Goal: Information Seeking & Learning: Check status

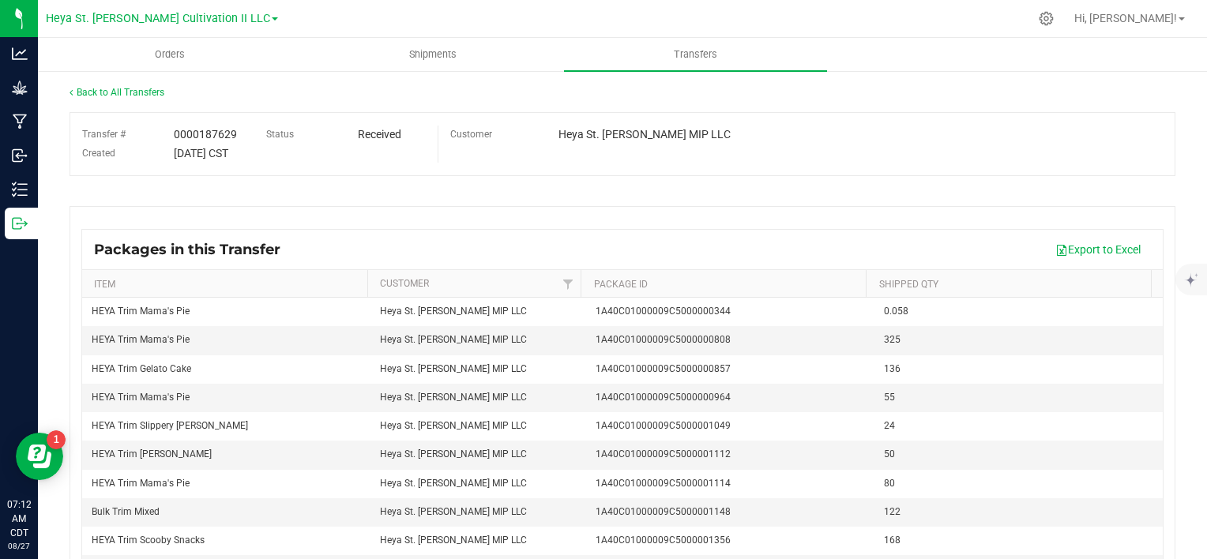
scroll to position [32, 0]
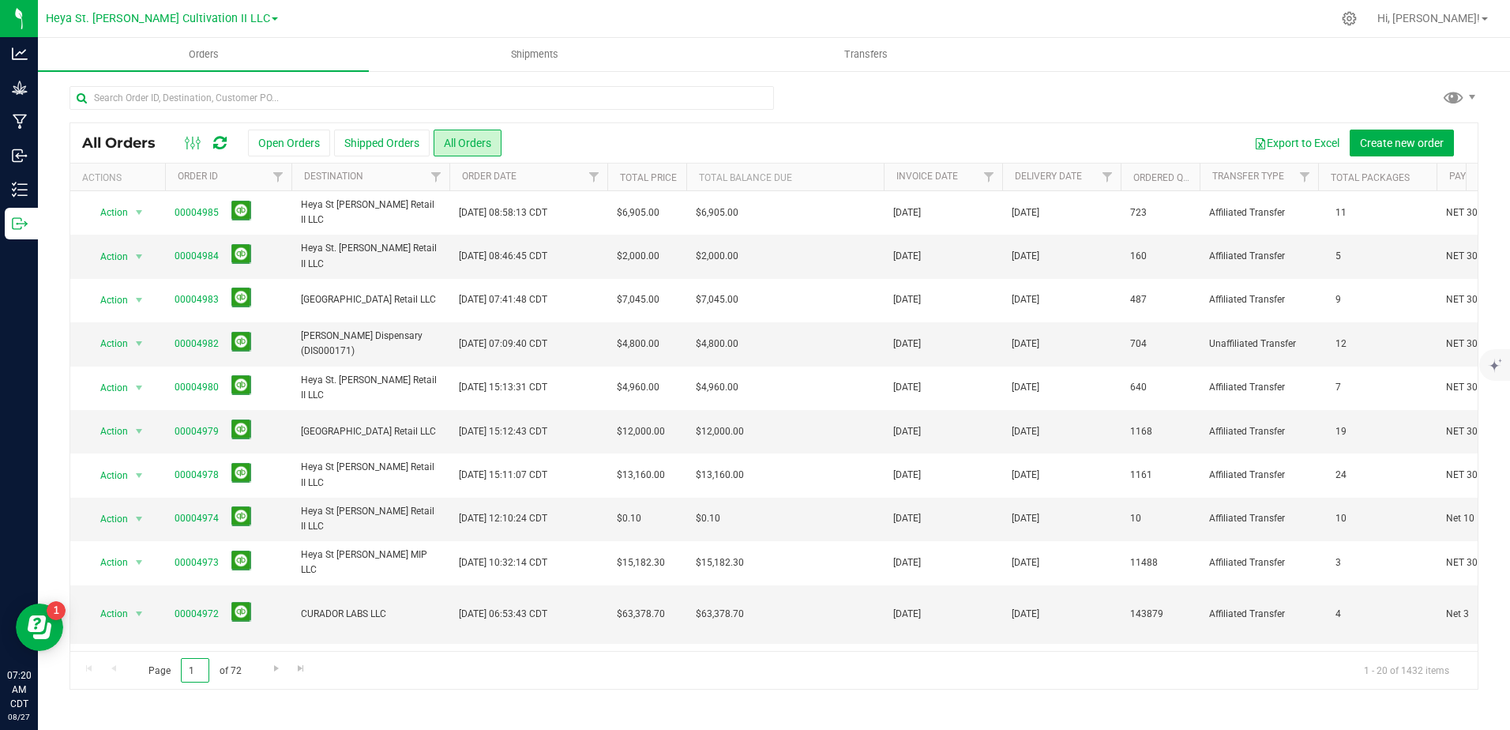
drag, startPoint x: 197, startPoint y: 669, endPoint x: 148, endPoint y: 662, distance: 49.5
click at [148, 663] on span "Page 1 of 72" at bounding box center [194, 670] width 119 height 24
type input "50"
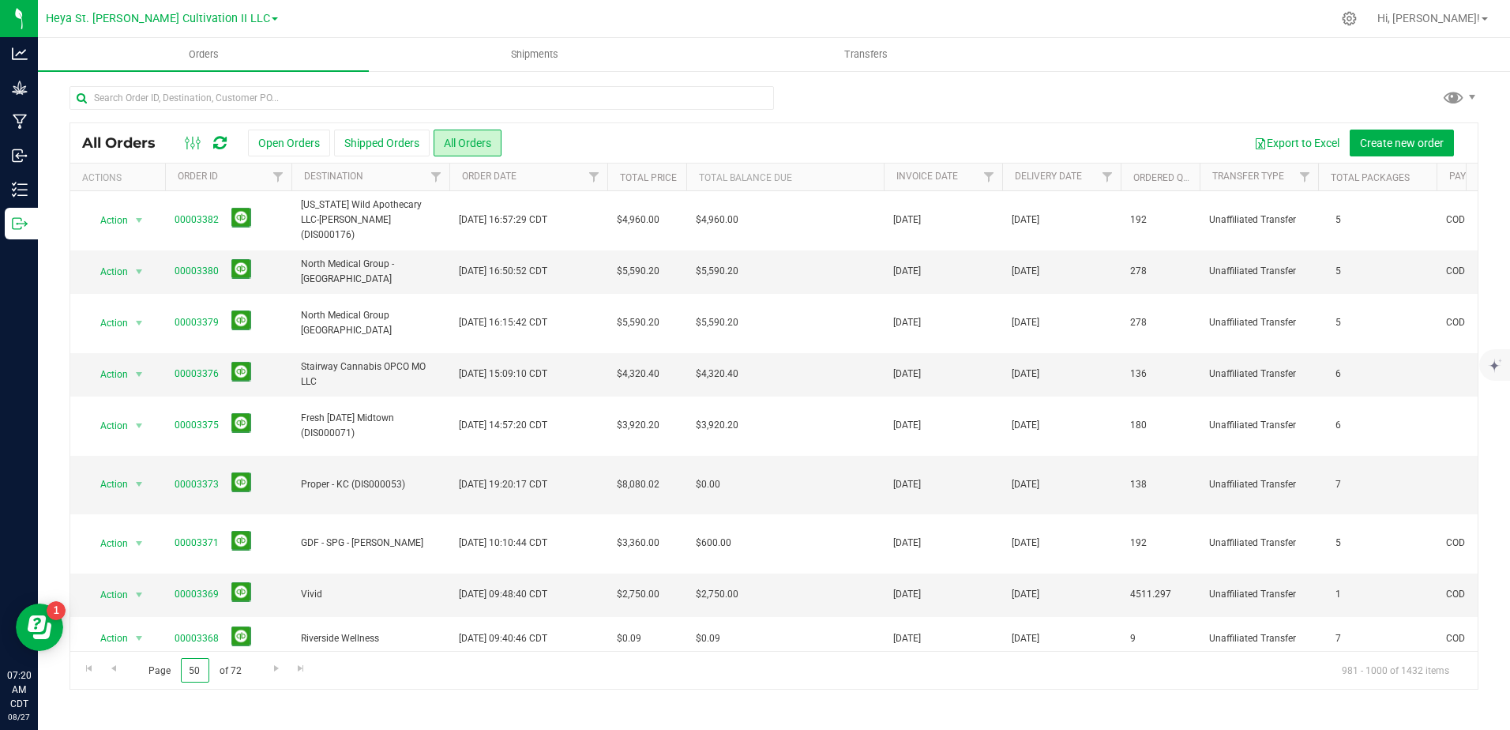
drag, startPoint x: 199, startPoint y: 670, endPoint x: 160, endPoint y: 667, distance: 39.6
click at [160, 667] on span "Page 50 of 72" at bounding box center [194, 670] width 119 height 24
type input "40"
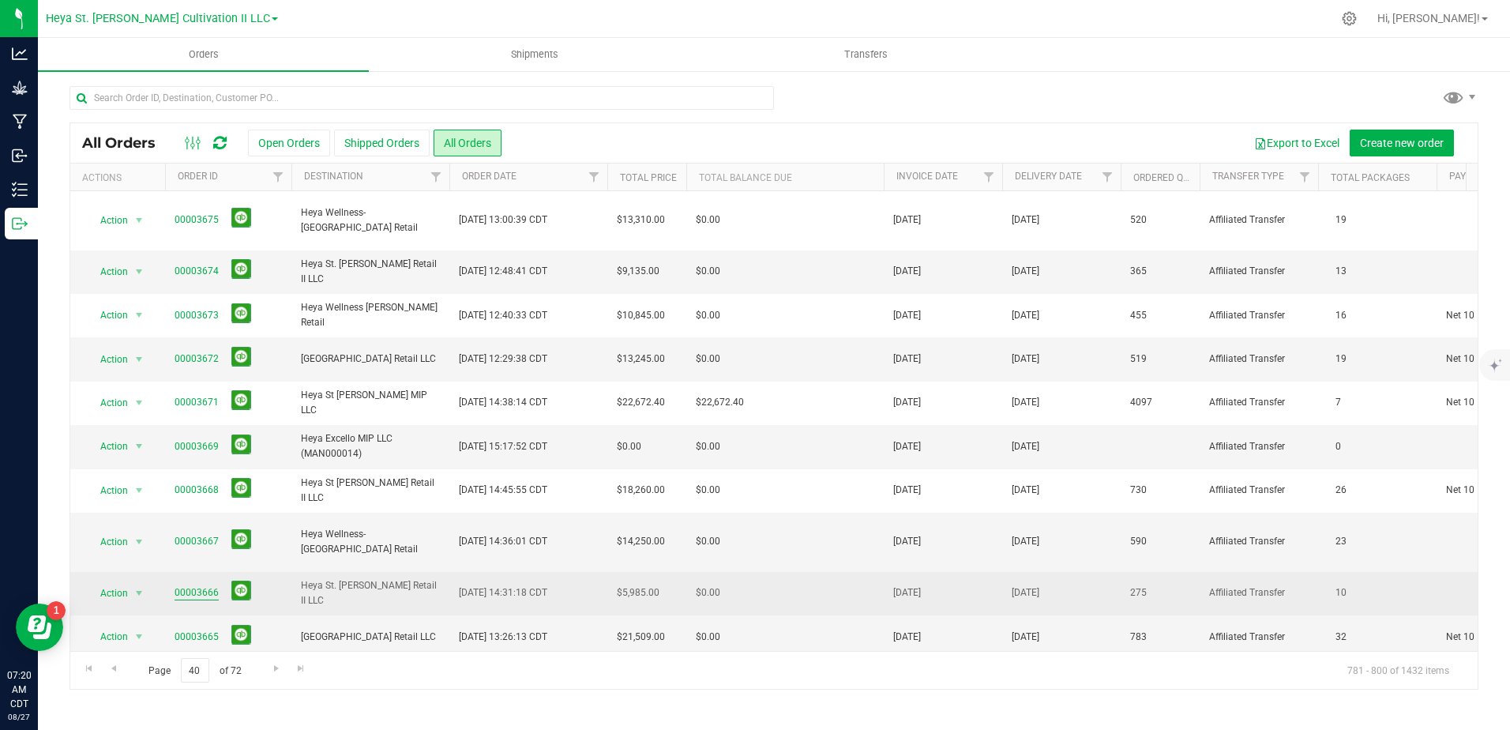
click at [198, 585] on link "00003666" at bounding box center [197, 592] width 44 height 15
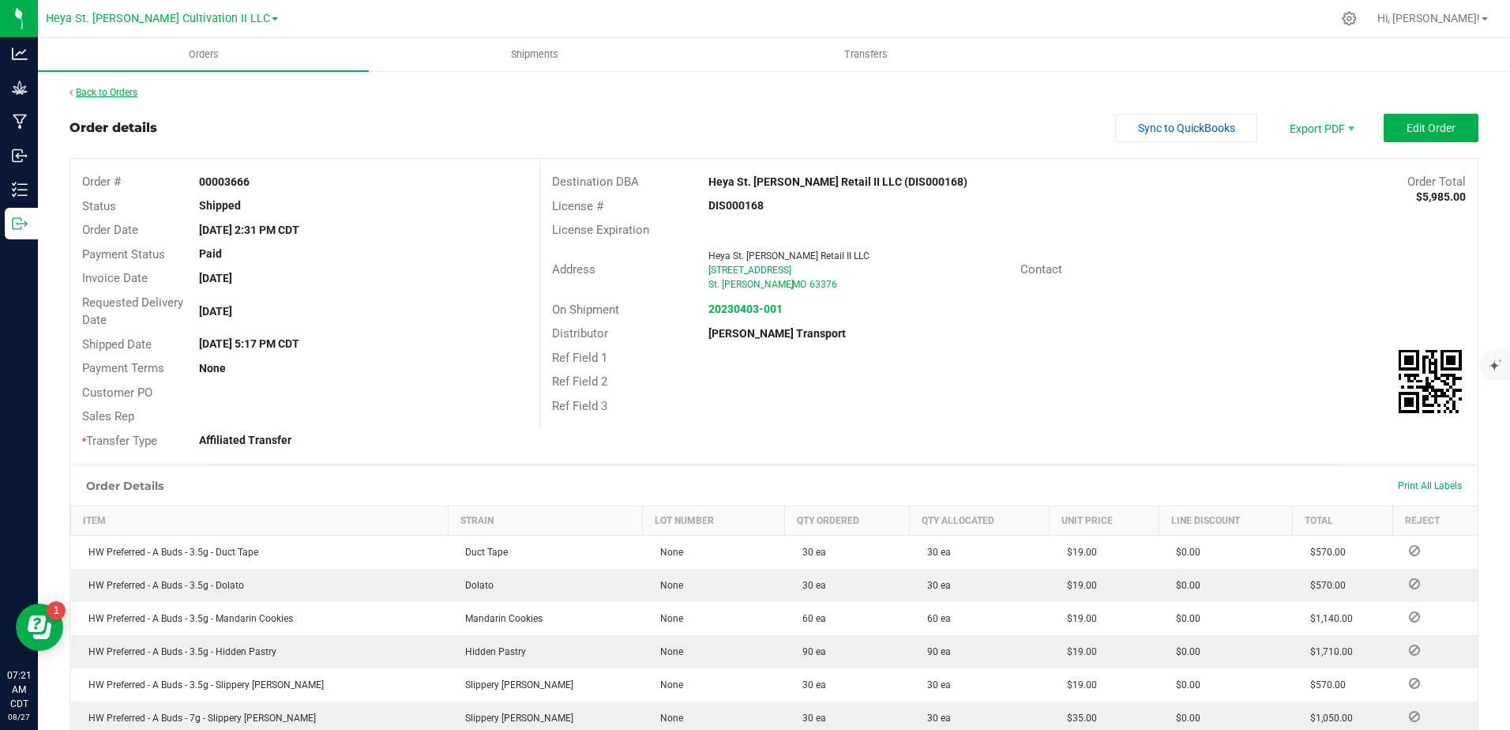
click at [87, 89] on link "Back to Orders" at bounding box center [104, 92] width 68 height 11
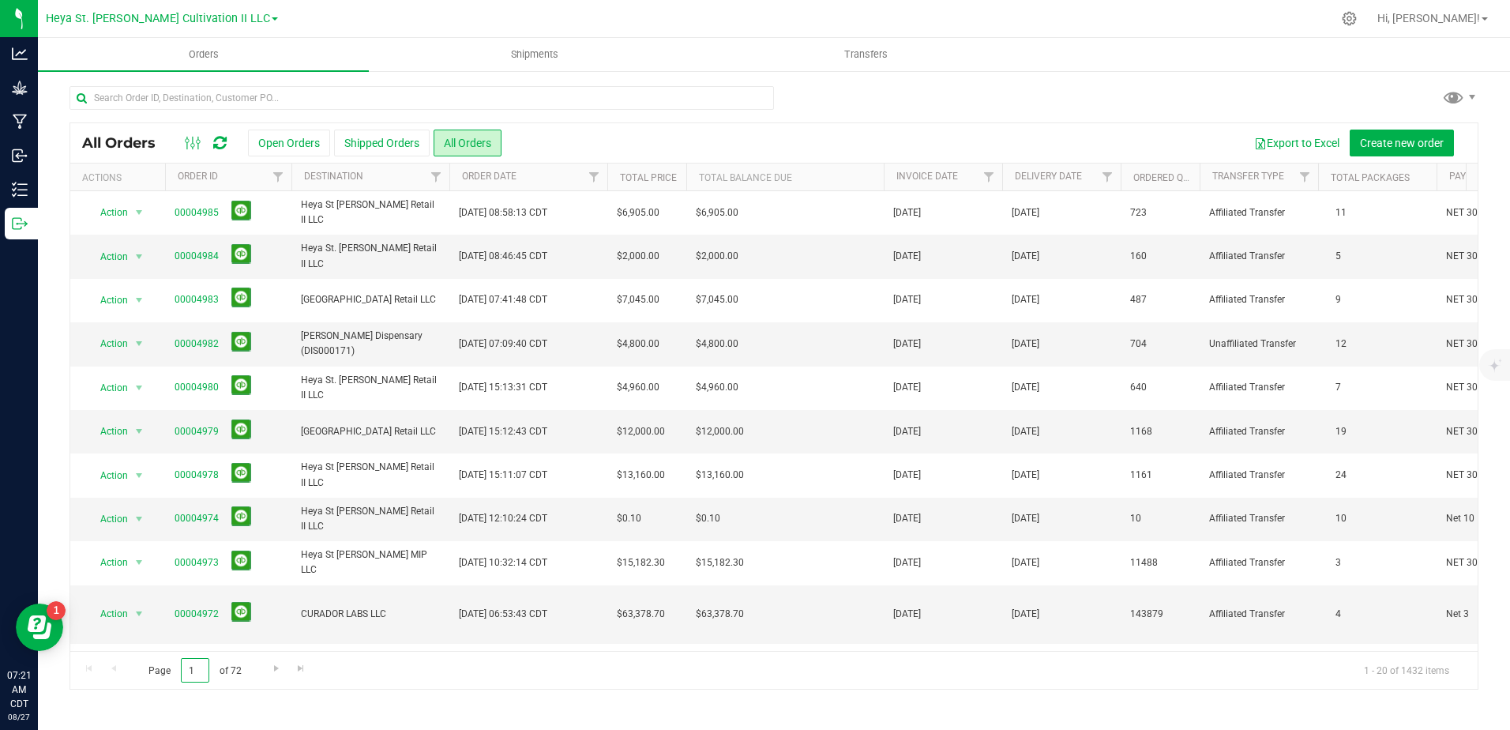
click at [174, 667] on span "Page 1 of 72" at bounding box center [194, 670] width 119 height 24
type input "45"
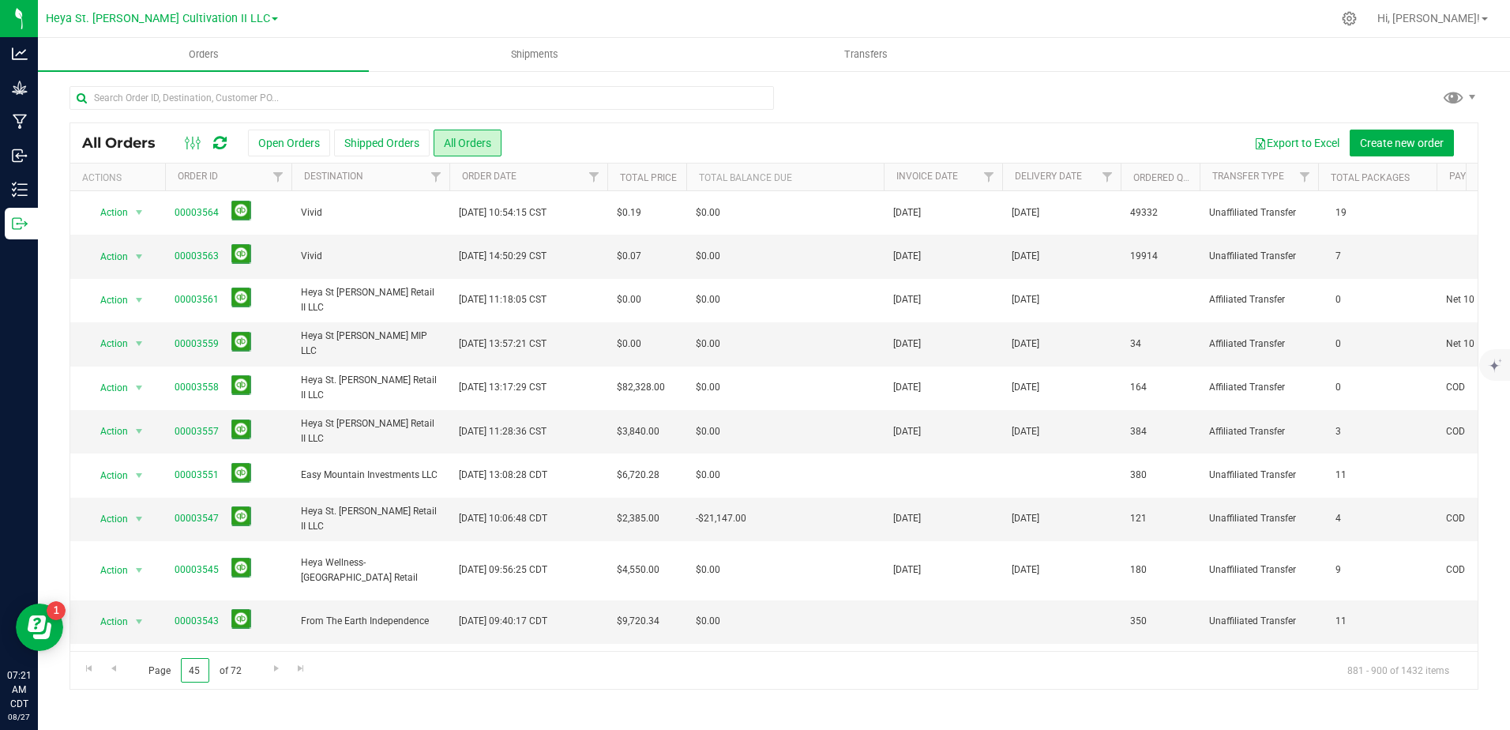
click at [148, 658] on span "Page 45 of 72" at bounding box center [194, 670] width 119 height 24
type input "4"
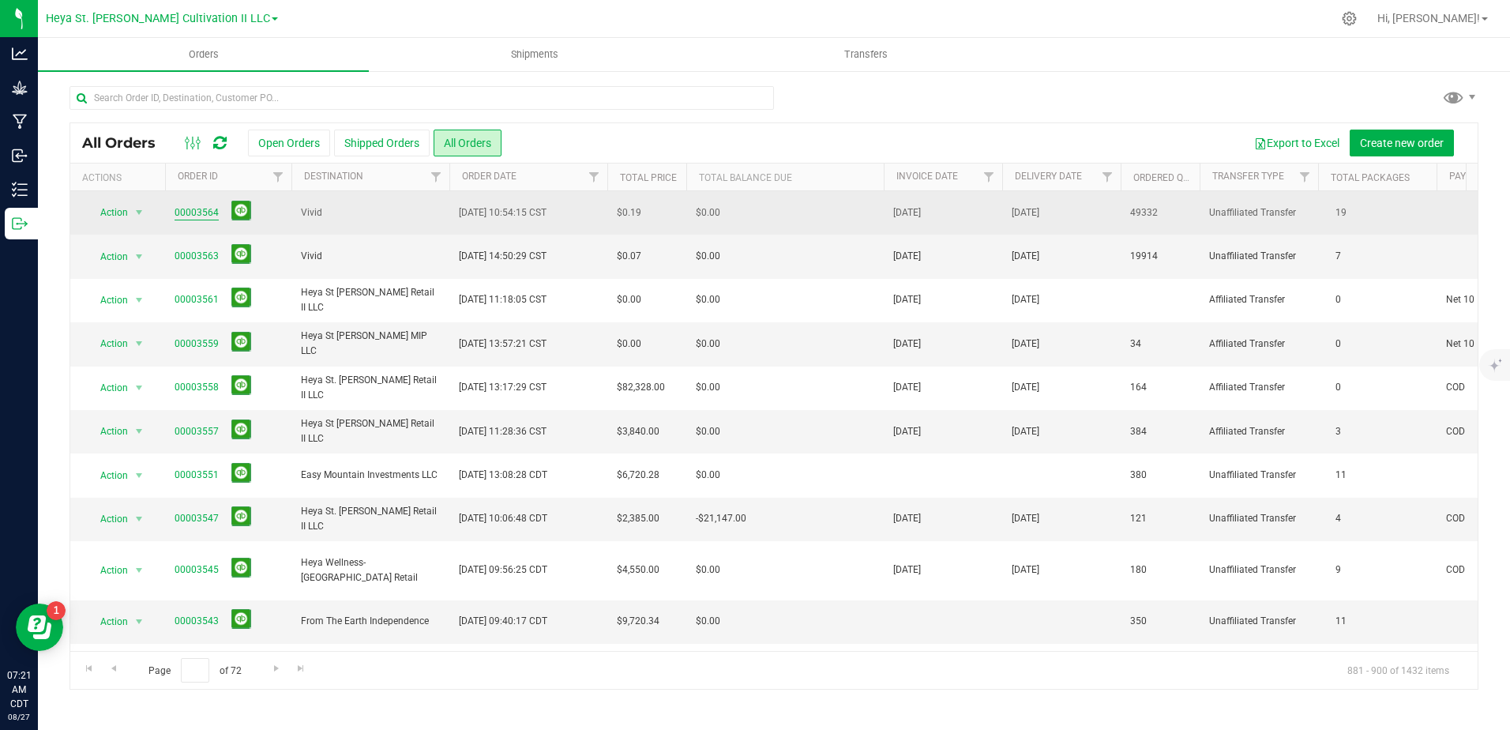
click at [201, 209] on link "00003564" at bounding box center [197, 212] width 44 height 15
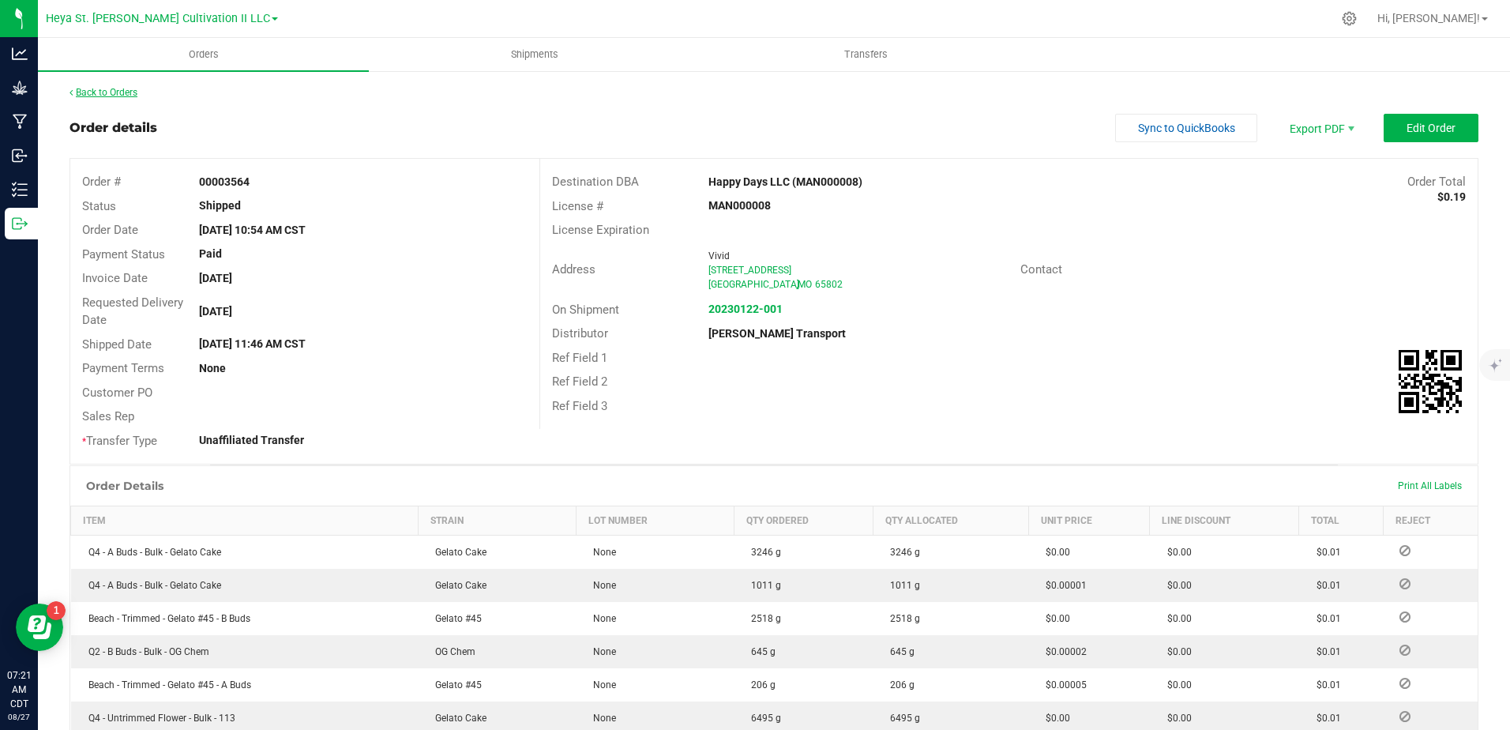
click at [103, 88] on link "Back to Orders" at bounding box center [104, 92] width 68 height 11
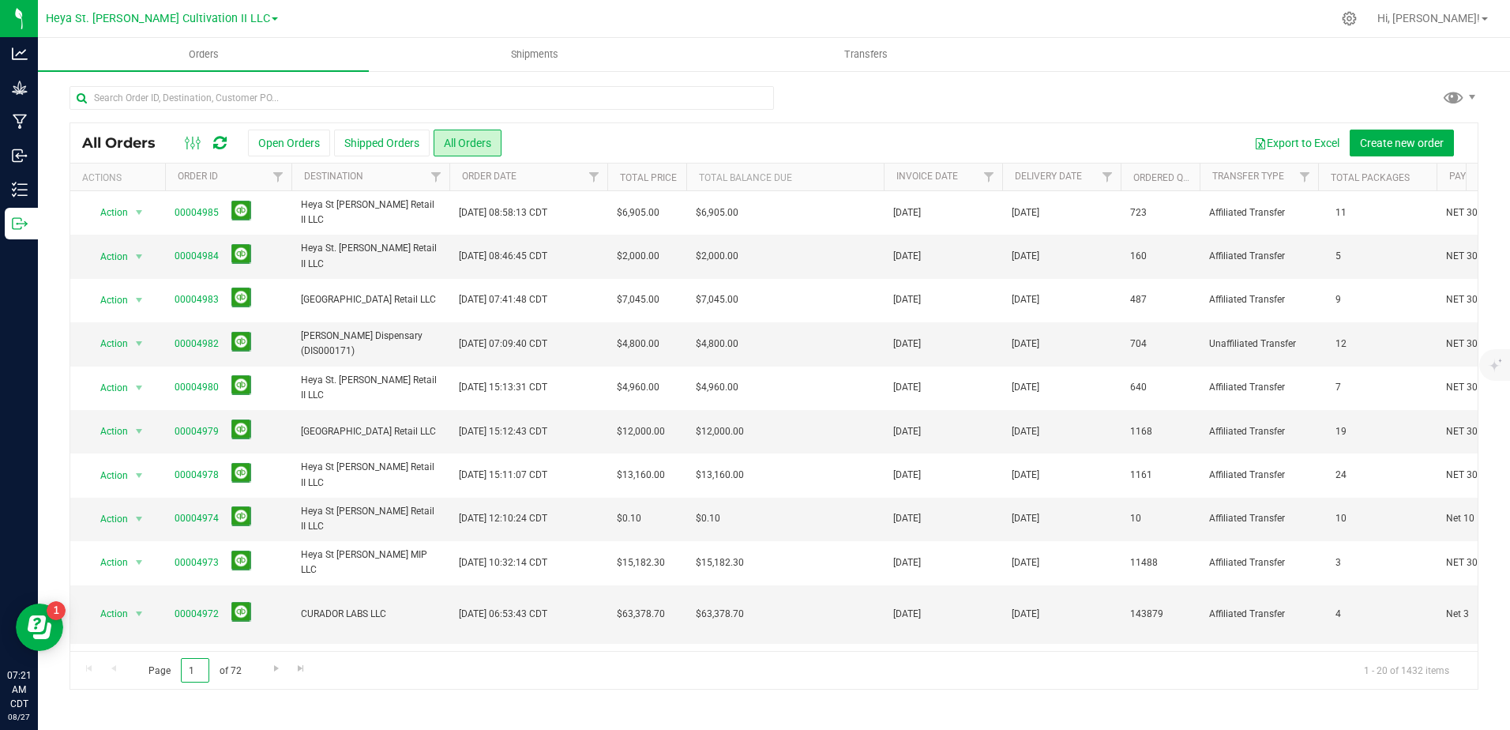
drag, startPoint x: 201, startPoint y: 667, endPoint x: 136, endPoint y: 663, distance: 64.9
click at [137, 663] on span "Page 1 of 72" at bounding box center [194, 670] width 119 height 24
type input "45"
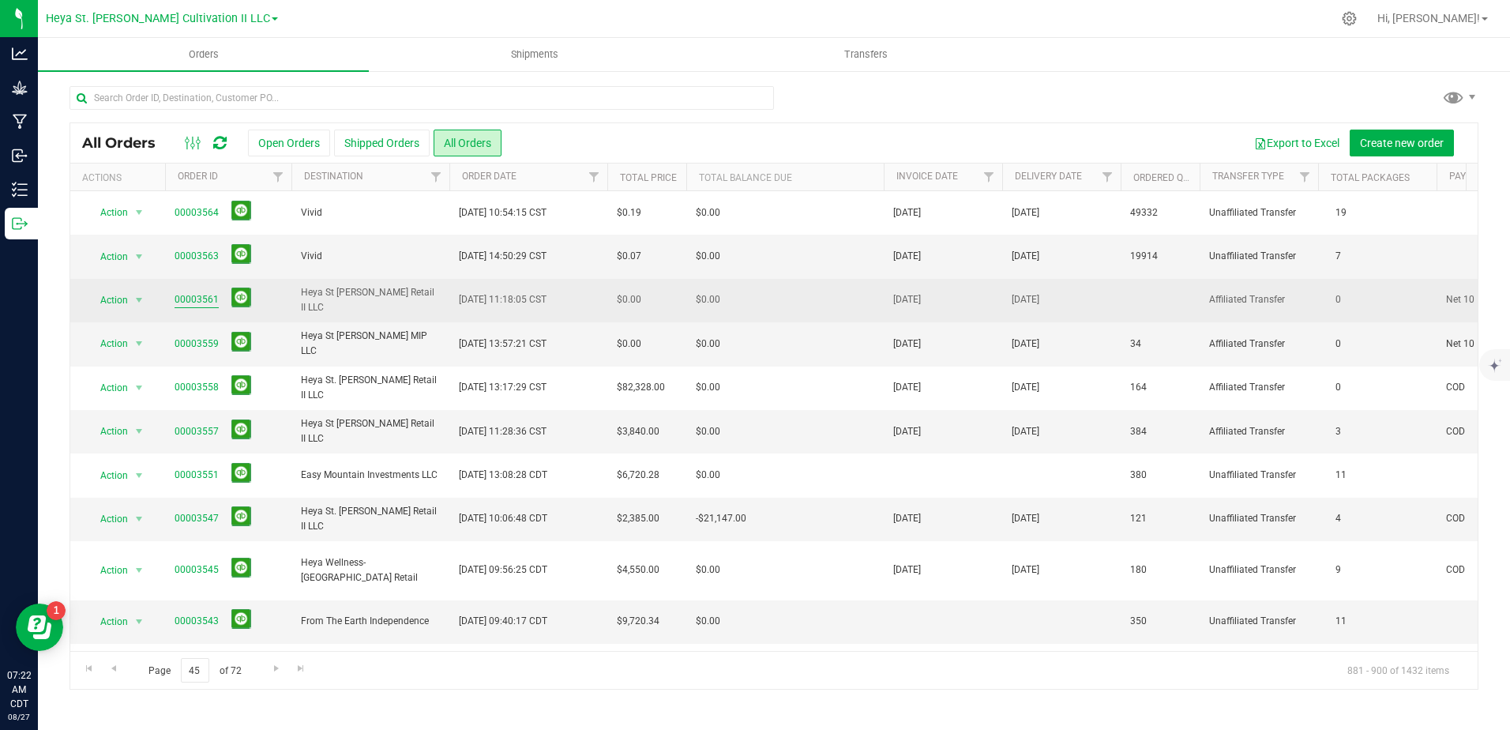
click at [203, 294] on link "00003561" at bounding box center [197, 299] width 44 height 15
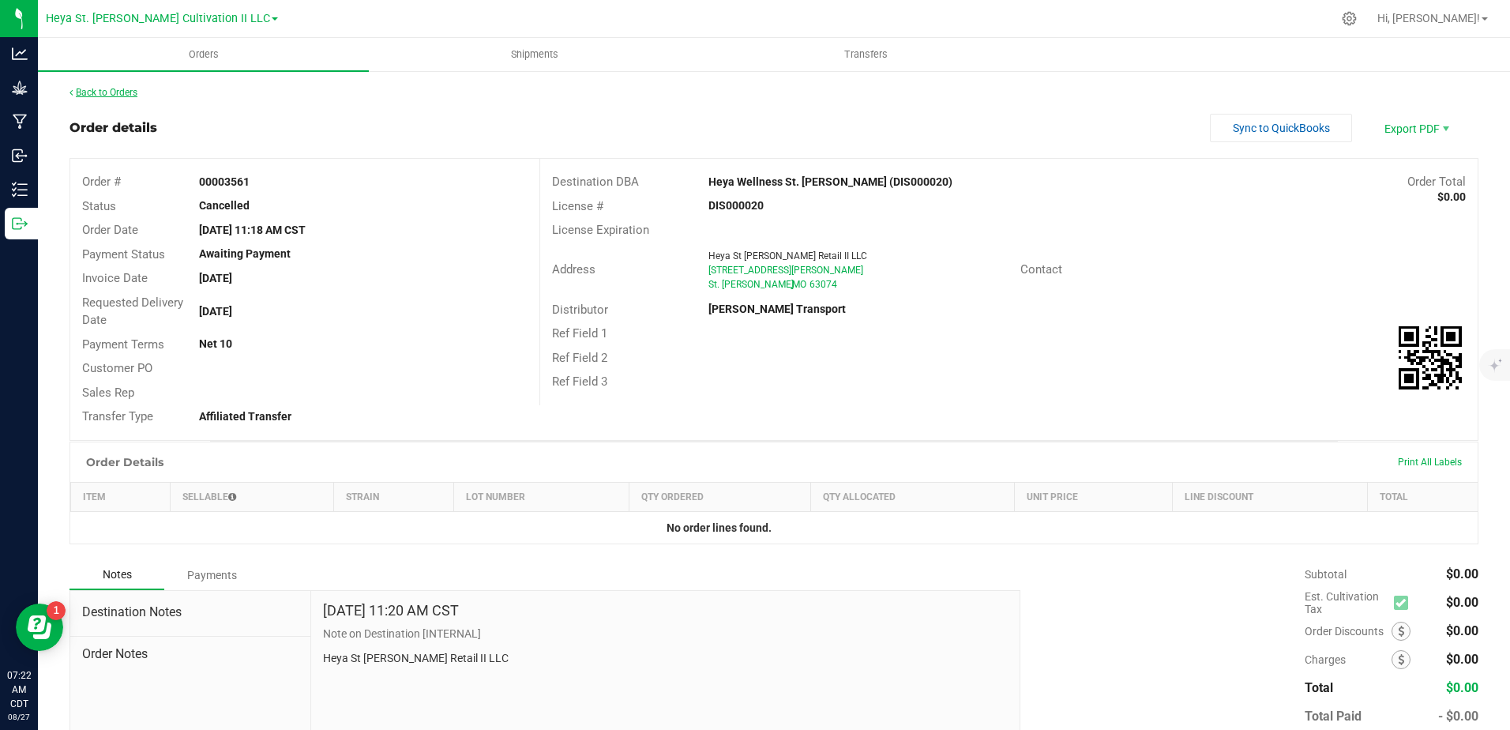
click at [121, 88] on link "Back to Orders" at bounding box center [104, 92] width 68 height 11
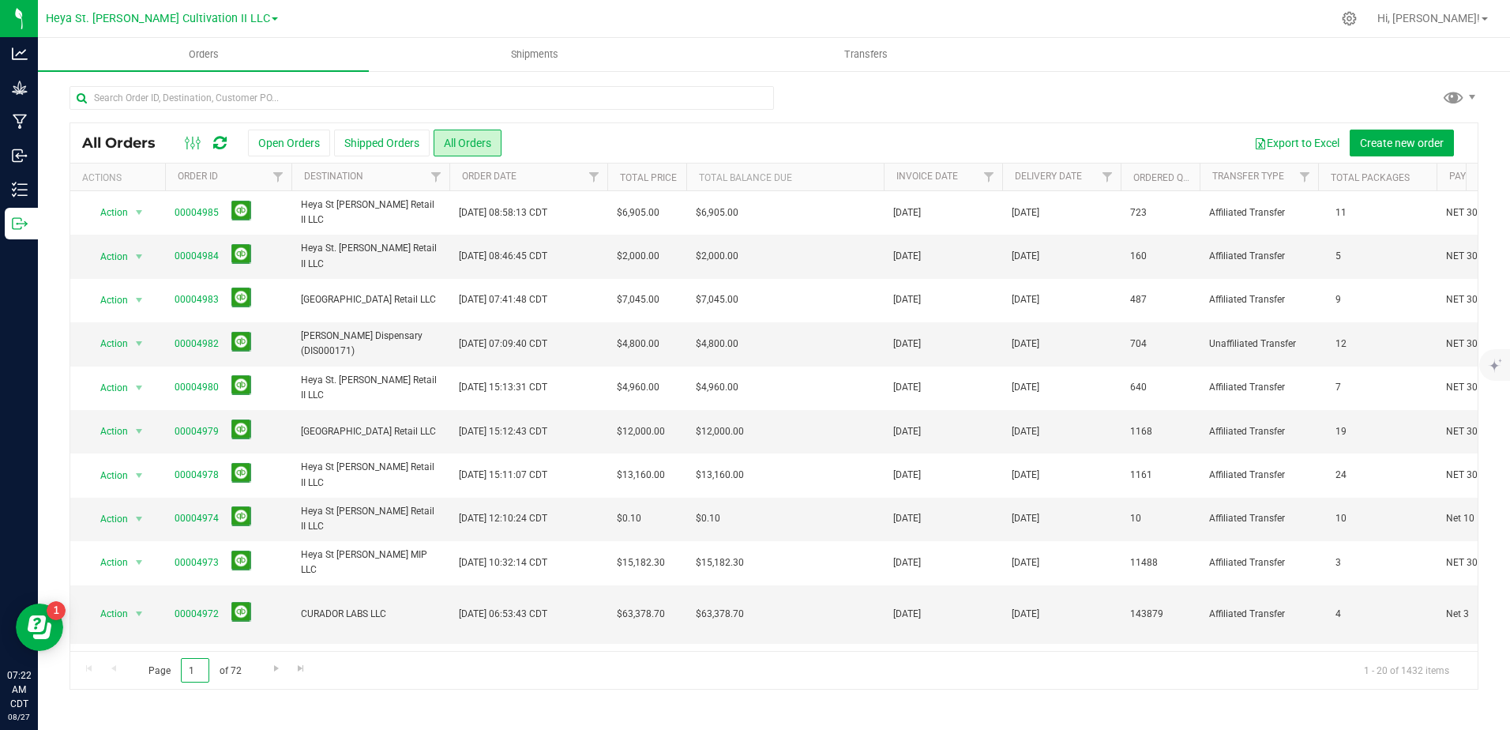
click at [197, 671] on input "1" at bounding box center [195, 670] width 28 height 24
type input "1"
drag, startPoint x: 193, startPoint y: 670, endPoint x: 133, endPoint y: 658, distance: 62.0
click at [133, 658] on div "Page 1 of 72 1 - 20 of 1432 items" at bounding box center [773, 670] width 1407 height 38
type input "45"
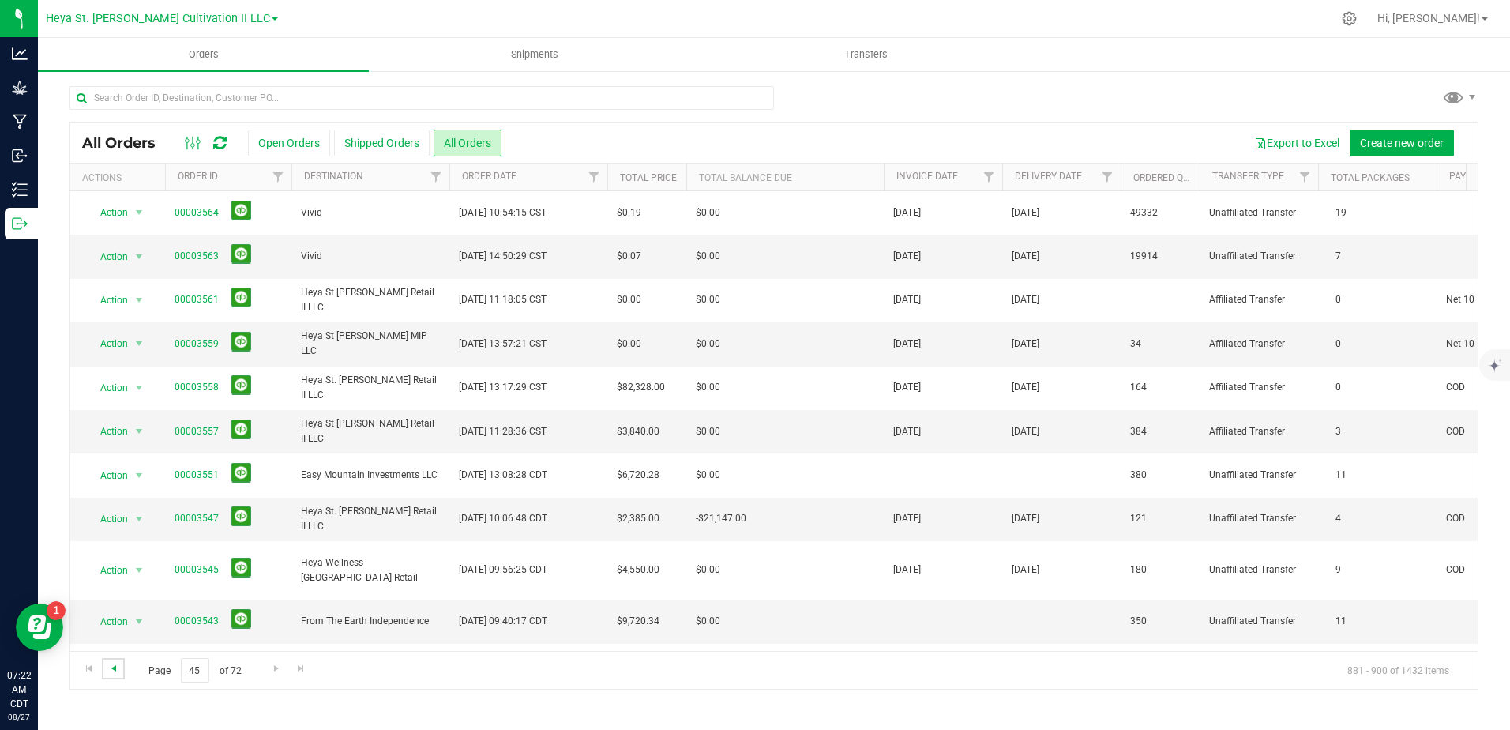
click at [111, 665] on span "Go to the previous page" at bounding box center [113, 668] width 13 height 13
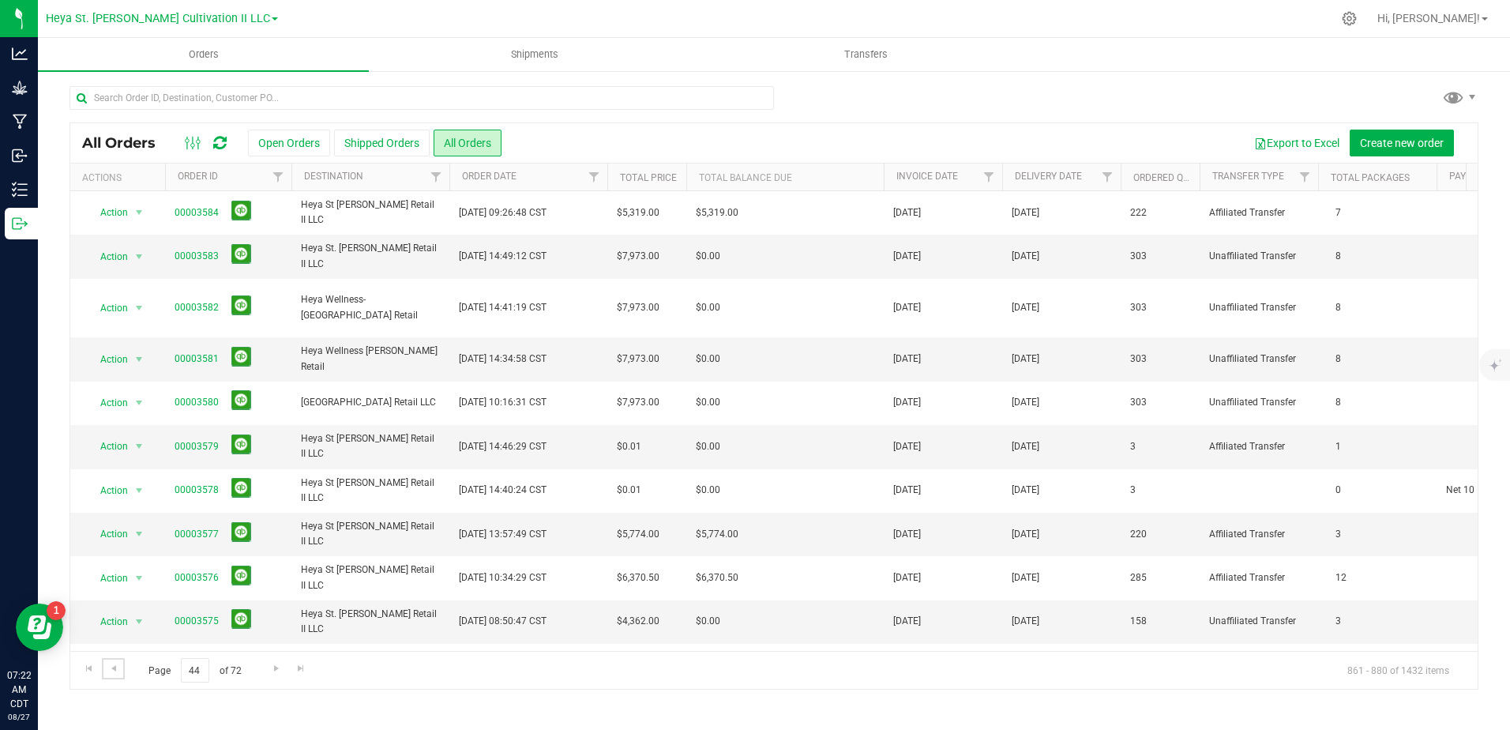
scroll to position [426, 0]
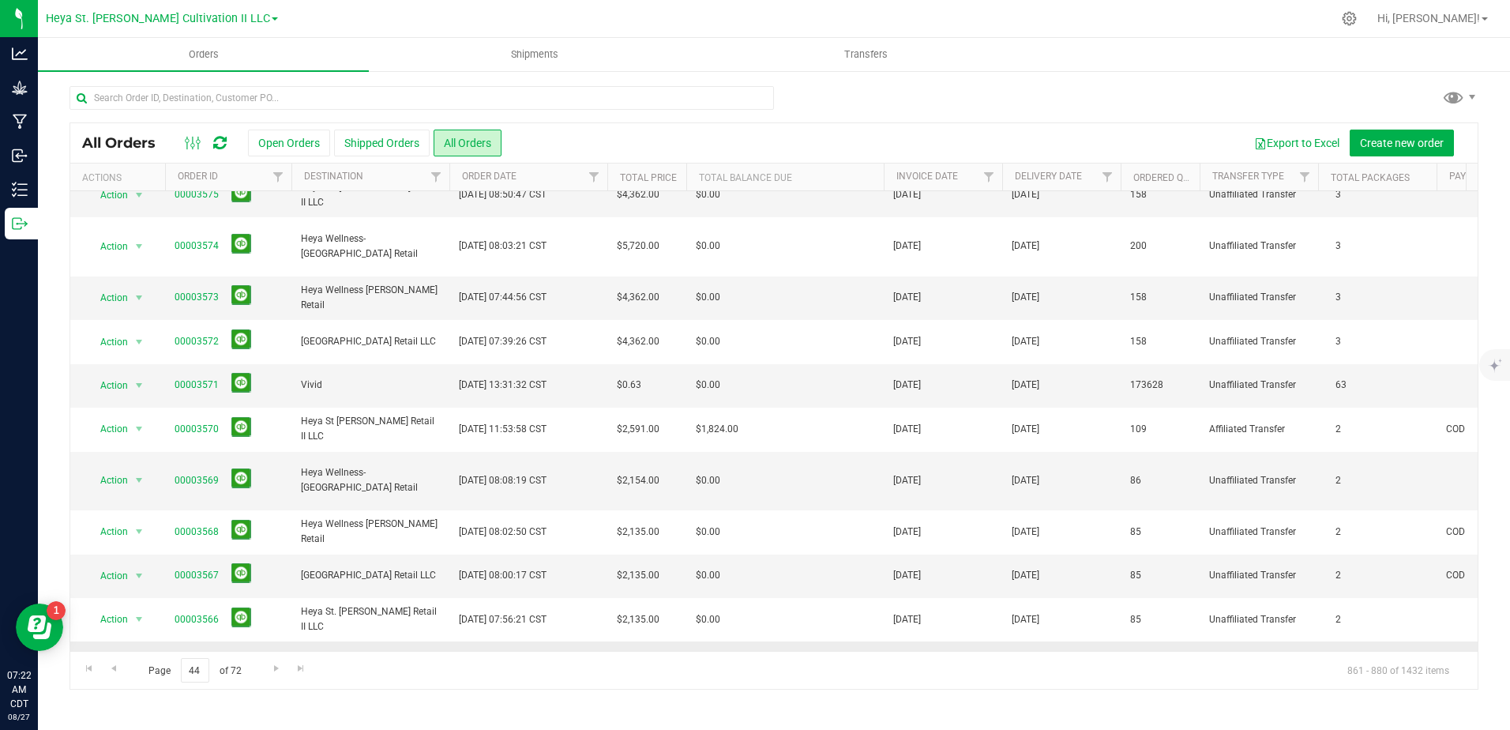
click at [190, 663] on link "00003565" at bounding box center [197, 670] width 44 height 15
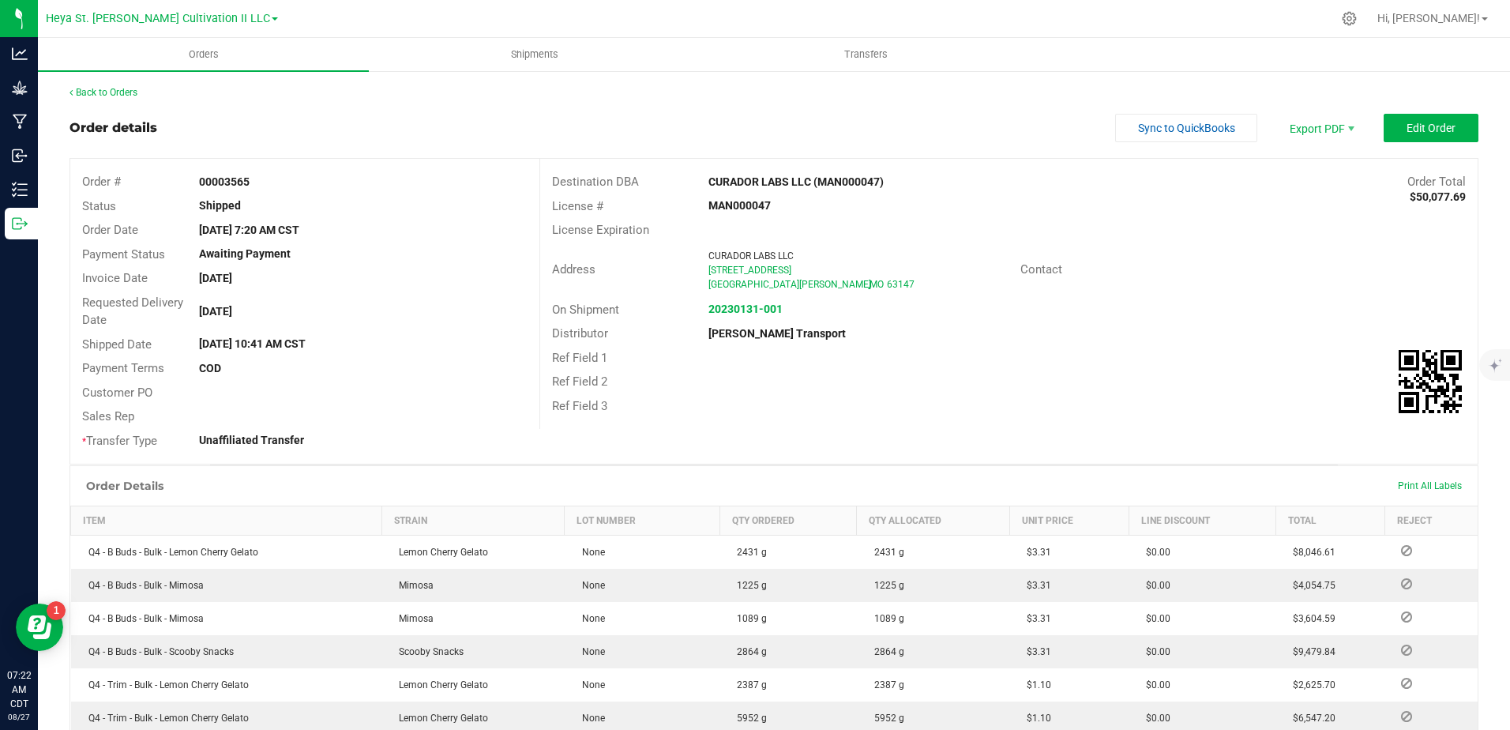
click at [109, 100] on div "Back to Orders Order details Sync to QuickBooks Export PDF Edit Order Order # 0…" at bounding box center [774, 589] width 1409 height 1009
click at [110, 97] on link "Back to Orders" at bounding box center [104, 92] width 68 height 11
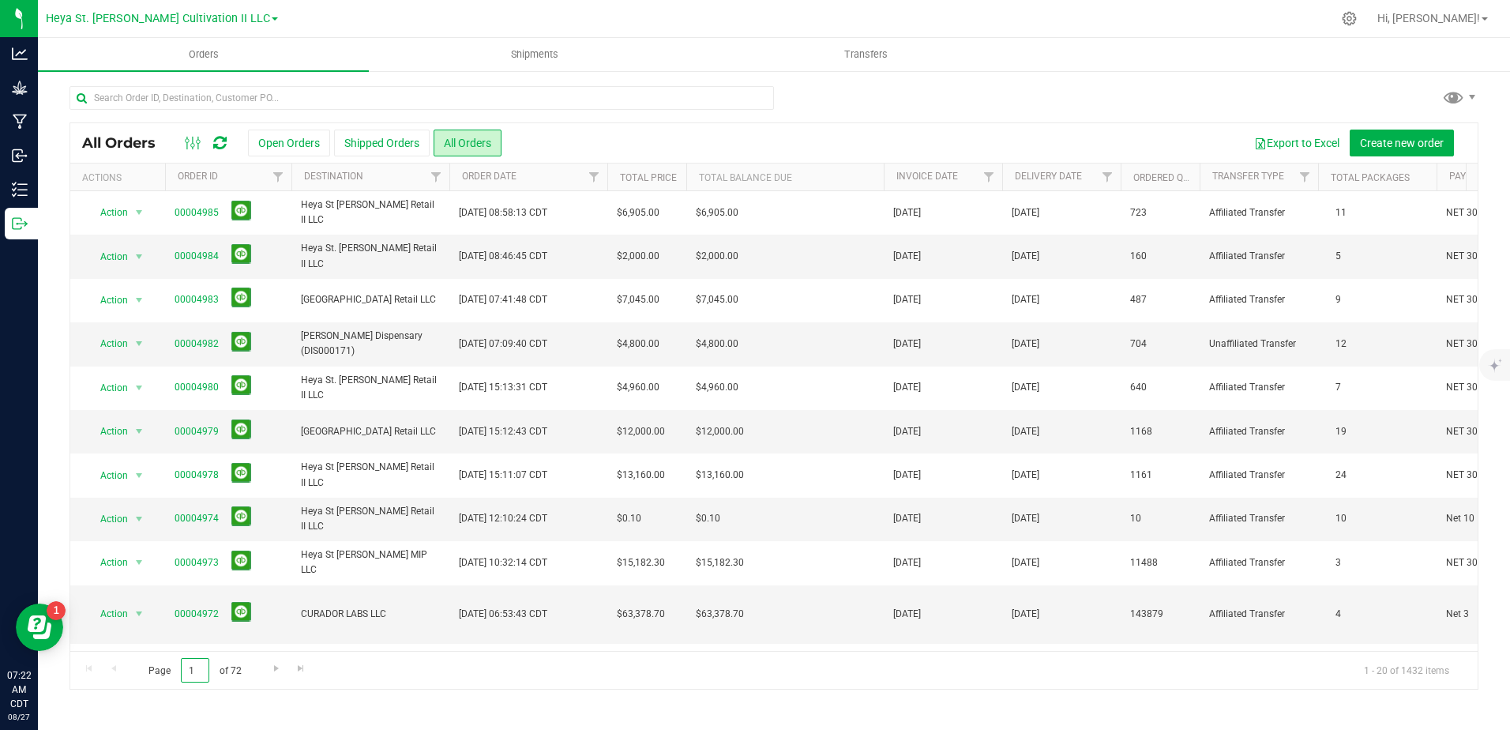
click at [172, 664] on span "Page 1 of 72" at bounding box center [194, 670] width 119 height 24
type input "44"
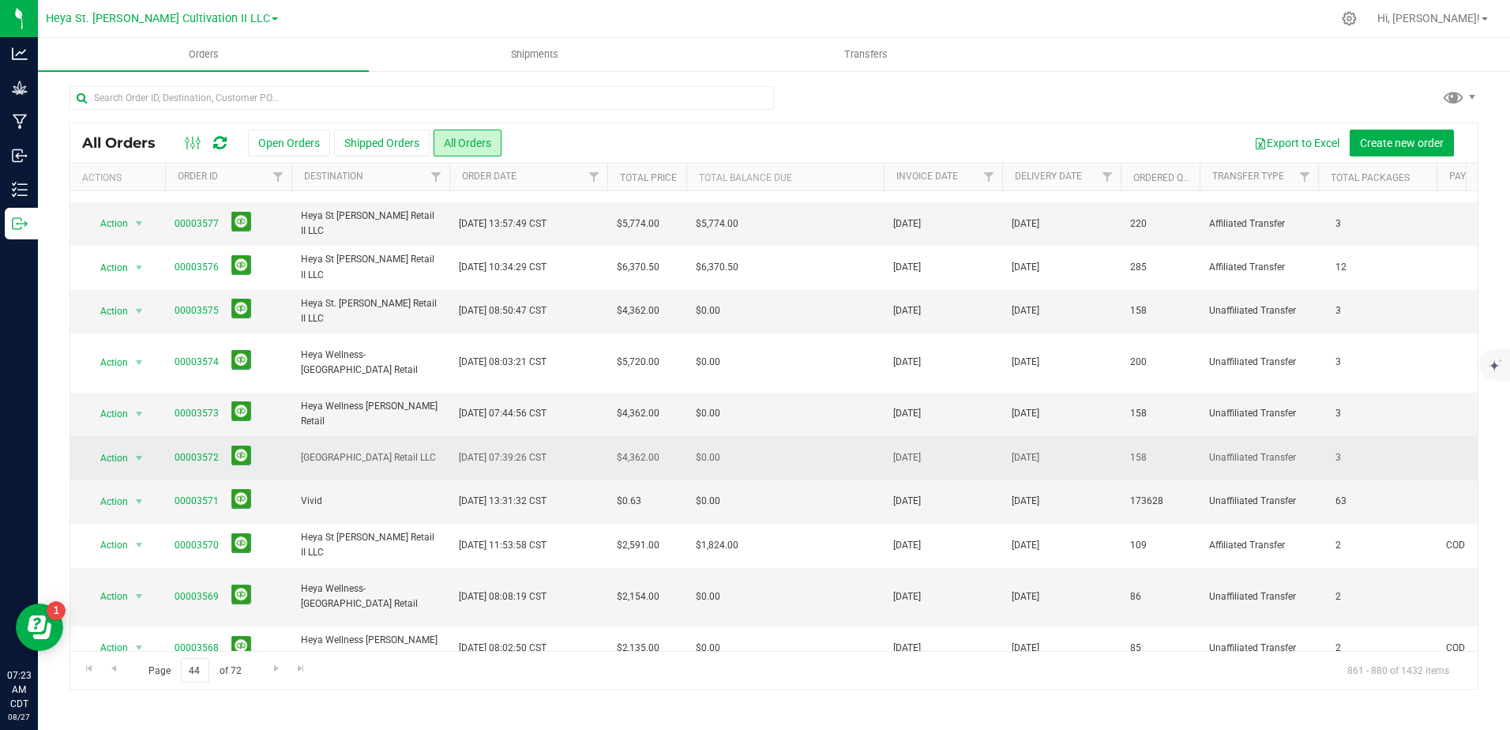
scroll to position [269, 0]
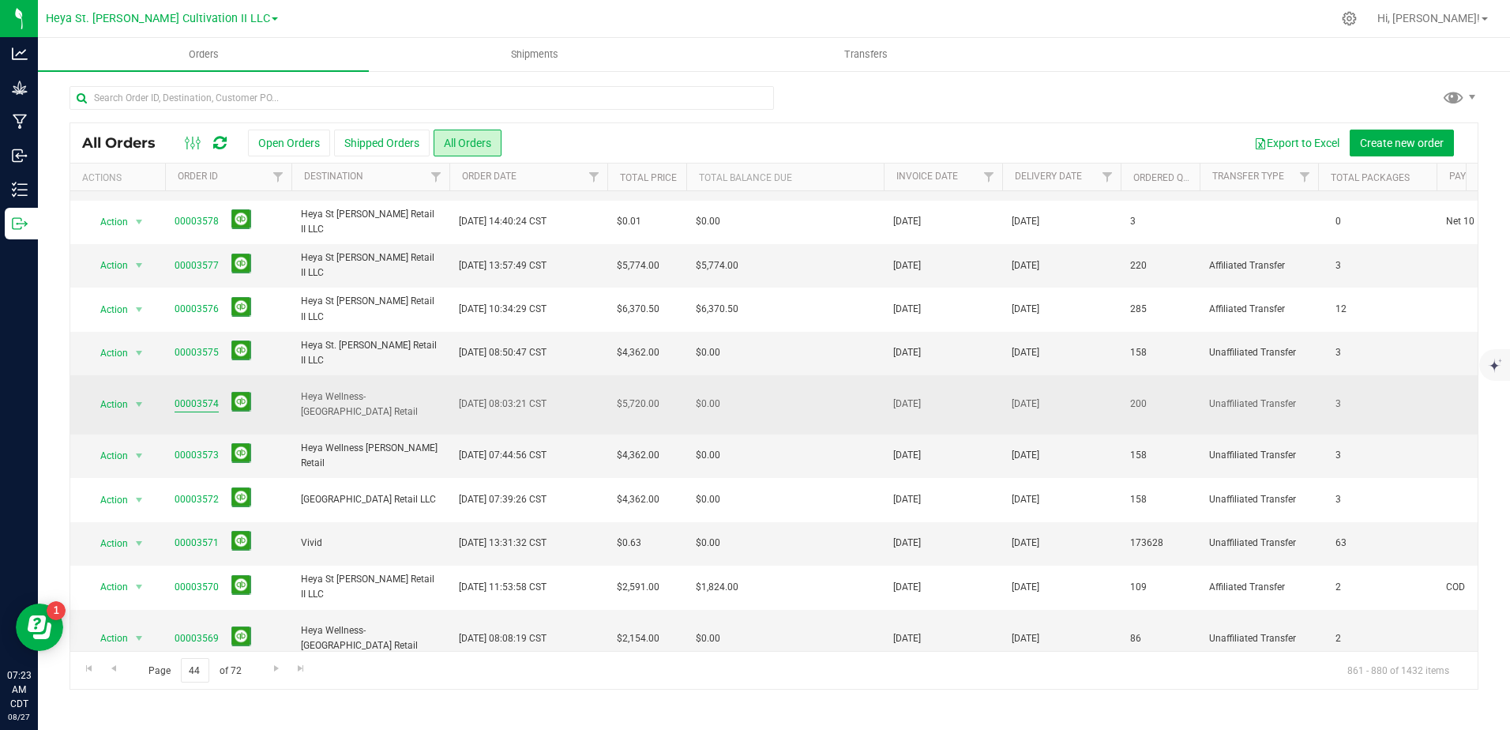
click at [206, 396] on link "00003574" at bounding box center [197, 403] width 44 height 15
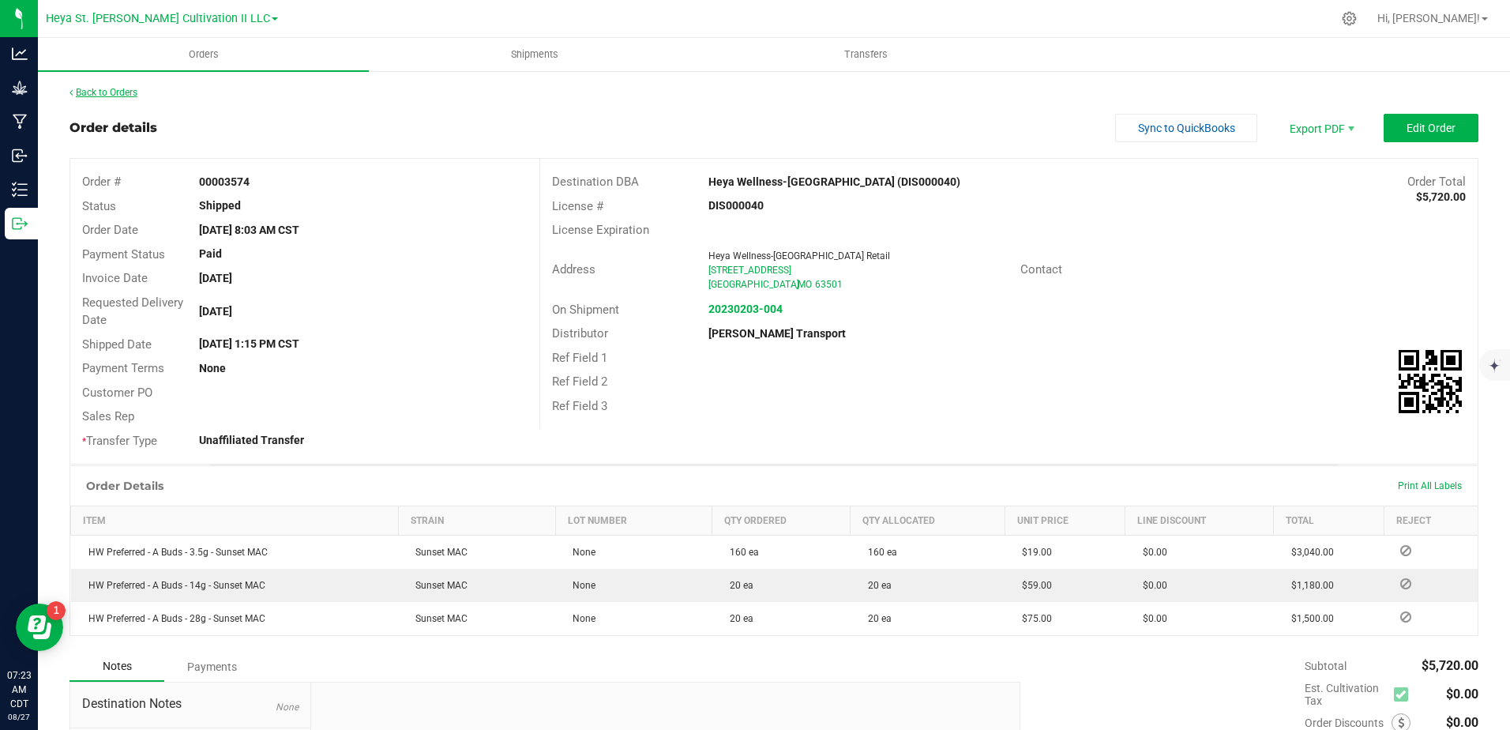
click at [125, 88] on link "Back to Orders" at bounding box center [104, 92] width 68 height 11
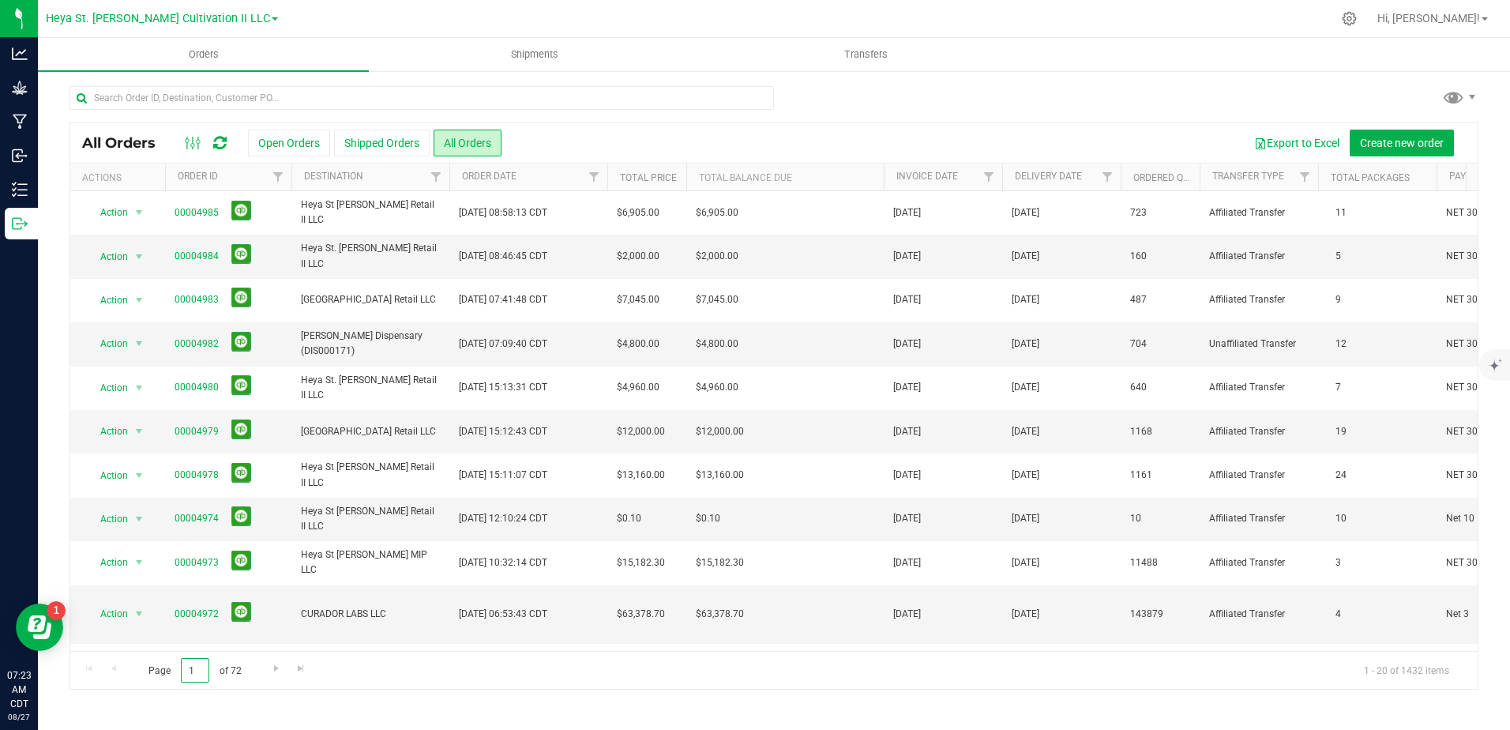
drag, startPoint x: 198, startPoint y: 666, endPoint x: 166, endPoint y: 663, distance: 32.5
click at [166, 663] on span "Page 1 of 72" at bounding box center [194, 670] width 119 height 24
type input "44"
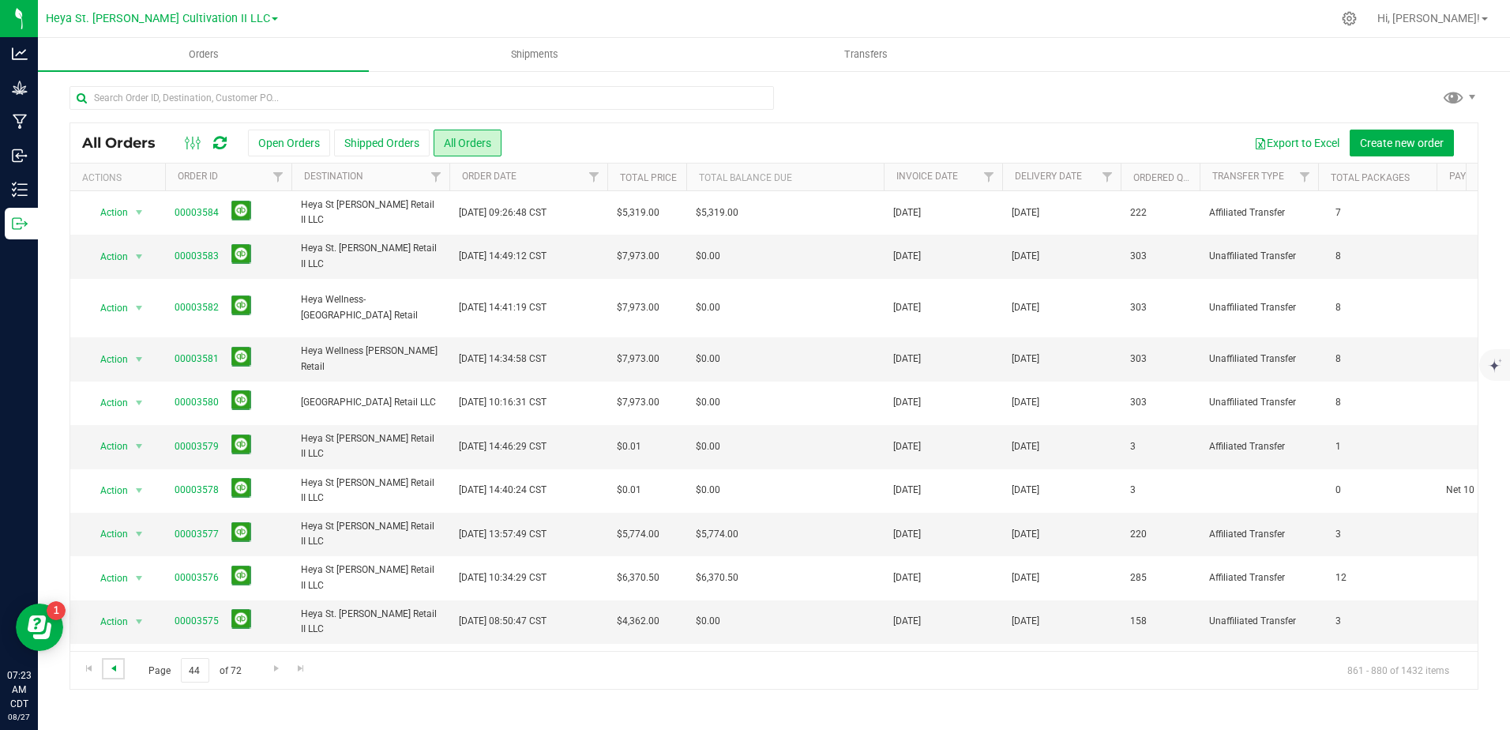
click at [111, 670] on span "Go to the previous page" at bounding box center [113, 668] width 13 height 13
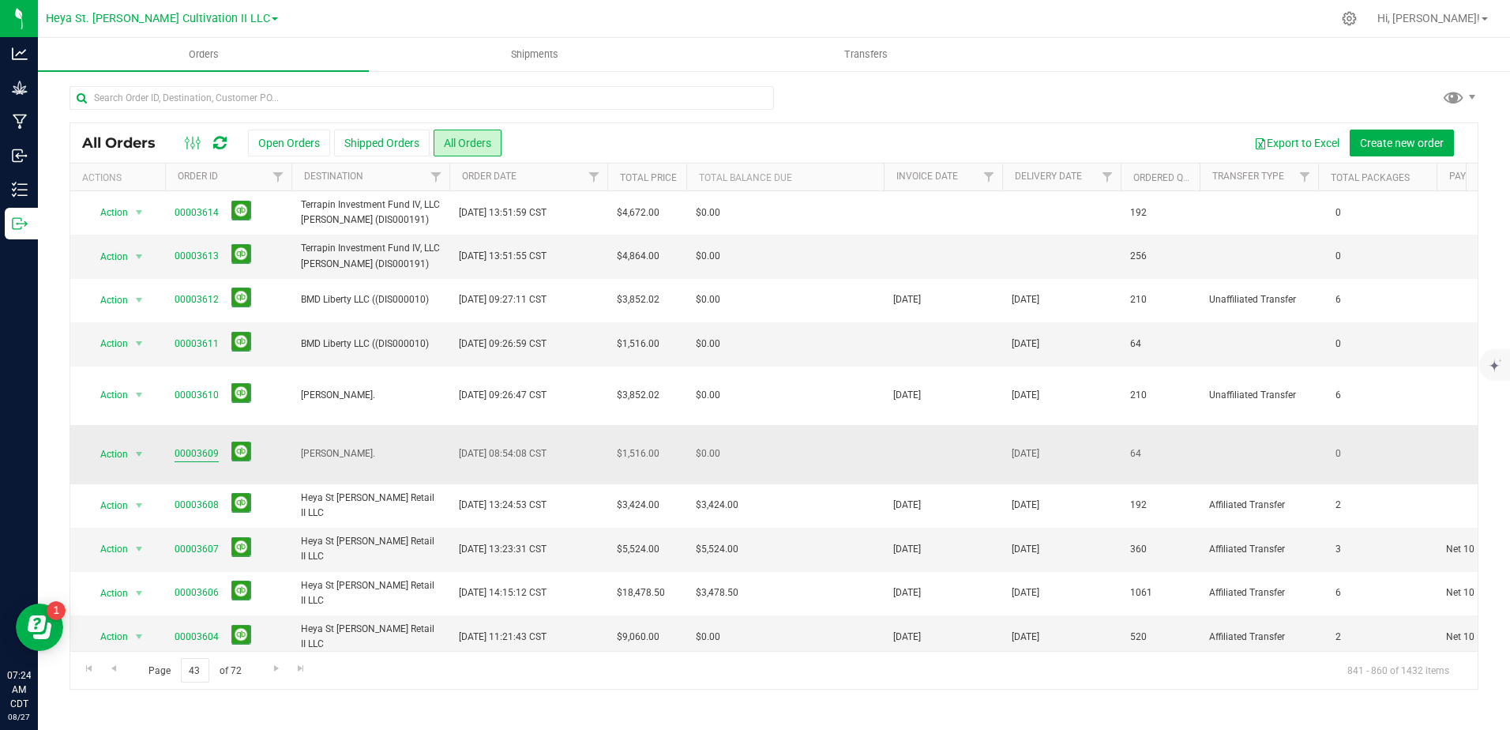
click at [190, 446] on link "00003609" at bounding box center [197, 453] width 44 height 15
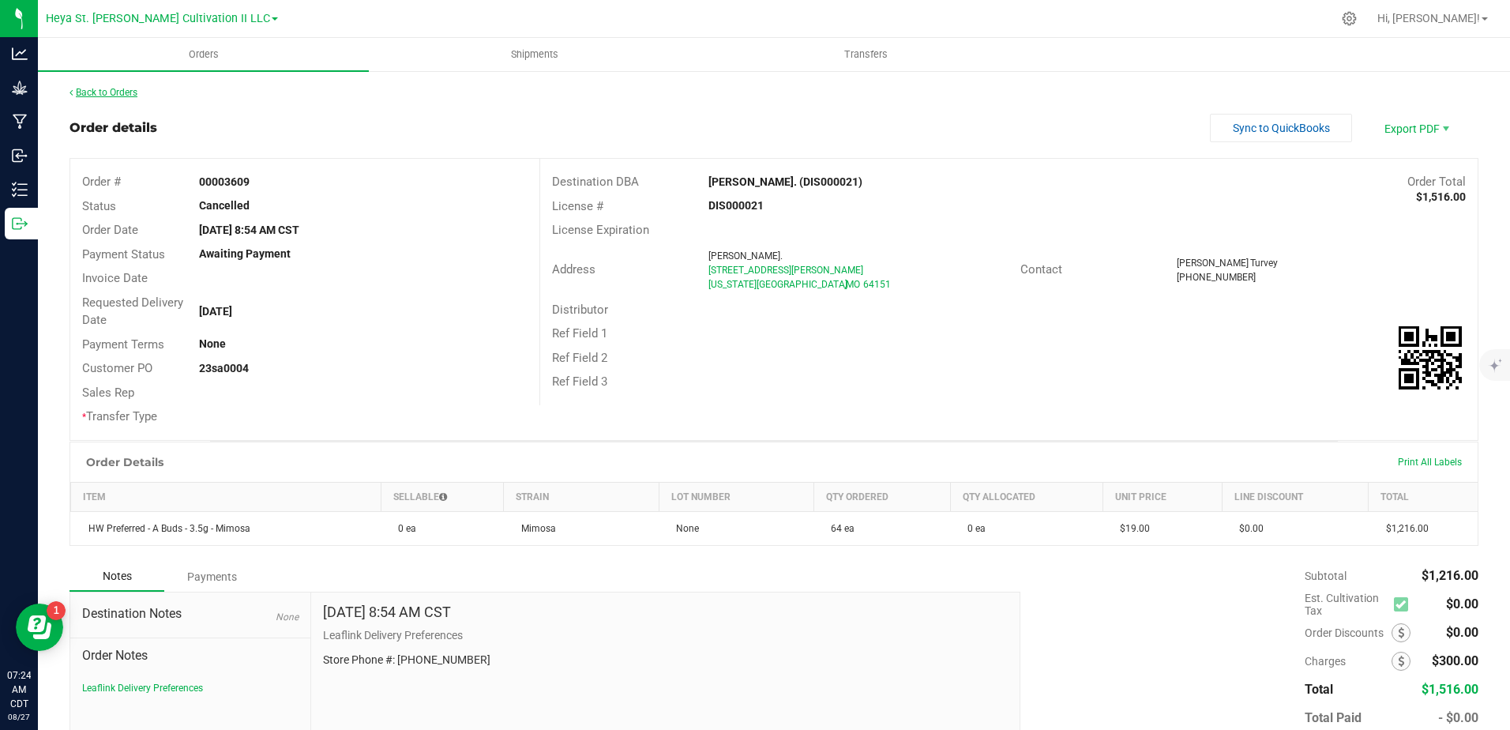
click at [96, 91] on link "Back to Orders" at bounding box center [104, 92] width 68 height 11
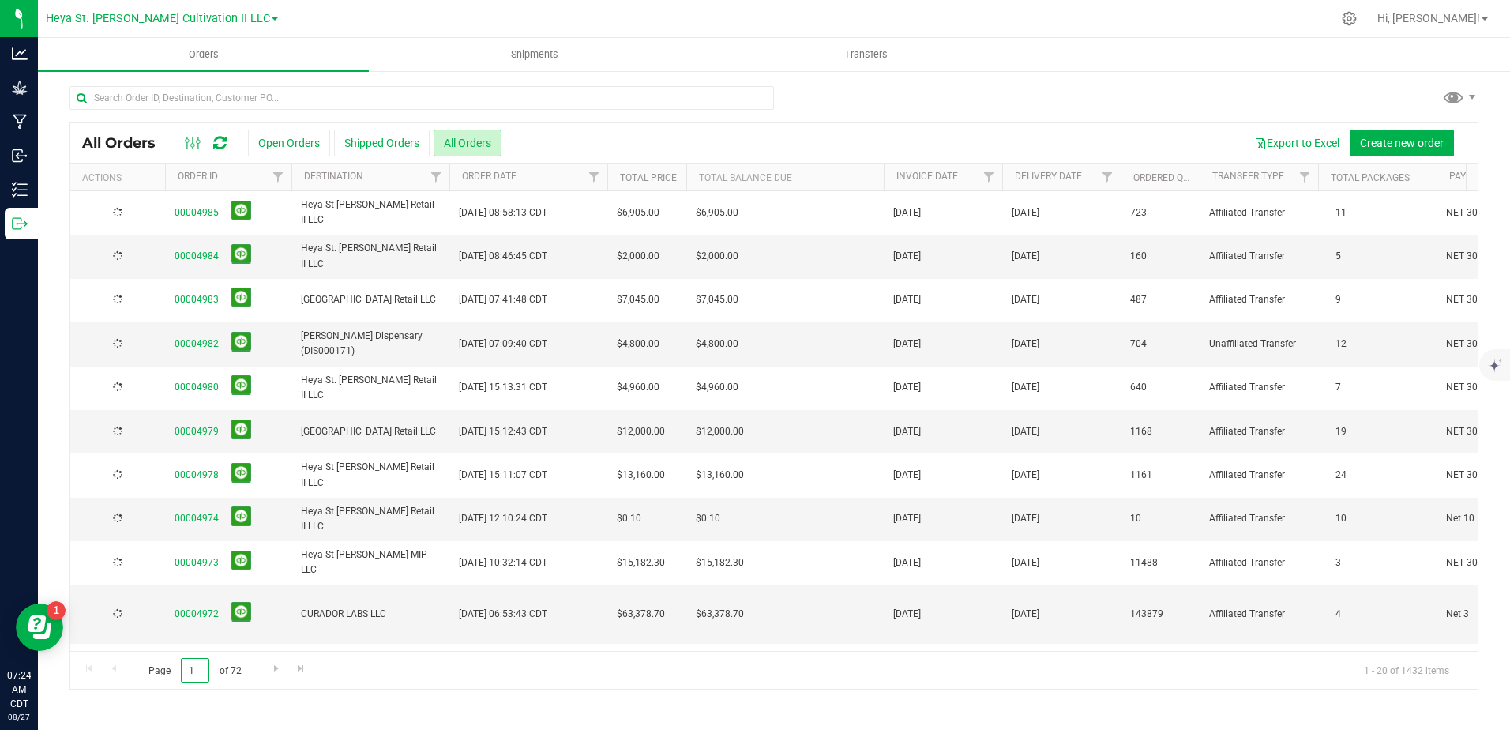
click at [177, 661] on span "Page 1 of 72" at bounding box center [194, 670] width 119 height 24
type input "43"
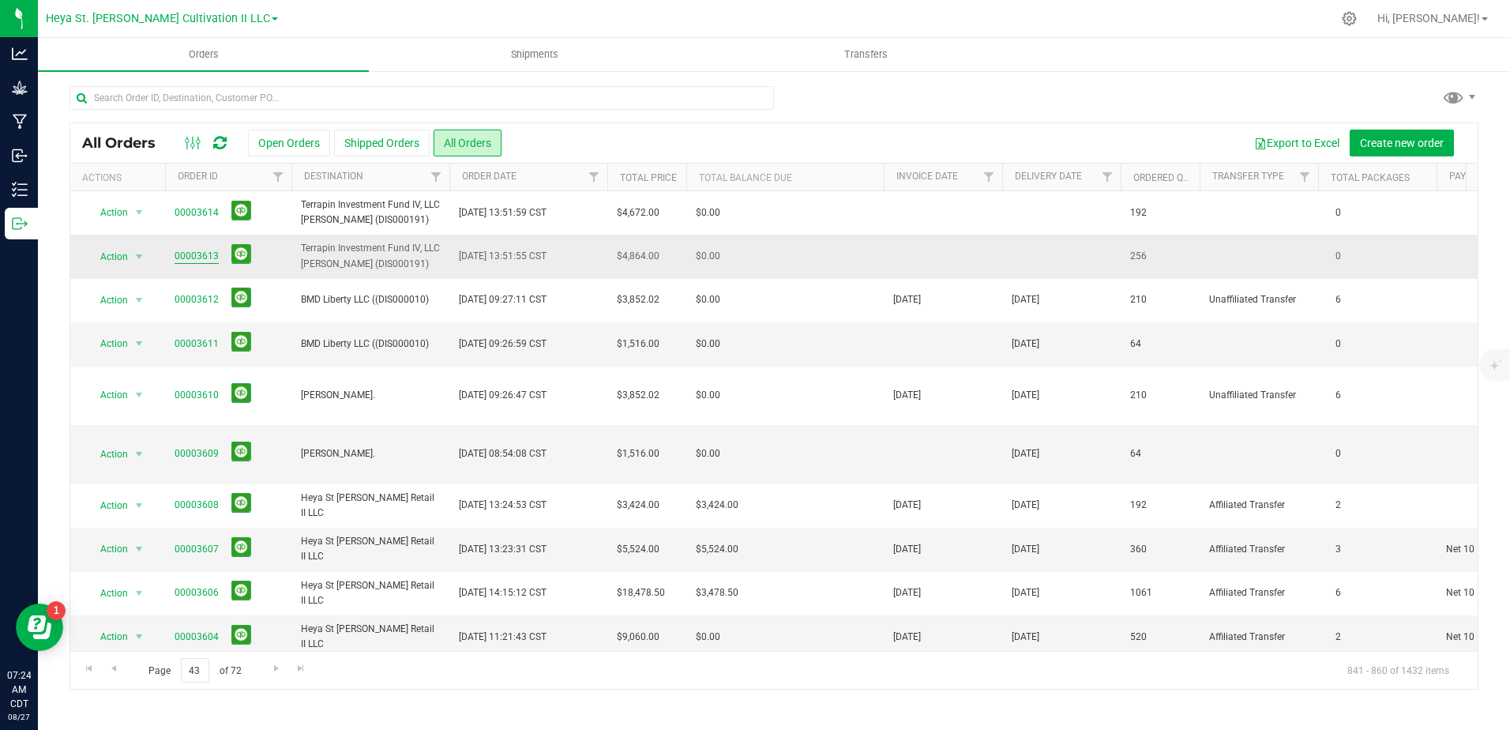
click at [211, 253] on link "00003613" at bounding box center [197, 256] width 44 height 15
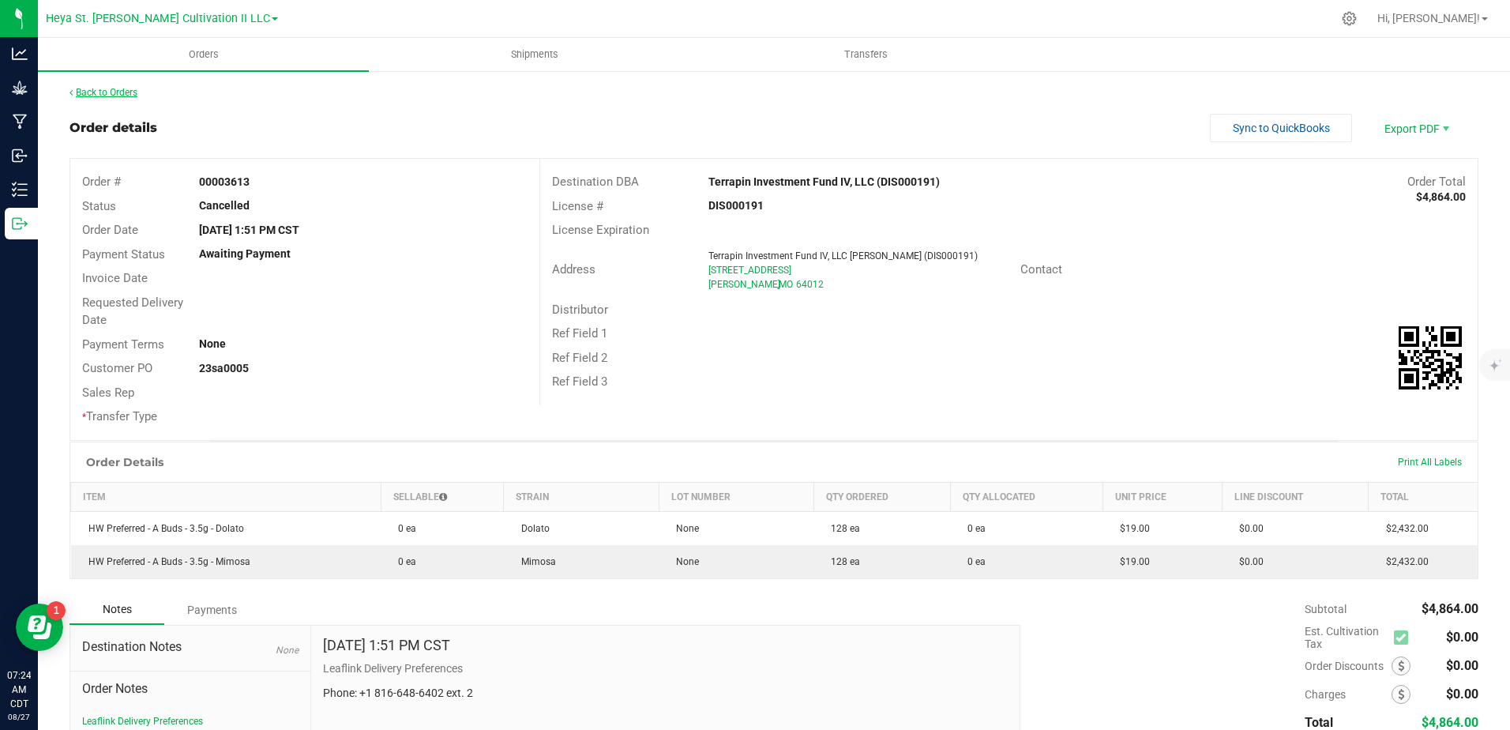
click at [108, 89] on link "Back to Orders" at bounding box center [104, 92] width 68 height 11
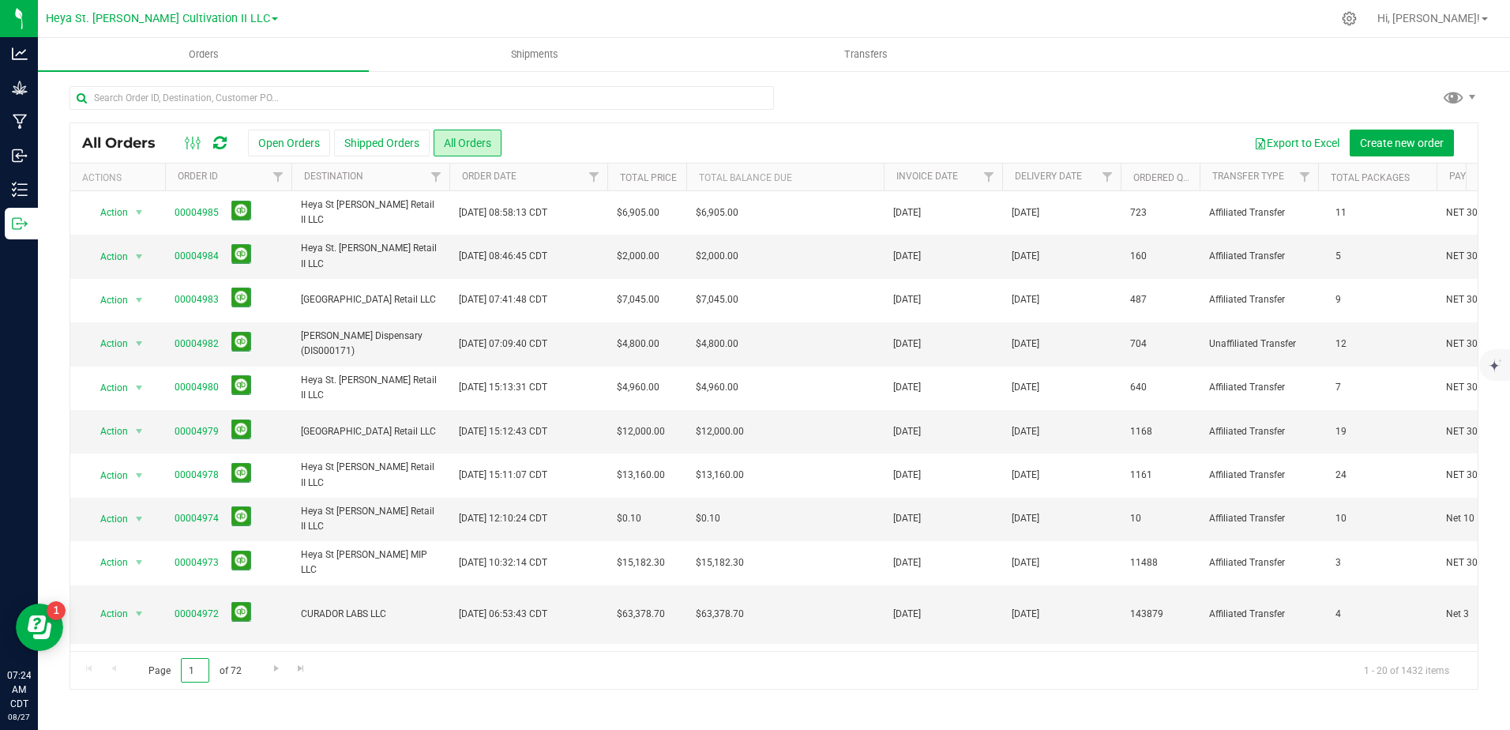
drag, startPoint x: 202, startPoint y: 664, endPoint x: 130, endPoint y: 656, distance: 73.1
click at [130, 656] on div "Page 1 of 72 1 - 20 of 1432 items" at bounding box center [773, 670] width 1407 height 38
type input "43"
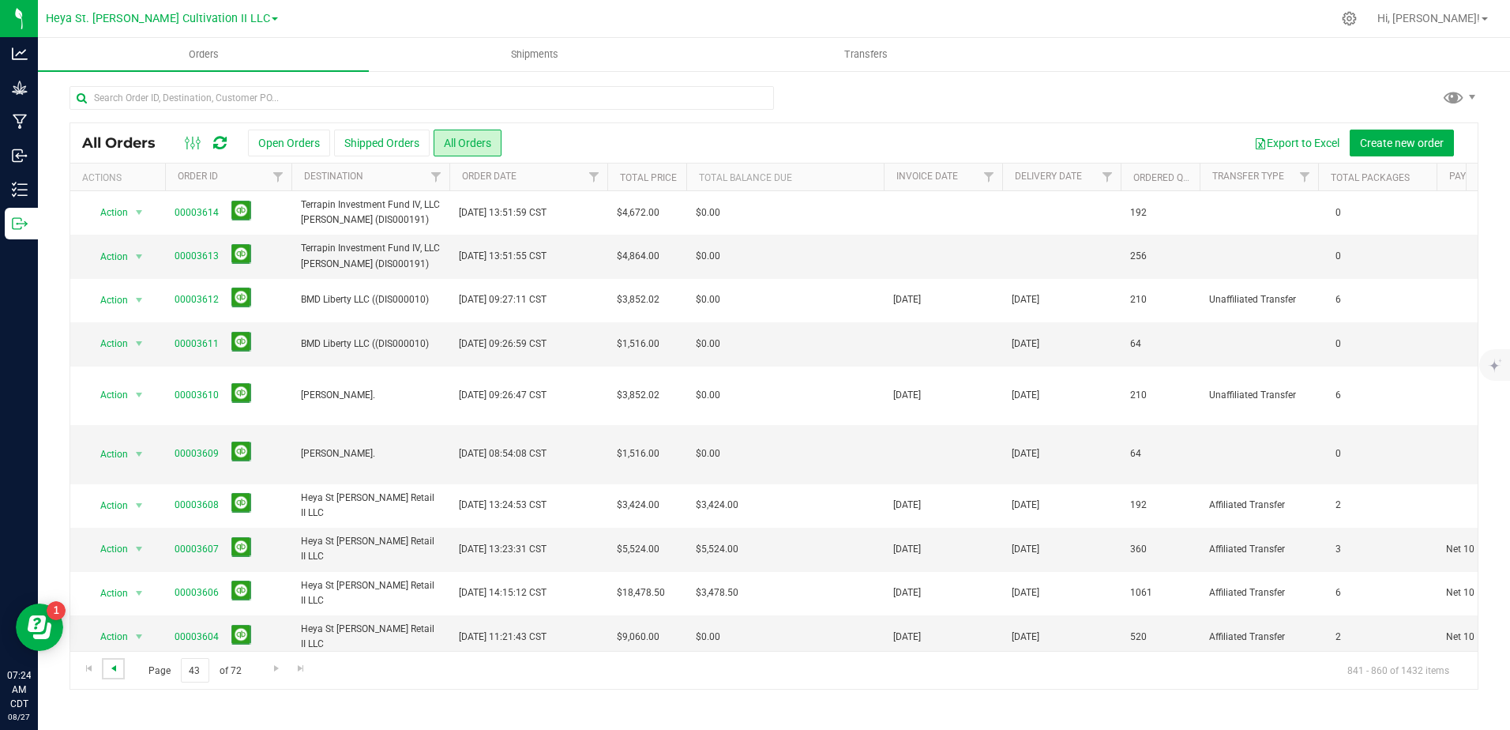
click at [116, 669] on span "Go to the previous page" at bounding box center [113, 668] width 13 height 13
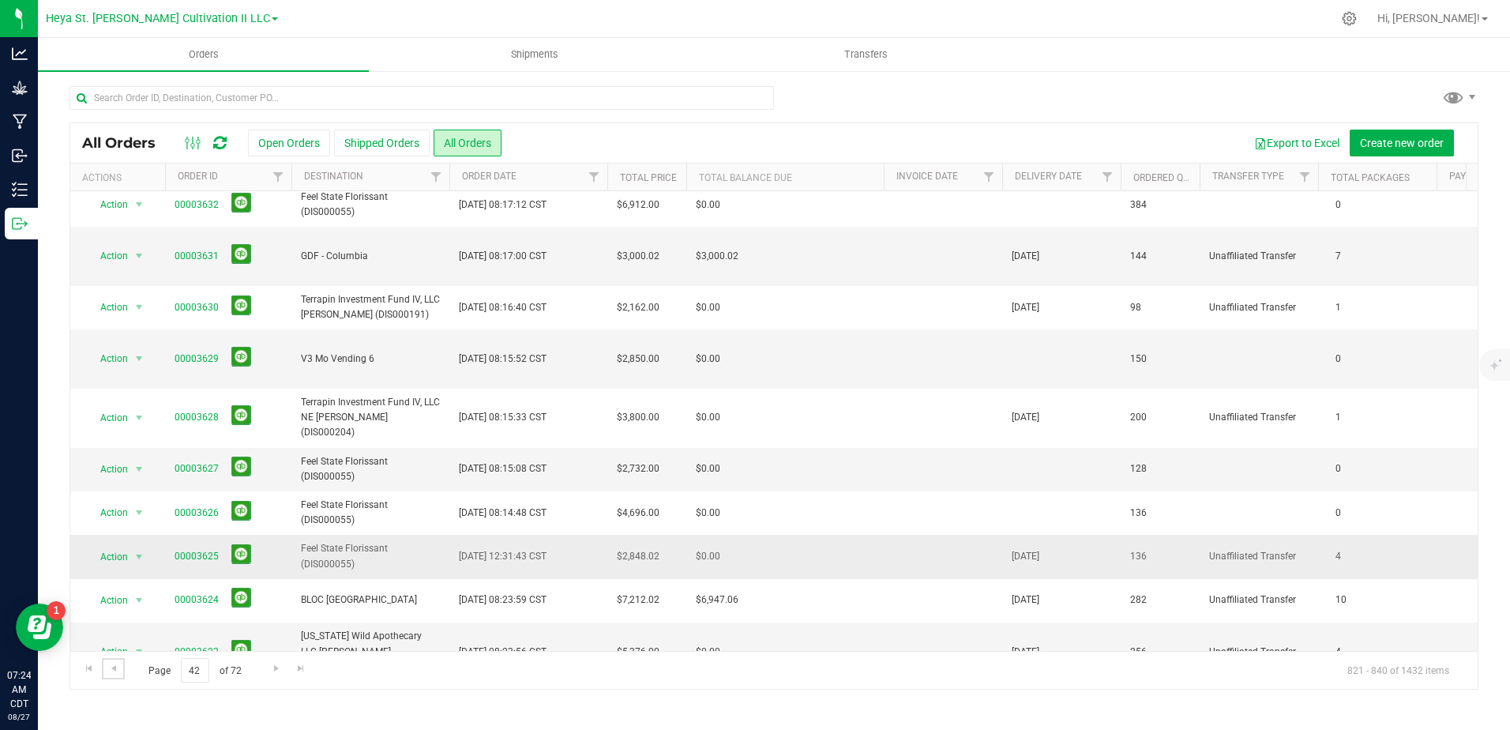
scroll to position [32, 0]
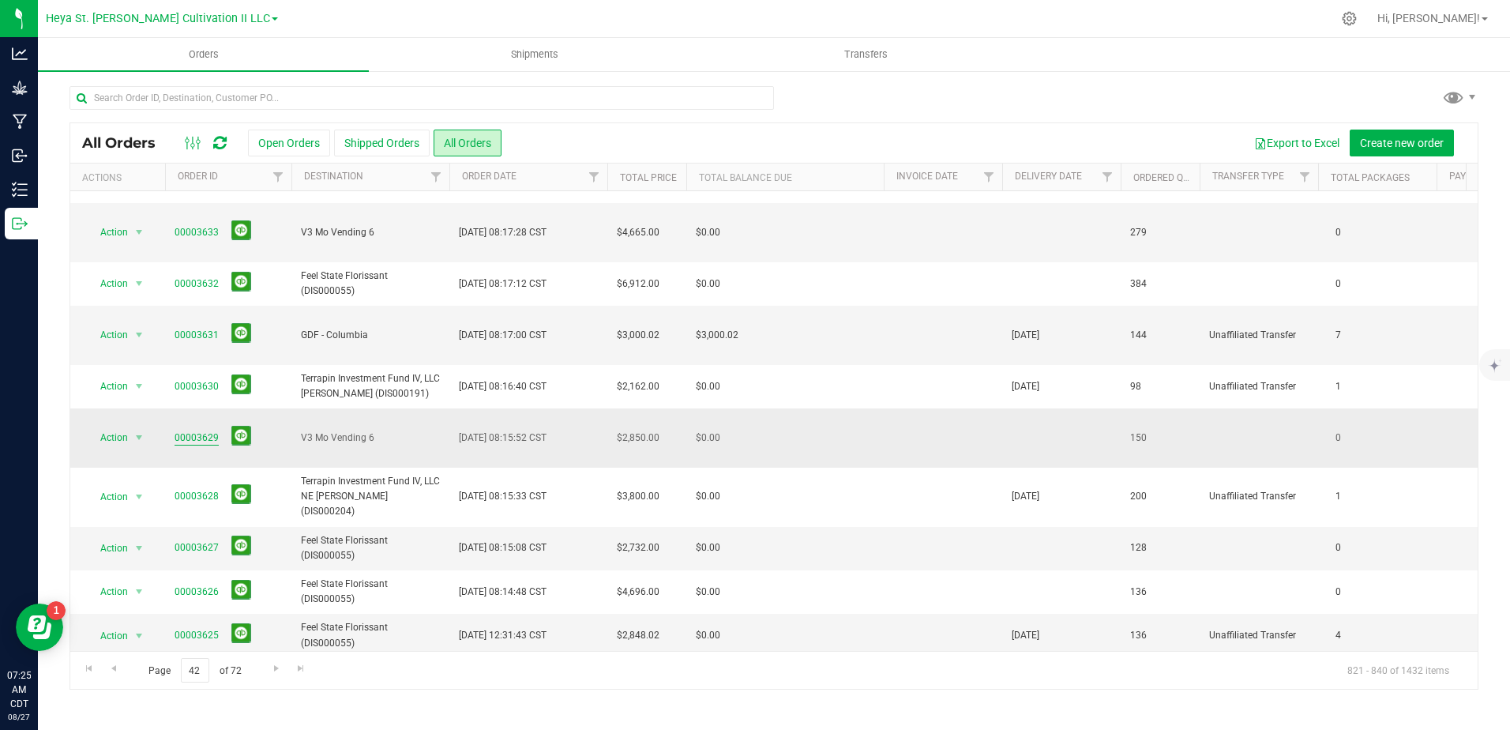
click at [198, 430] on link "00003629" at bounding box center [197, 437] width 44 height 15
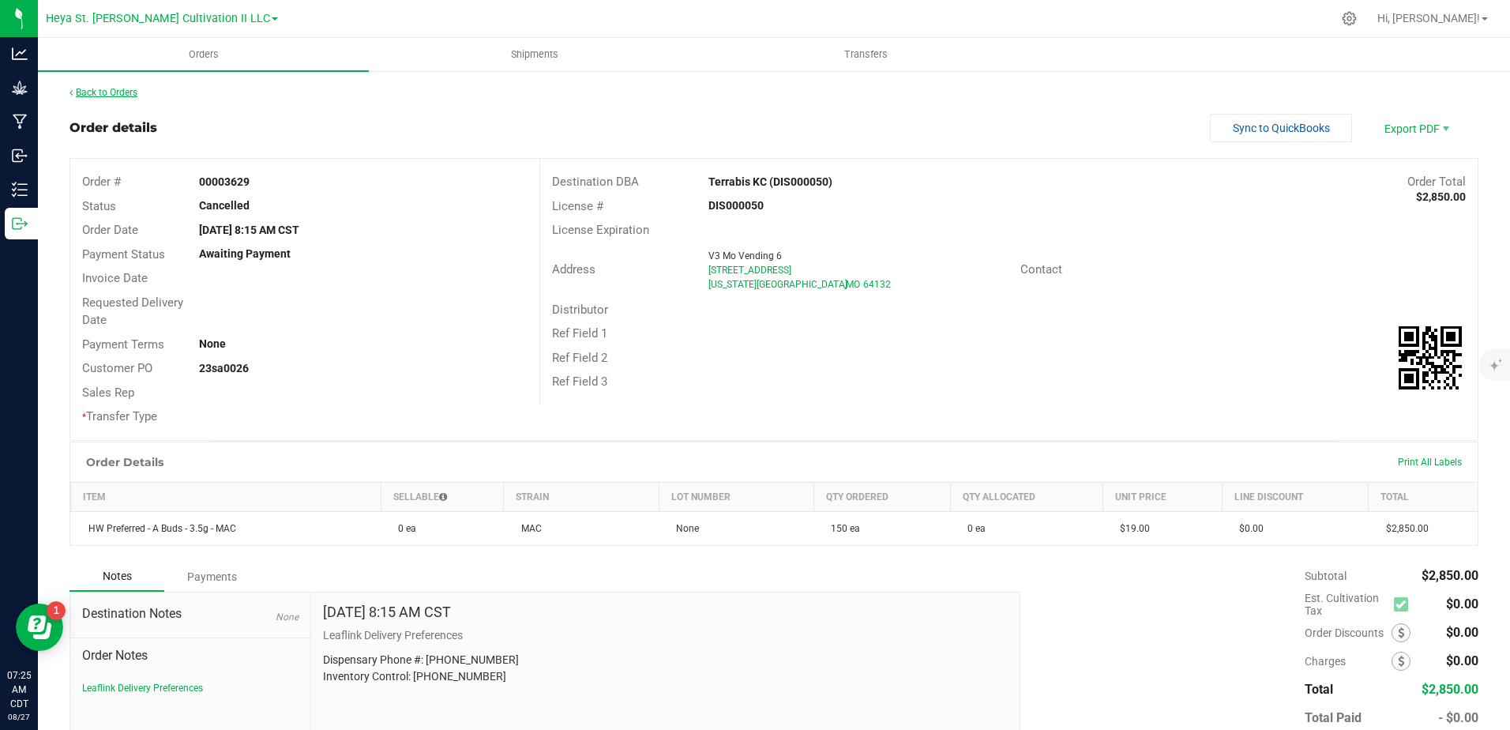
click at [97, 88] on link "Back to Orders" at bounding box center [104, 92] width 68 height 11
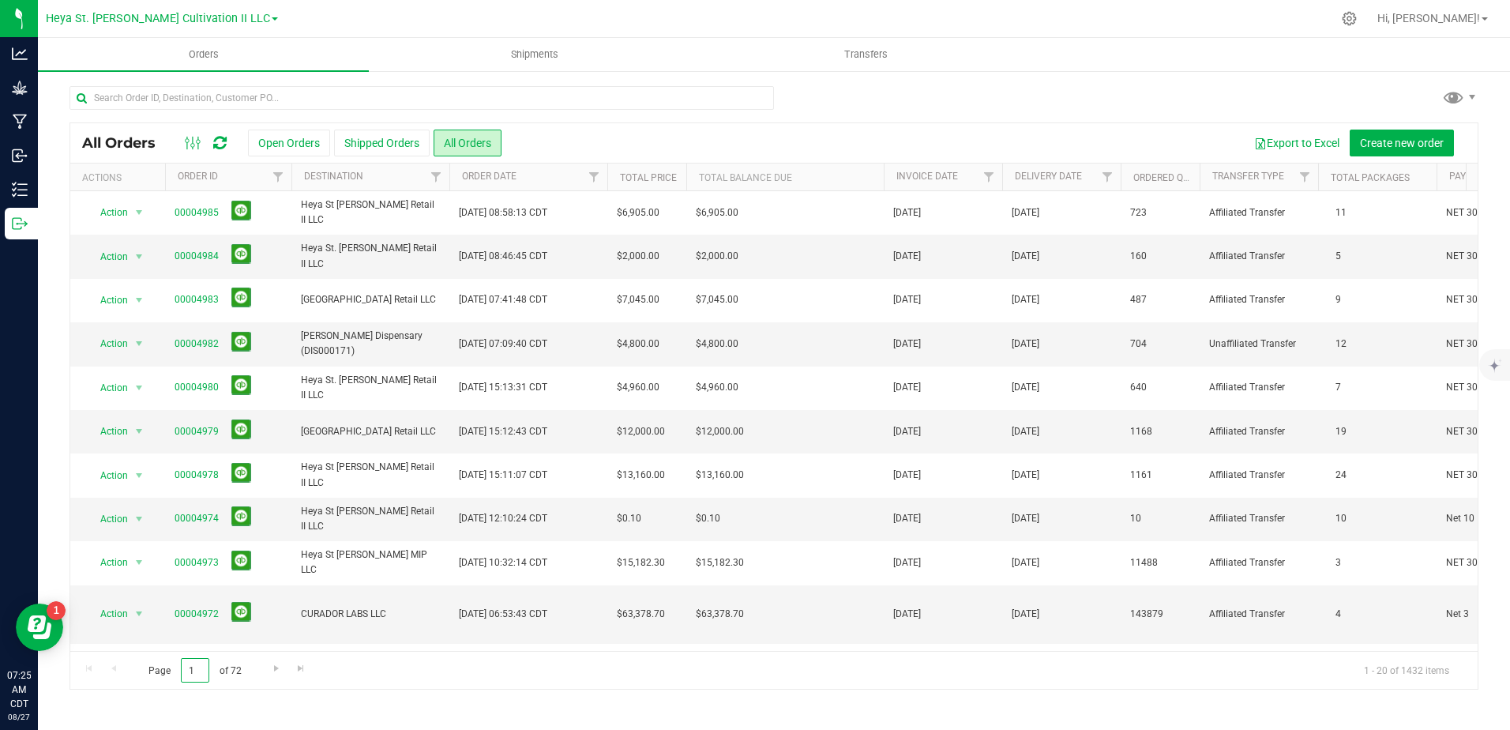
click at [152, 677] on span "Page 1 of 72" at bounding box center [194, 670] width 119 height 24
type input "42"
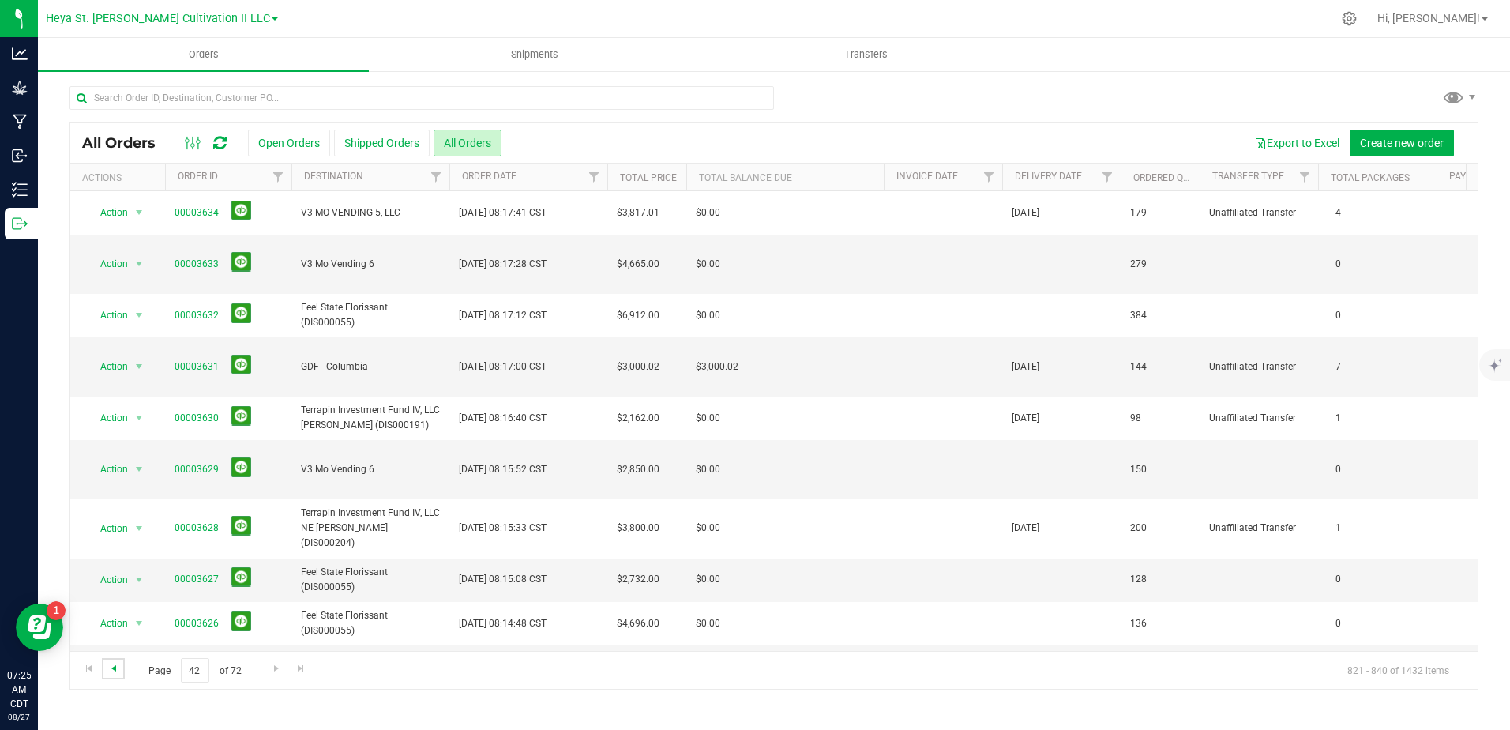
click at [115, 667] on span "Go to the previous page" at bounding box center [113, 668] width 13 height 13
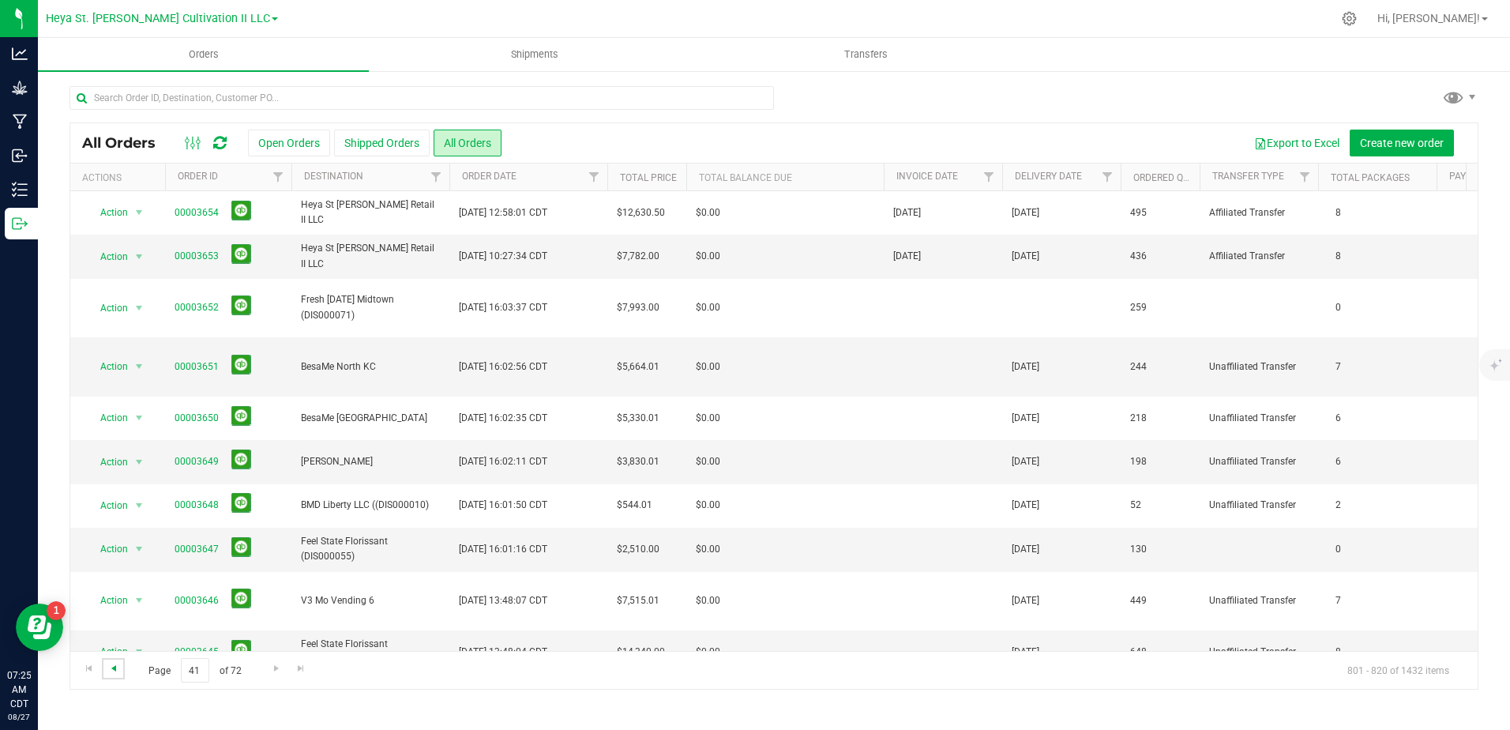
click at [110, 667] on span "Go to the previous page" at bounding box center [113, 668] width 13 height 13
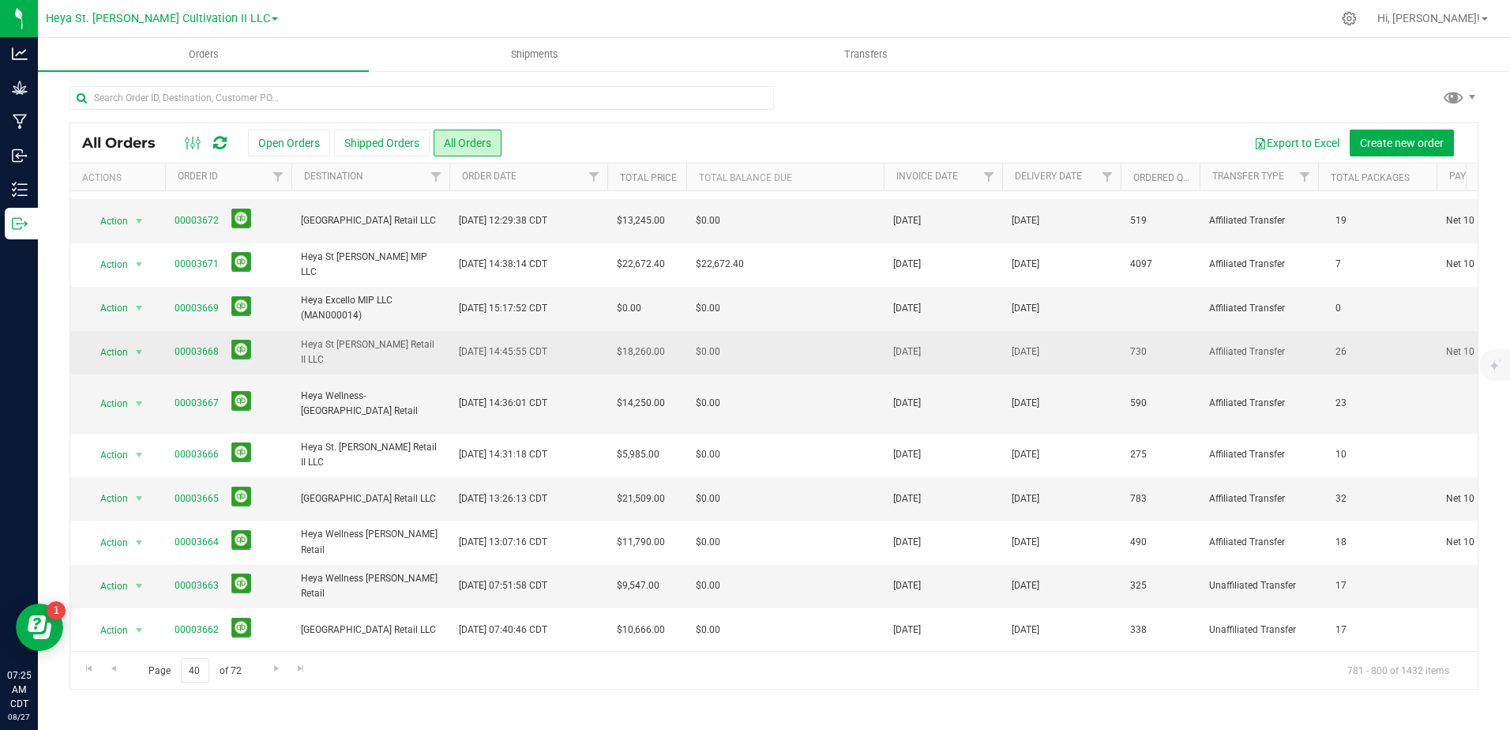
scroll to position [111, 0]
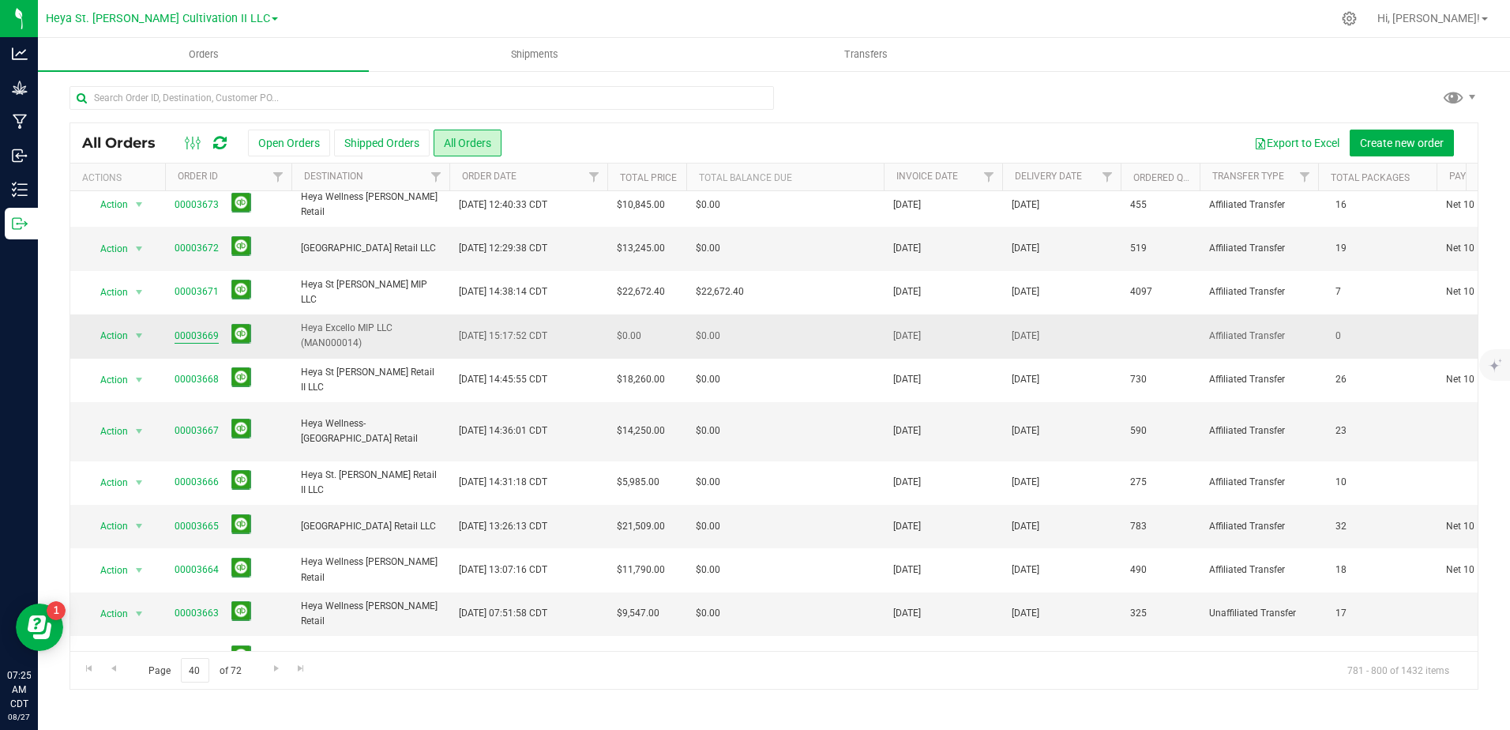
click at [201, 329] on link "00003669" at bounding box center [197, 336] width 44 height 15
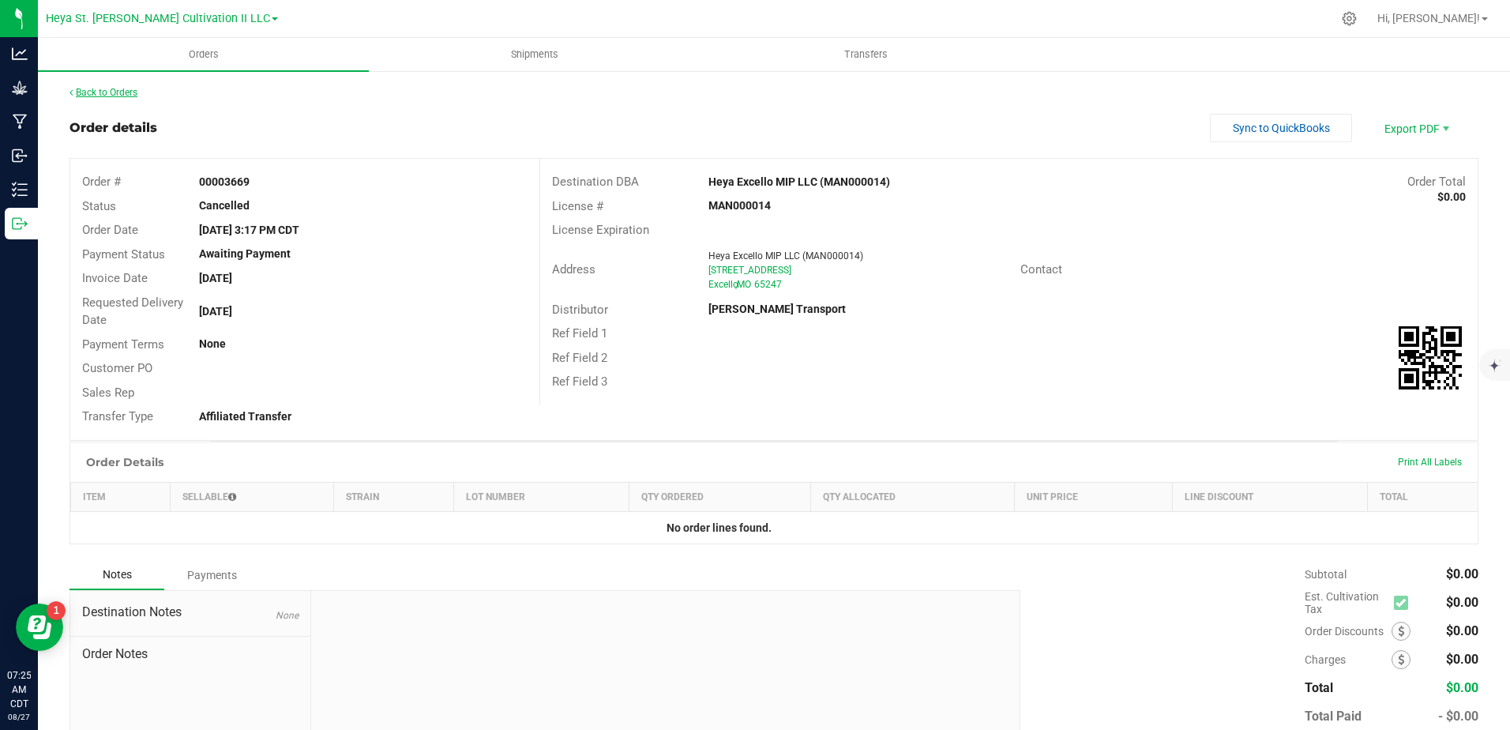
click at [94, 88] on link "Back to Orders" at bounding box center [104, 92] width 68 height 11
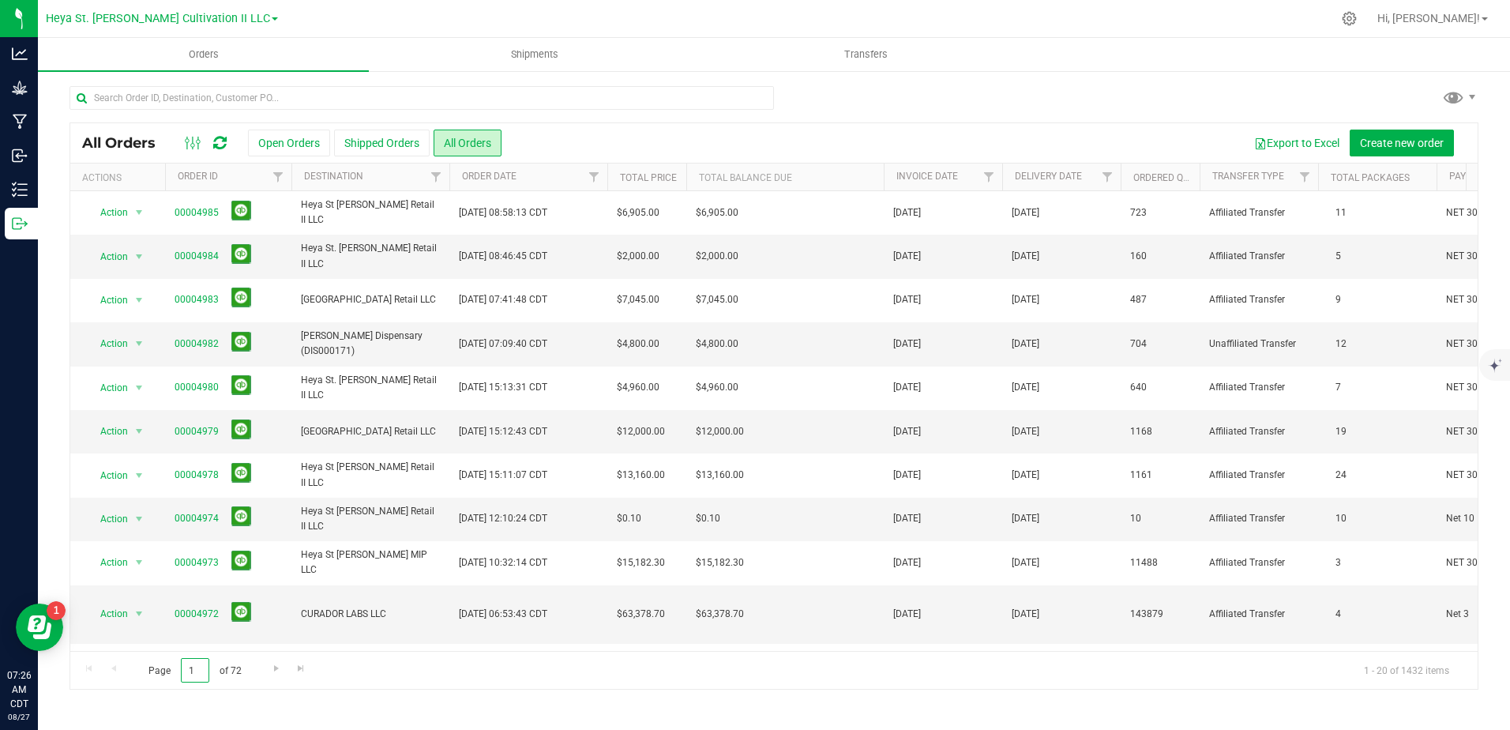
drag, startPoint x: 197, startPoint y: 677, endPoint x: 179, endPoint y: 665, distance: 21.7
click at [182, 670] on input "1" at bounding box center [195, 670] width 28 height 24
type input "41"
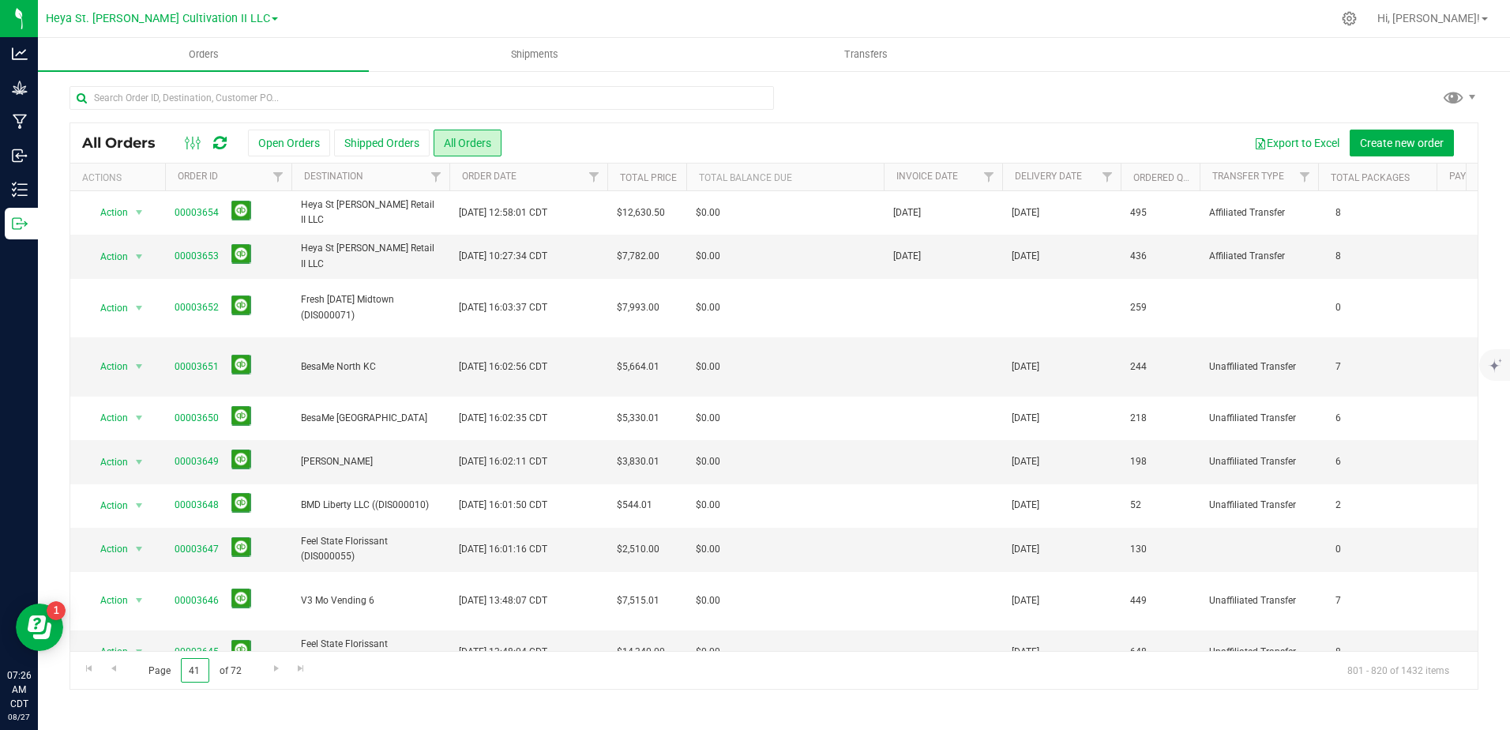
drag, startPoint x: 205, startPoint y: 677, endPoint x: 149, endPoint y: 674, distance: 55.4
click at [149, 674] on span "Page 41 of 72" at bounding box center [194, 670] width 119 height 24
type input "35"
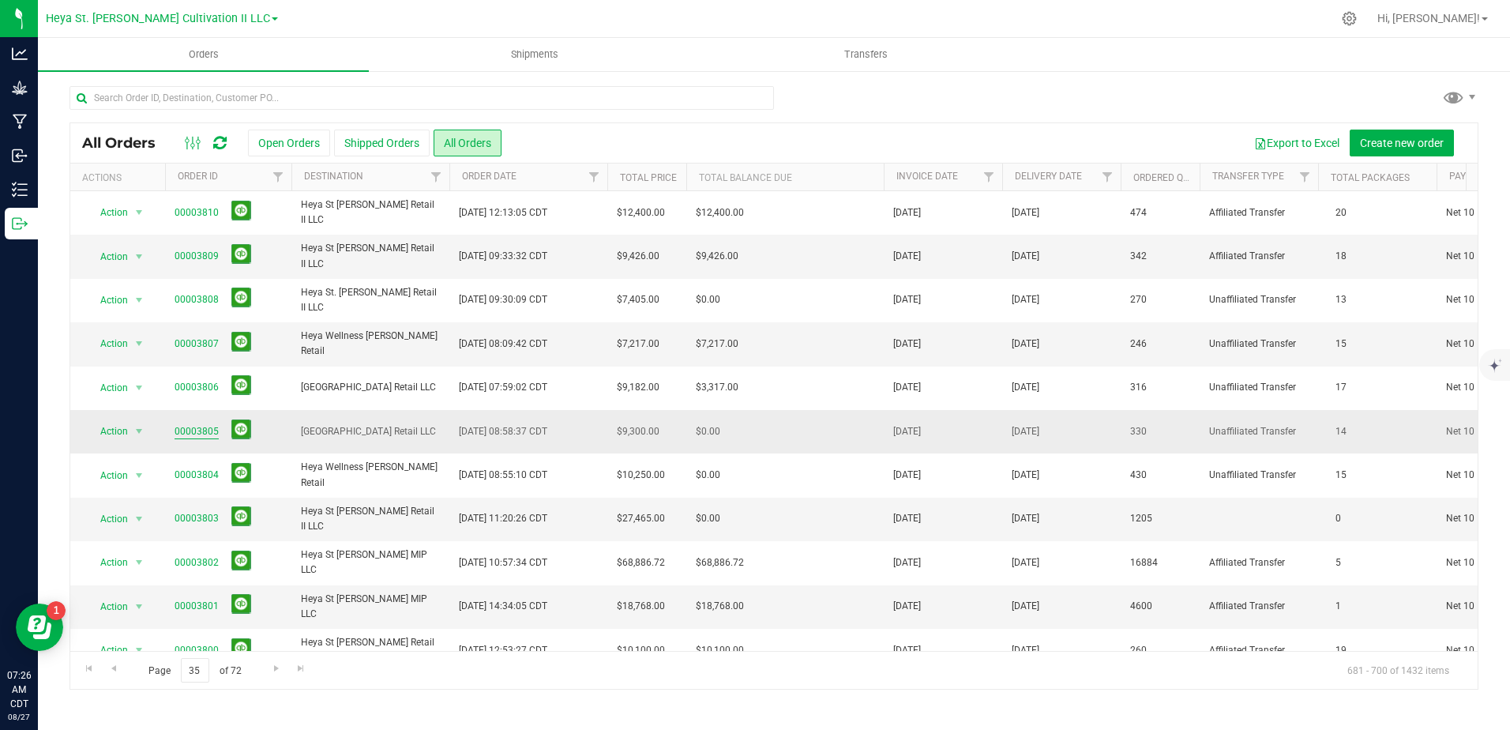
click at [183, 430] on link "00003805" at bounding box center [197, 431] width 44 height 15
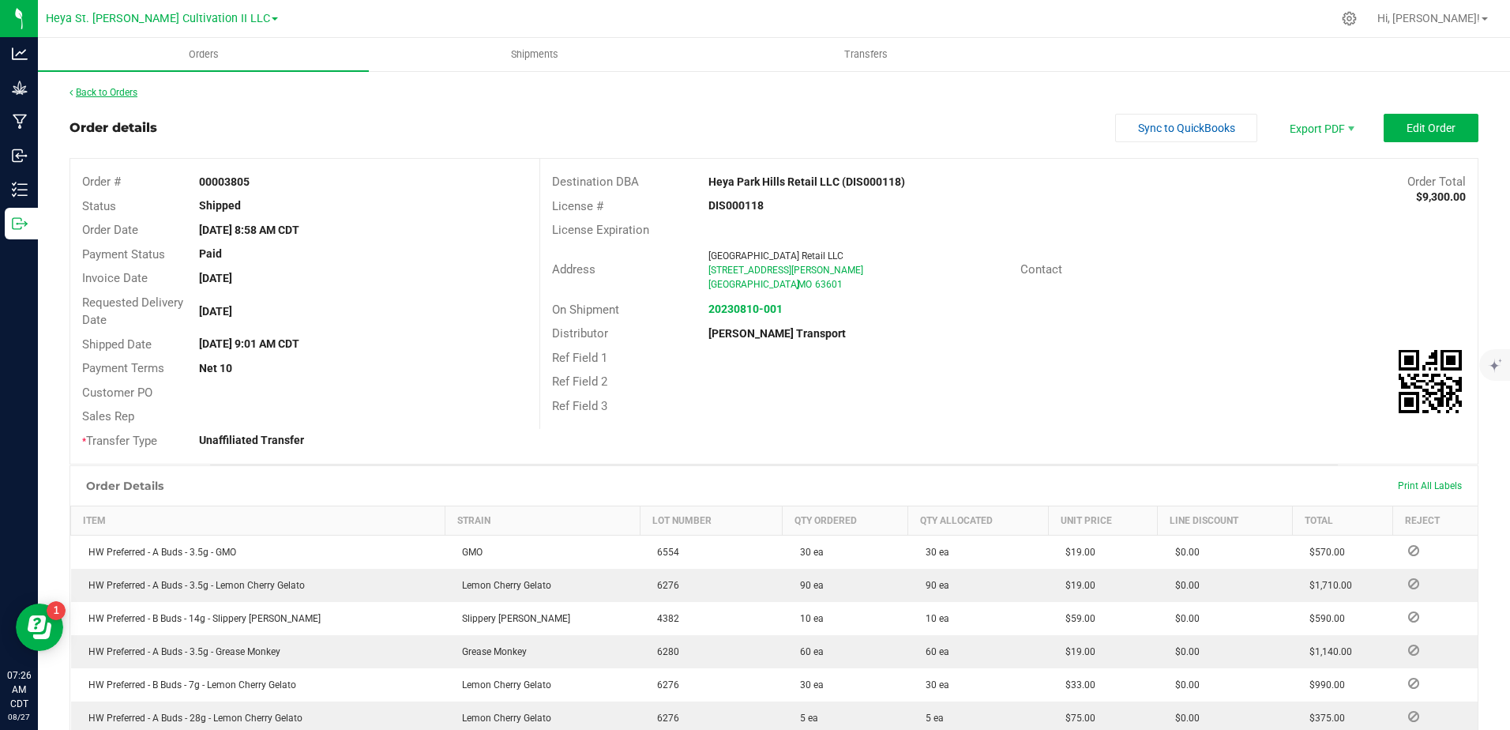
click at [109, 91] on link "Back to Orders" at bounding box center [104, 92] width 68 height 11
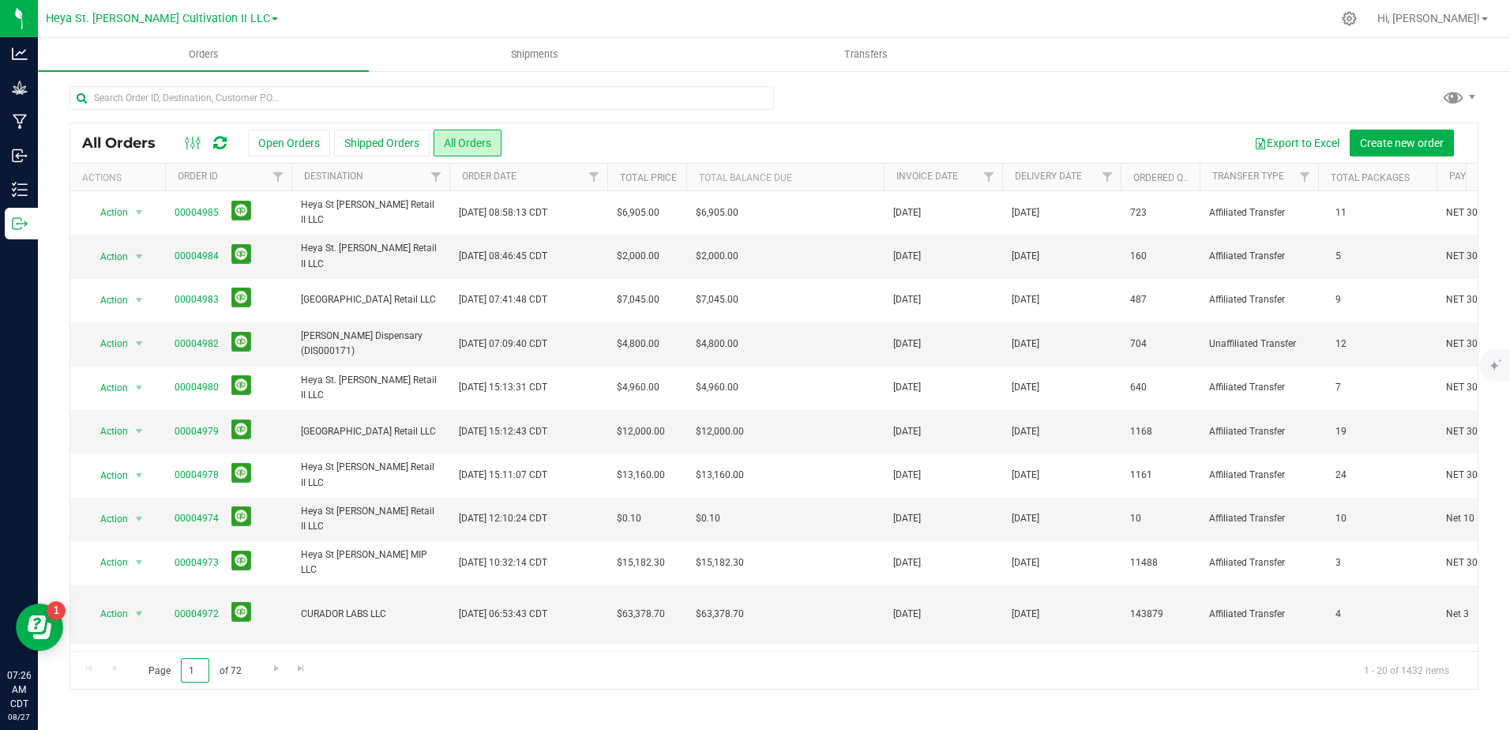
drag, startPoint x: 196, startPoint y: 667, endPoint x: 151, endPoint y: 656, distance: 46.4
click at [151, 656] on div "Page 1 of 72 1 - 20 of 1432 items" at bounding box center [773, 670] width 1407 height 38
type input "42"
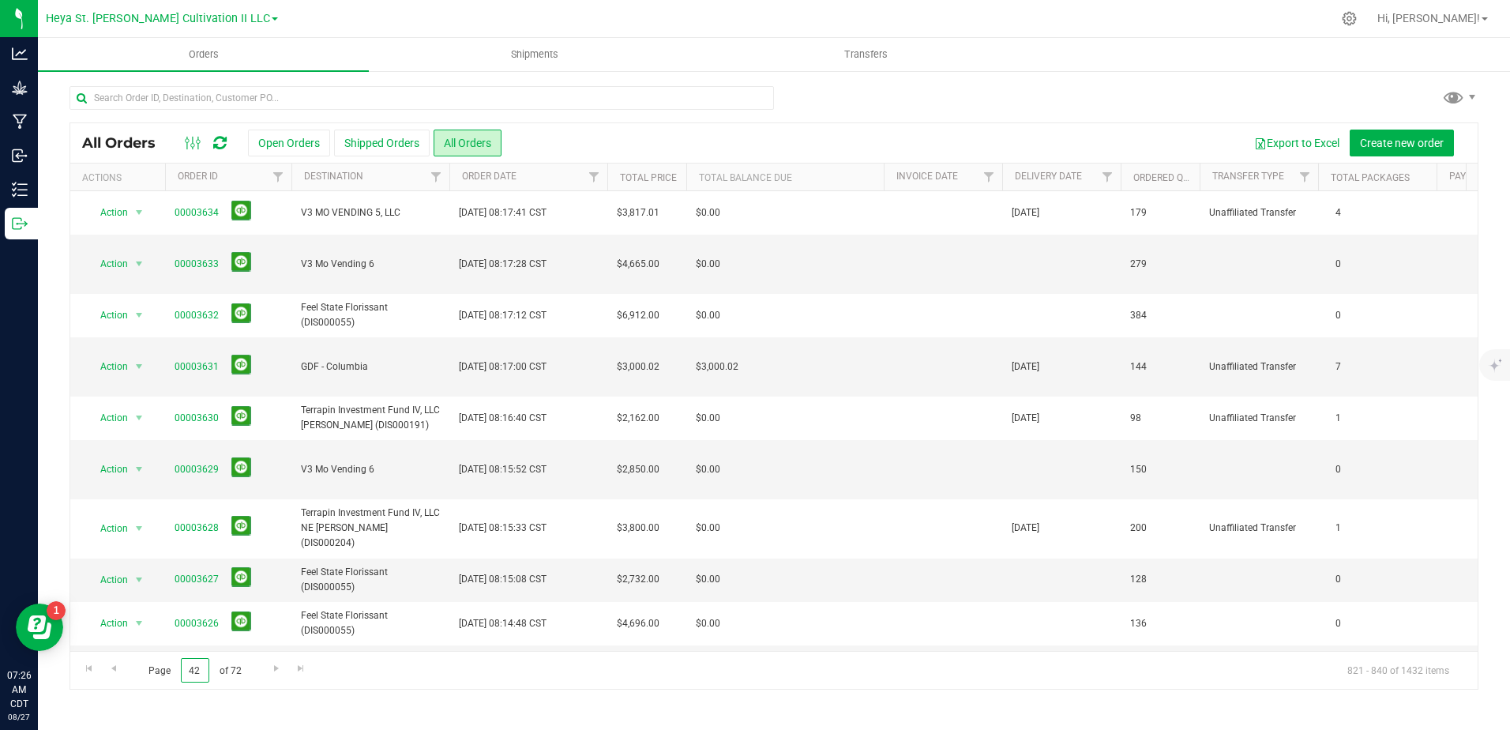
drag, startPoint x: 207, startPoint y: 675, endPoint x: 168, endPoint y: 669, distance: 39.2
click at [168, 669] on span "Page 42 of 72" at bounding box center [194, 670] width 119 height 24
type input "39"
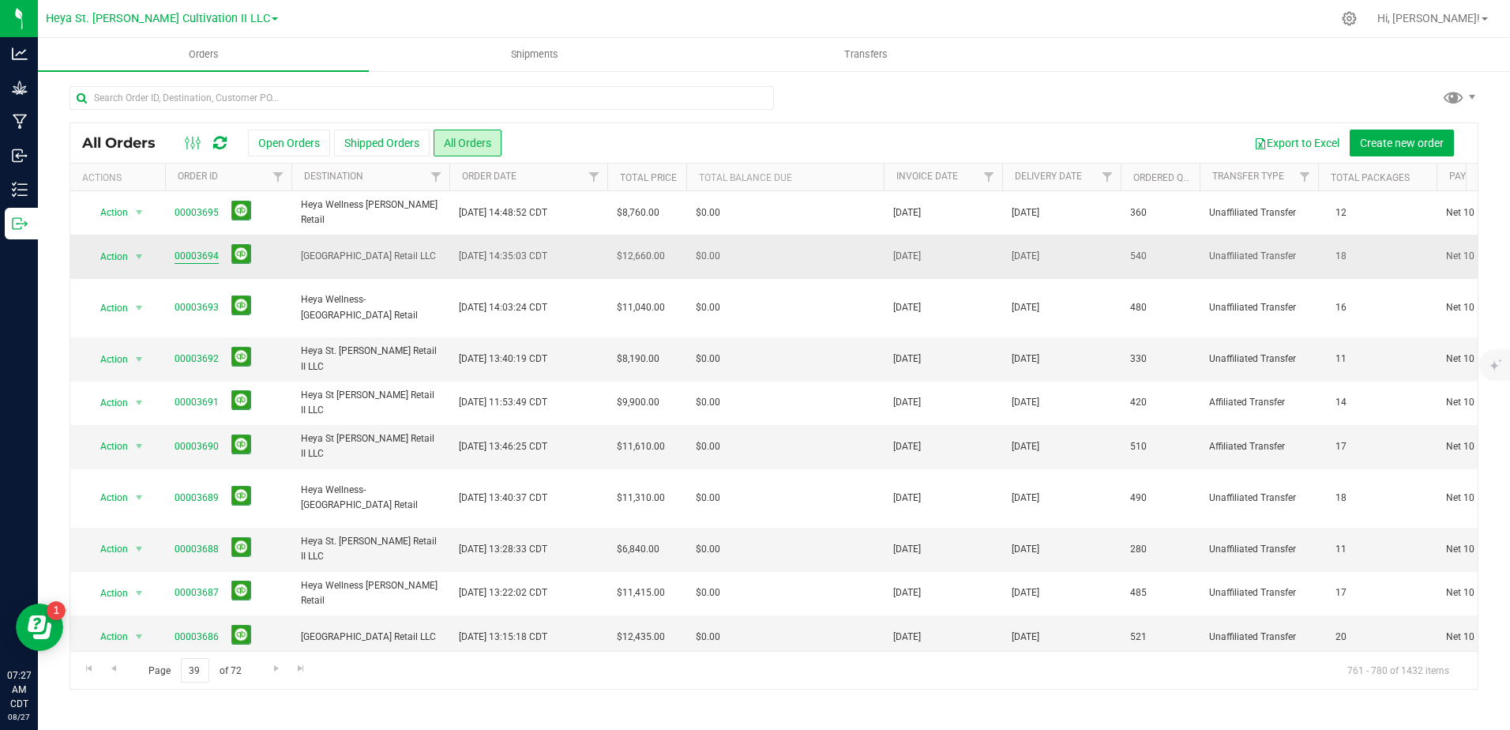
click at [191, 255] on link "00003694" at bounding box center [197, 256] width 44 height 15
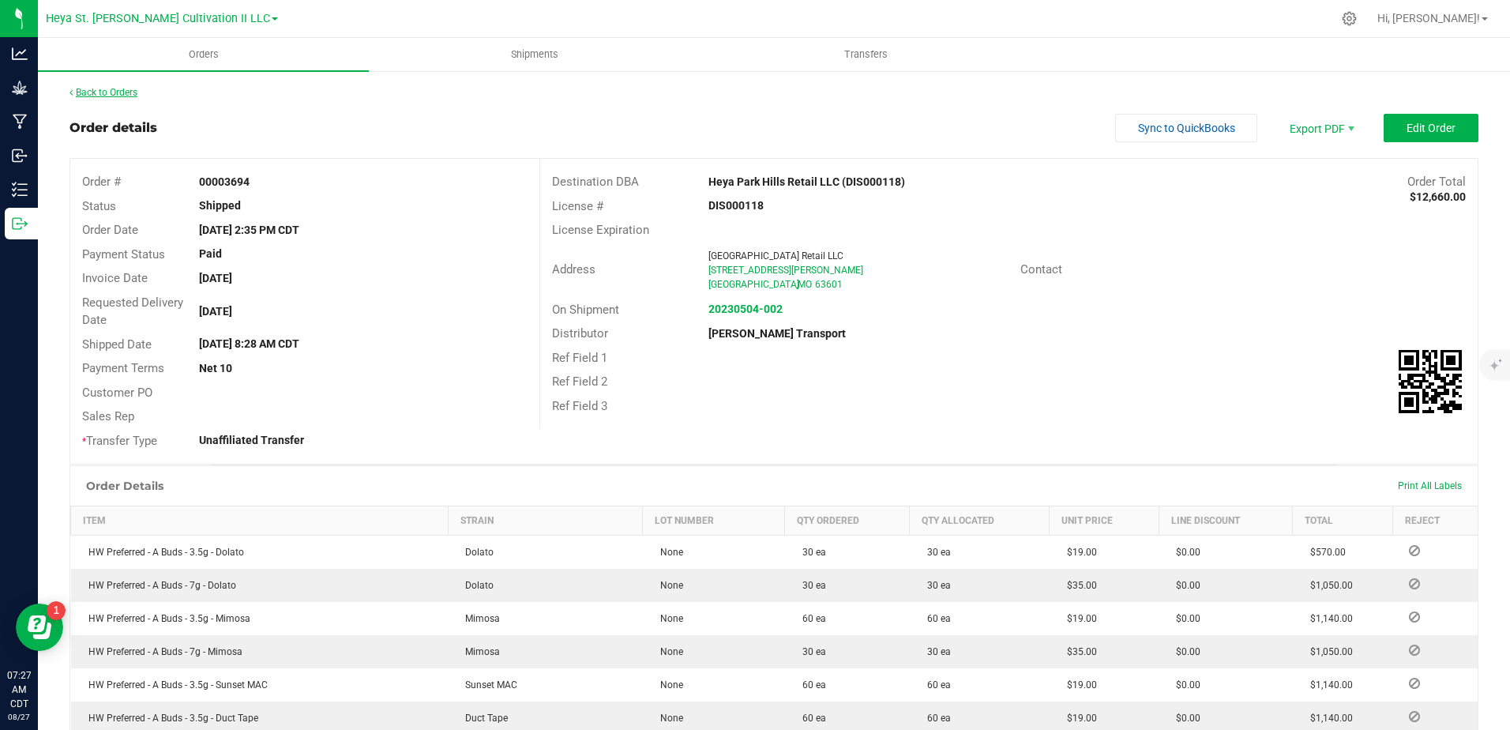
click at [119, 94] on link "Back to Orders" at bounding box center [104, 92] width 68 height 11
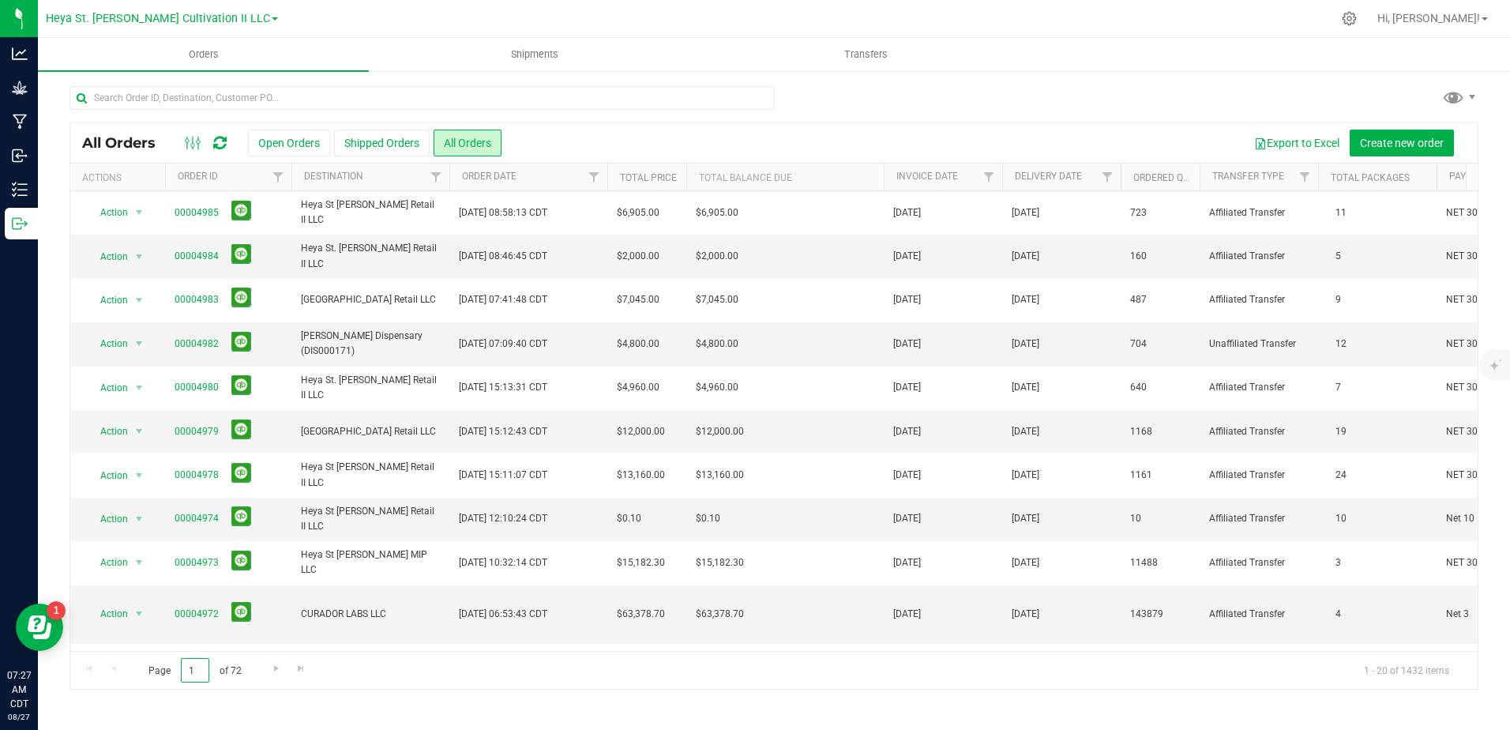
drag, startPoint x: 197, startPoint y: 671, endPoint x: 167, endPoint y: 658, distance: 33.6
click at [175, 663] on span "Page 1 of 72" at bounding box center [194, 670] width 119 height 24
type input "40"
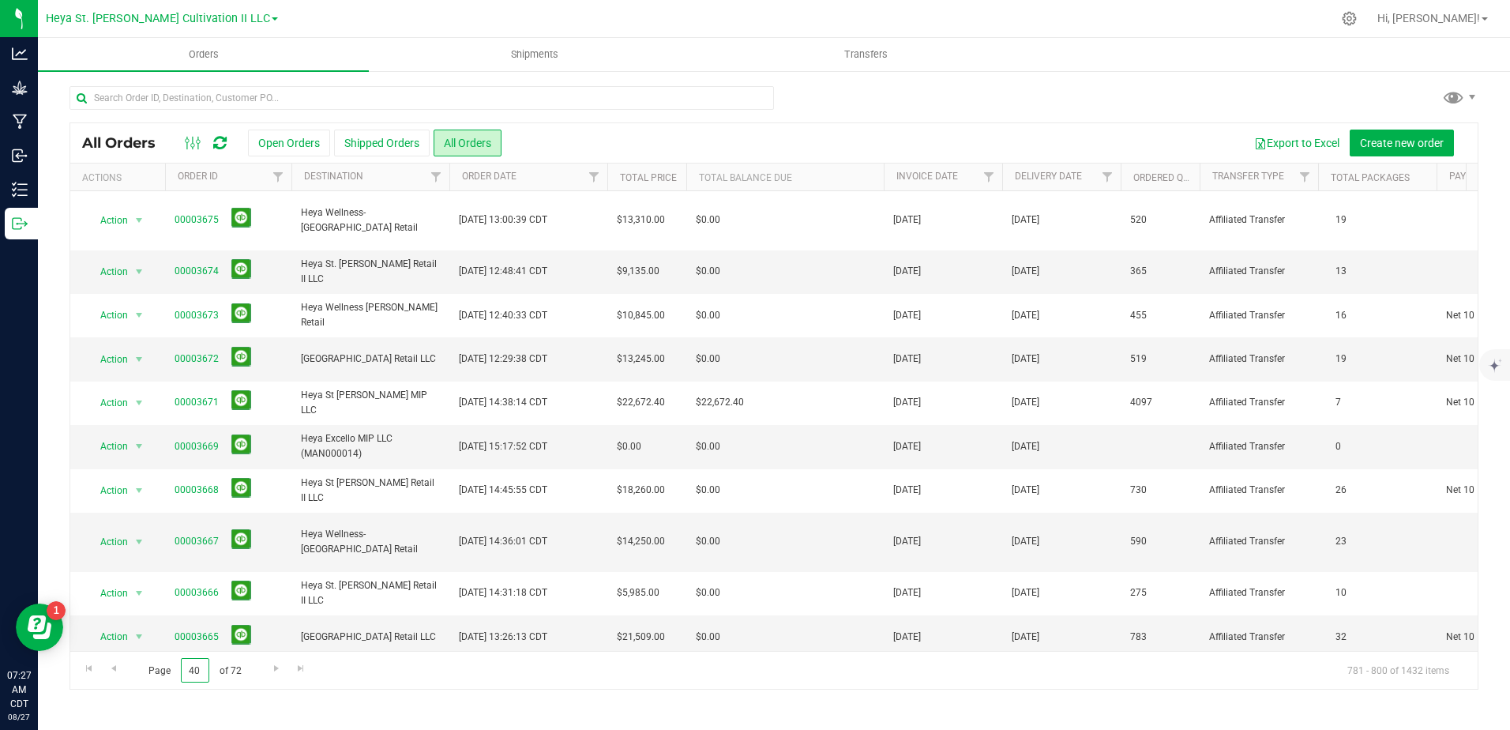
click at [191, 671] on input "40" at bounding box center [195, 670] width 28 height 24
drag, startPoint x: 197, startPoint y: 670, endPoint x: 167, endPoint y: 657, distance: 33.3
click at [167, 657] on div "Page 40 of 72 781 - 800 of 1432 items" at bounding box center [773, 670] width 1407 height 38
type input "38"
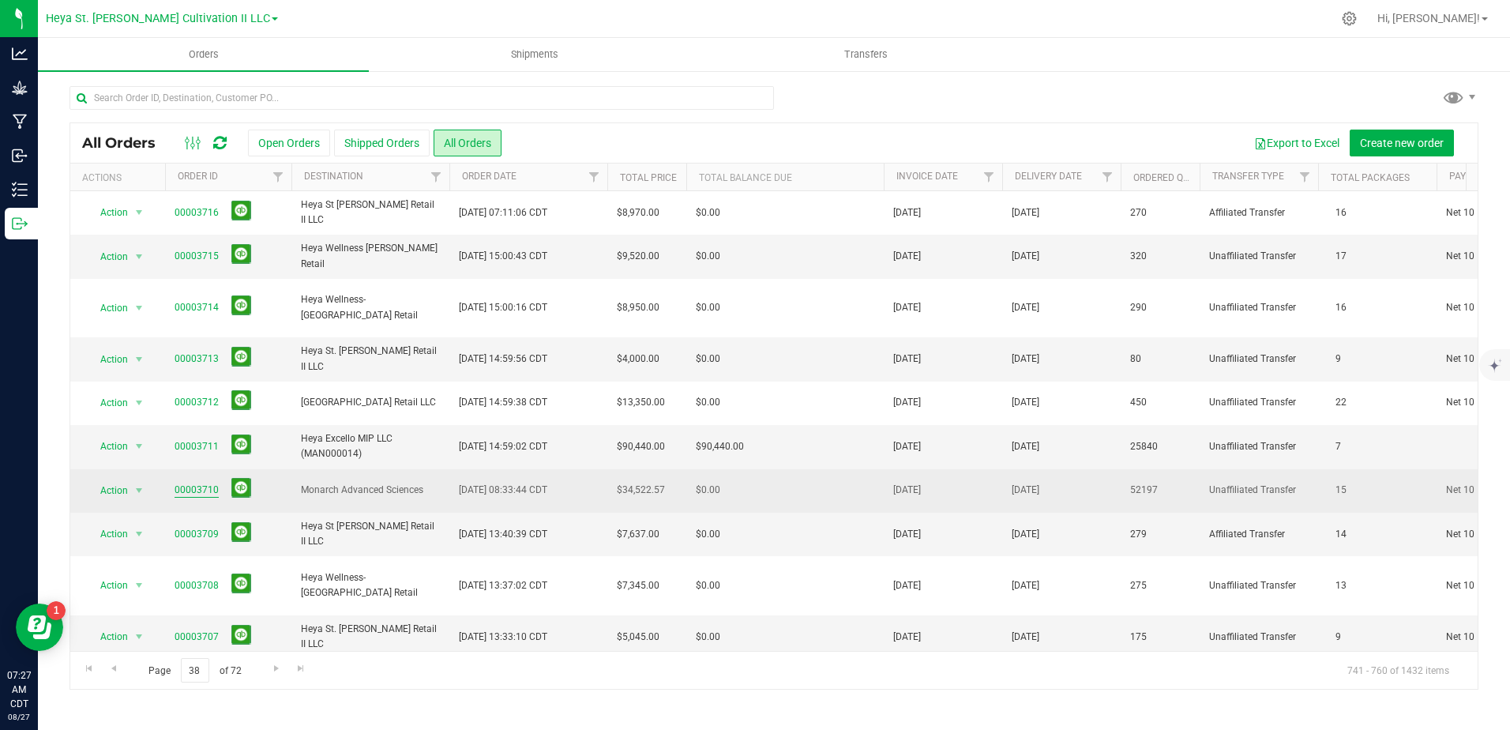
click at [186, 483] on link "00003710" at bounding box center [197, 490] width 44 height 15
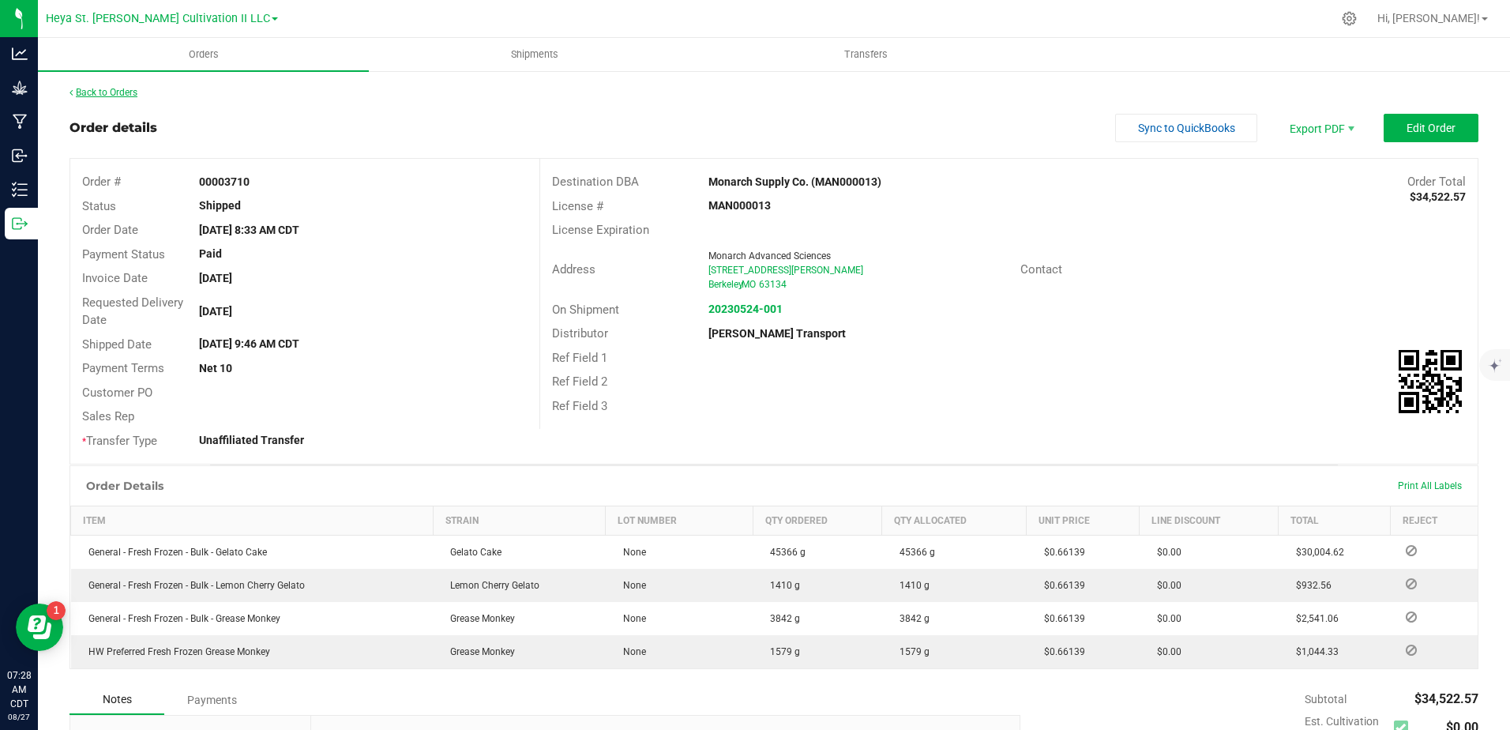
click at [103, 91] on link "Back to Orders" at bounding box center [104, 92] width 68 height 11
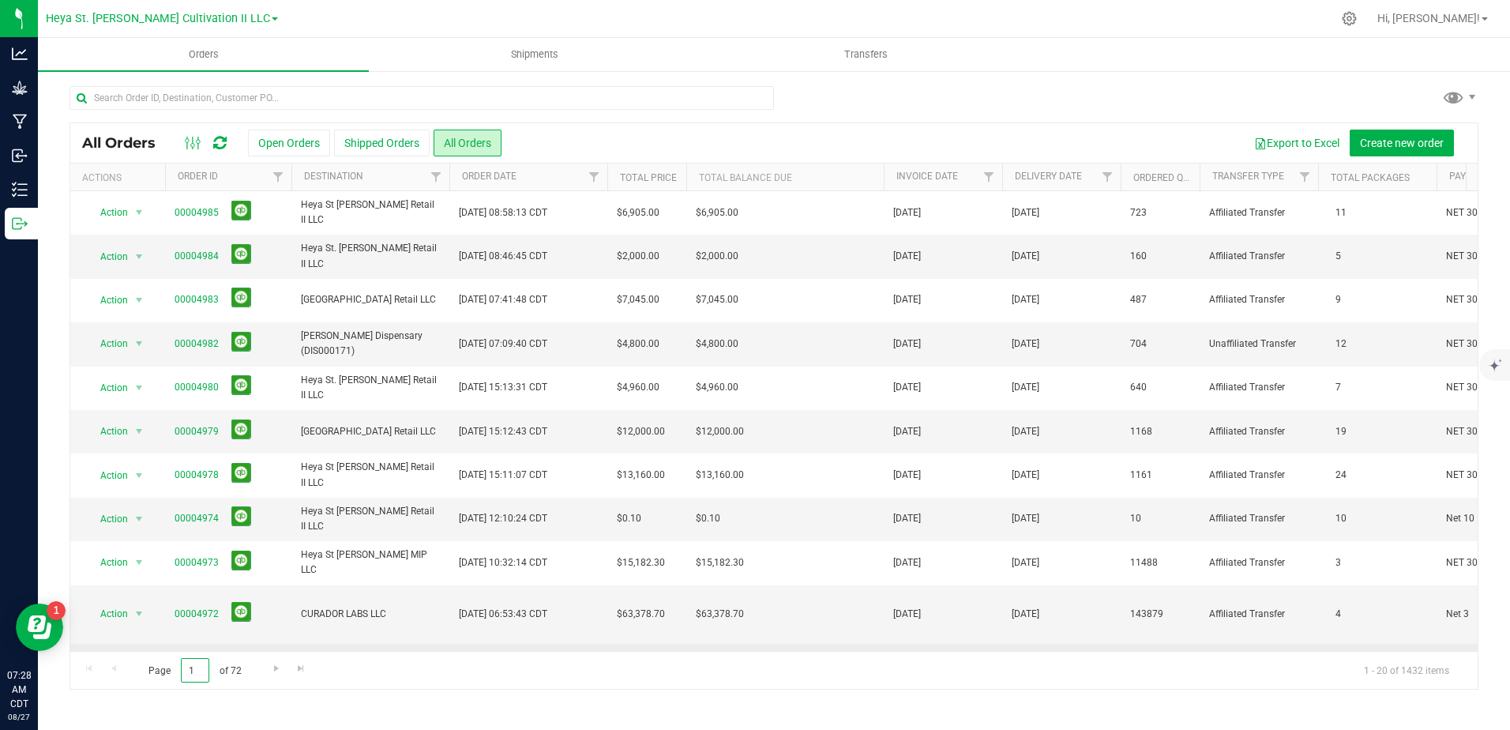
drag, startPoint x: 196, startPoint y: 672, endPoint x: 163, endPoint y: 629, distance: 54.2
click at [148, 664] on span "Page 1 of 72" at bounding box center [194, 670] width 119 height 24
type input "38"
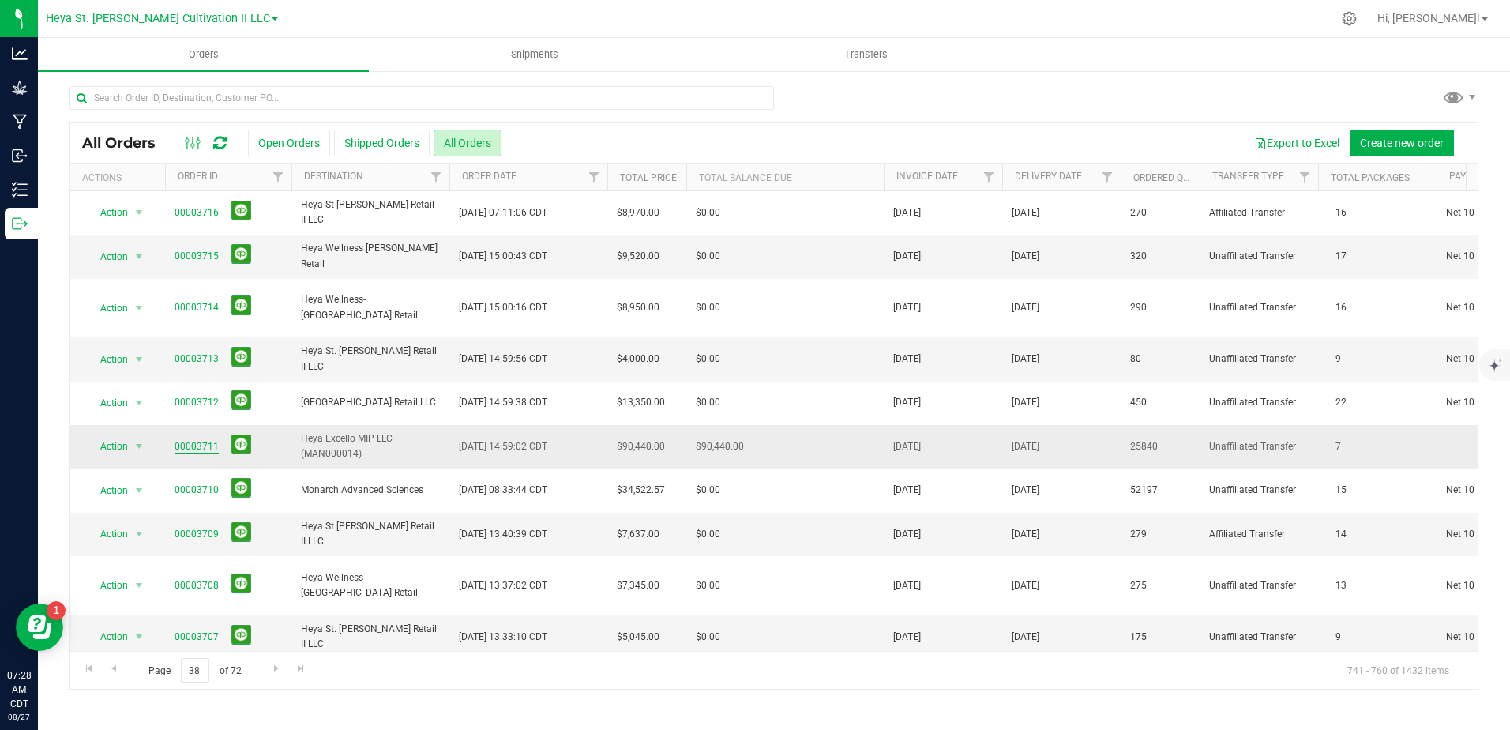
click at [186, 439] on link "00003711" at bounding box center [197, 446] width 44 height 15
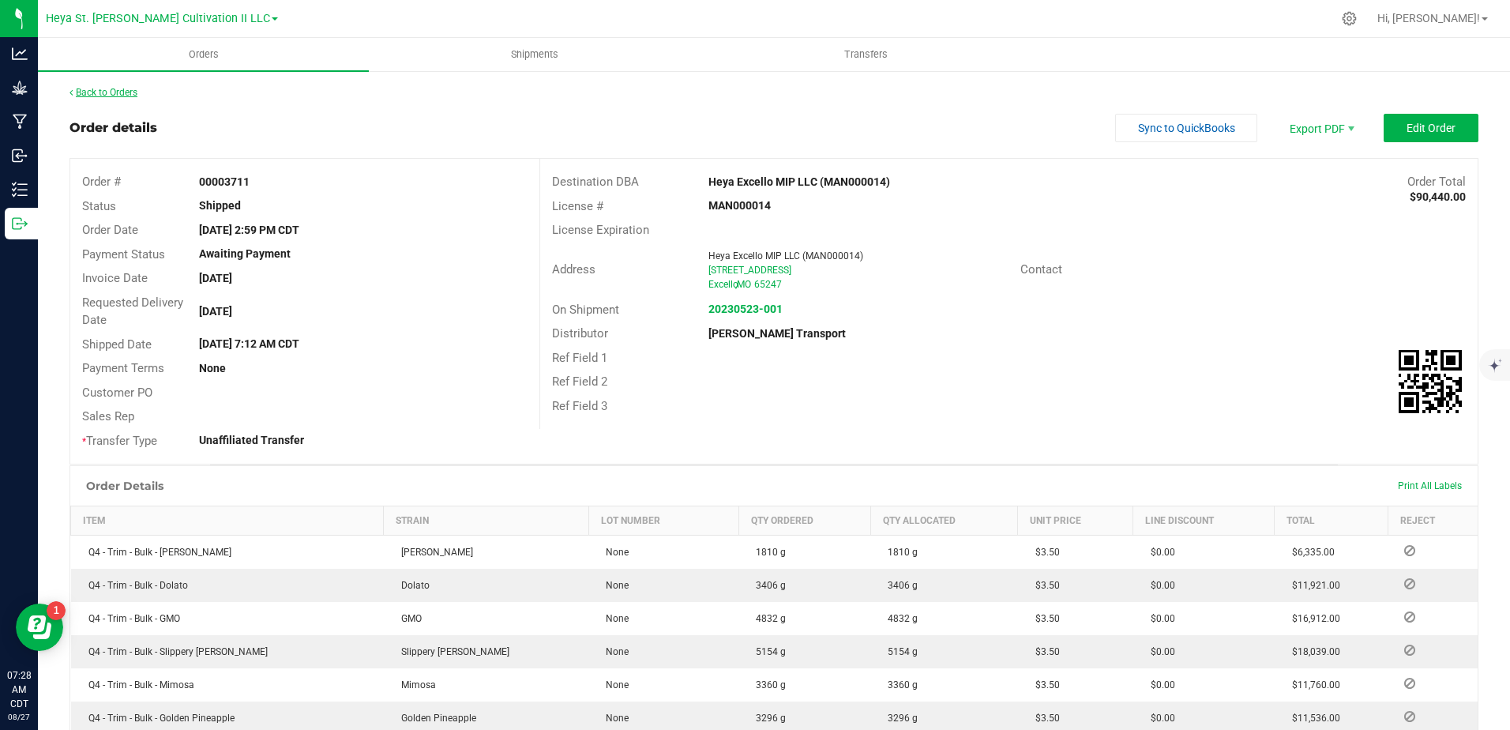
click at [93, 95] on link "Back to Orders" at bounding box center [104, 92] width 68 height 11
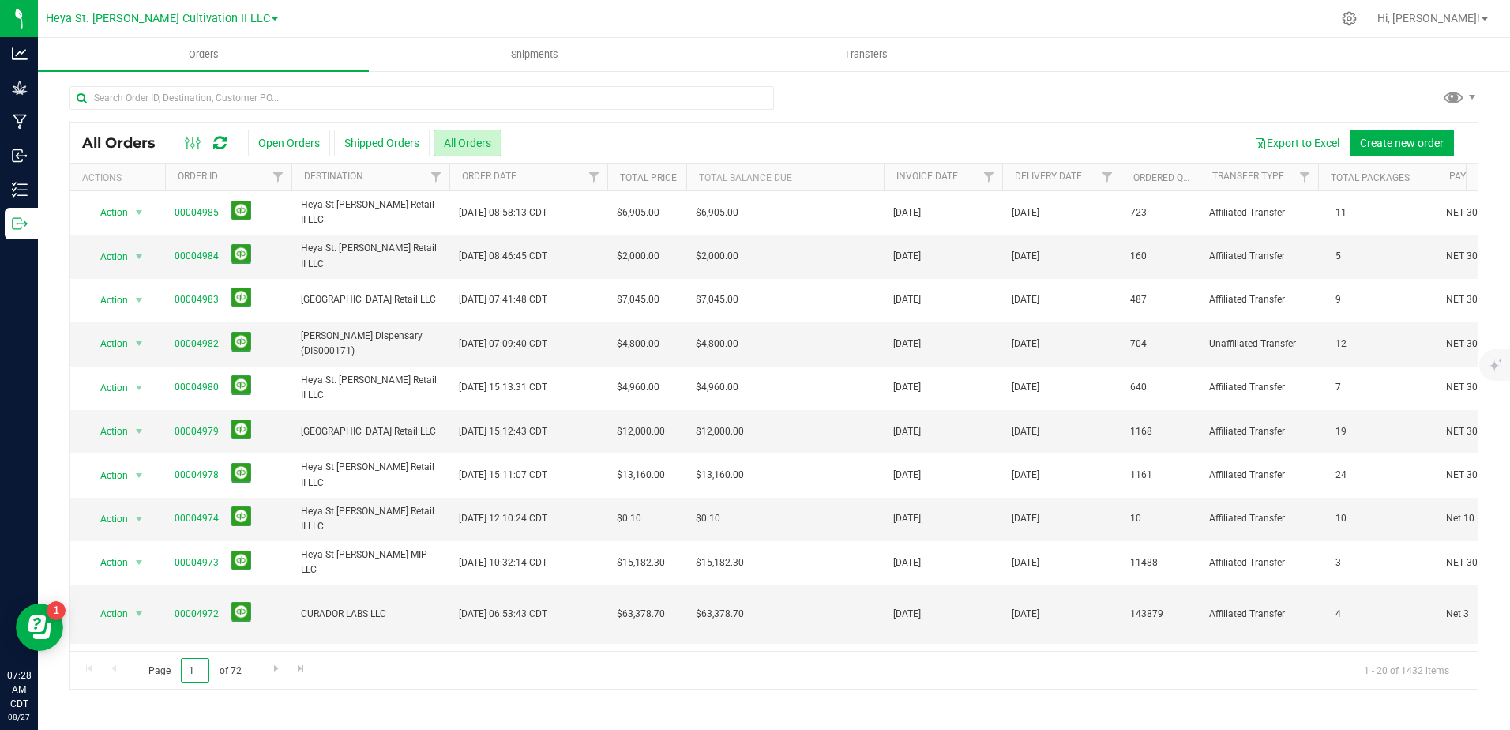
drag, startPoint x: 192, startPoint y: 676, endPoint x: 130, endPoint y: 649, distance: 67.9
click at [121, 657] on div "Page 1 of 72 1 - 20 of 1432 items" at bounding box center [773, 670] width 1407 height 38
type input "35"
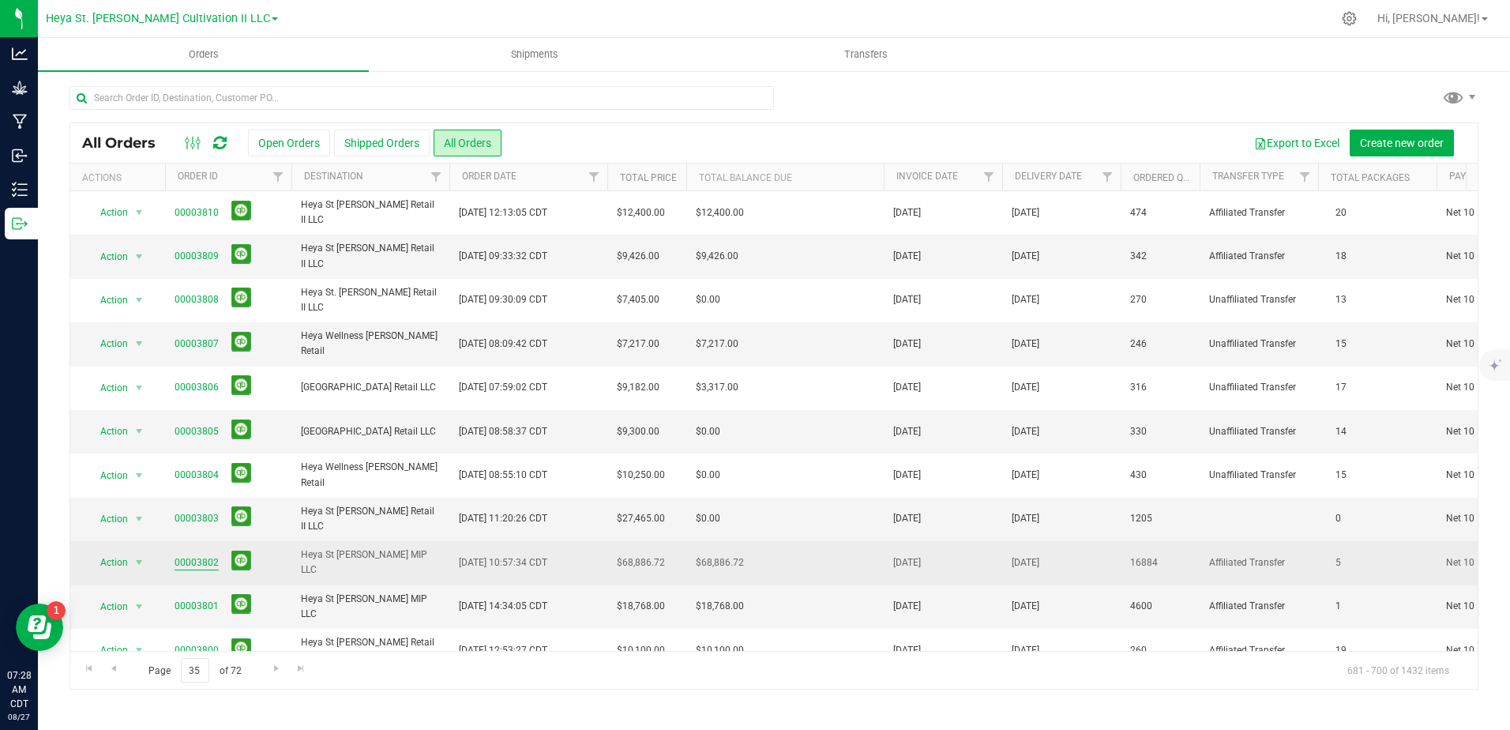
click at [209, 566] on link "00003802" at bounding box center [197, 562] width 44 height 15
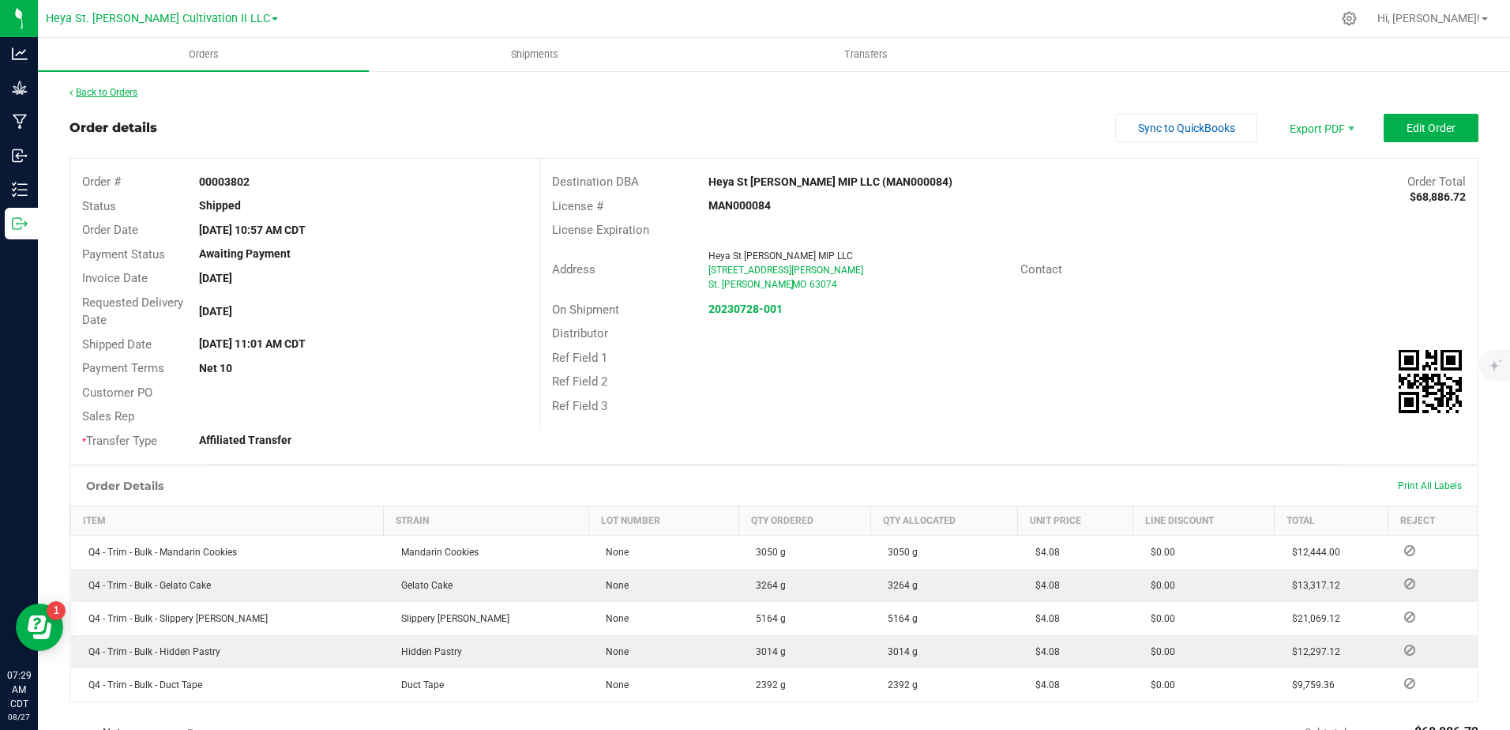
click at [77, 95] on link "Back to Orders" at bounding box center [104, 92] width 68 height 11
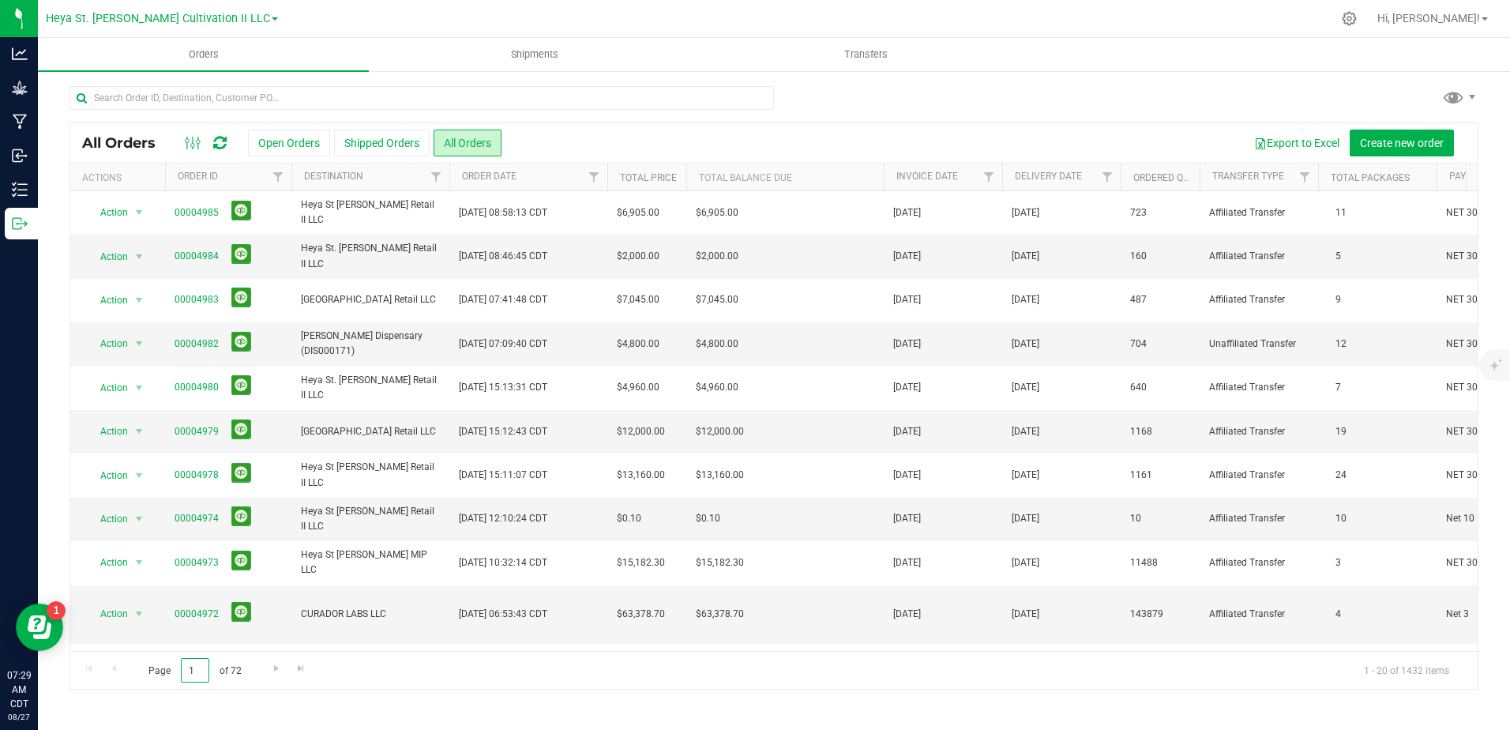
drag, startPoint x: 199, startPoint y: 667, endPoint x: 150, endPoint y: 664, distance: 49.1
click at [150, 664] on span "Page 1 of 72" at bounding box center [194, 670] width 119 height 24
type input "35"
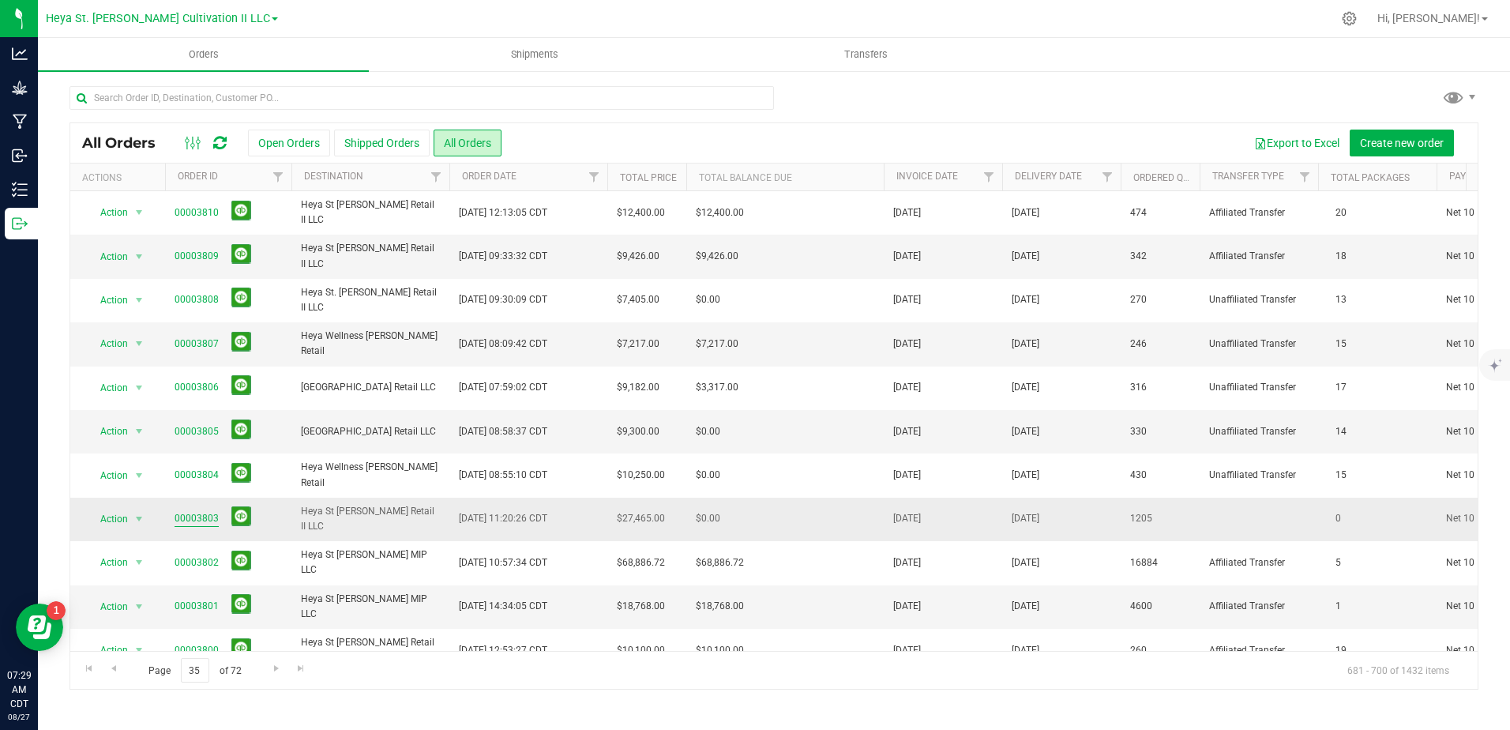
click at [199, 522] on link "00003803" at bounding box center [197, 518] width 44 height 15
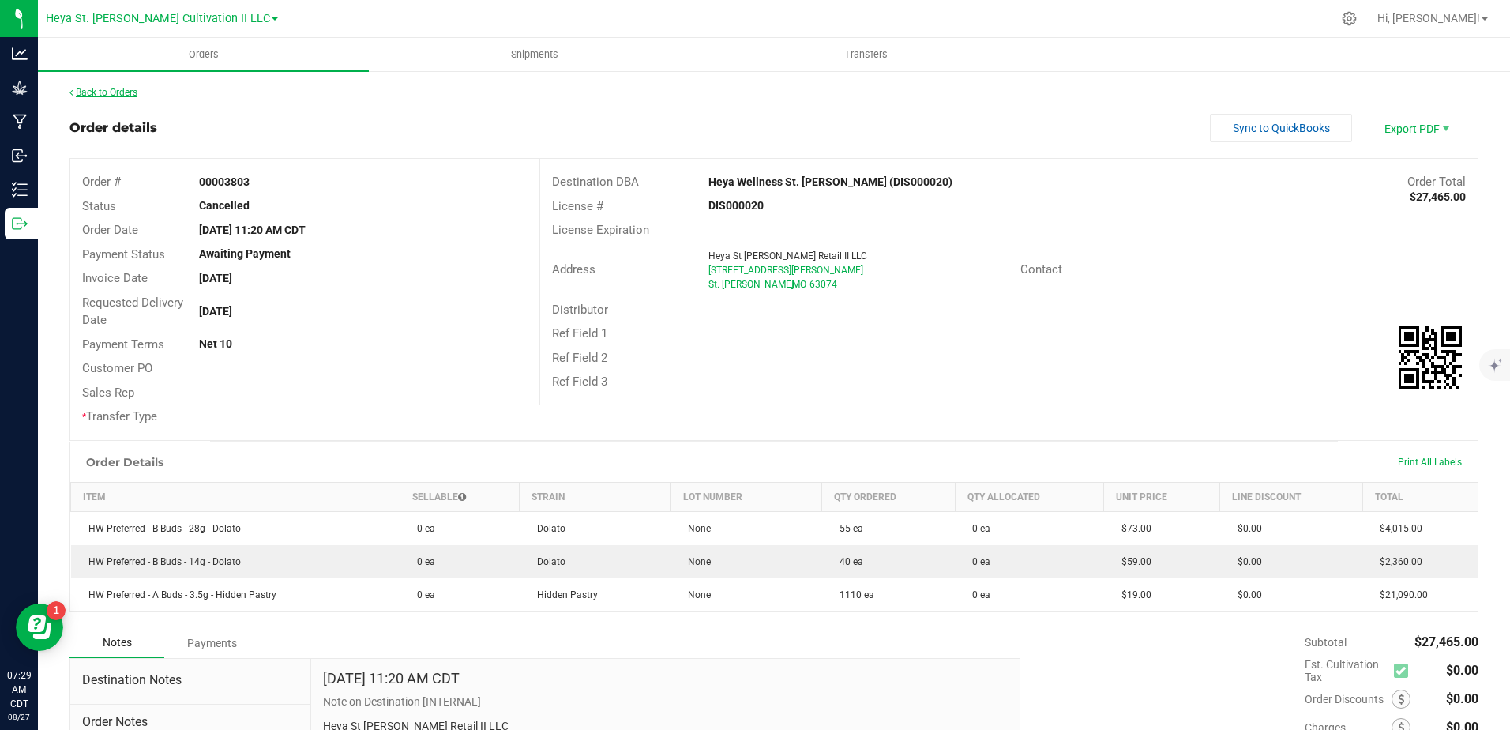
click at [104, 97] on link "Back to Orders" at bounding box center [104, 92] width 68 height 11
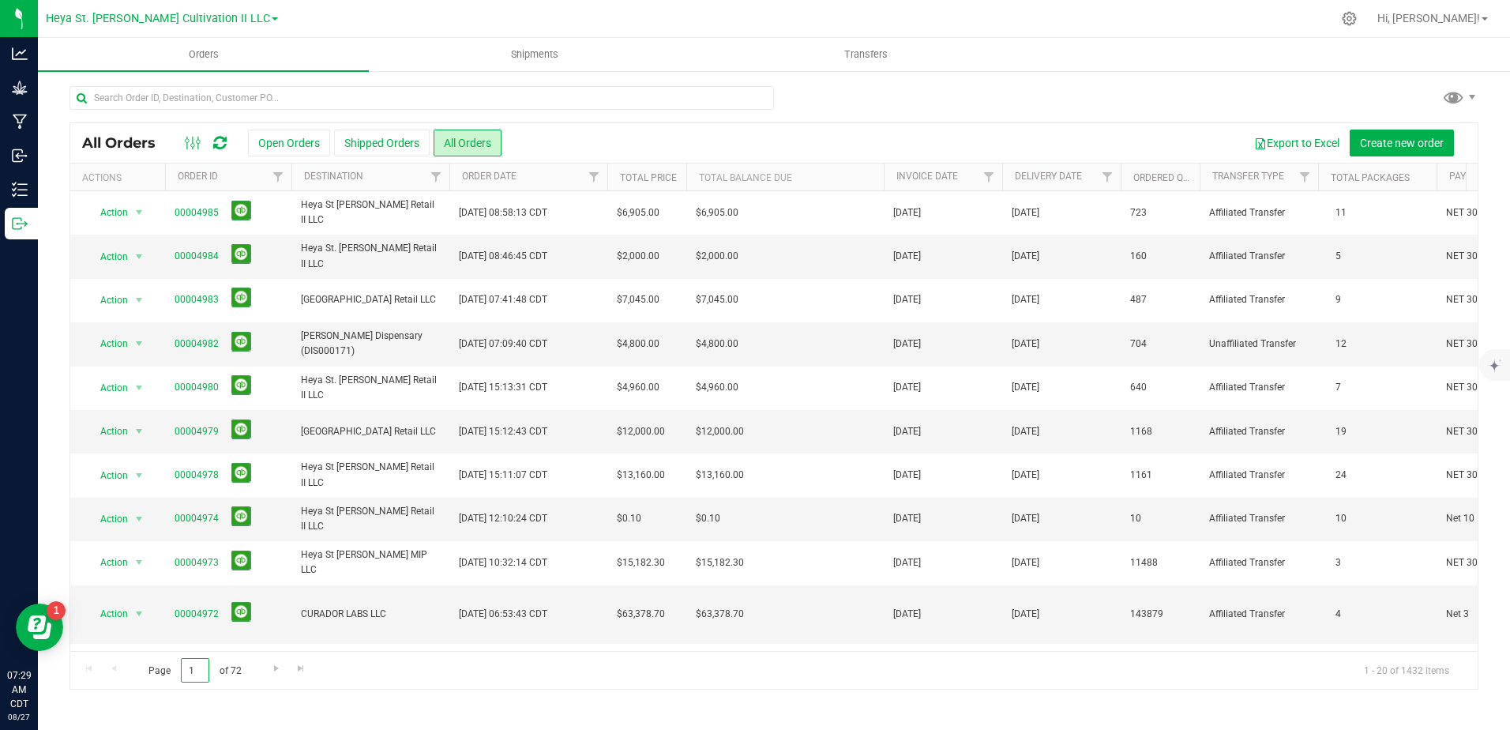
drag, startPoint x: 175, startPoint y: 672, endPoint x: 135, endPoint y: 648, distance: 46.1
click at [122, 668] on div "Page 1 of 72 1 - 20 of 1432 items" at bounding box center [773, 670] width 1407 height 38
type input "34"
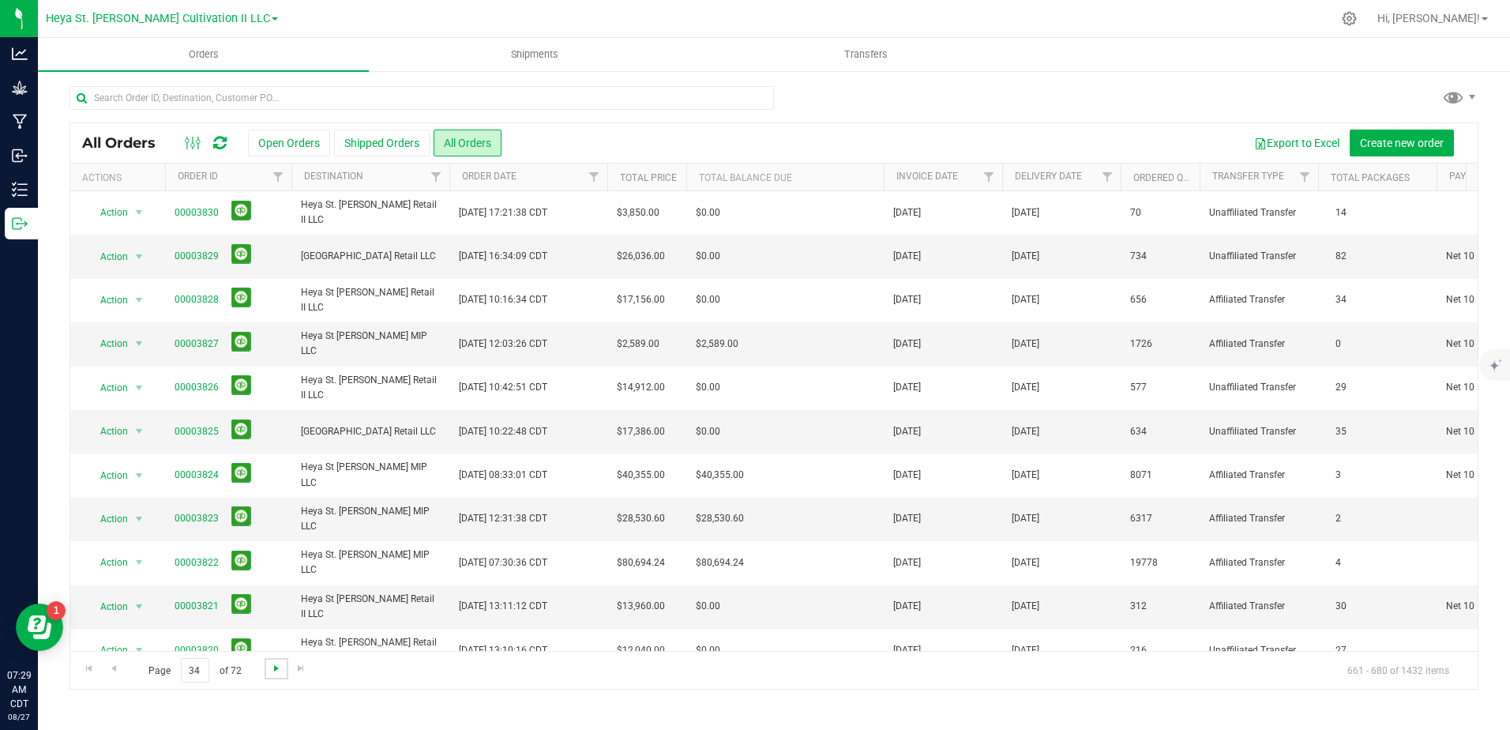
click at [275, 667] on span "Go to the next page" at bounding box center [276, 668] width 13 height 13
click at [274, 668] on span "Go to the next page" at bounding box center [276, 668] width 13 height 13
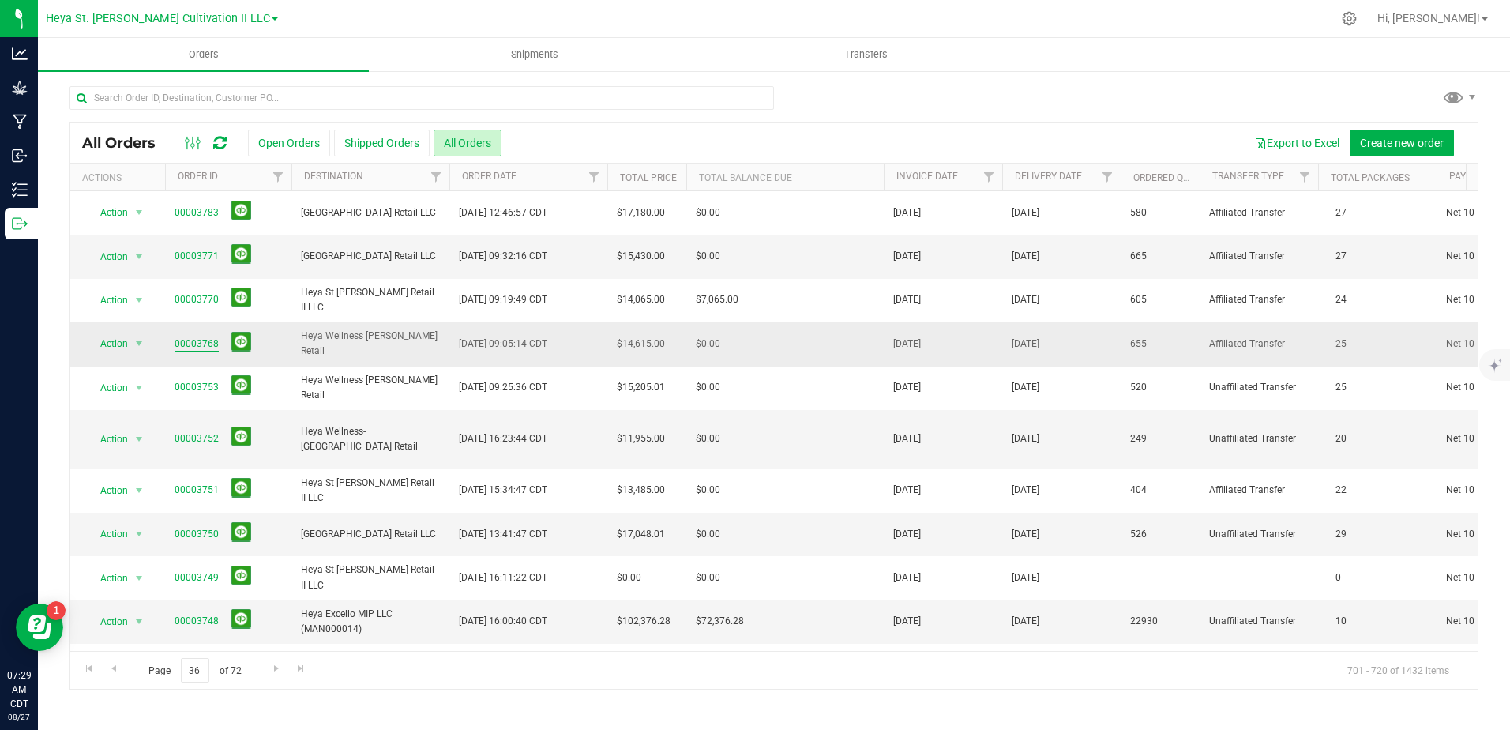
click at [196, 348] on link "00003768" at bounding box center [197, 343] width 44 height 15
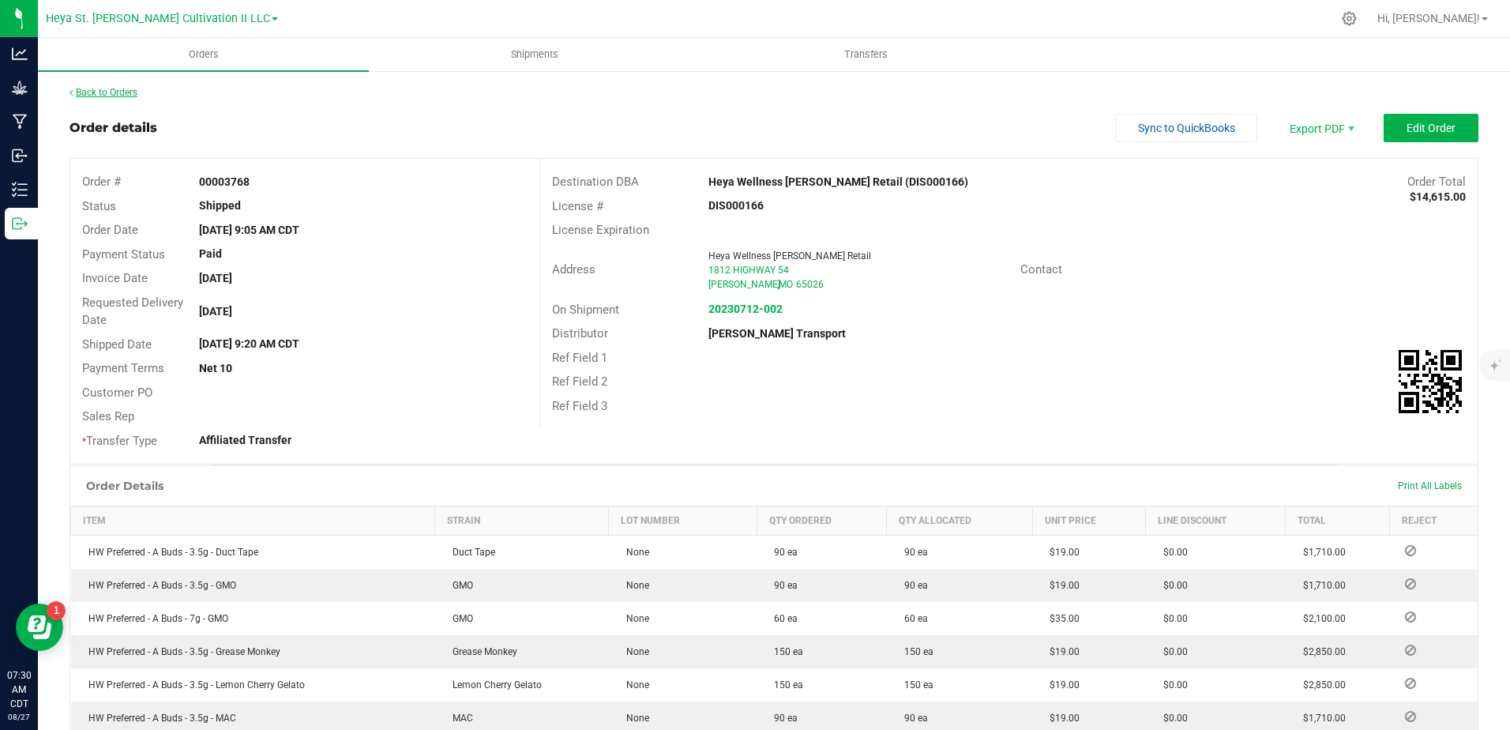
click at [106, 98] on div "Back to Orders" at bounding box center [774, 92] width 1409 height 14
click at [98, 92] on link "Back to Orders" at bounding box center [104, 92] width 68 height 11
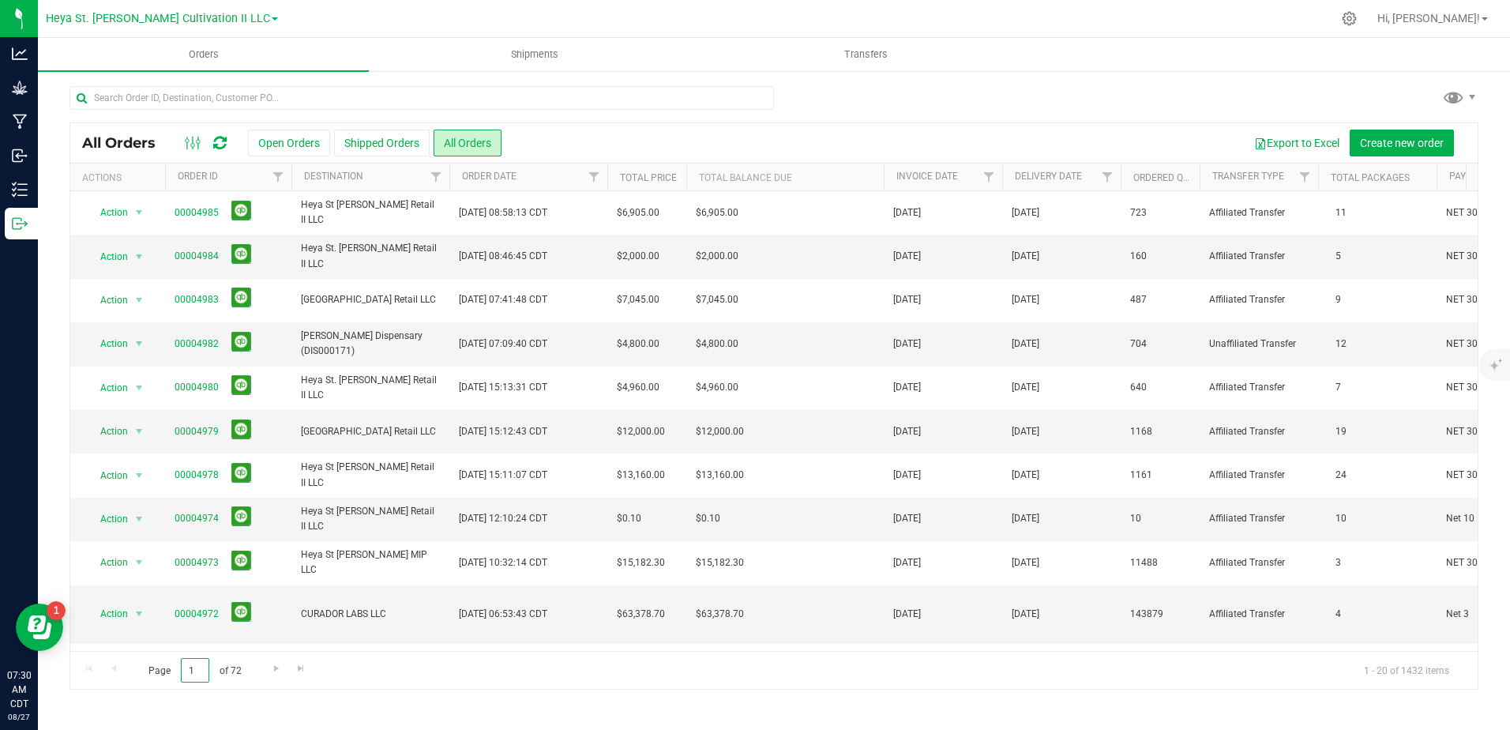
drag, startPoint x: 198, startPoint y: 672, endPoint x: 128, endPoint y: 654, distance: 72.6
click at [133, 656] on div "Page 1 of 72 1 - 20 of 1432 items" at bounding box center [773, 670] width 1407 height 38
type input "39"
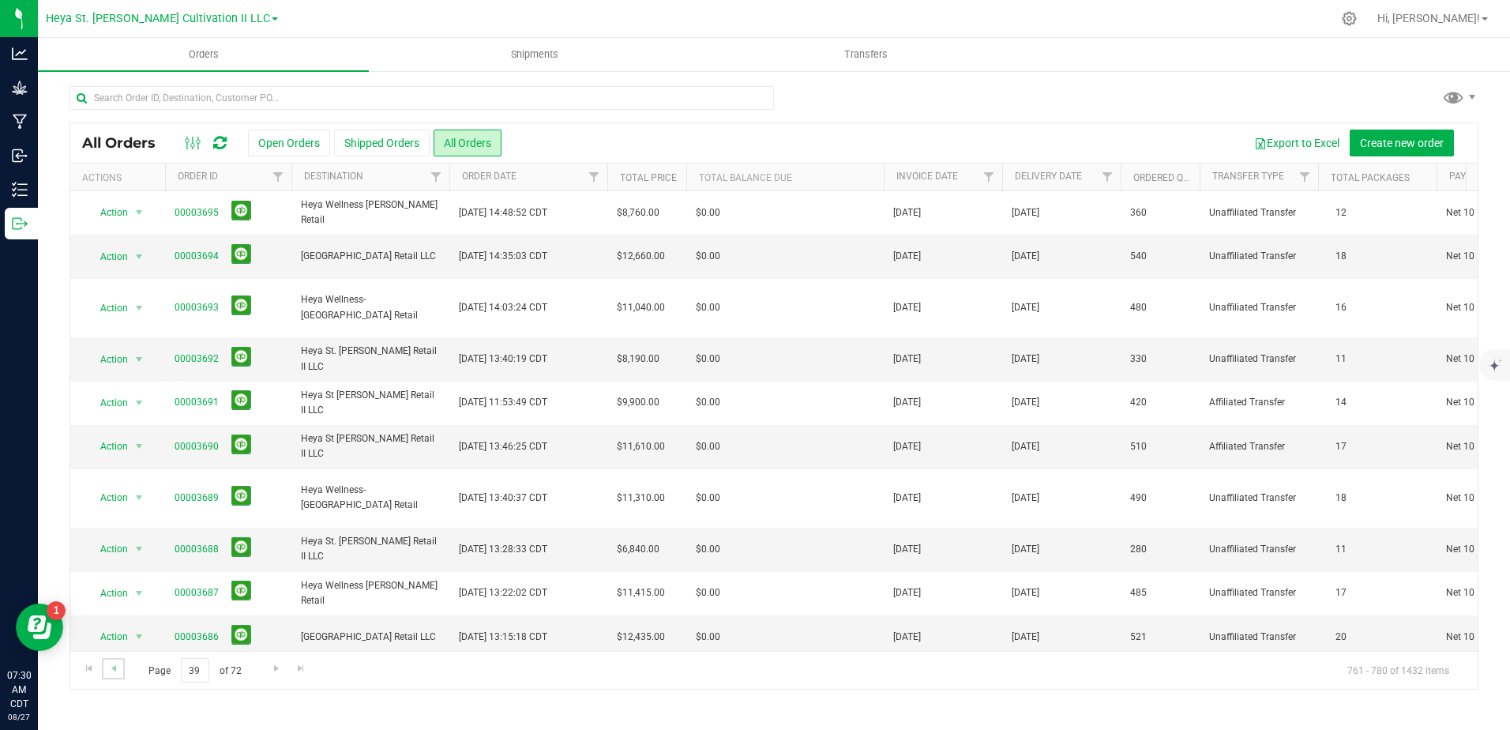
click at [121, 670] on link "Go to the previous page" at bounding box center [113, 668] width 23 height 21
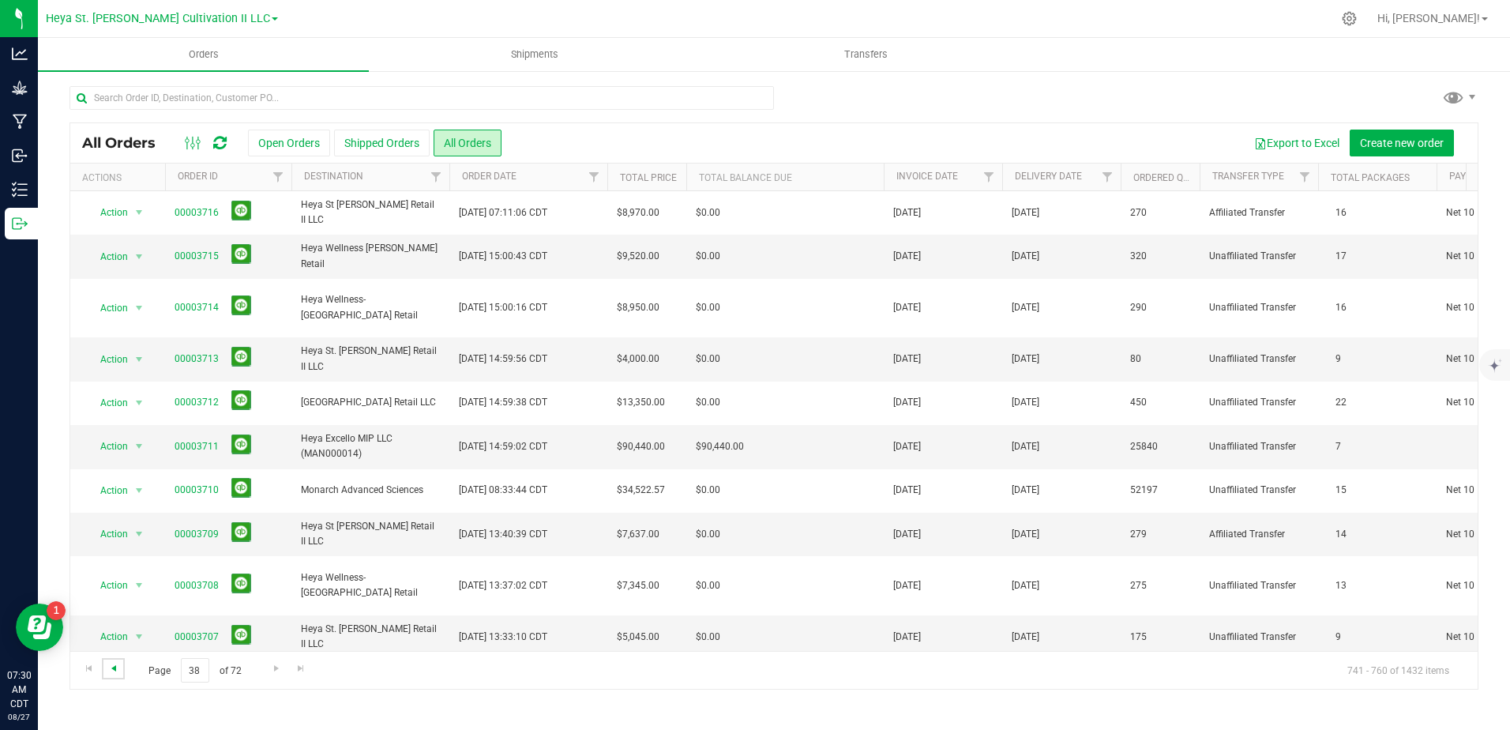
click at [118, 667] on span "Go to the previous page" at bounding box center [113, 668] width 13 height 13
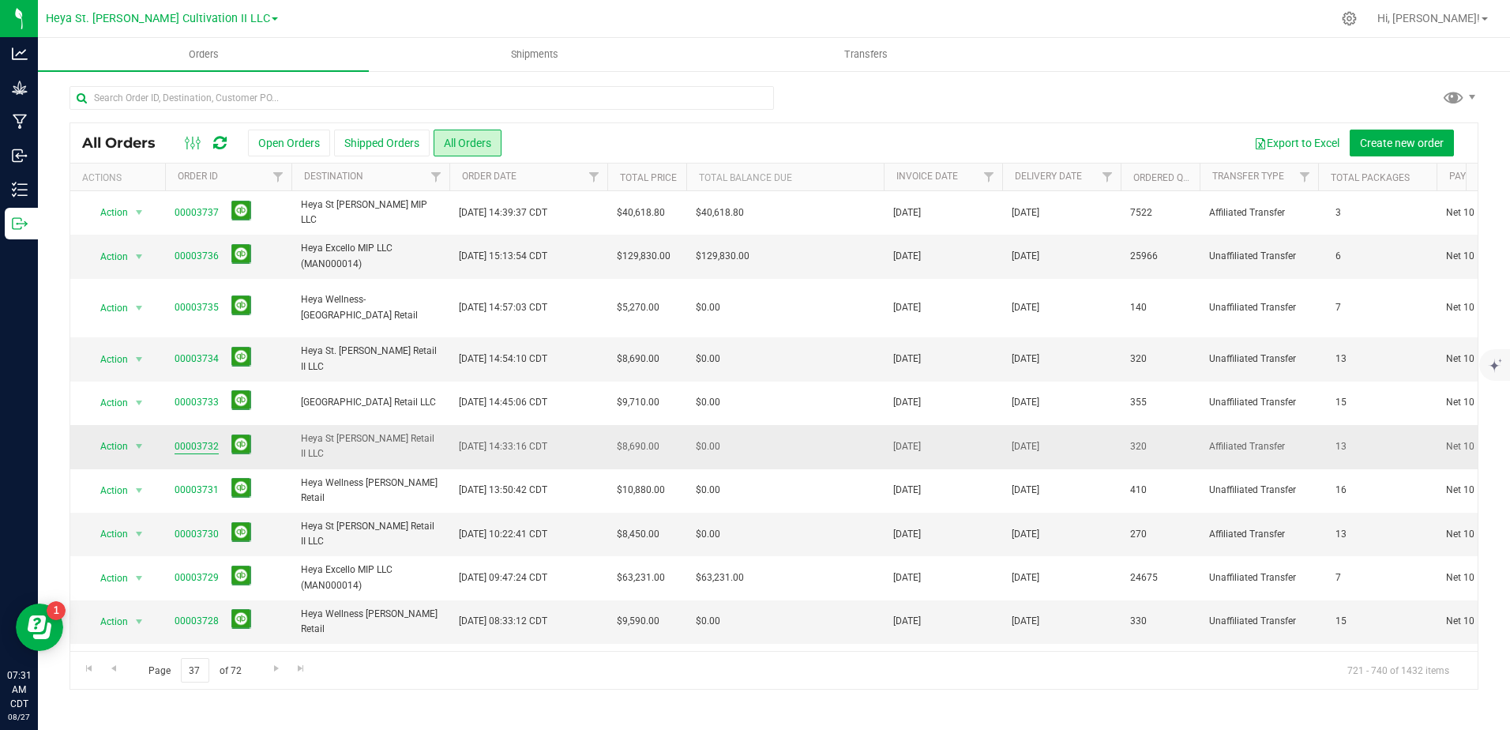
click at [194, 439] on link "00003732" at bounding box center [197, 446] width 44 height 15
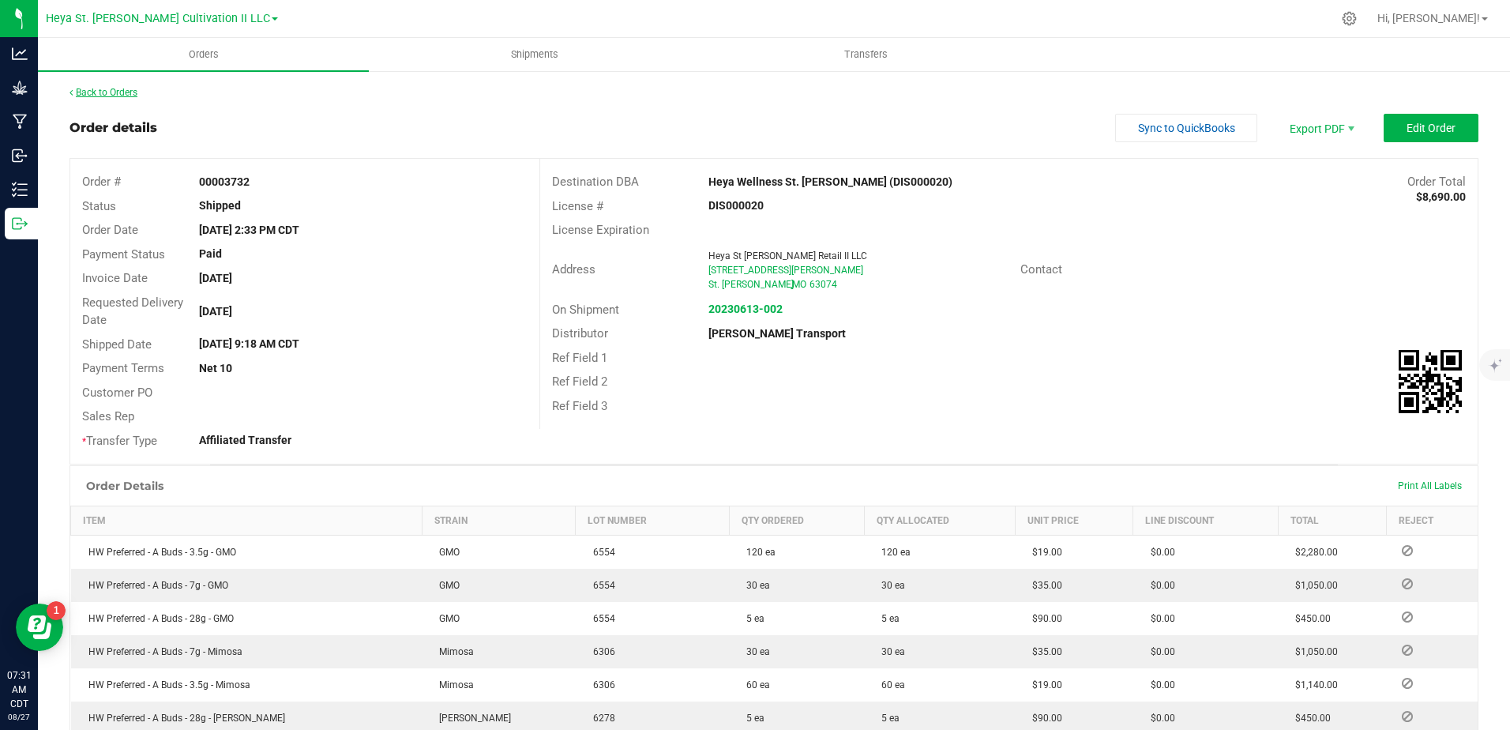
click at [79, 88] on link "Back to Orders" at bounding box center [104, 92] width 68 height 11
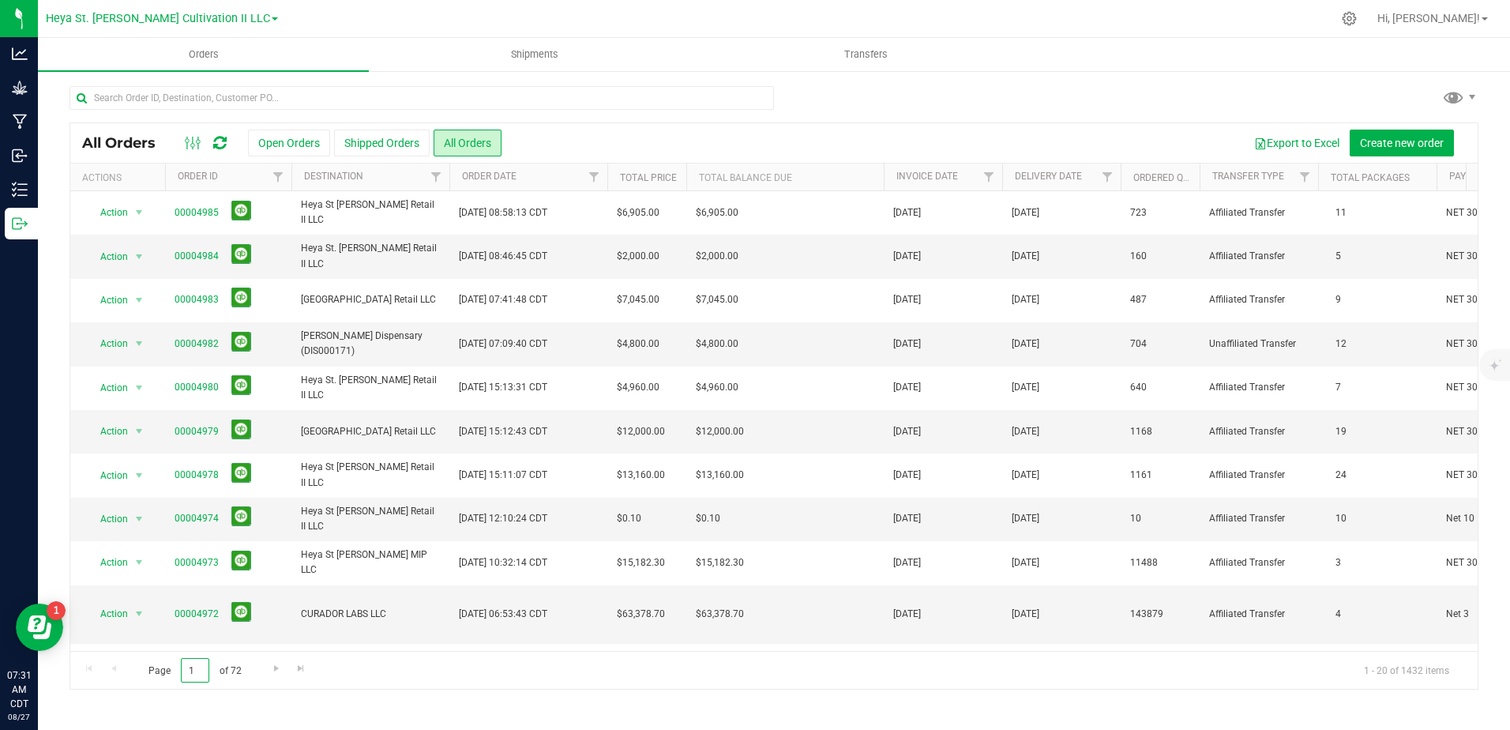
drag, startPoint x: 193, startPoint y: 671, endPoint x: 182, endPoint y: 669, distance: 11.2
click at [182, 670] on input "1" at bounding box center [195, 670] width 28 height 24
type input "33"
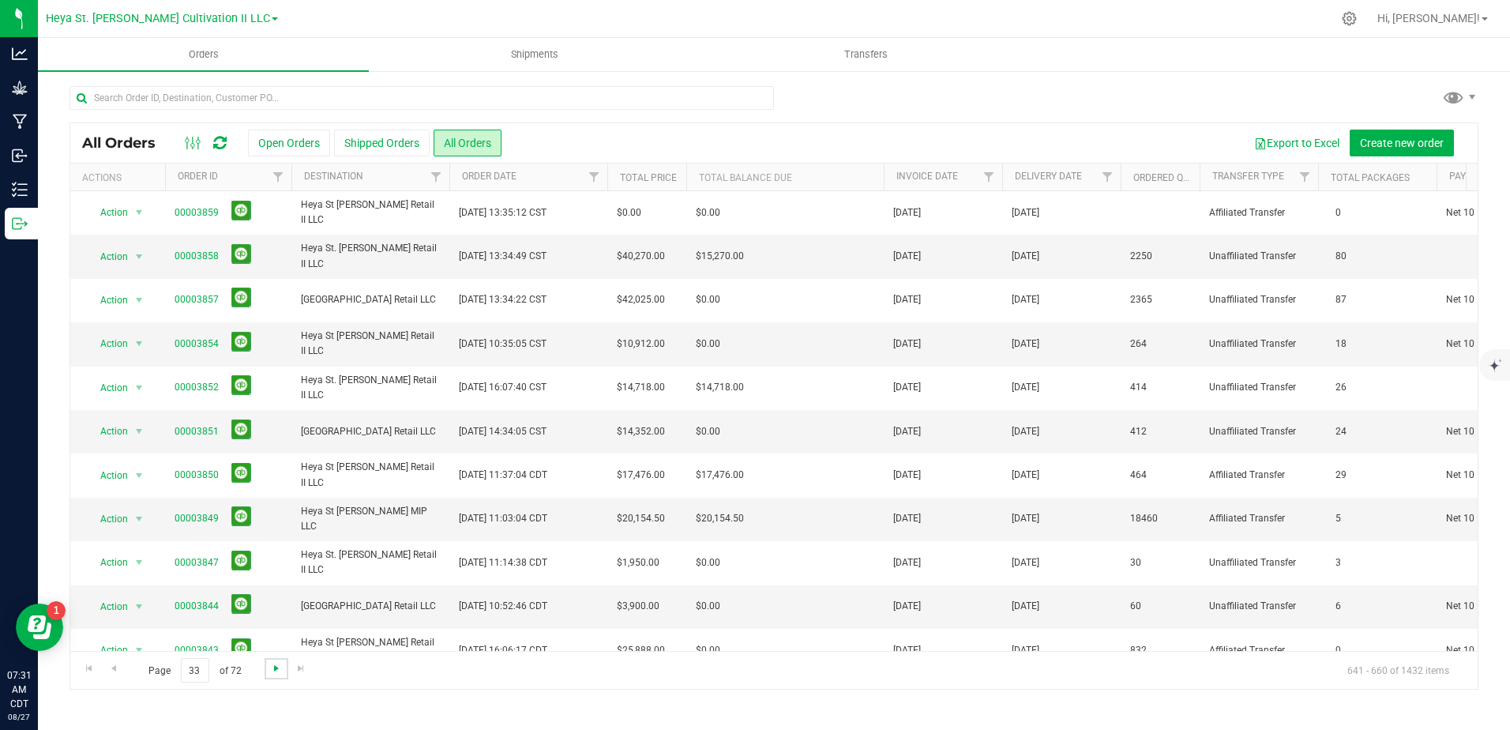
click at [270, 671] on span "Go to the next page" at bounding box center [276, 668] width 13 height 13
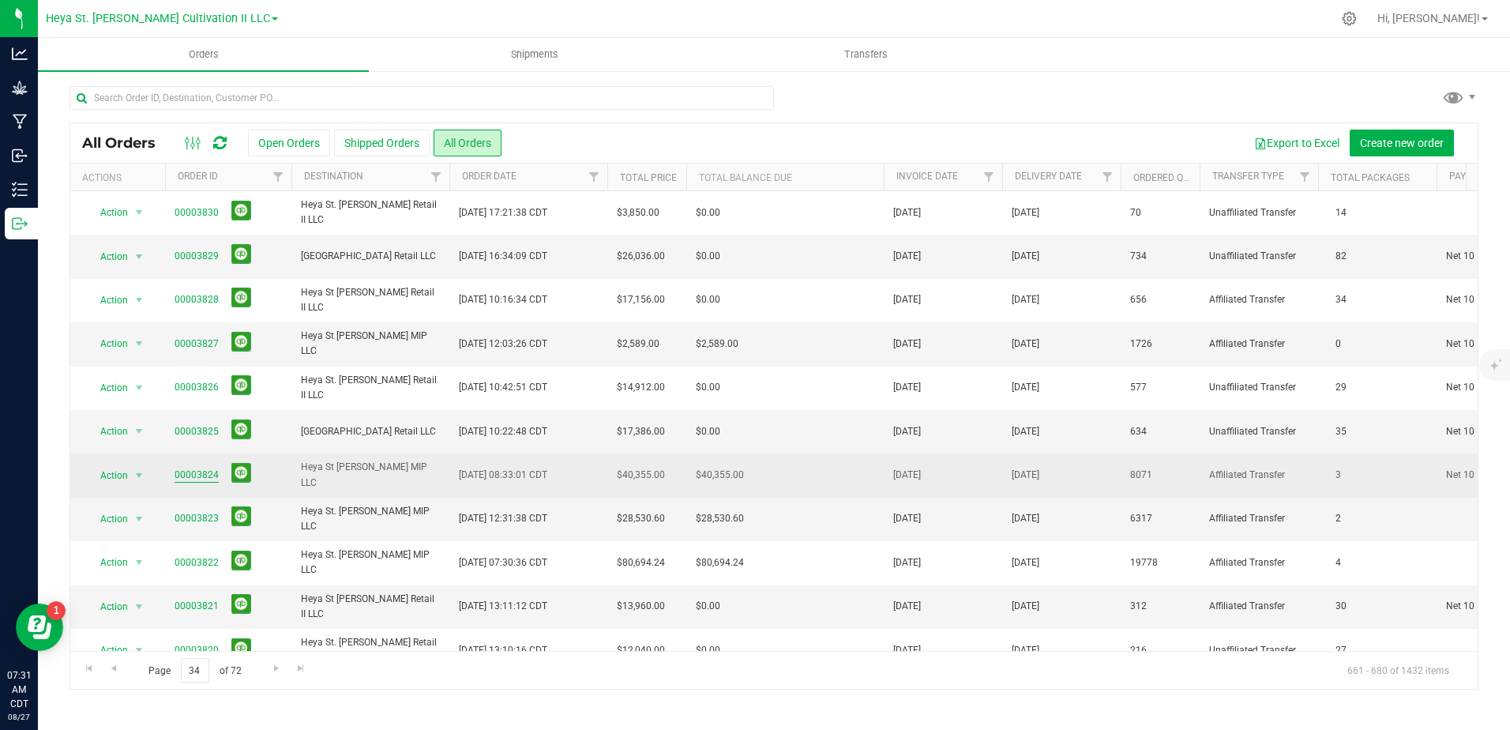
click at [175, 475] on link "00003824" at bounding box center [197, 475] width 44 height 15
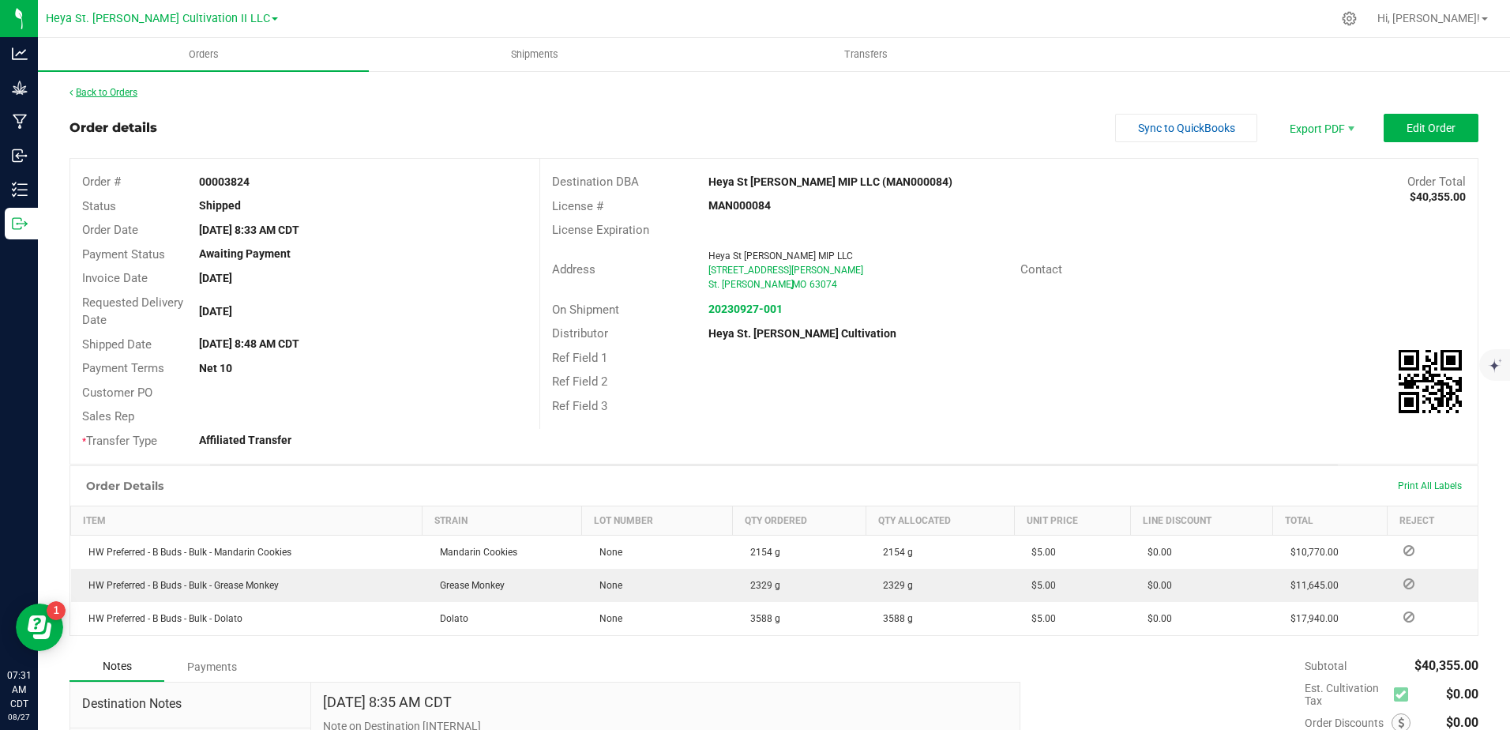
click at [76, 88] on link "Back to Orders" at bounding box center [104, 92] width 68 height 11
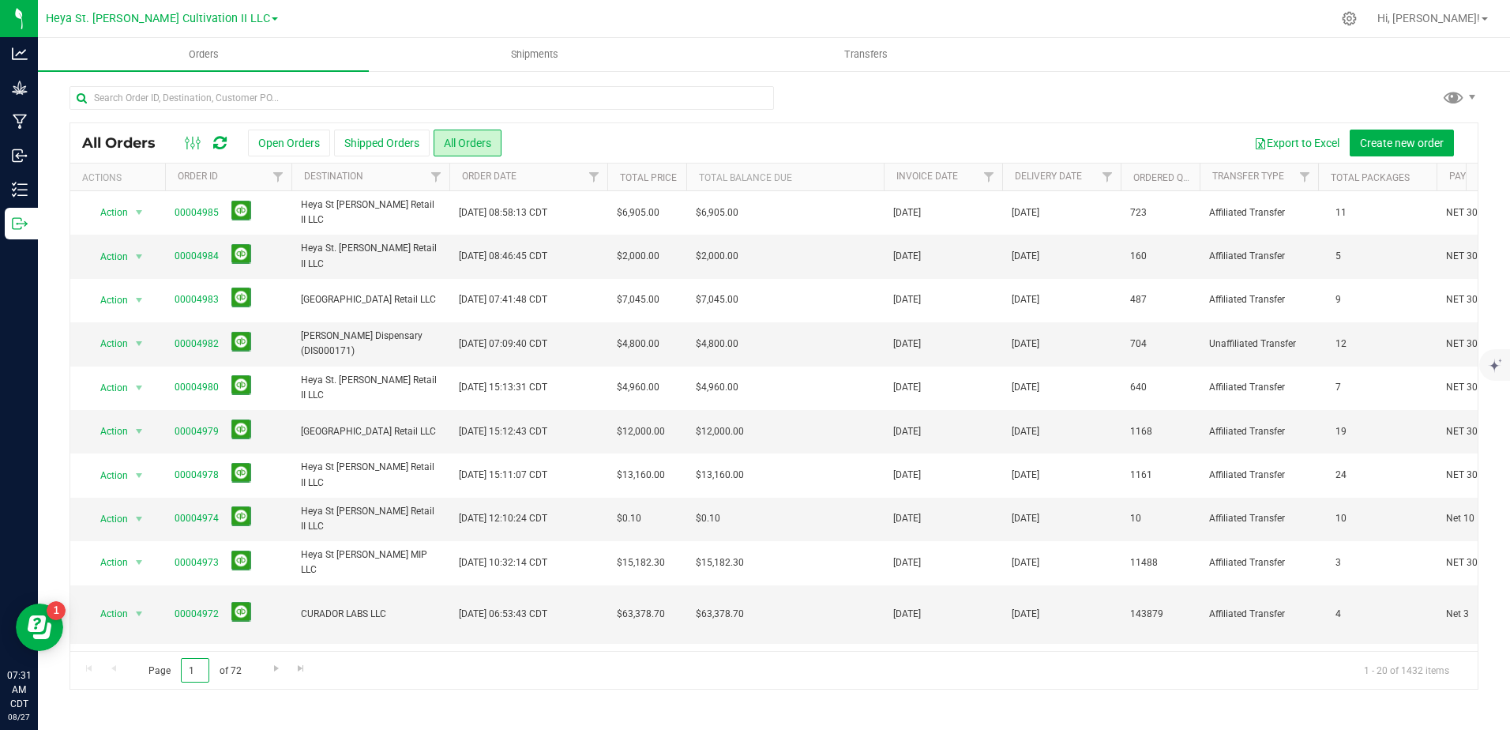
drag, startPoint x: 199, startPoint y: 668, endPoint x: 158, endPoint y: 659, distance: 42.0
click at [158, 659] on span "Page 1 of 72" at bounding box center [194, 670] width 119 height 24
type input "33"
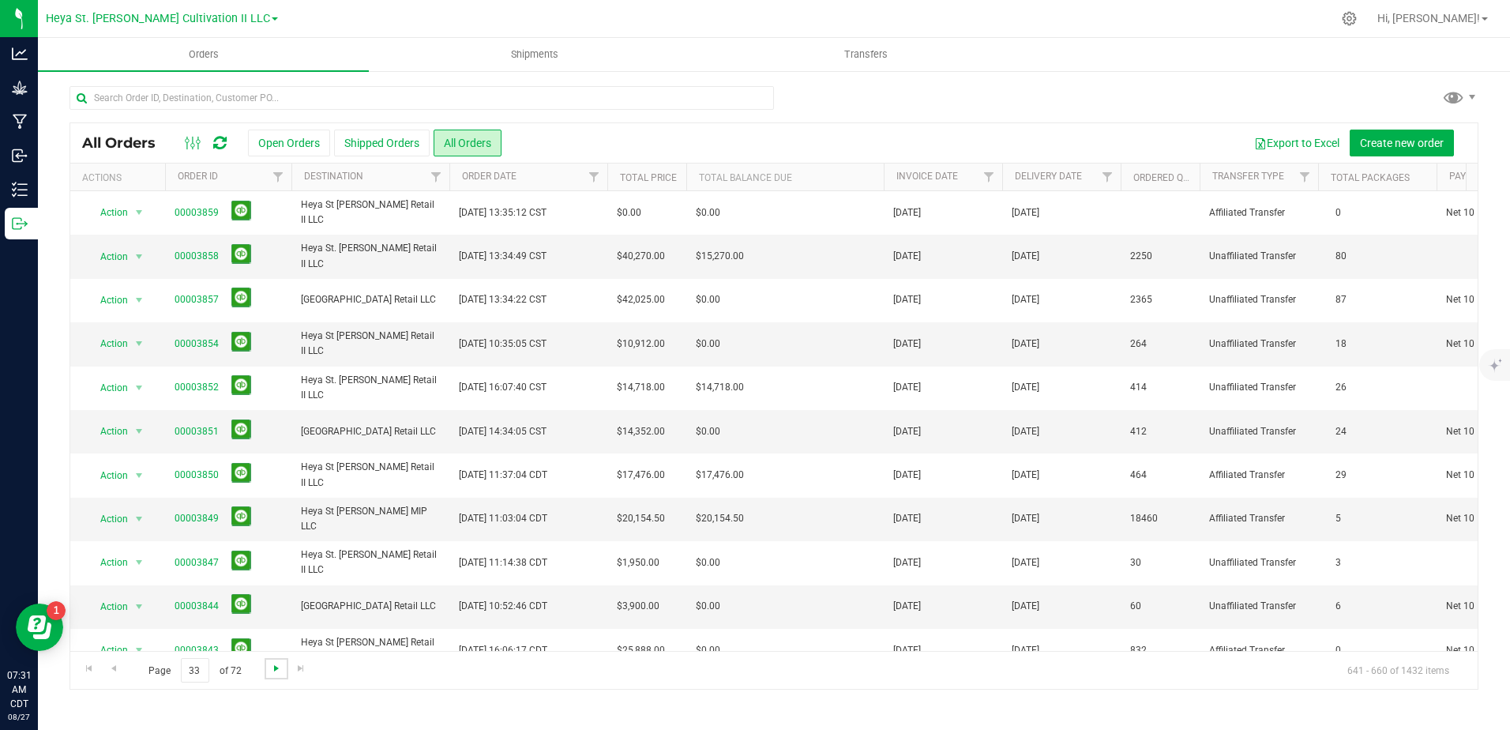
click at [271, 671] on span "Go to the next page" at bounding box center [276, 668] width 13 height 13
click at [193, 611] on link "00003821" at bounding box center [197, 606] width 44 height 15
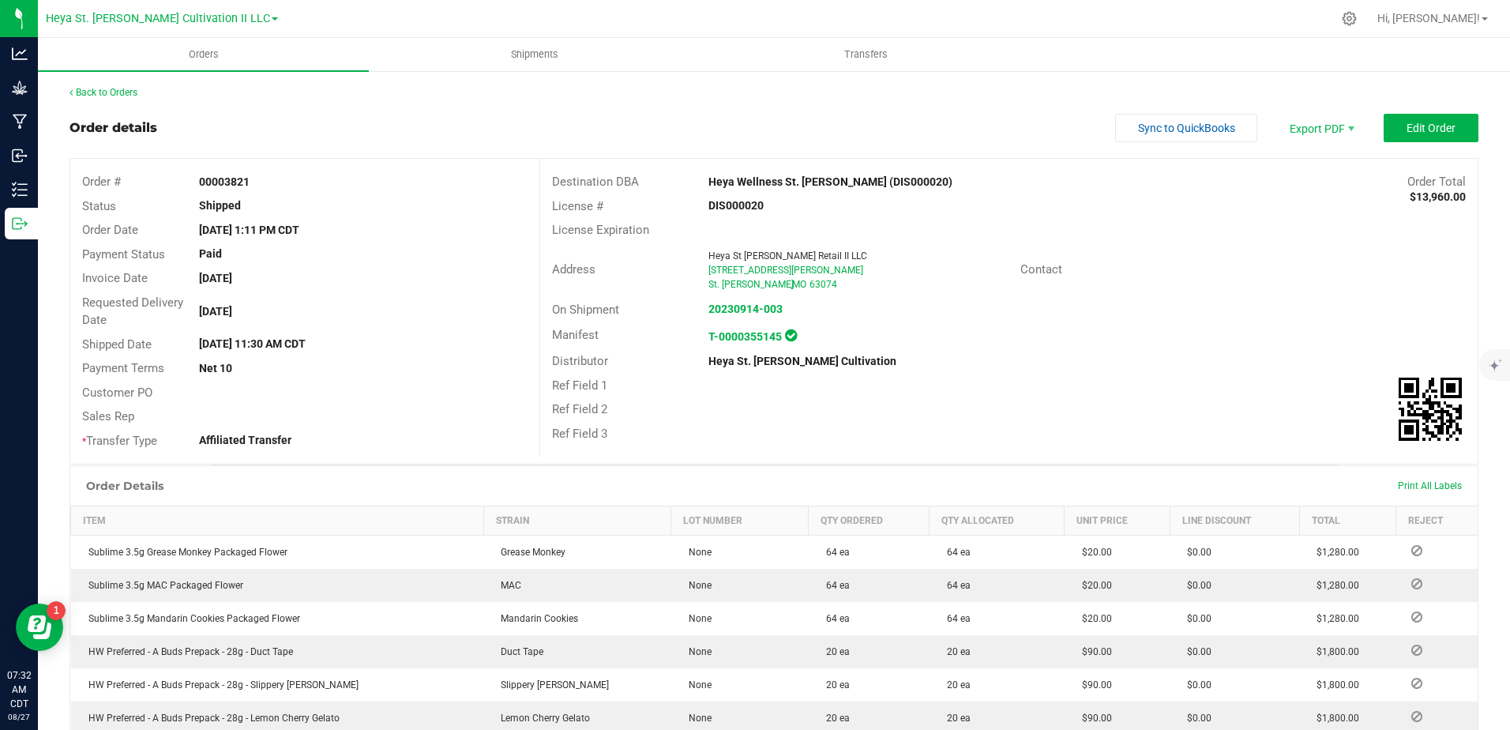
click at [88, 85] on div "Back to Orders" at bounding box center [774, 92] width 1409 height 14
click at [90, 100] on div "Back to Orders Order details Sync to QuickBooks Export PDF Edit Order Order # 0…" at bounding box center [774, 589] width 1409 height 1009
click at [90, 97] on div "Back to Orders" at bounding box center [774, 92] width 1409 height 14
click at [89, 95] on link "Back to Orders" at bounding box center [104, 92] width 68 height 11
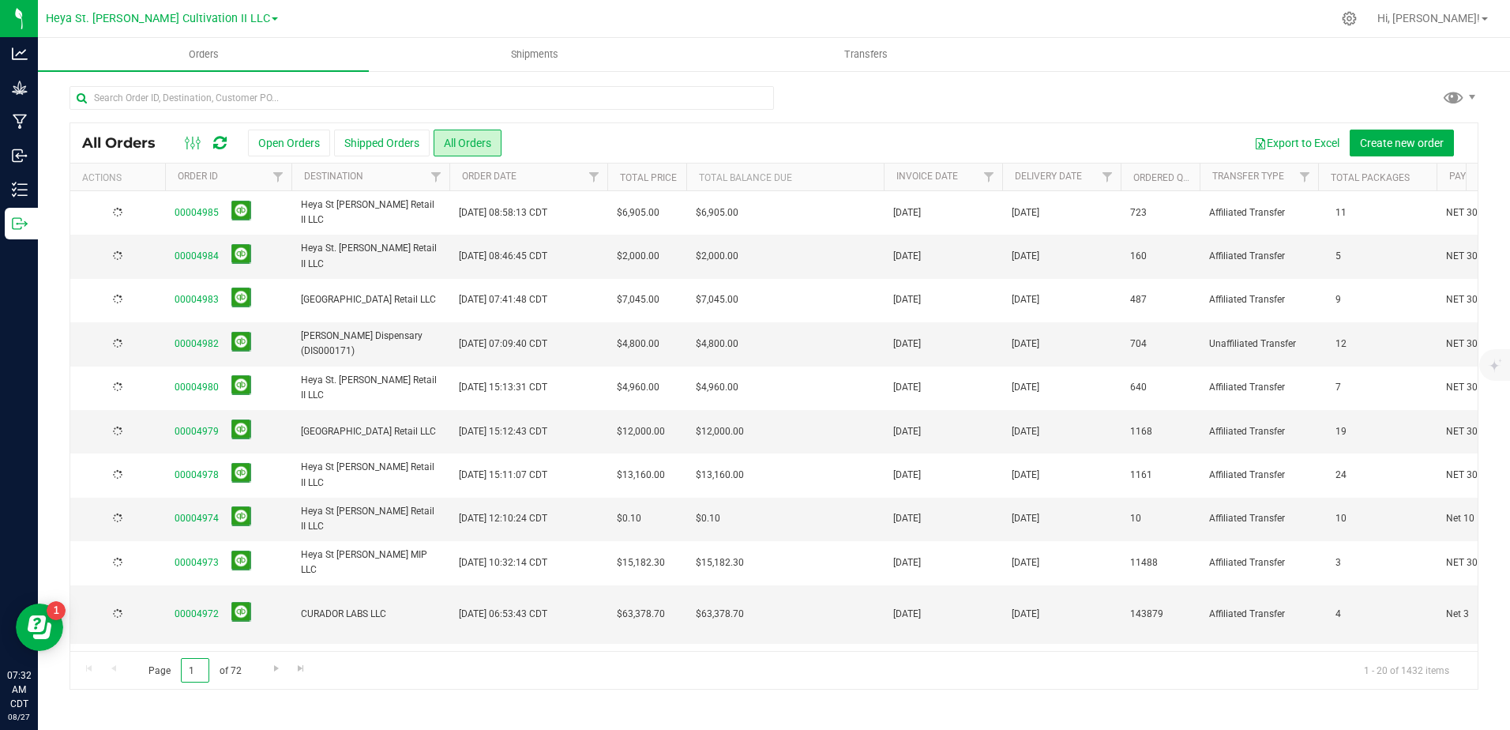
click at [196, 672] on input "1" at bounding box center [195, 670] width 28 height 24
click at [191, 669] on input "1" at bounding box center [195, 670] width 28 height 24
type input "37"
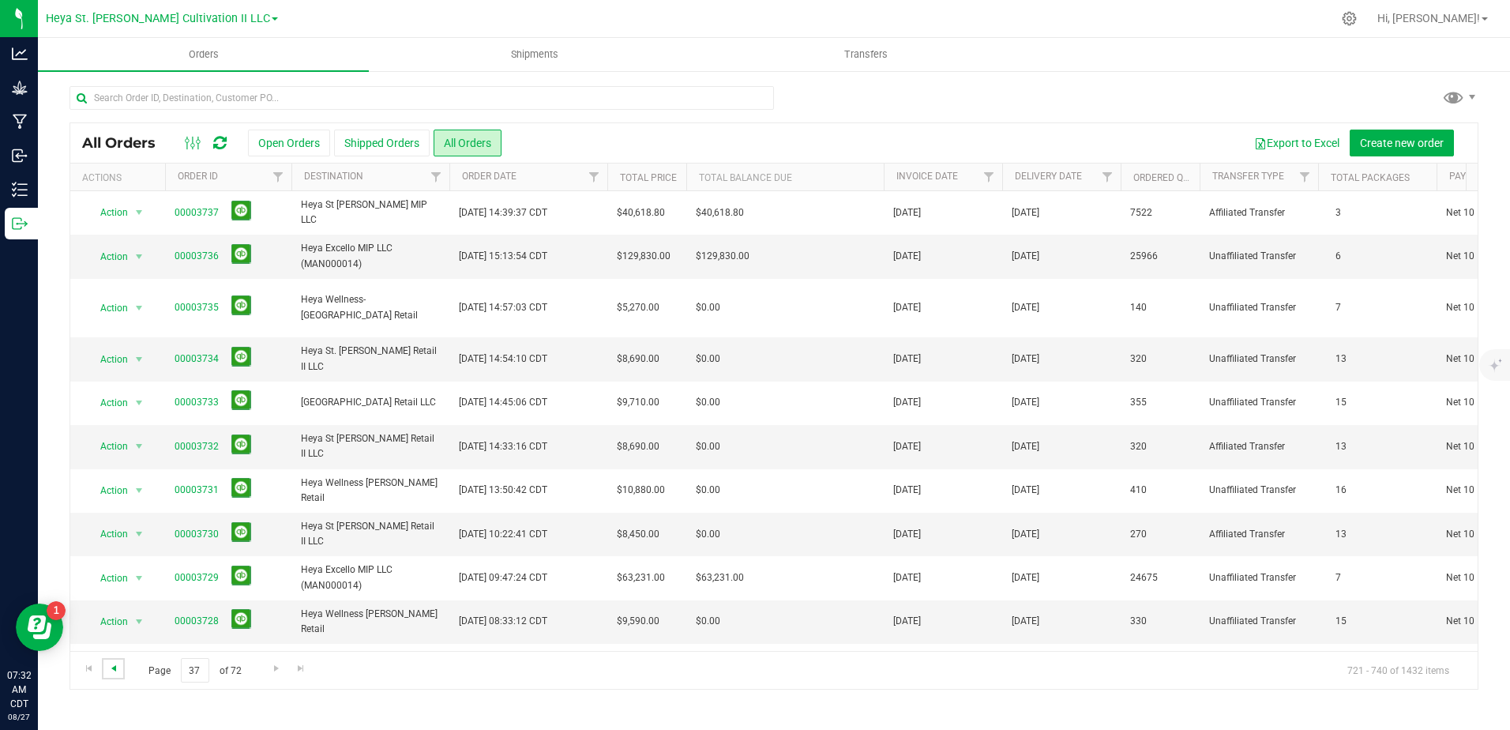
click at [107, 671] on span "Go to the previous page" at bounding box center [113, 668] width 13 height 13
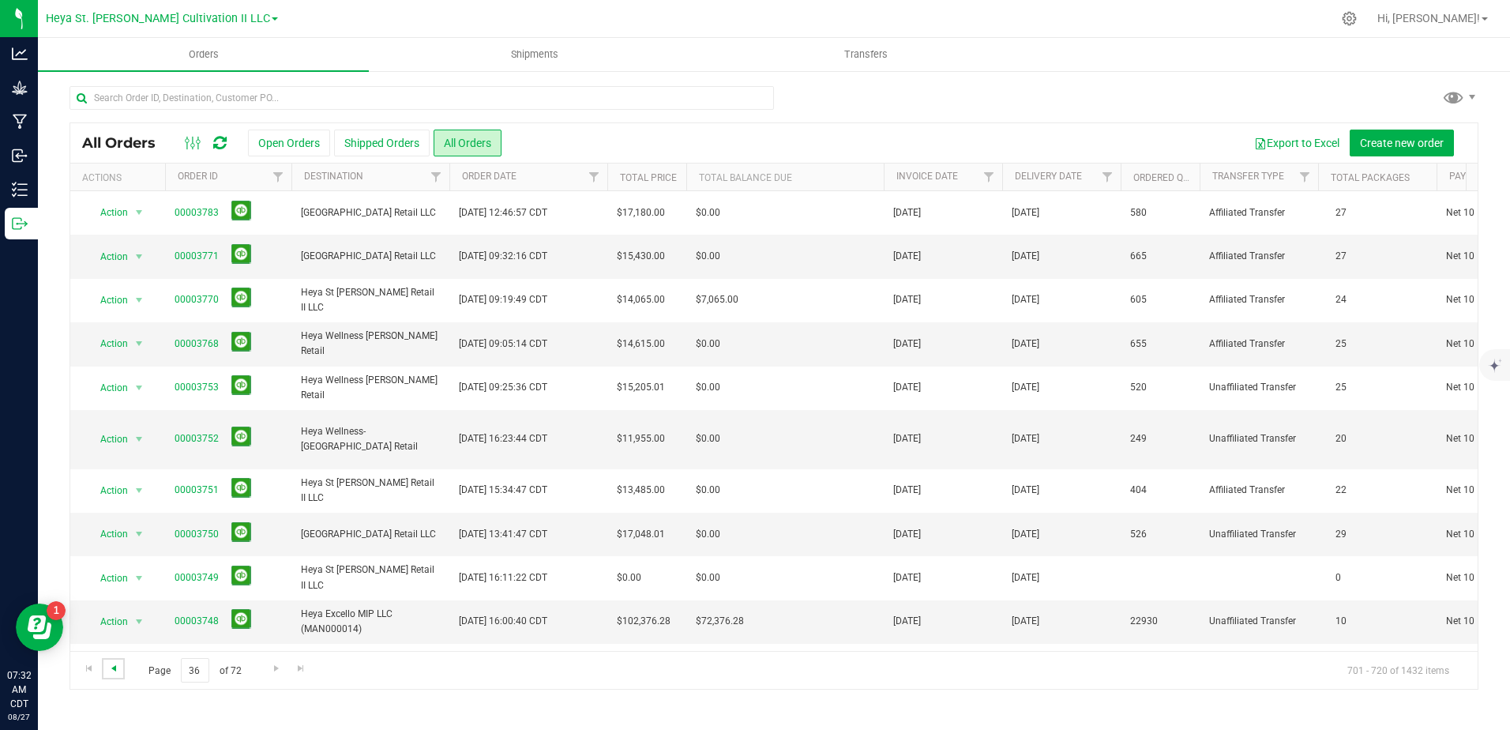
click at [107, 671] on span "Go to the previous page" at bounding box center [113, 668] width 13 height 13
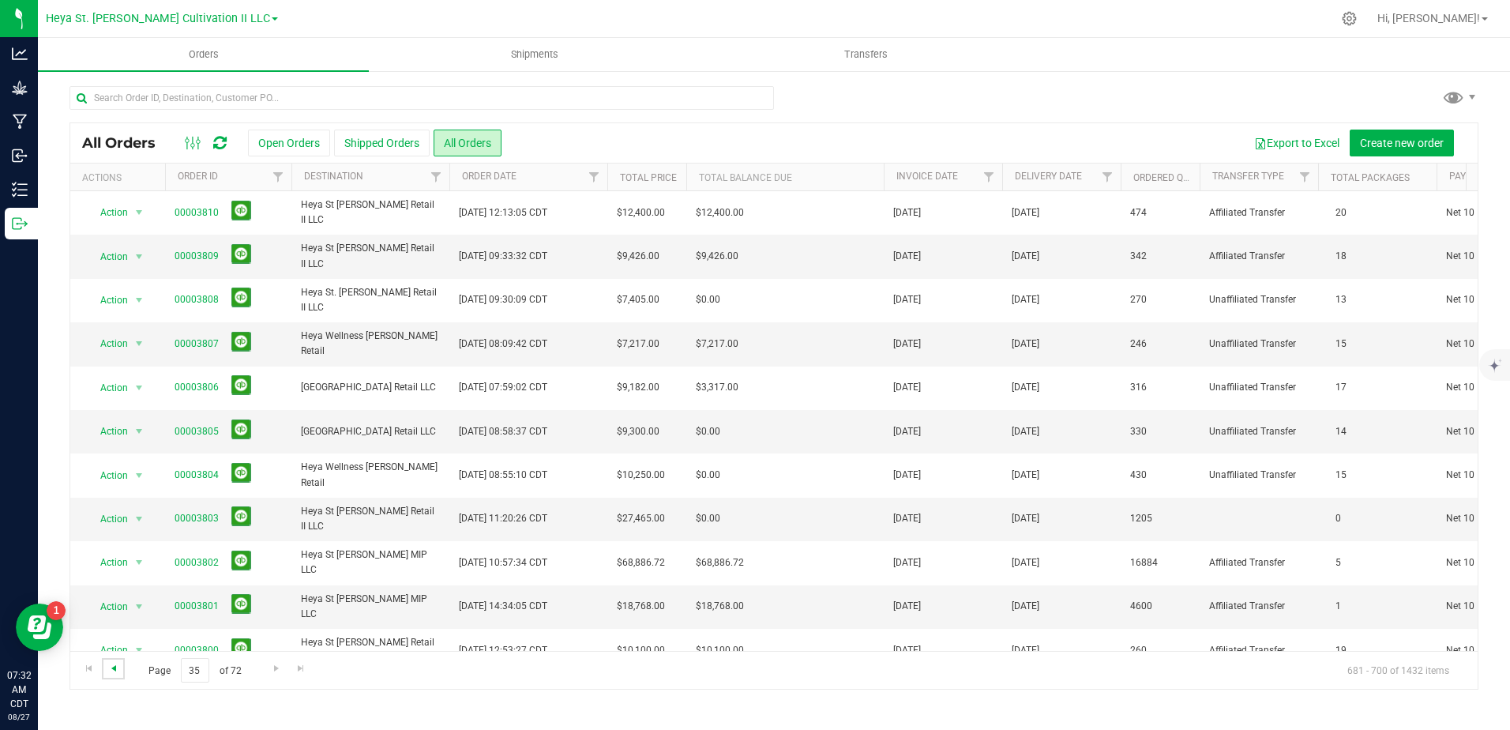
click at [107, 671] on span "Go to the previous page" at bounding box center [113, 668] width 13 height 13
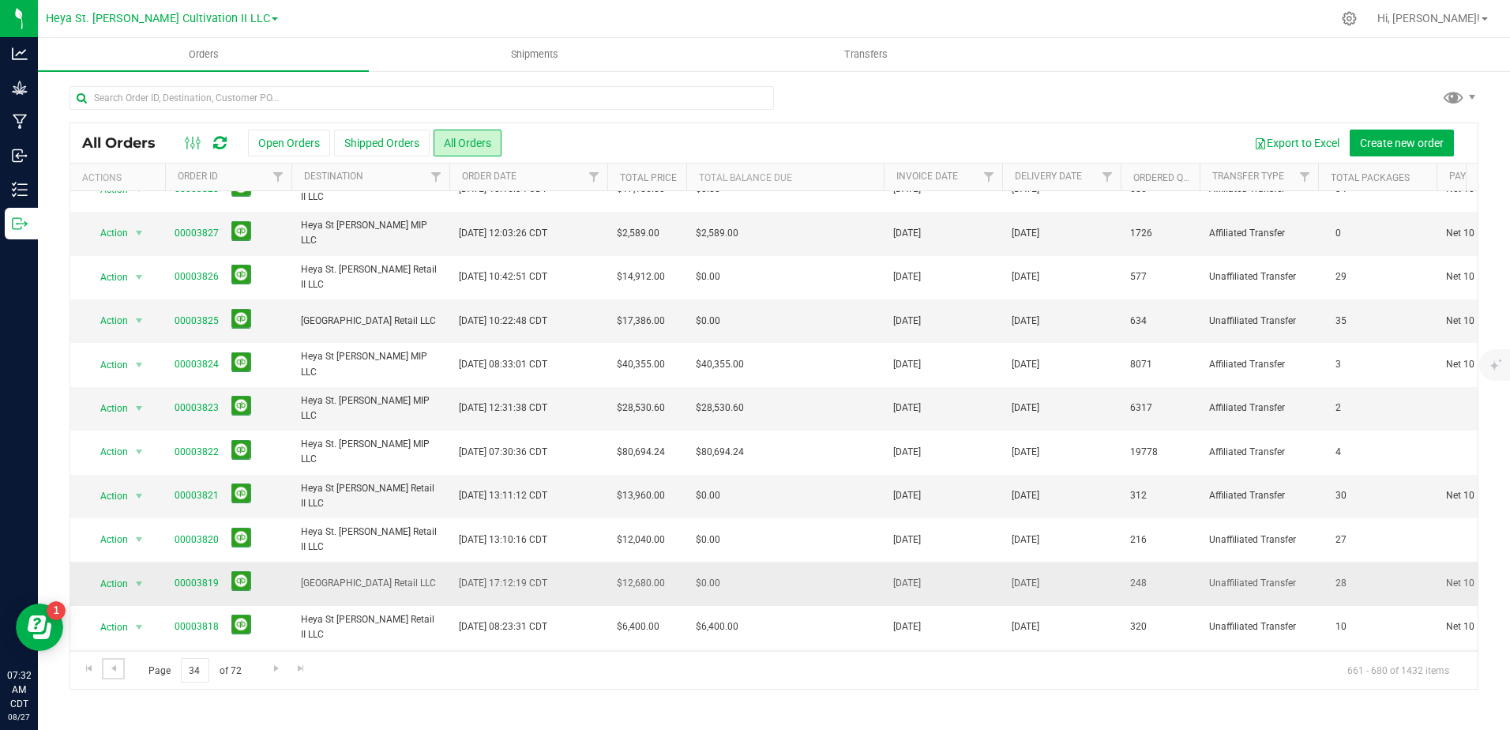
scroll to position [32, 0]
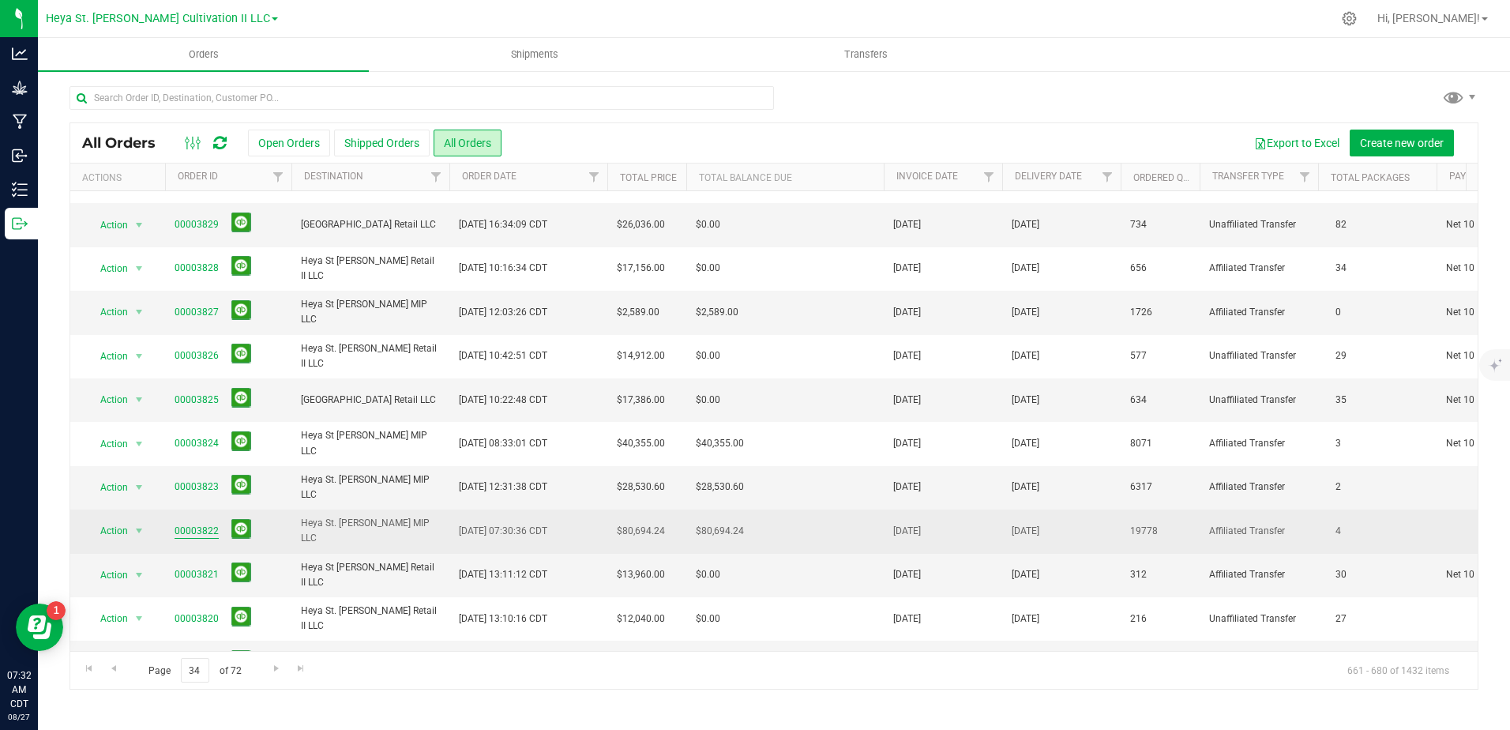
click at [200, 533] on link "00003822" at bounding box center [197, 531] width 44 height 15
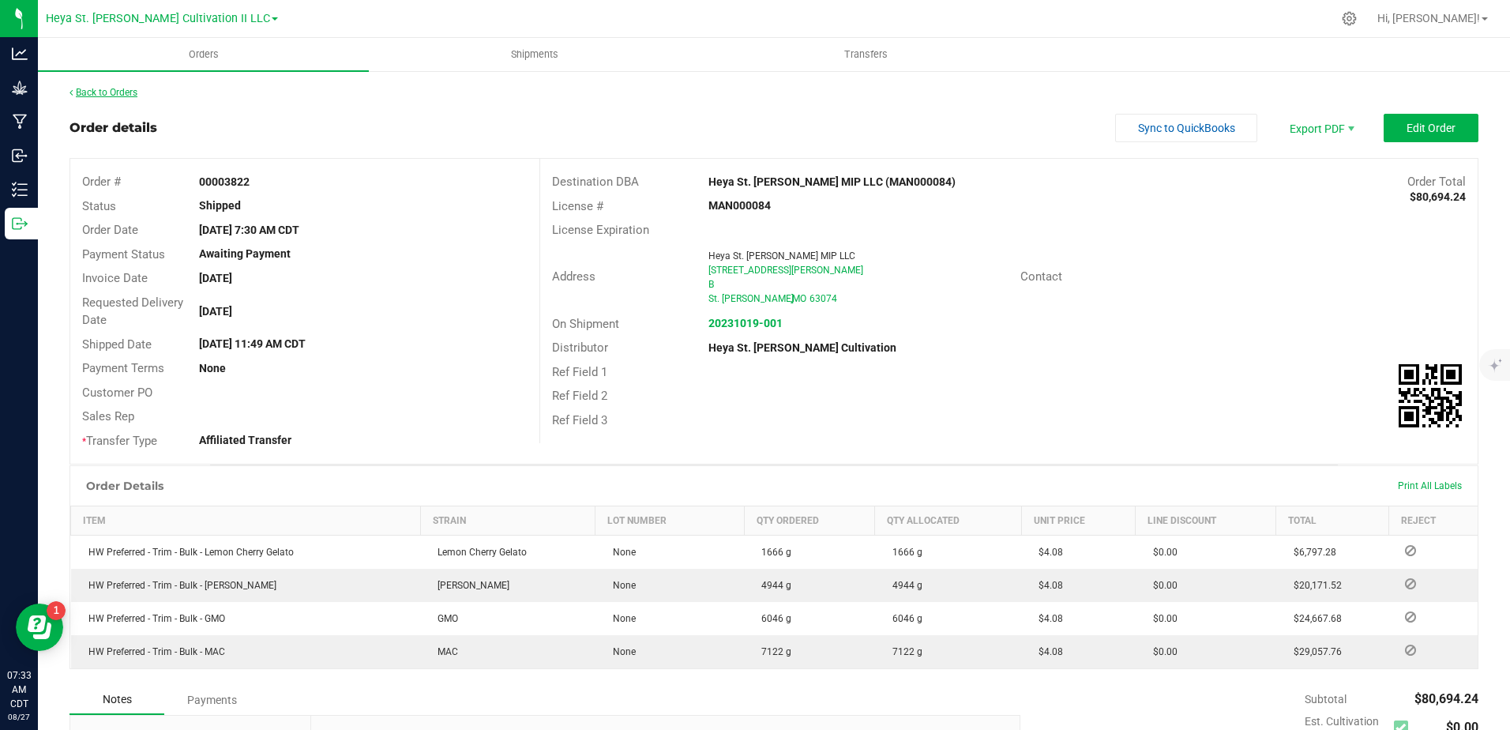
click at [81, 92] on link "Back to Orders" at bounding box center [104, 92] width 68 height 11
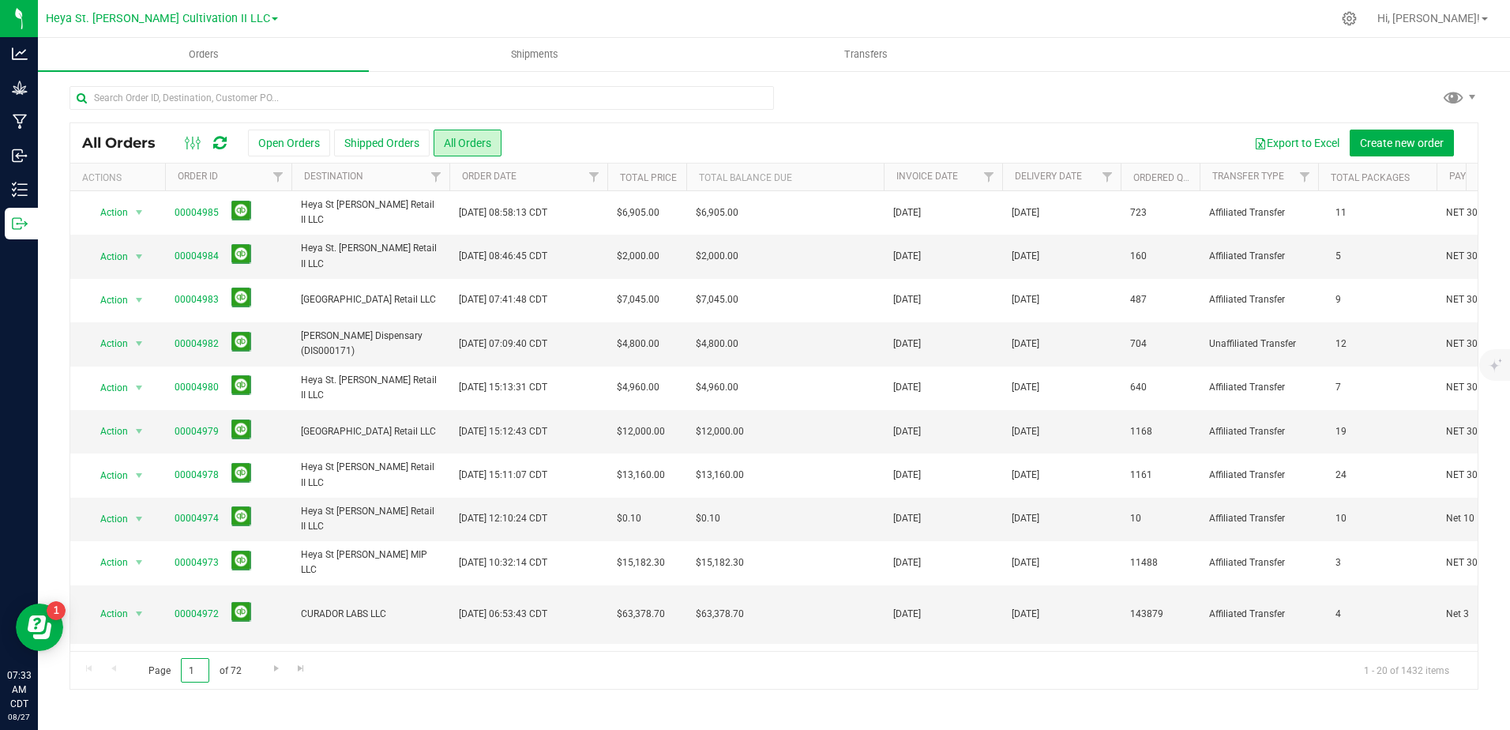
drag, startPoint x: 194, startPoint y: 684, endPoint x: 137, endPoint y: 663, distance: 60.5
click at [137, 664] on span "Page 1 of 72" at bounding box center [194, 670] width 119 height 24
type input "33"
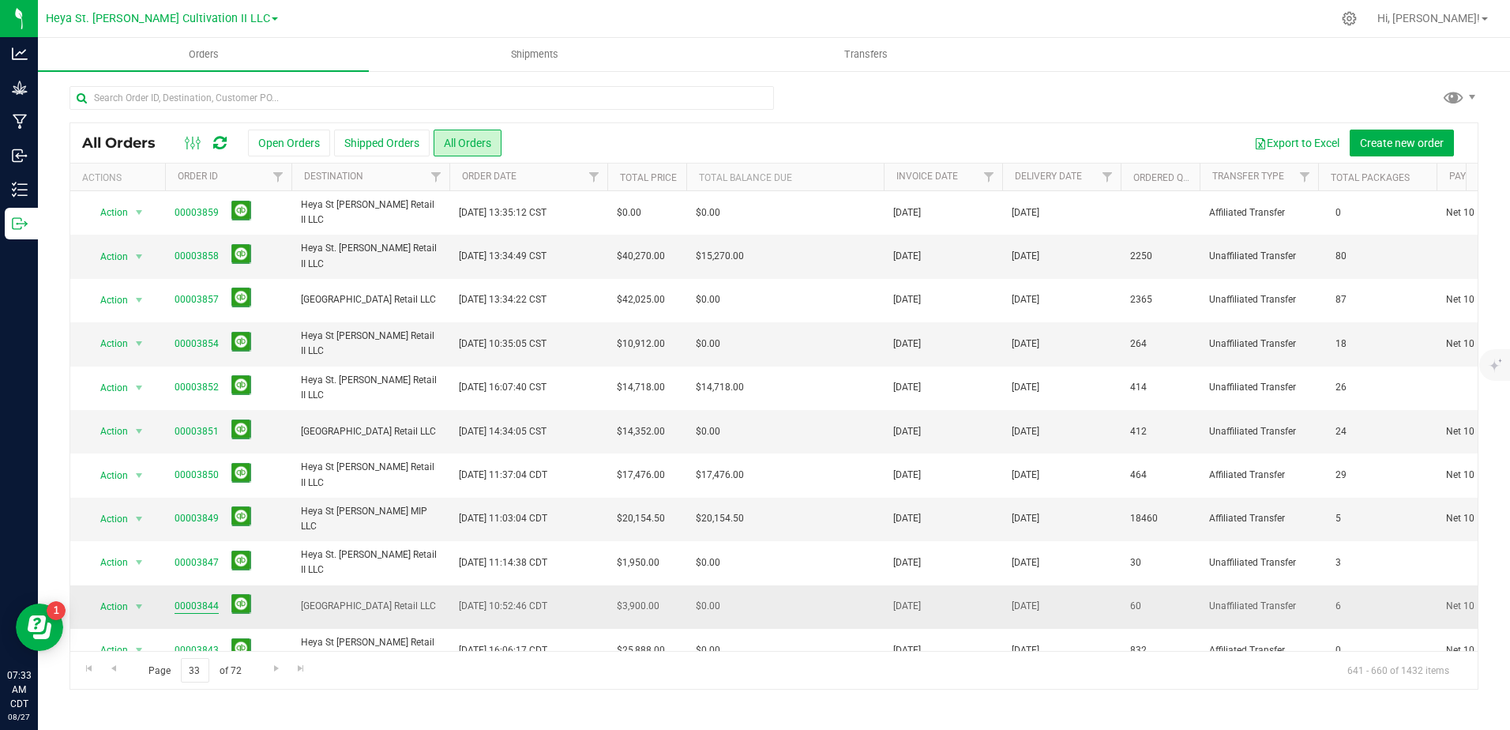
click at [201, 606] on link "00003844" at bounding box center [197, 606] width 44 height 15
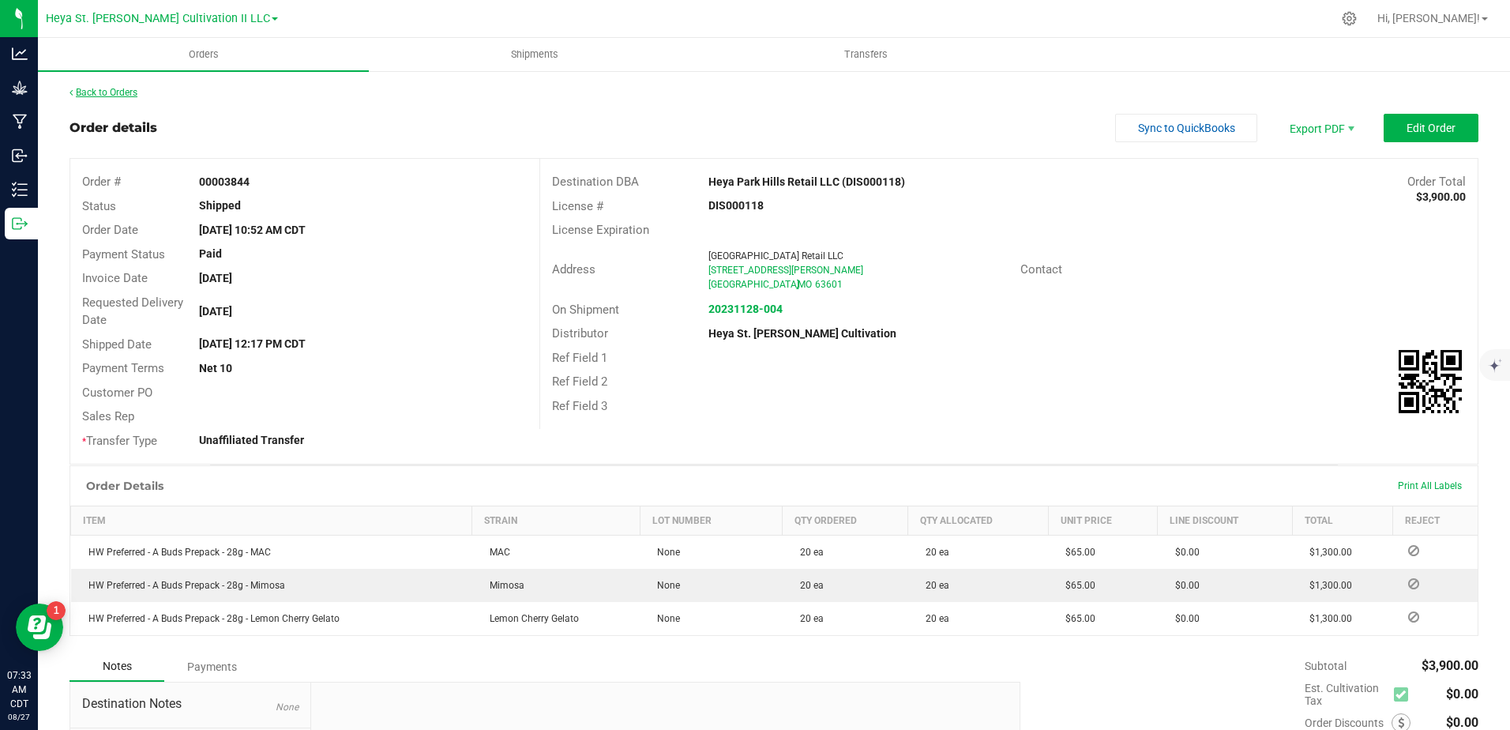
click at [80, 96] on link "Back to Orders" at bounding box center [104, 92] width 68 height 11
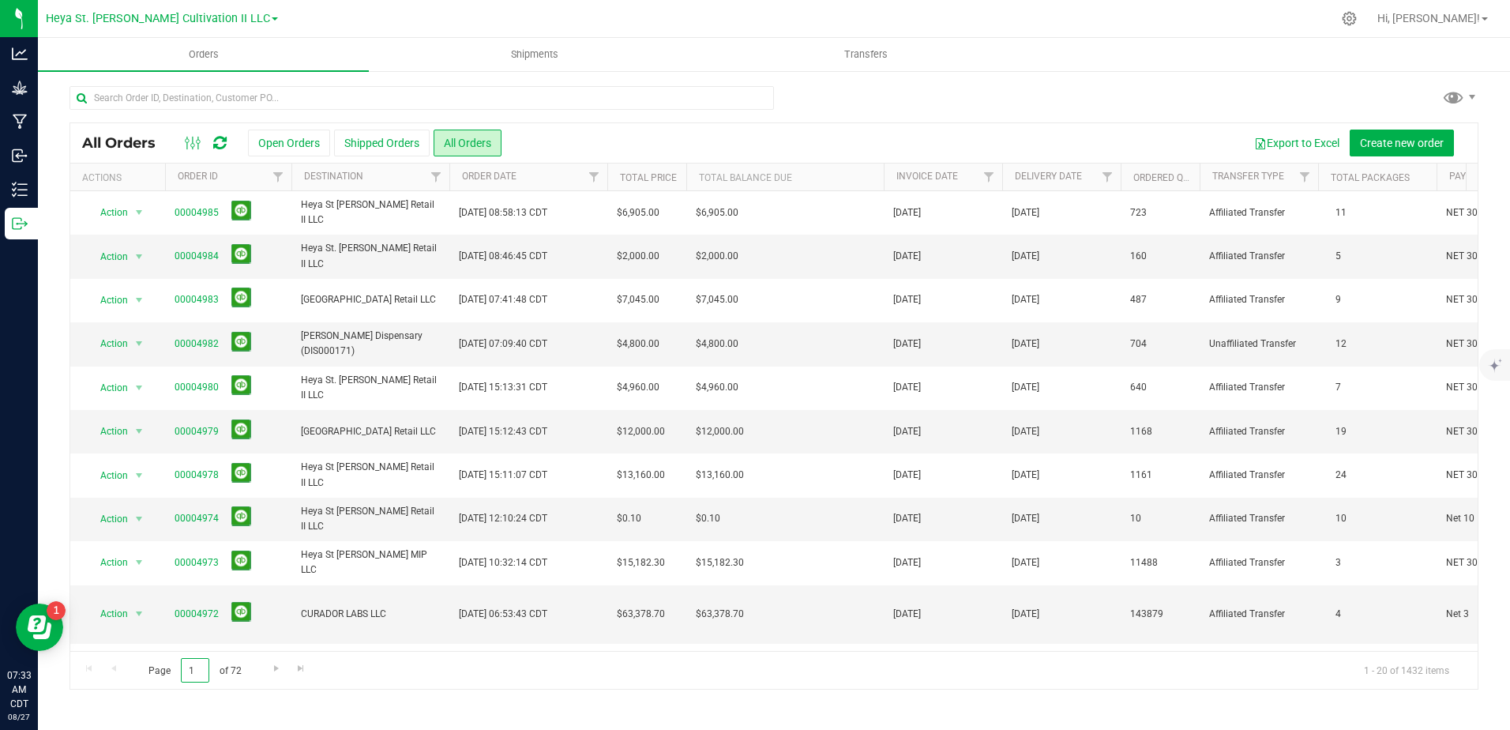
drag, startPoint x: 198, startPoint y: 667, endPoint x: 163, endPoint y: 664, distance: 35.6
click at [163, 664] on span "Page 1 of 72" at bounding box center [194, 670] width 119 height 24
type input "34"
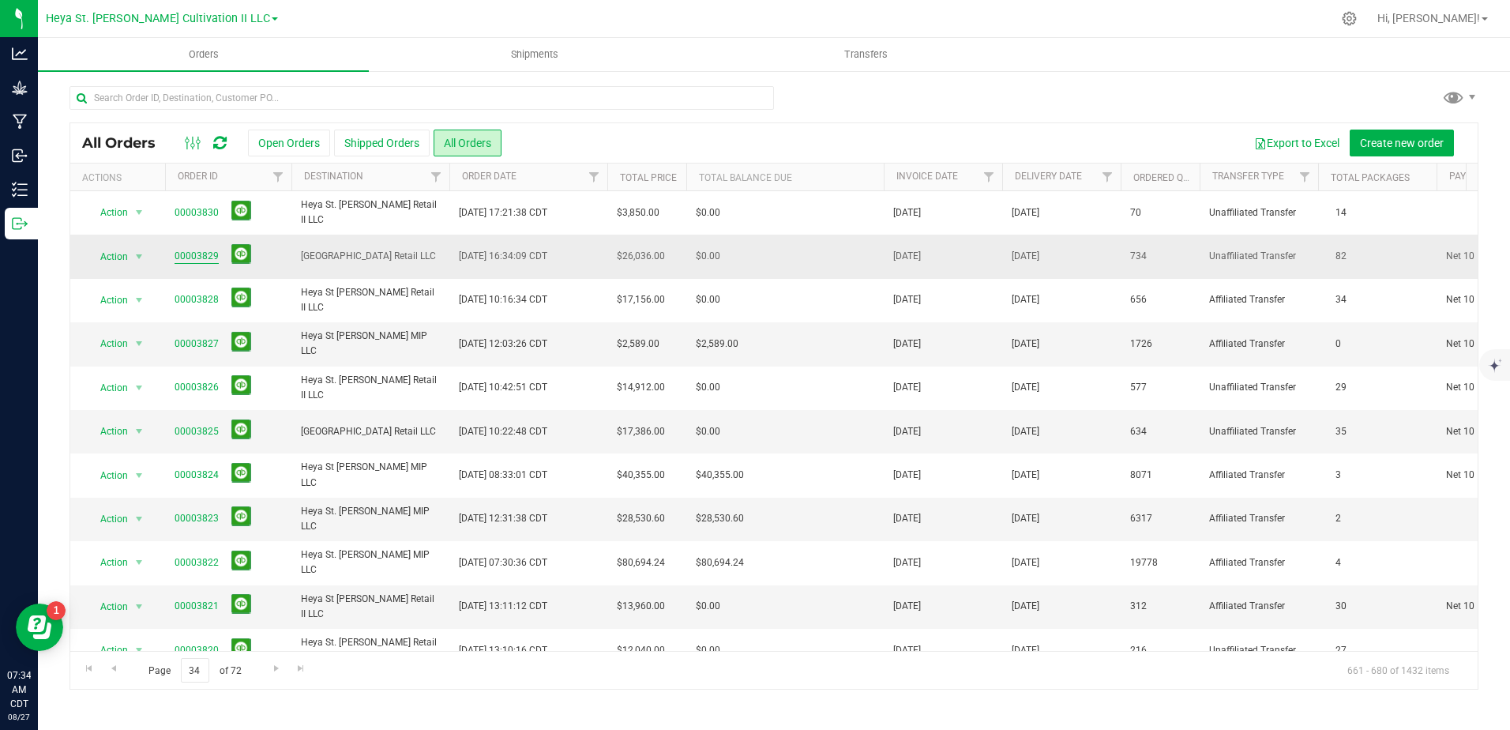
click at [193, 255] on link "00003829" at bounding box center [197, 256] width 44 height 15
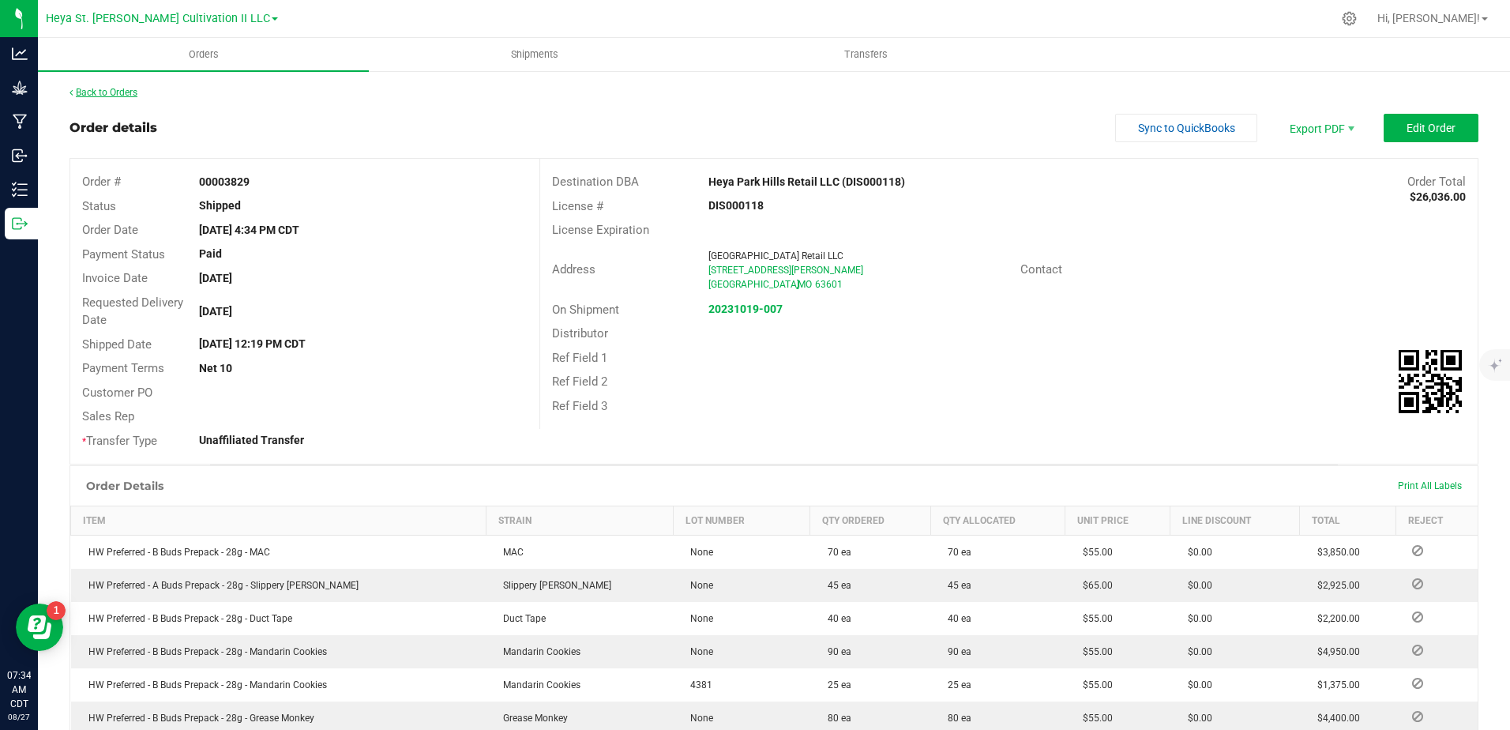
click at [123, 92] on link "Back to Orders" at bounding box center [104, 92] width 68 height 11
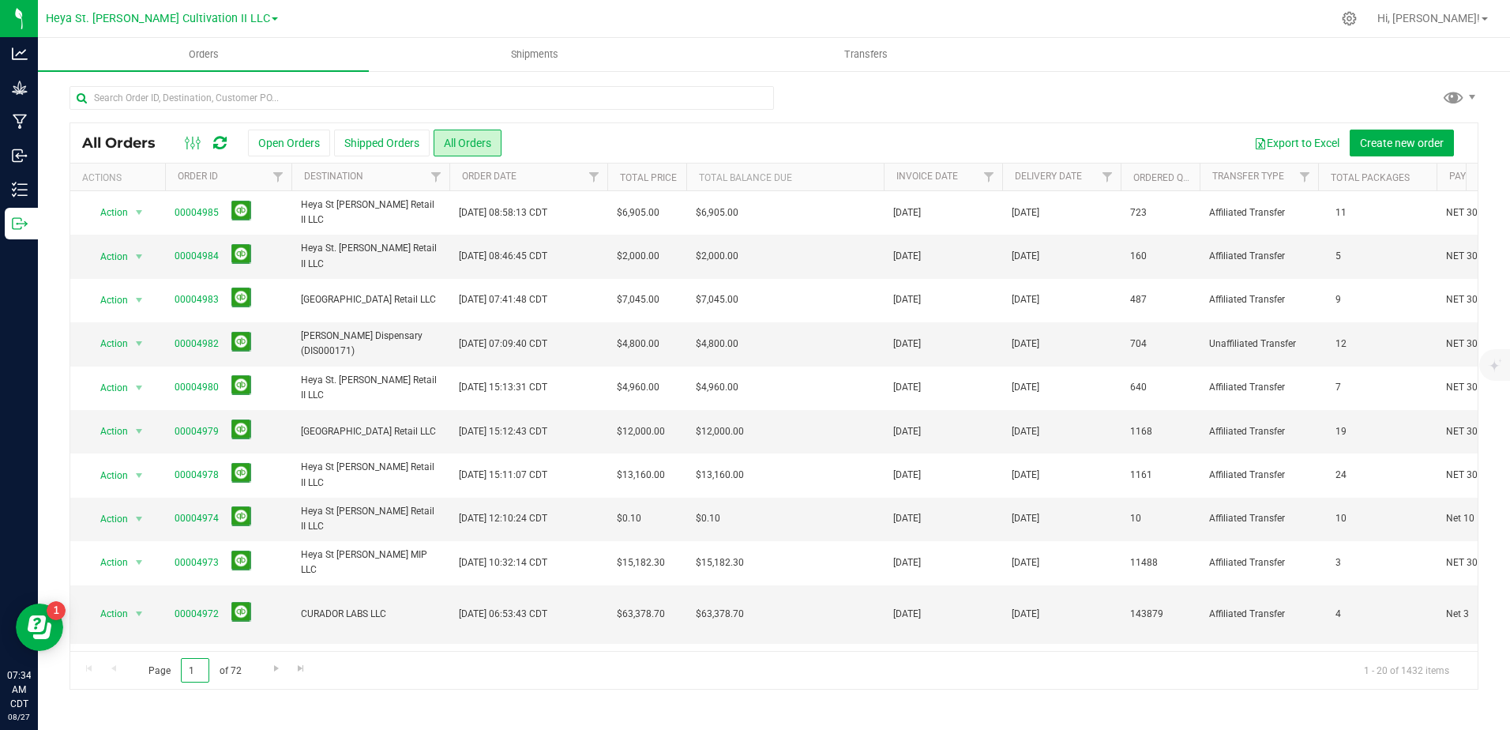
drag, startPoint x: 201, startPoint y: 665, endPoint x: 144, endPoint y: 649, distance: 59.0
click at [144, 652] on div "Page 1 of 72 1 - 20 of 1432 items" at bounding box center [773, 670] width 1407 height 38
type input "31"
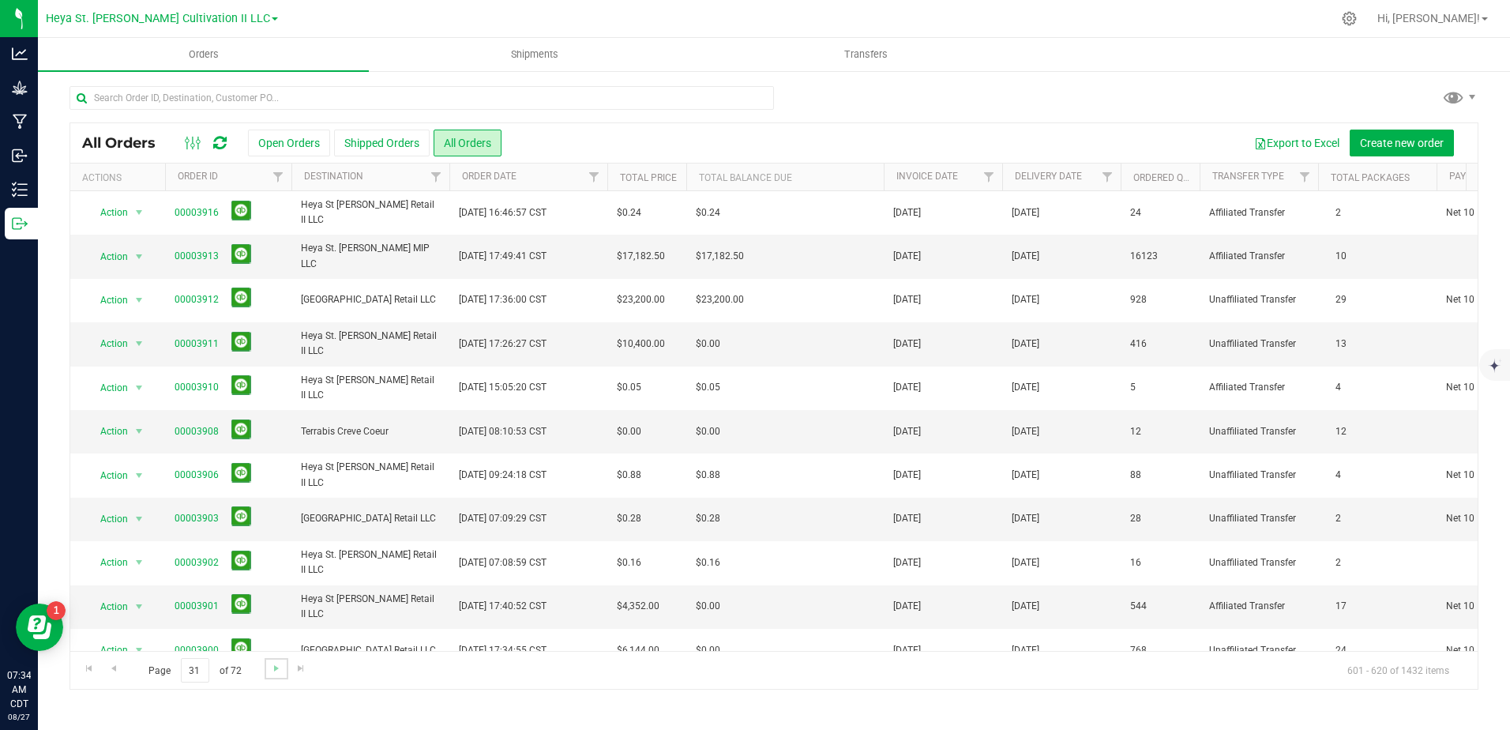
click at [272, 676] on link "Go to the next page" at bounding box center [276, 668] width 23 height 21
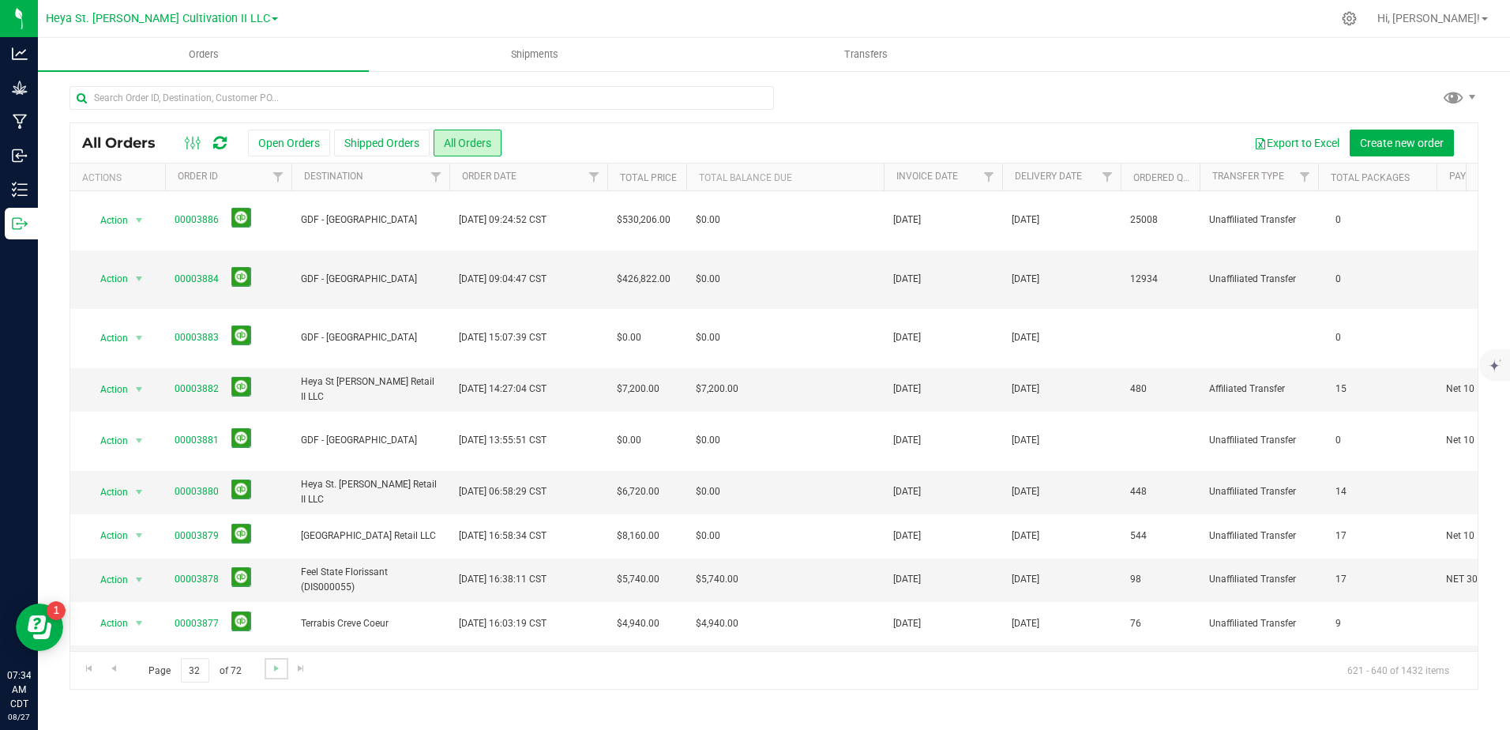
click at [269, 676] on link "Go to the next page" at bounding box center [276, 668] width 23 height 21
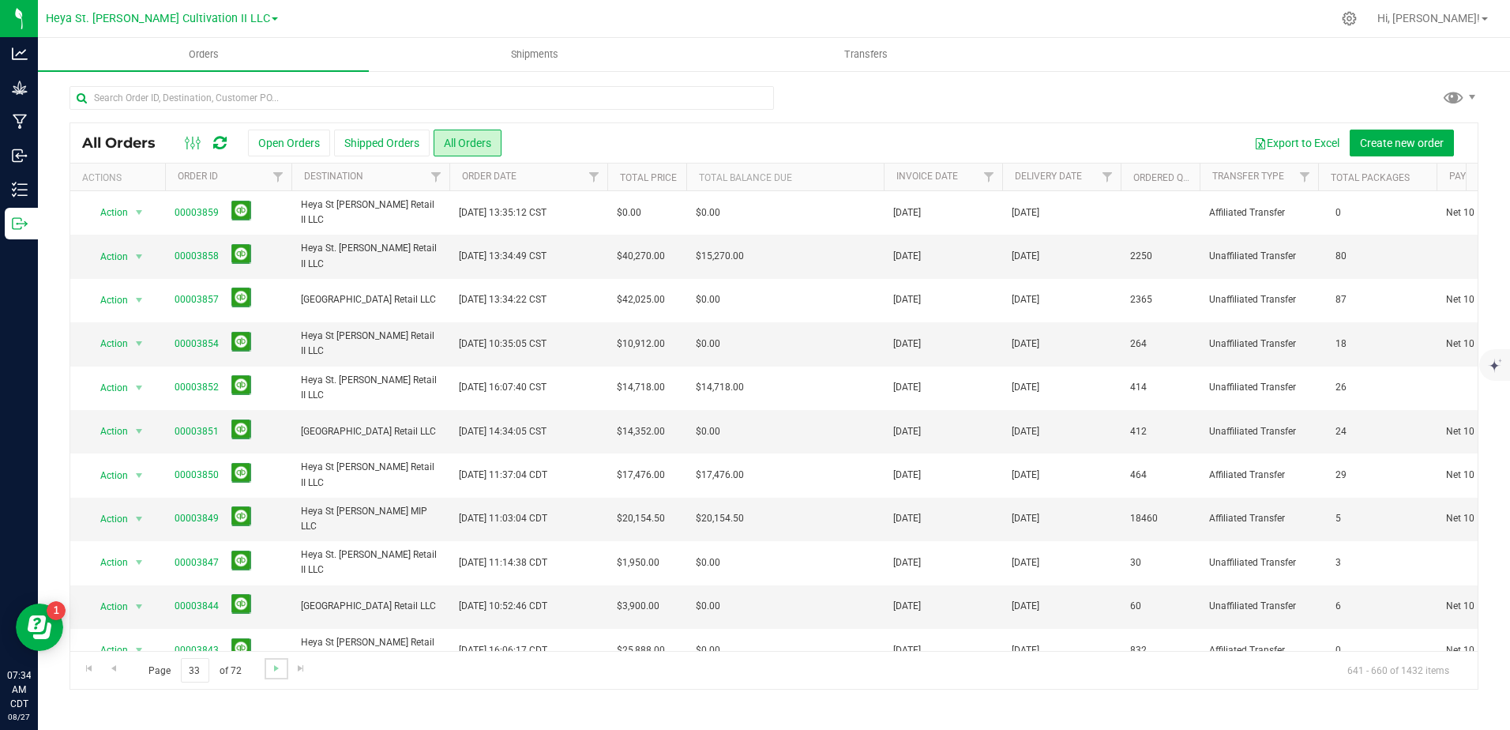
click at [269, 676] on link "Go to the next page" at bounding box center [276, 668] width 23 height 21
click at [201, 341] on link "00003827" at bounding box center [197, 343] width 44 height 15
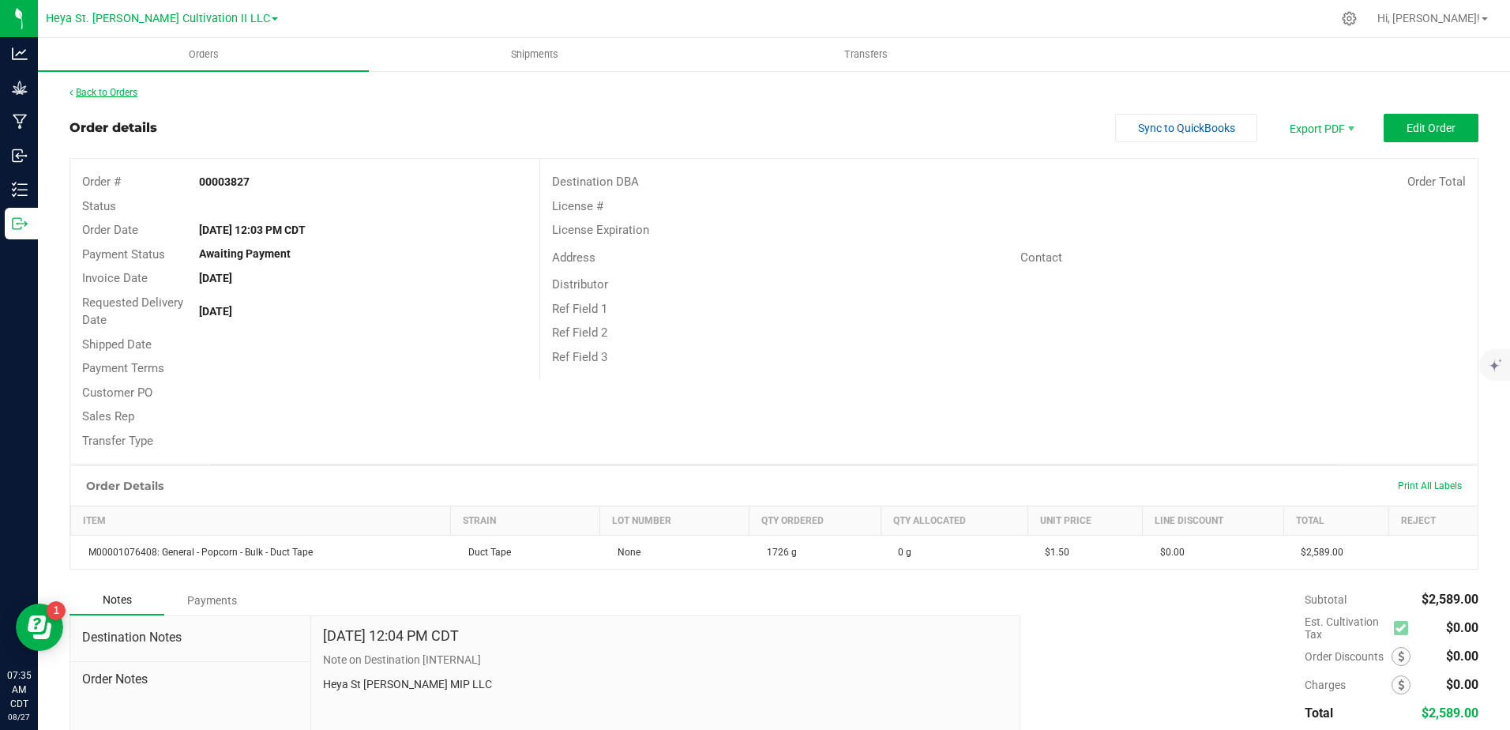
click at [113, 96] on link "Back to Orders" at bounding box center [104, 92] width 68 height 11
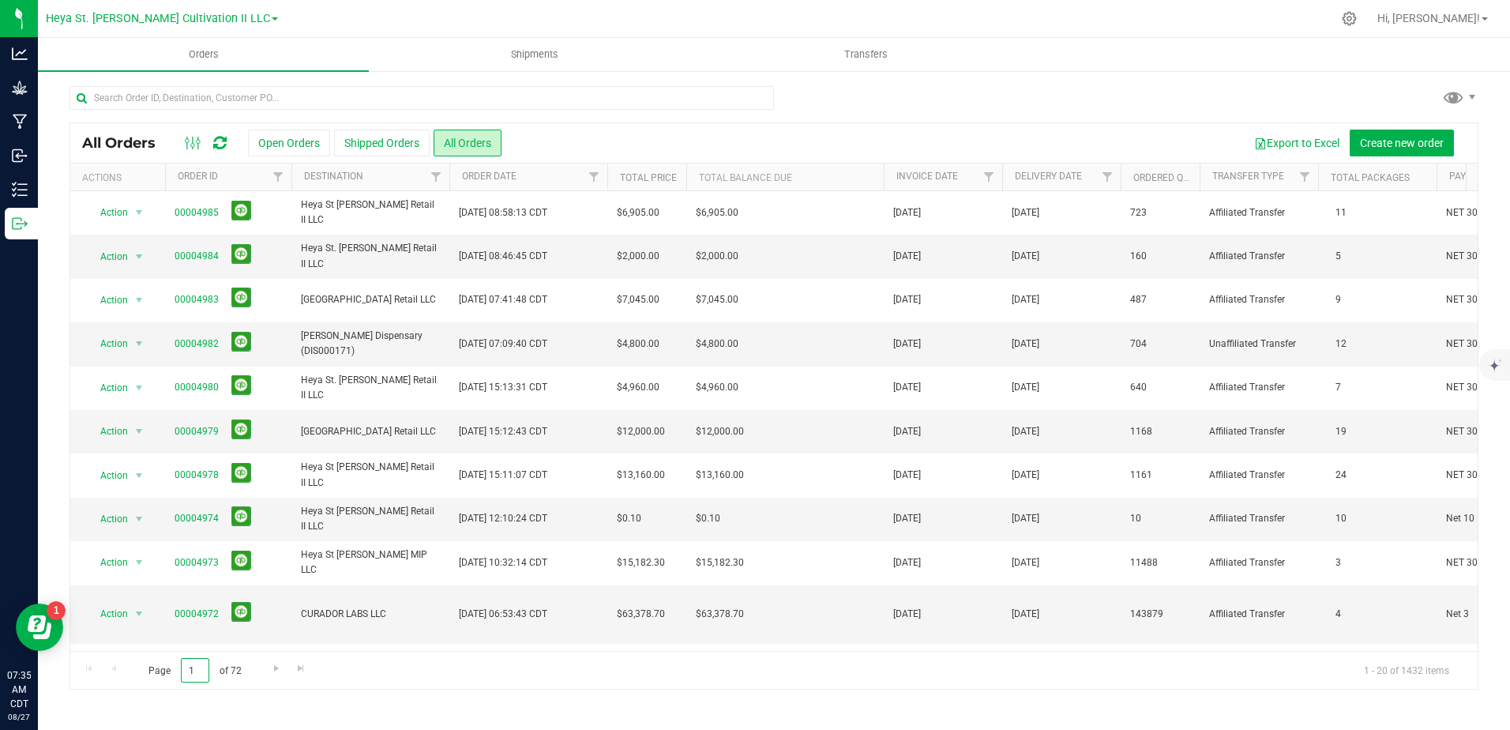
drag, startPoint x: 196, startPoint y: 669, endPoint x: 153, endPoint y: 665, distance: 42.8
click at [153, 665] on span "Page 1 of 72" at bounding box center [194, 670] width 119 height 24
type input "33"
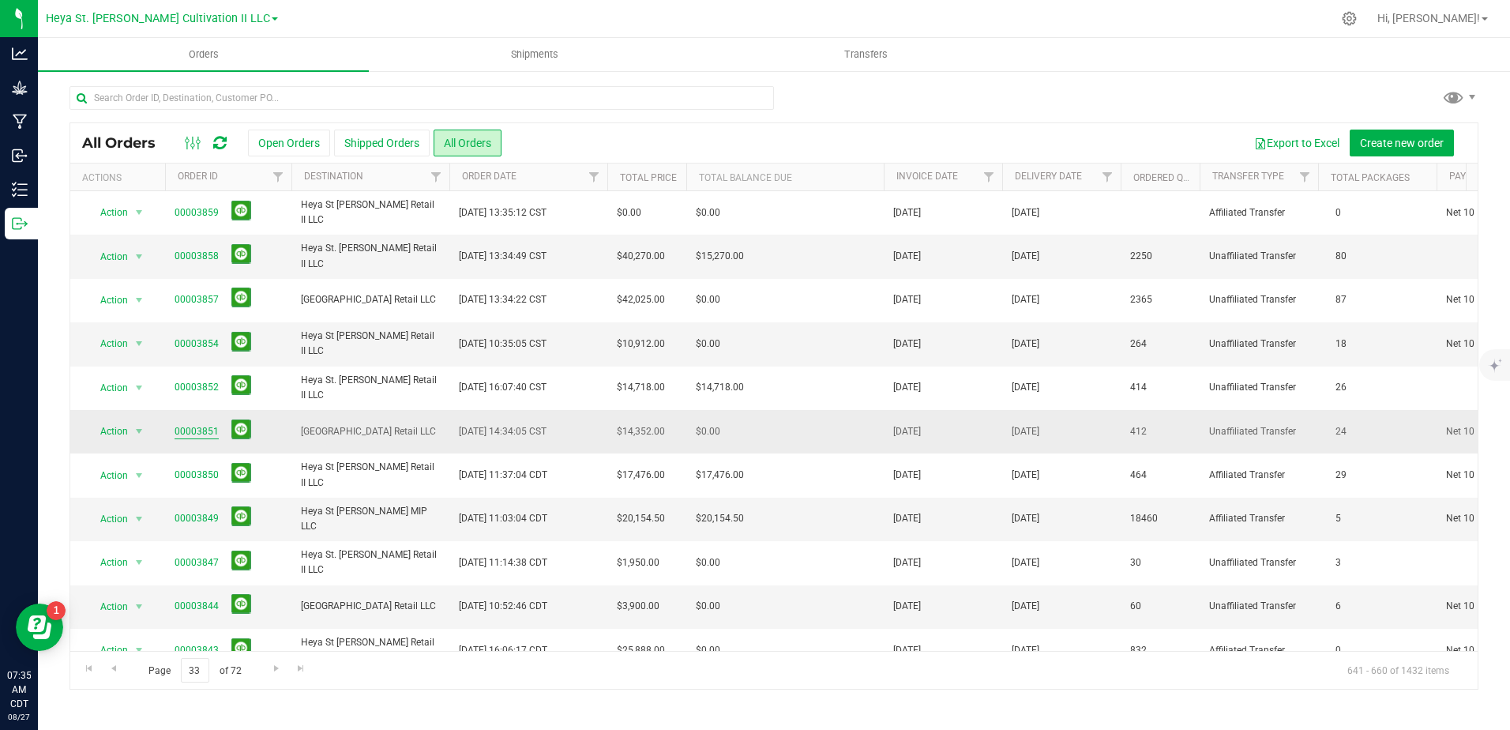
click at [201, 435] on link "00003851" at bounding box center [197, 431] width 44 height 15
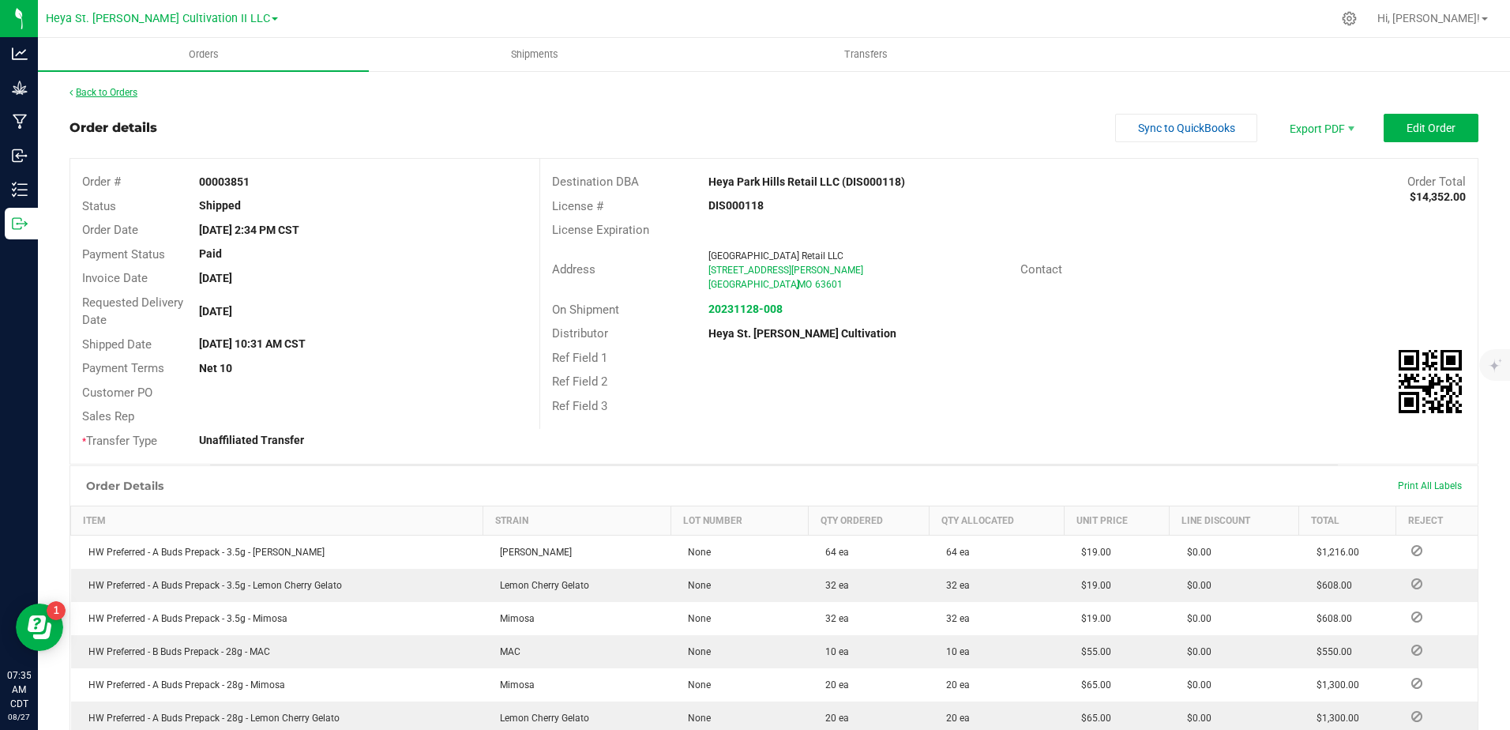
click at [112, 96] on link "Back to Orders" at bounding box center [104, 92] width 68 height 11
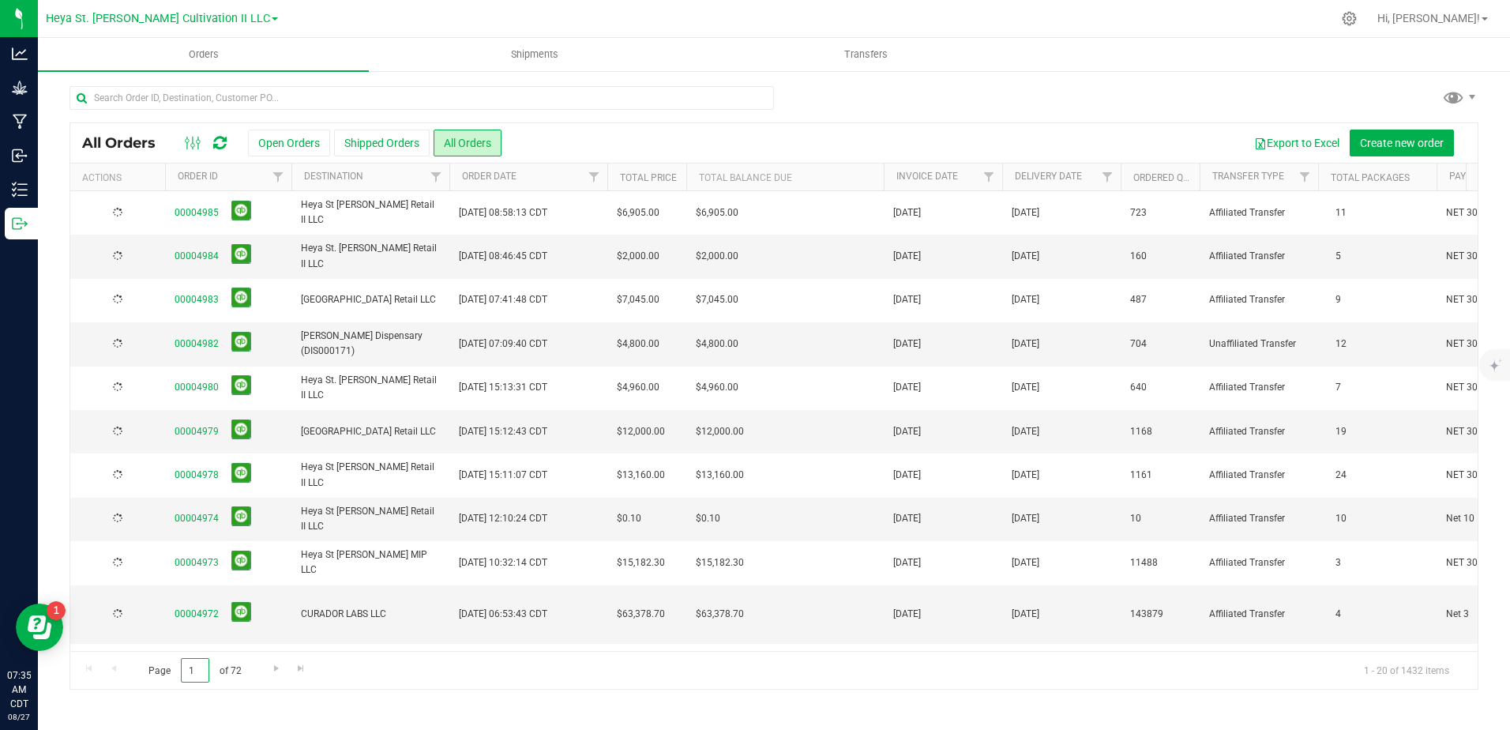
drag, startPoint x: 195, startPoint y: 658, endPoint x: 124, endPoint y: 672, distance: 72.5
click at [123, 673] on div "Page 1 of 72 1 - 20 of 1432 items" at bounding box center [773, 670] width 1407 height 38
type input "33"
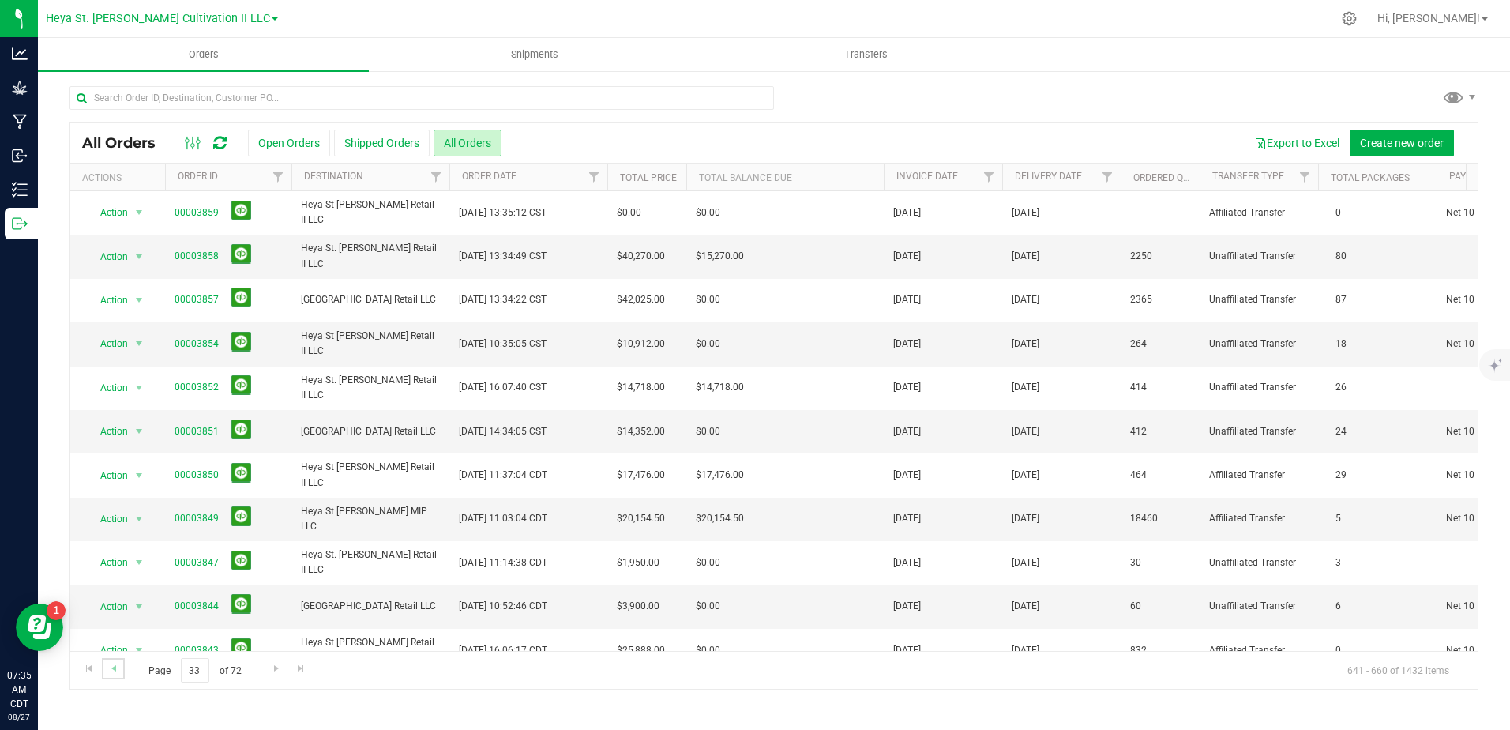
click at [120, 675] on link "Go to the previous page" at bounding box center [113, 668] width 23 height 21
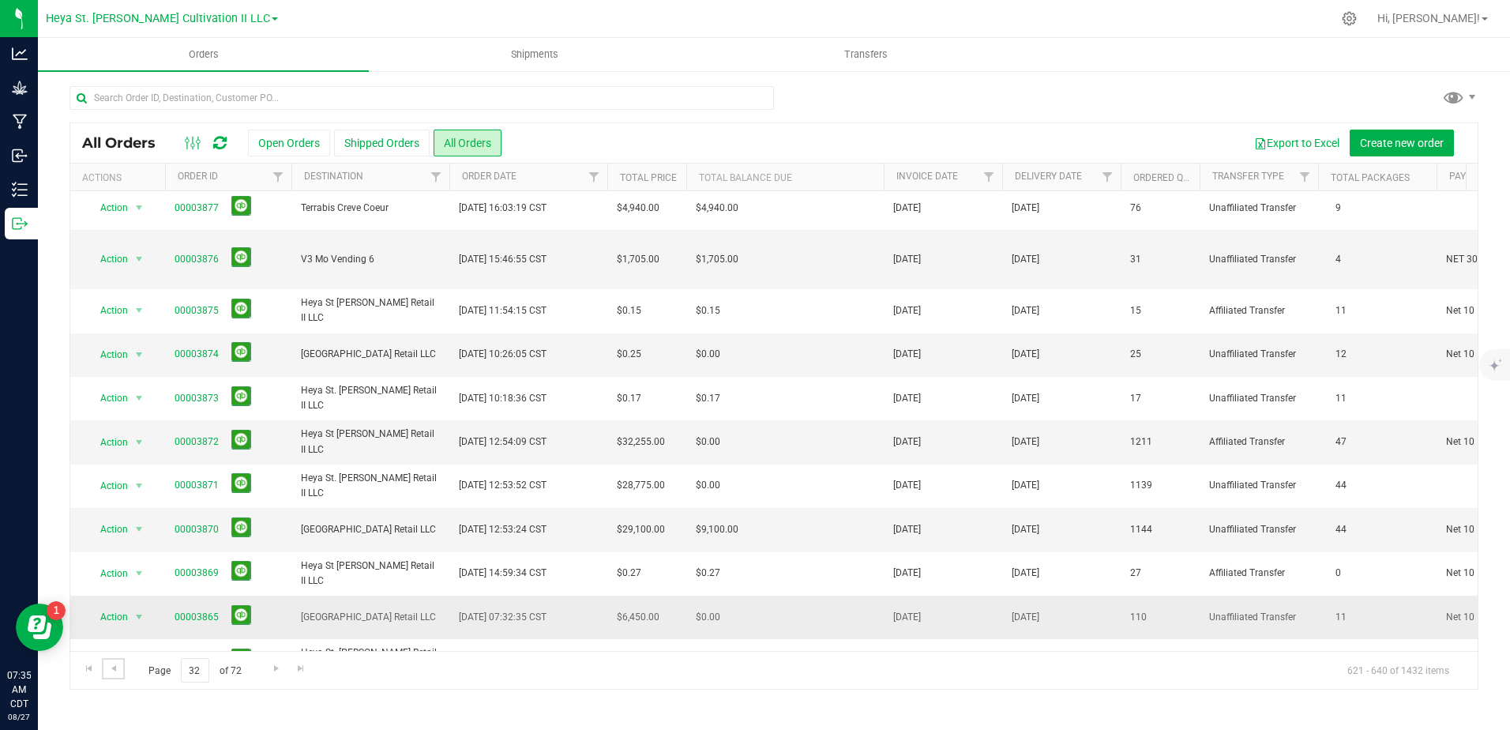
scroll to position [426, 0]
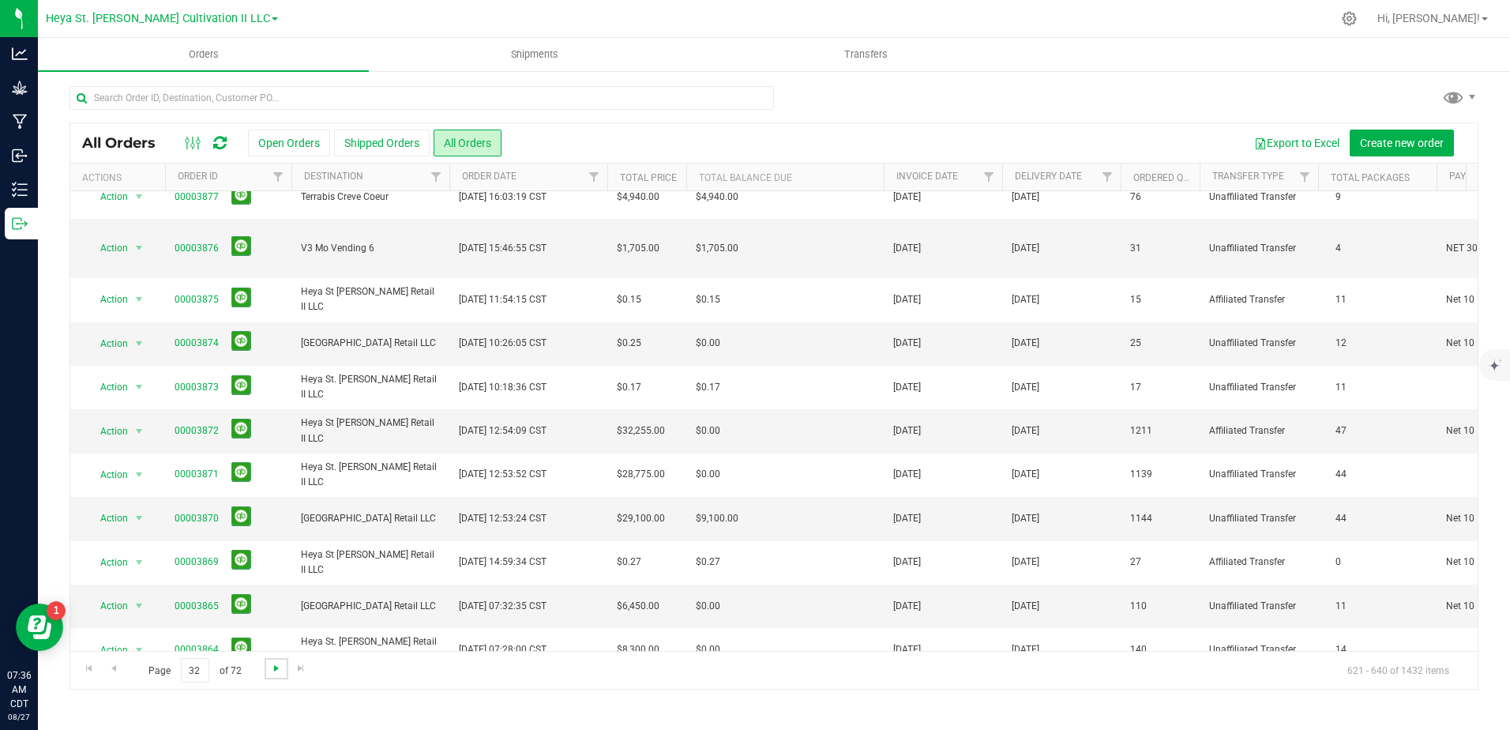
click at [279, 666] on span "Go to the next page" at bounding box center [276, 668] width 13 height 13
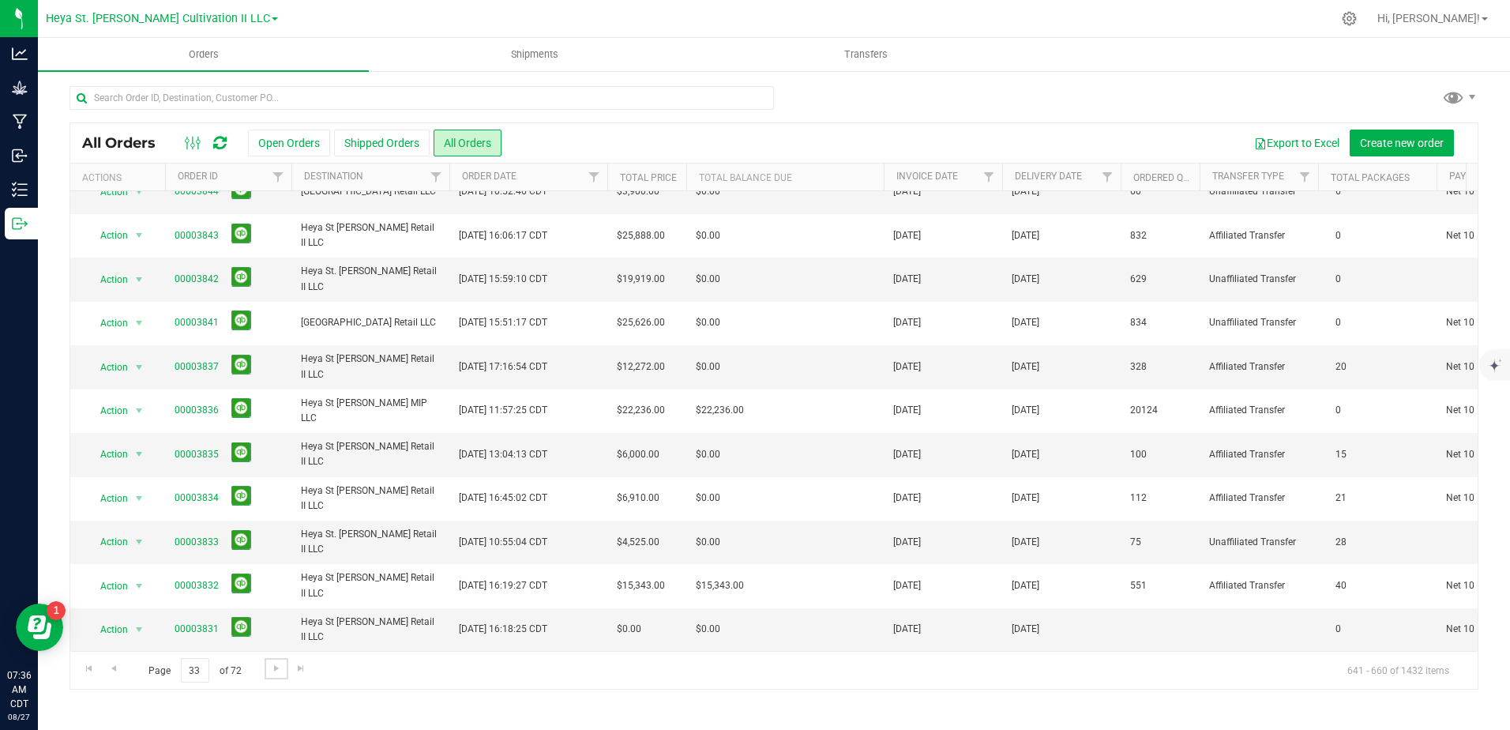
scroll to position [0, 0]
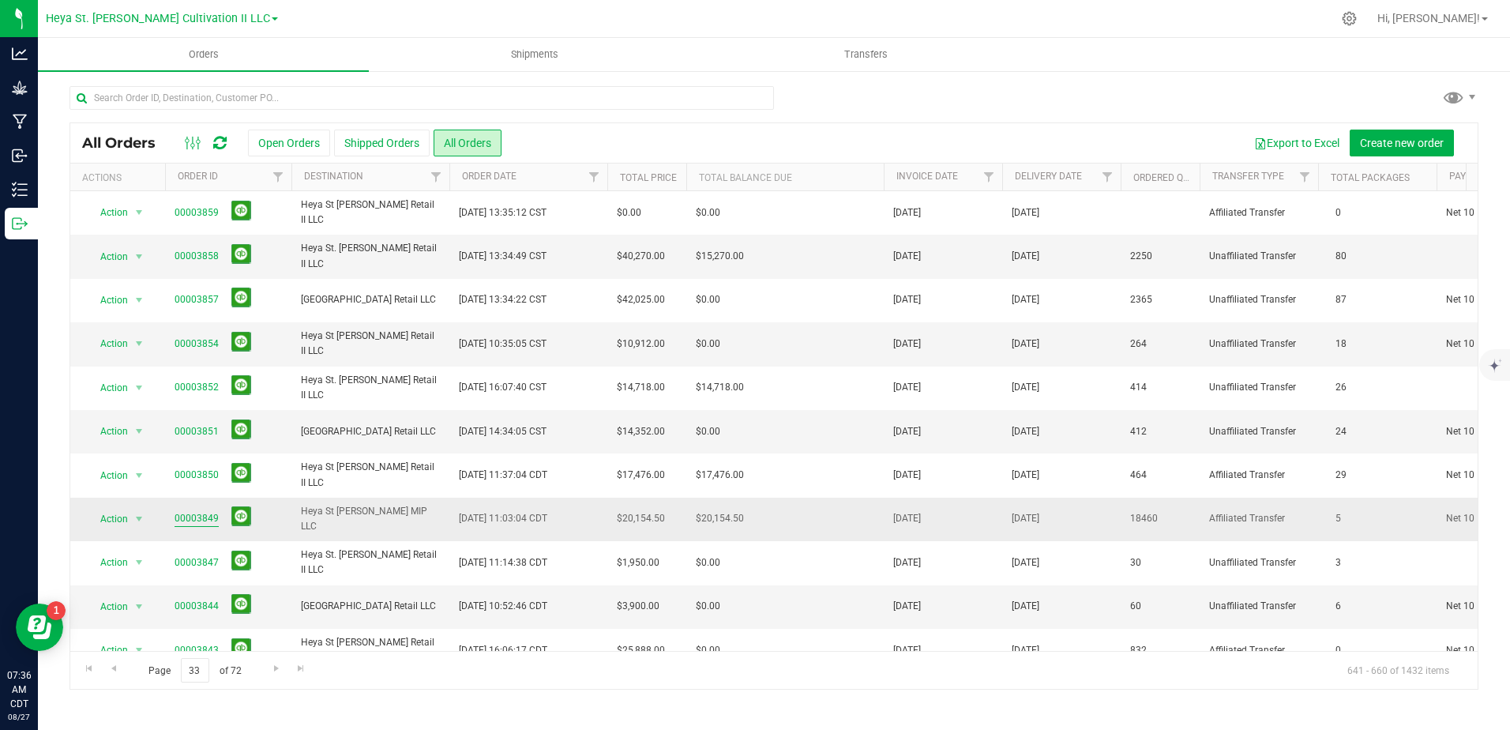
click at [210, 526] on link "00003849" at bounding box center [197, 518] width 44 height 15
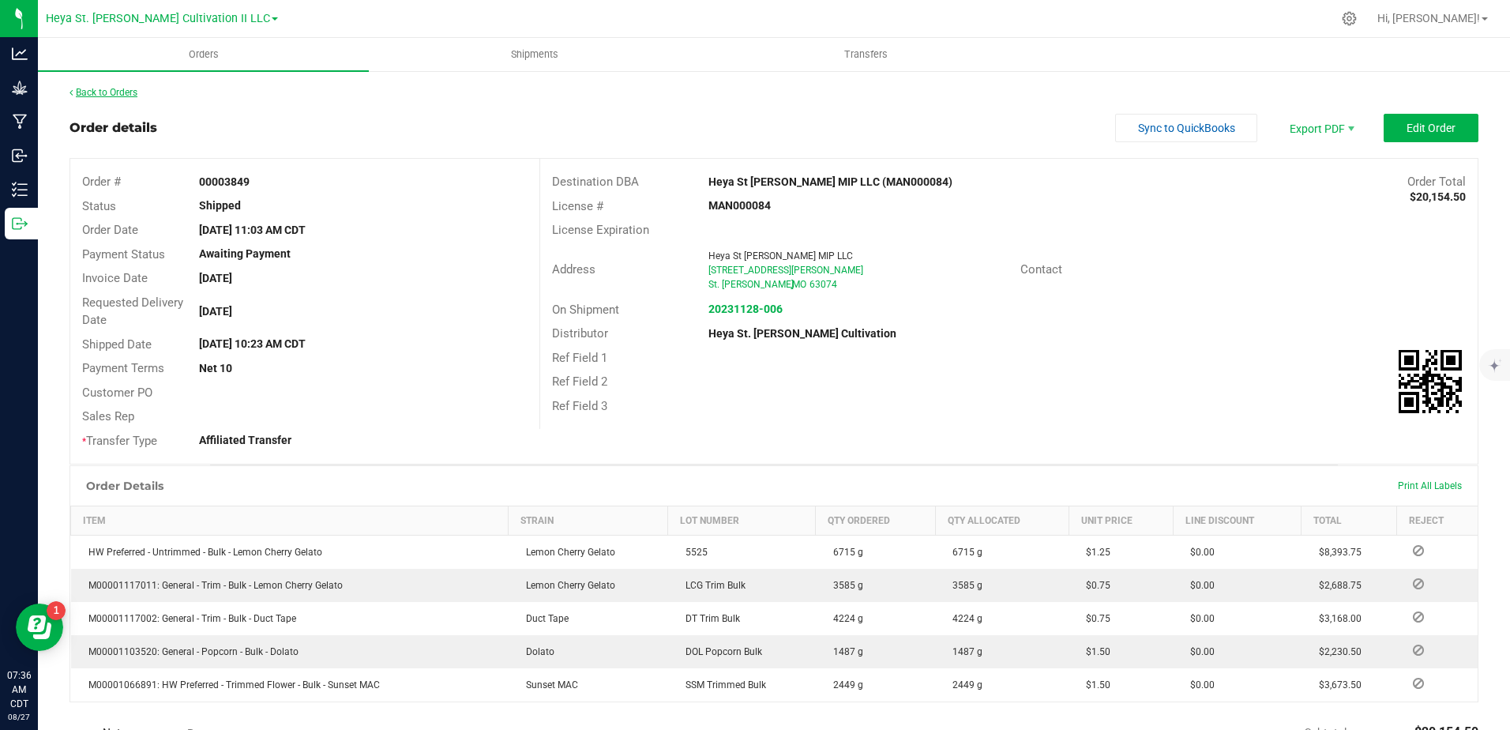
click at [92, 96] on link "Back to Orders" at bounding box center [104, 92] width 68 height 11
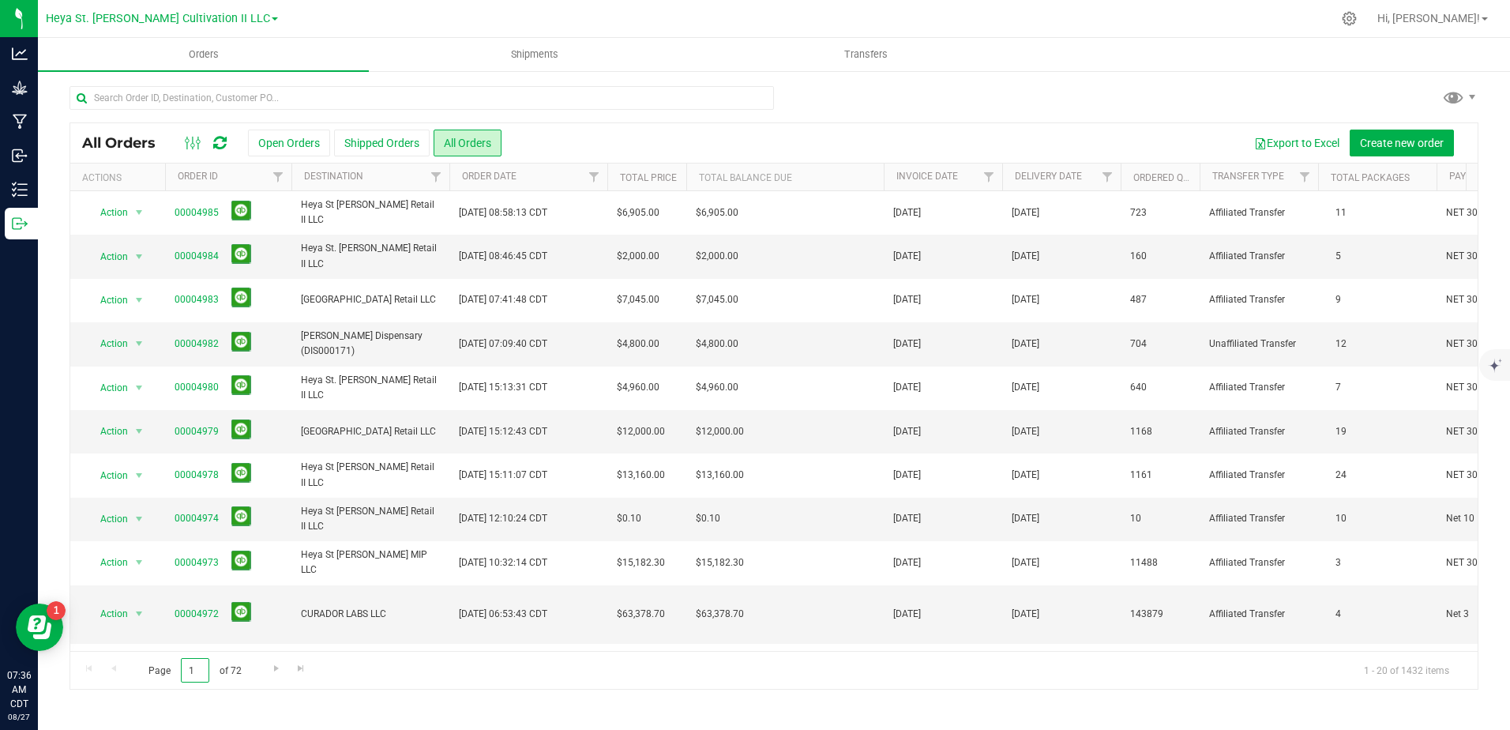
drag, startPoint x: 197, startPoint y: 674, endPoint x: 145, endPoint y: 663, distance: 53.5
click at [145, 663] on span "Page 1 of 72" at bounding box center [194, 670] width 119 height 24
type input "31"
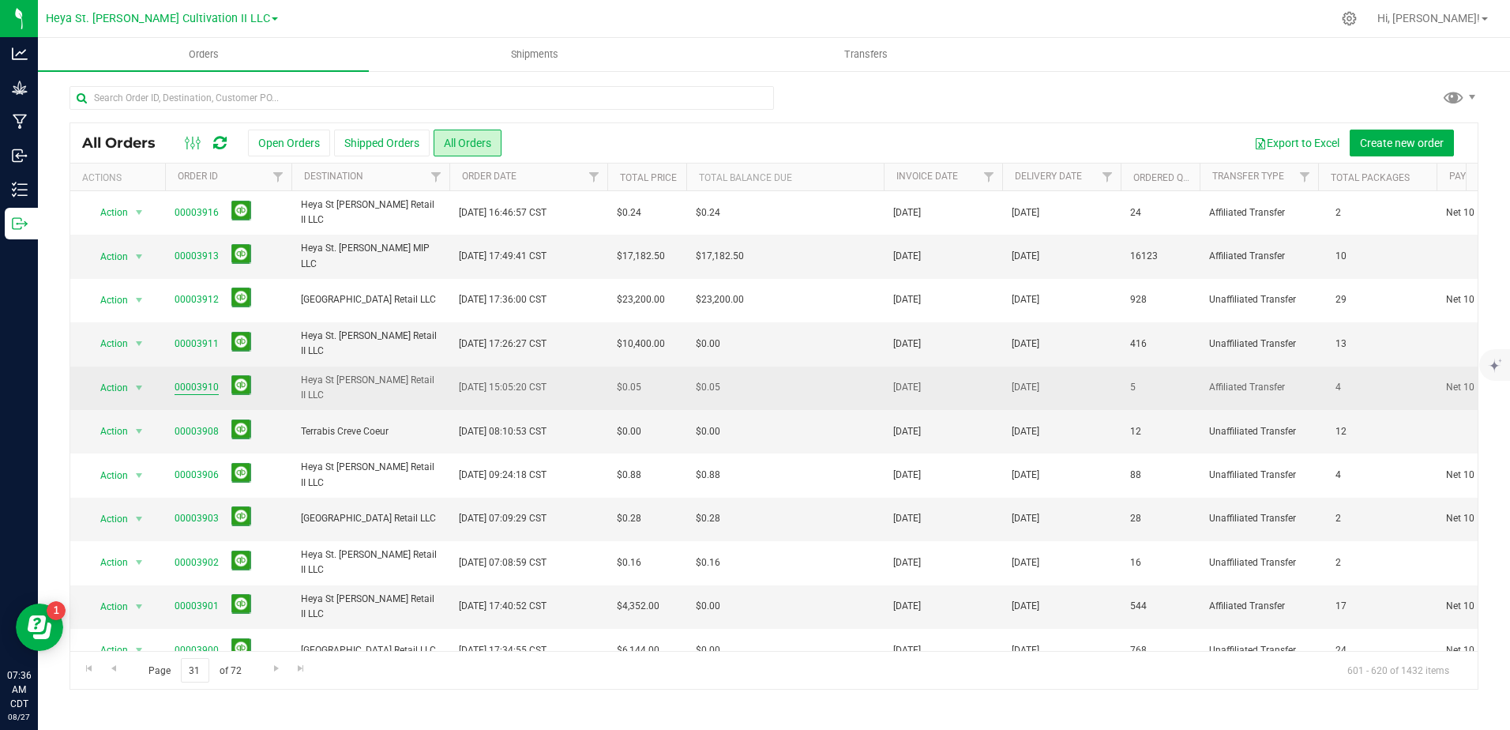
click at [194, 385] on link "00003910" at bounding box center [197, 387] width 44 height 15
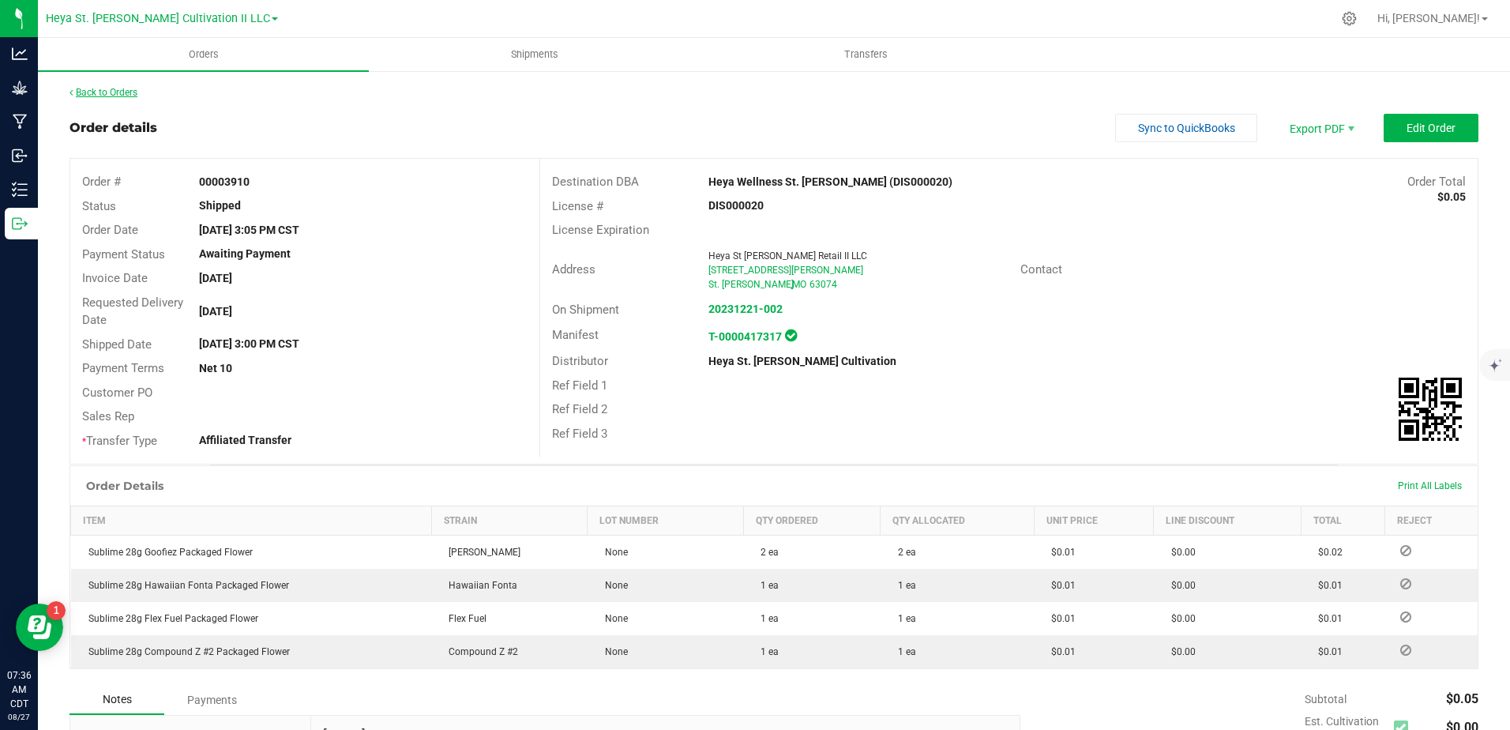
click at [90, 96] on link "Back to Orders" at bounding box center [104, 92] width 68 height 11
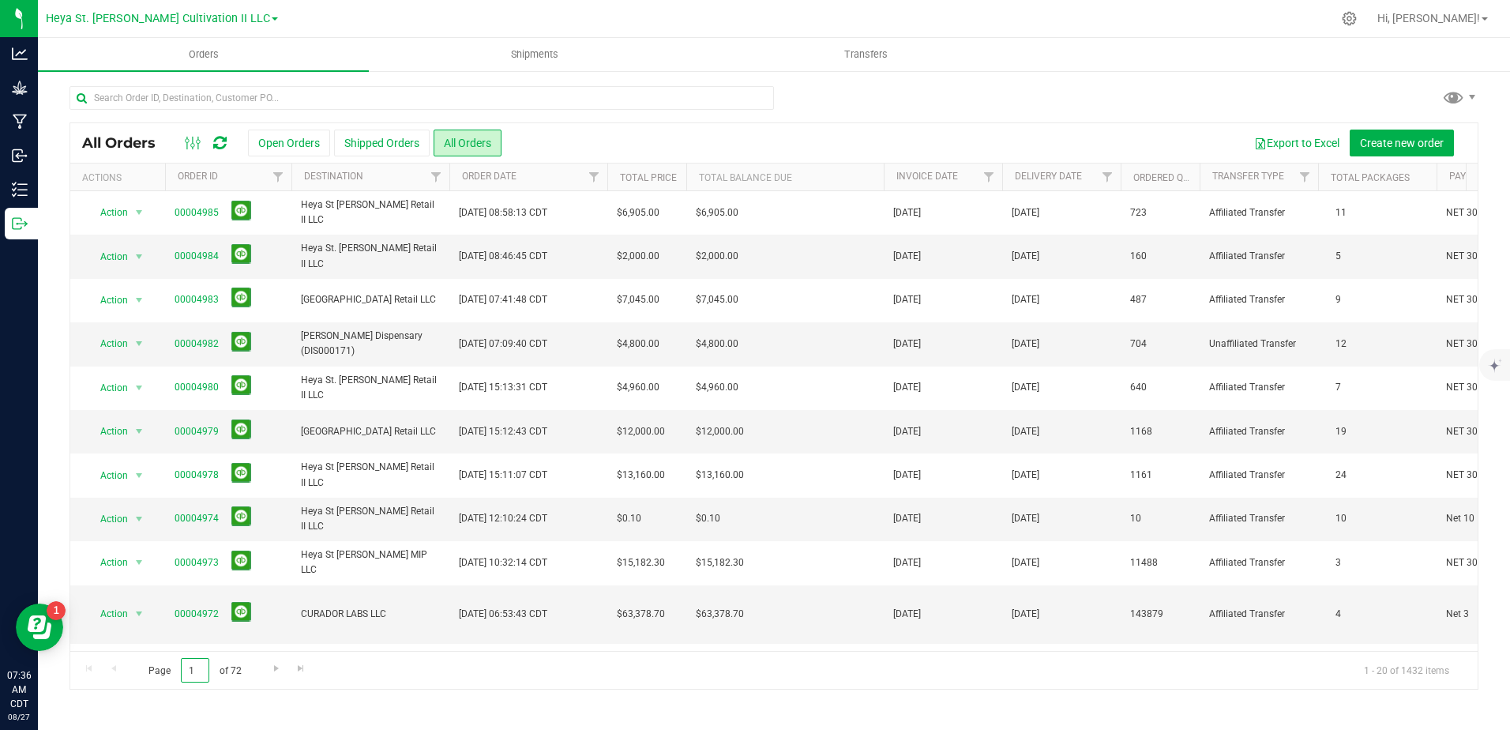
drag, startPoint x: 193, startPoint y: 667, endPoint x: 136, endPoint y: 646, distance: 61.5
click at [137, 646] on div "All Orders Open Orders Shipped Orders All Orders Export to Excel Create new ord…" at bounding box center [774, 405] width 1409 height 567
type input "31"
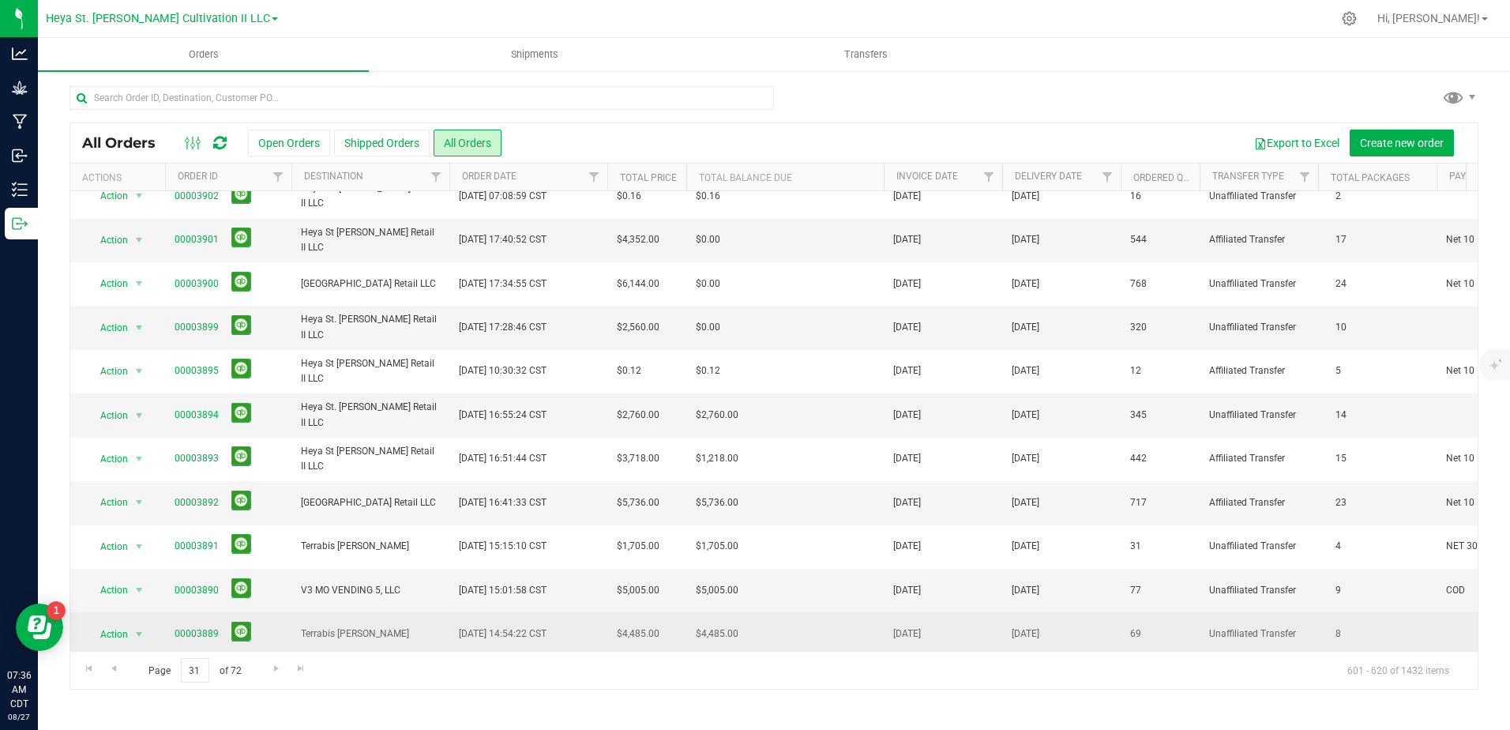
scroll to position [426, 0]
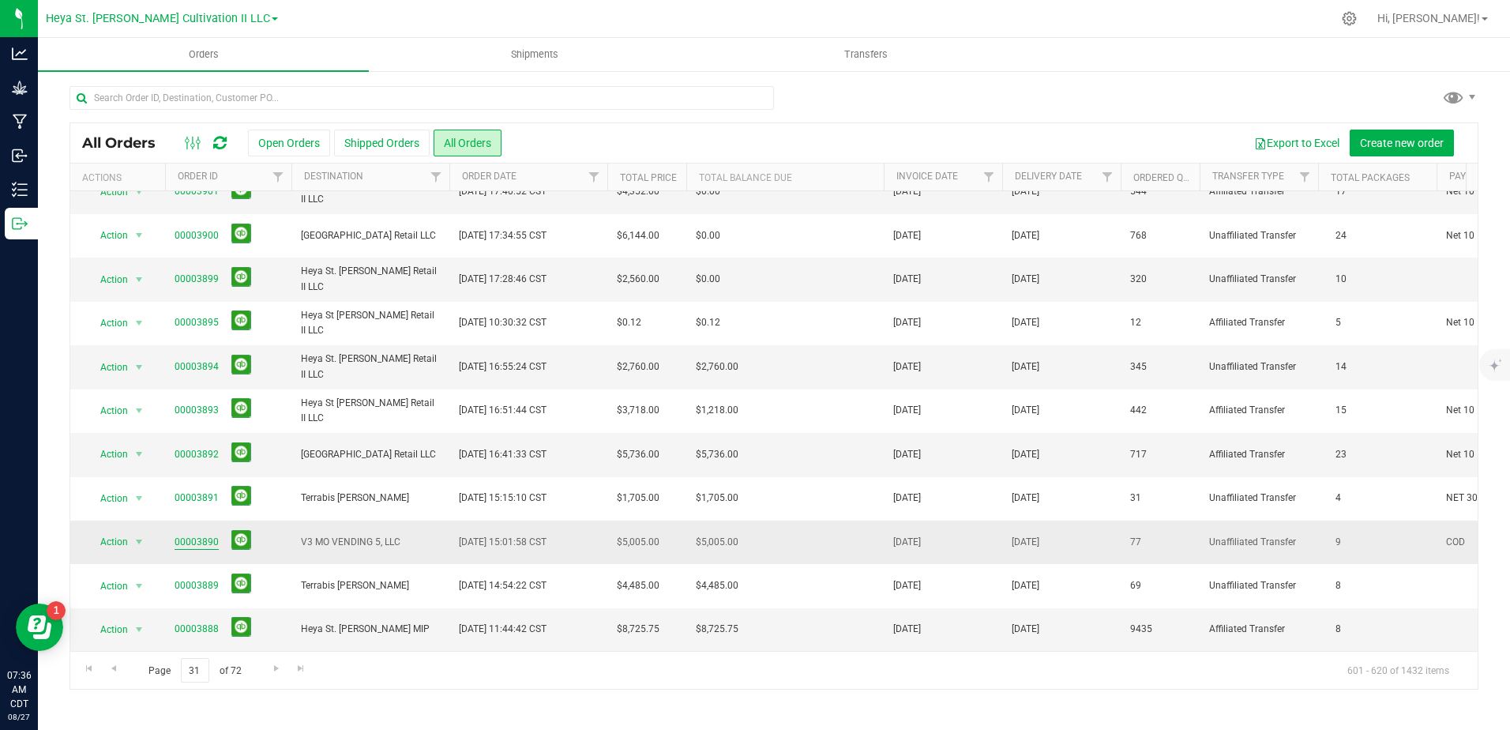
click at [189, 535] on link "00003890" at bounding box center [197, 542] width 44 height 15
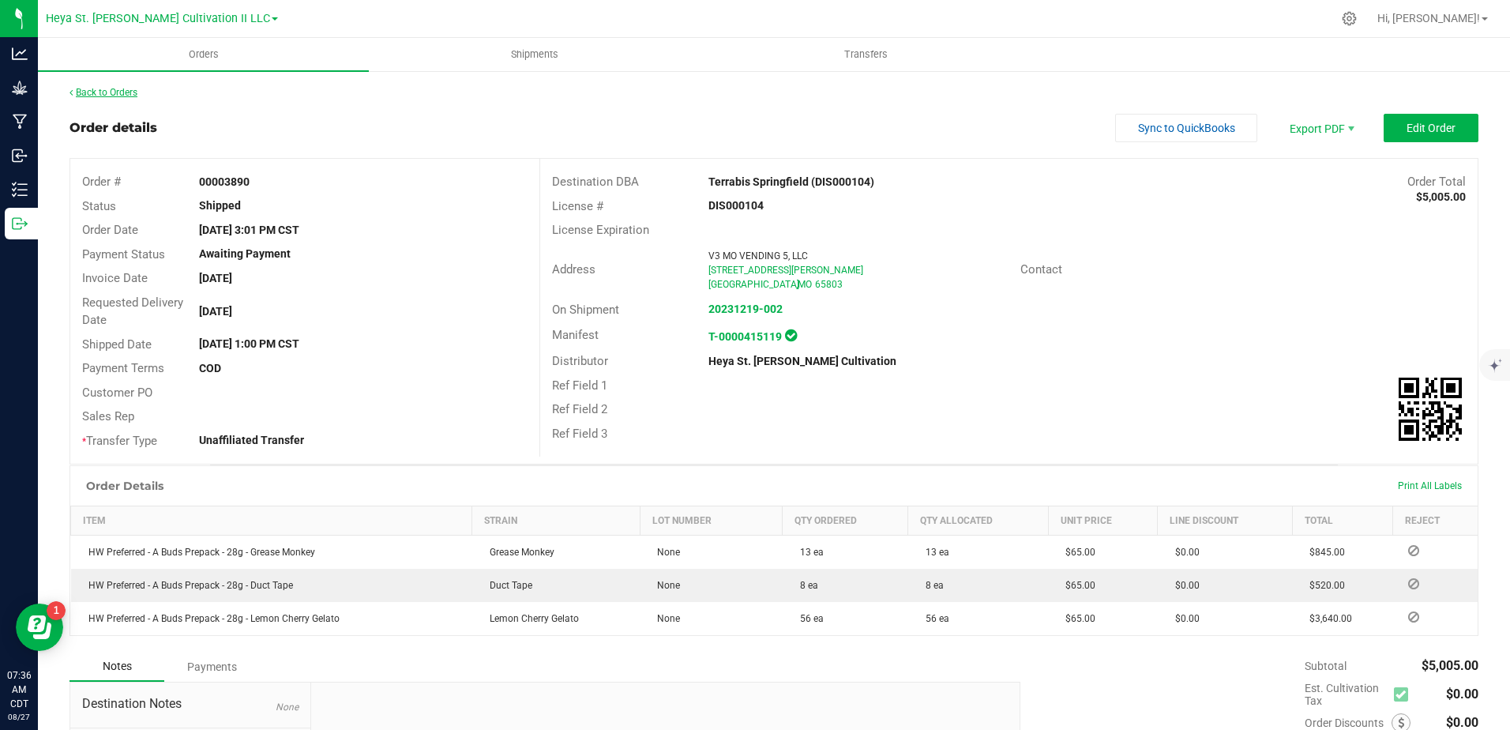
click at [111, 91] on link "Back to Orders" at bounding box center [104, 92] width 68 height 11
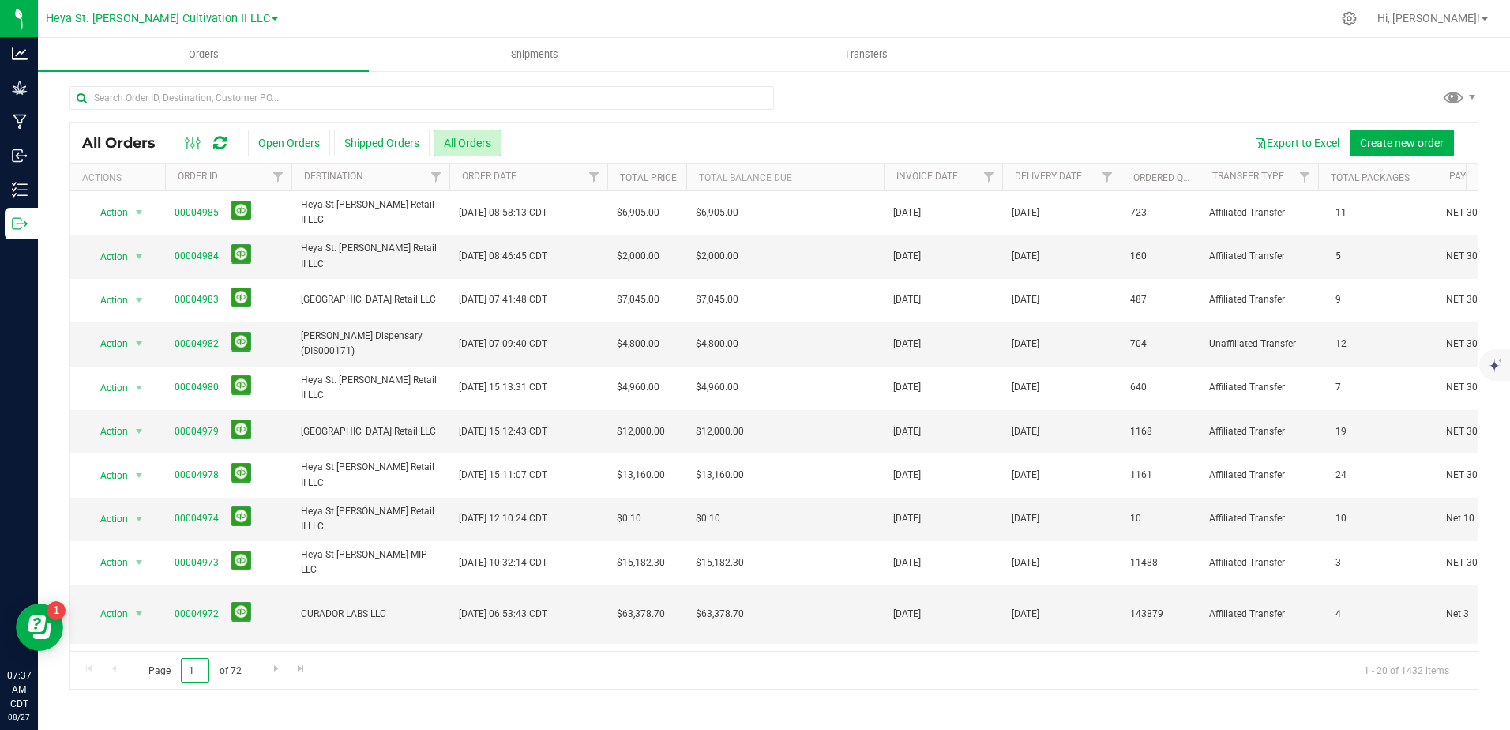
drag, startPoint x: 197, startPoint y: 669, endPoint x: 145, endPoint y: 649, distance: 55.7
click at [150, 651] on div "Page 1 of 72 1 - 20 of 1432 items" at bounding box center [773, 670] width 1407 height 38
type input "31"
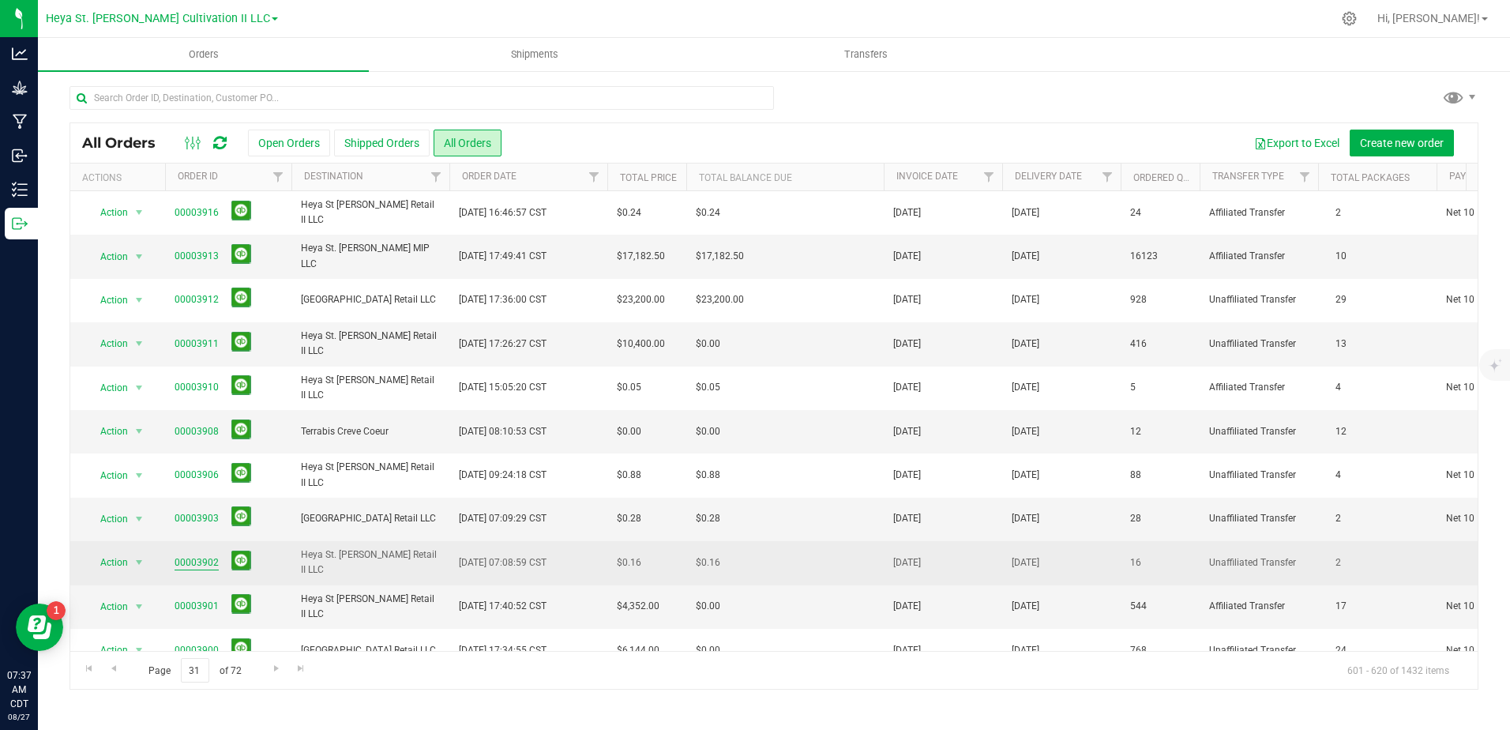
click at [201, 561] on link "00003902" at bounding box center [197, 562] width 44 height 15
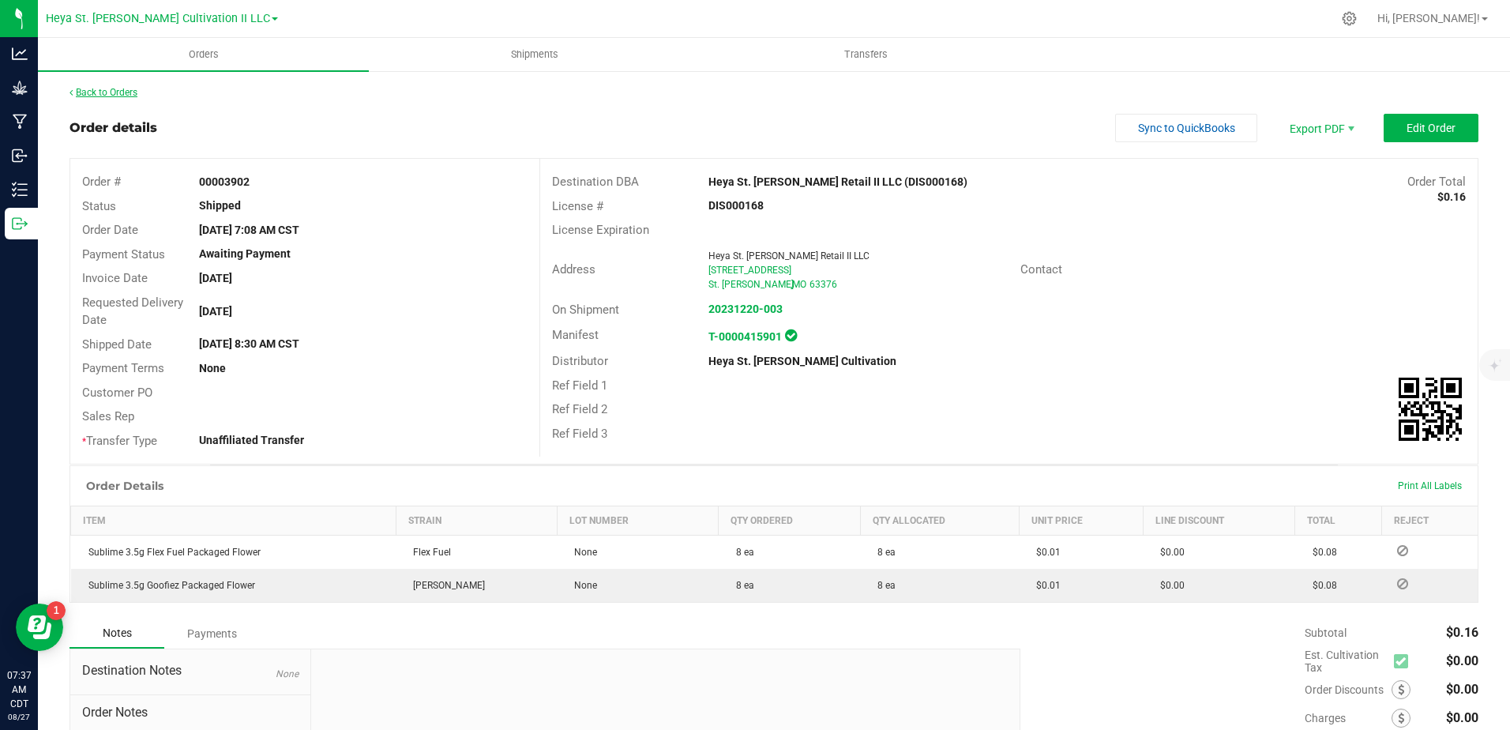
click at [86, 93] on link "Back to Orders" at bounding box center [104, 92] width 68 height 11
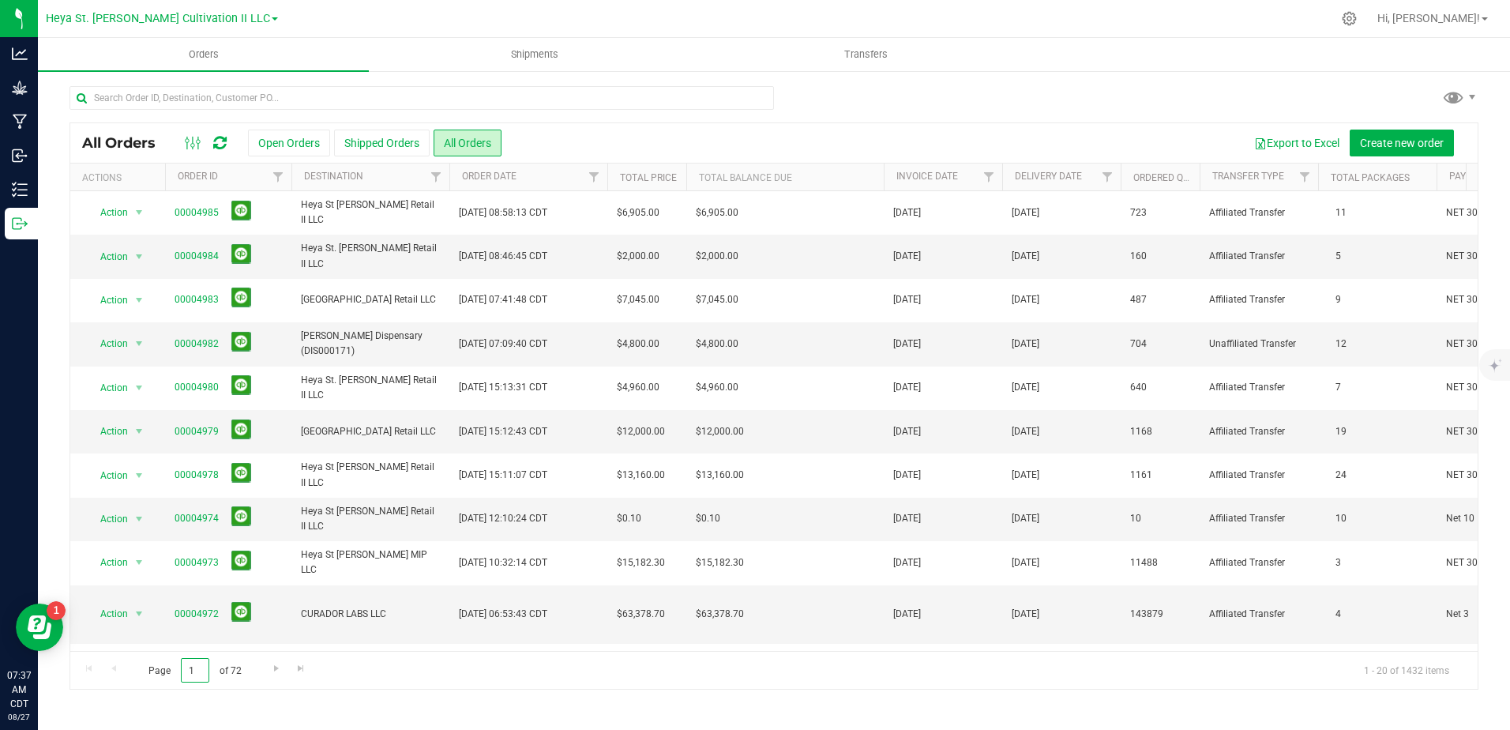
drag, startPoint x: 196, startPoint y: 665, endPoint x: 105, endPoint y: 649, distance: 92.2
click at [112, 653] on div "Page 1 of 72 1 - 20 of 1432 items" at bounding box center [773, 670] width 1407 height 38
type input "31"
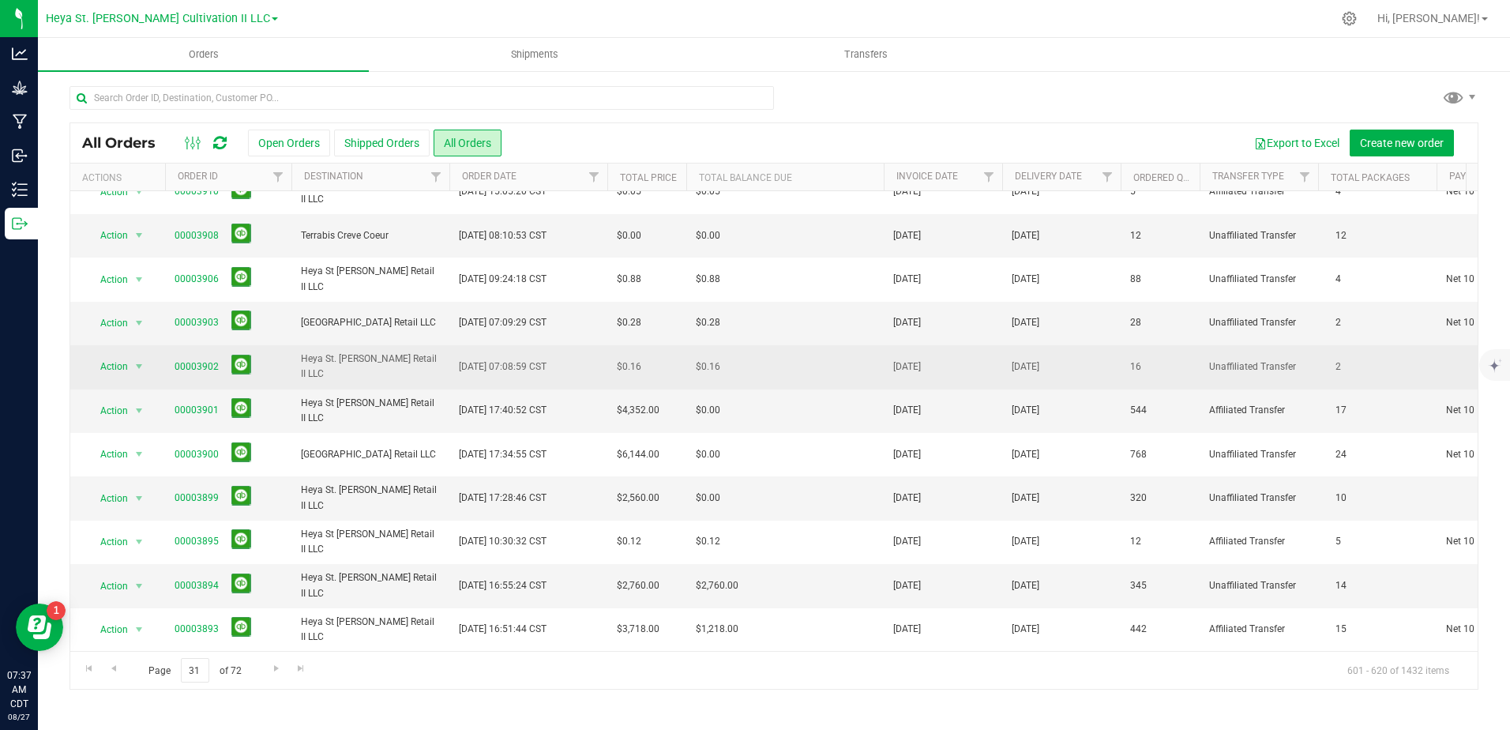
scroll to position [237, 0]
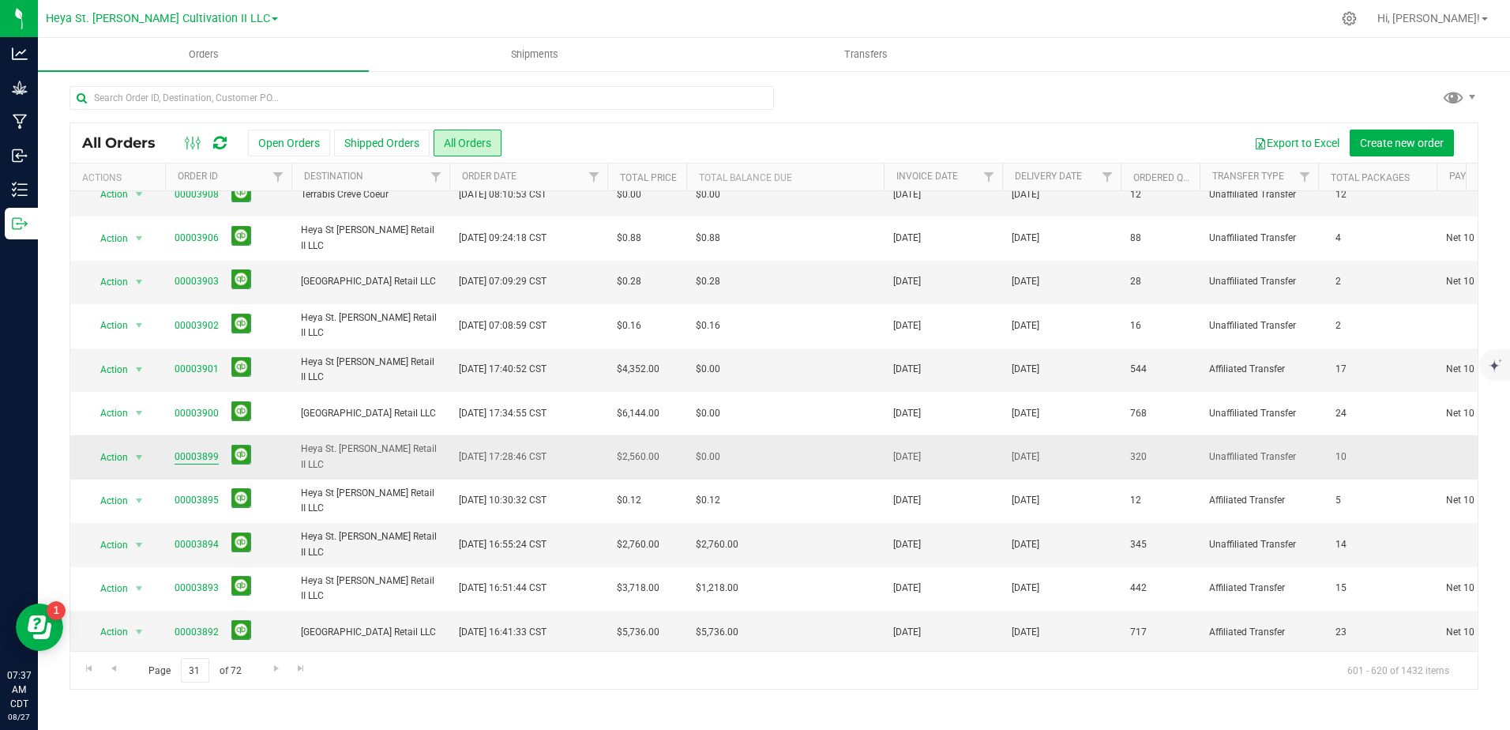
click at [209, 453] on link "00003899" at bounding box center [197, 456] width 44 height 15
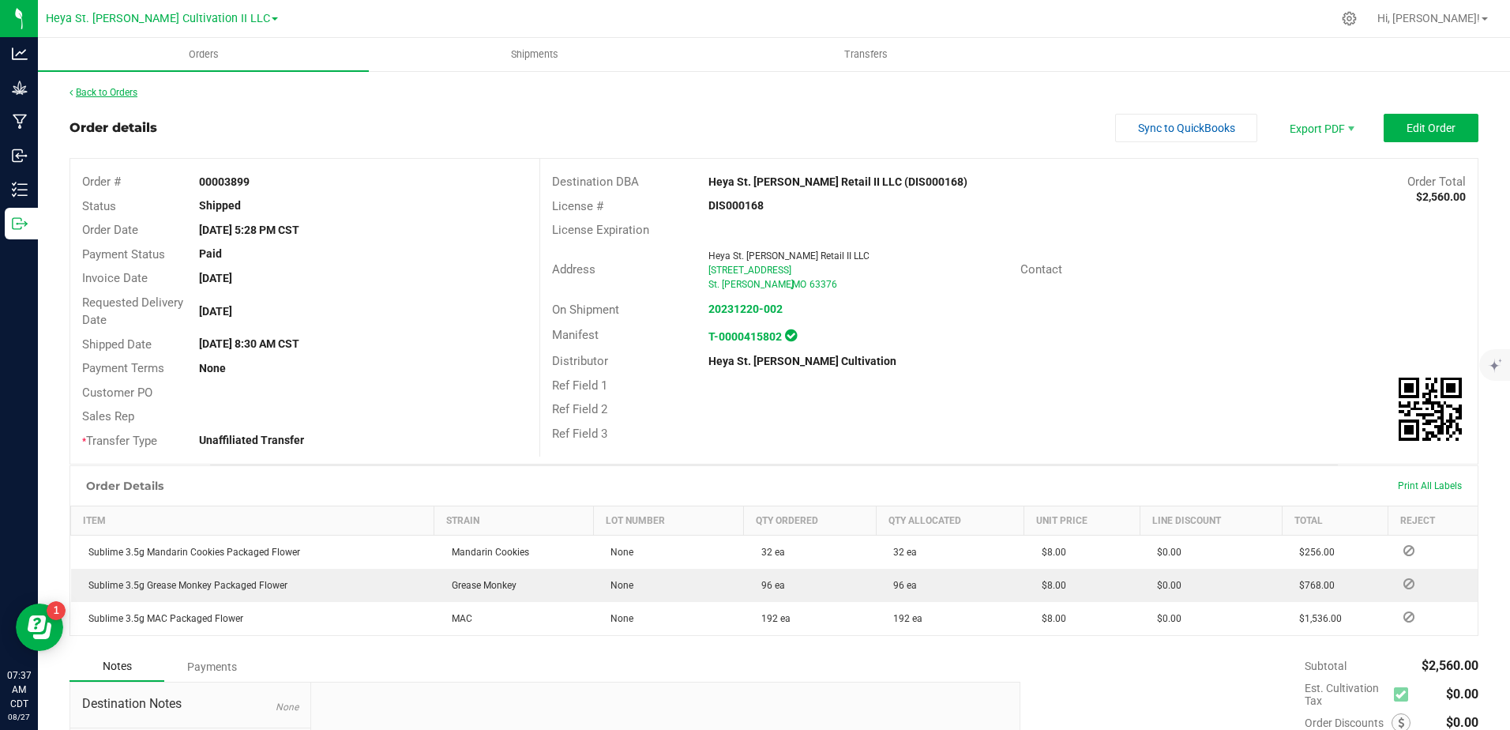
click at [75, 90] on link "Back to Orders" at bounding box center [104, 92] width 68 height 11
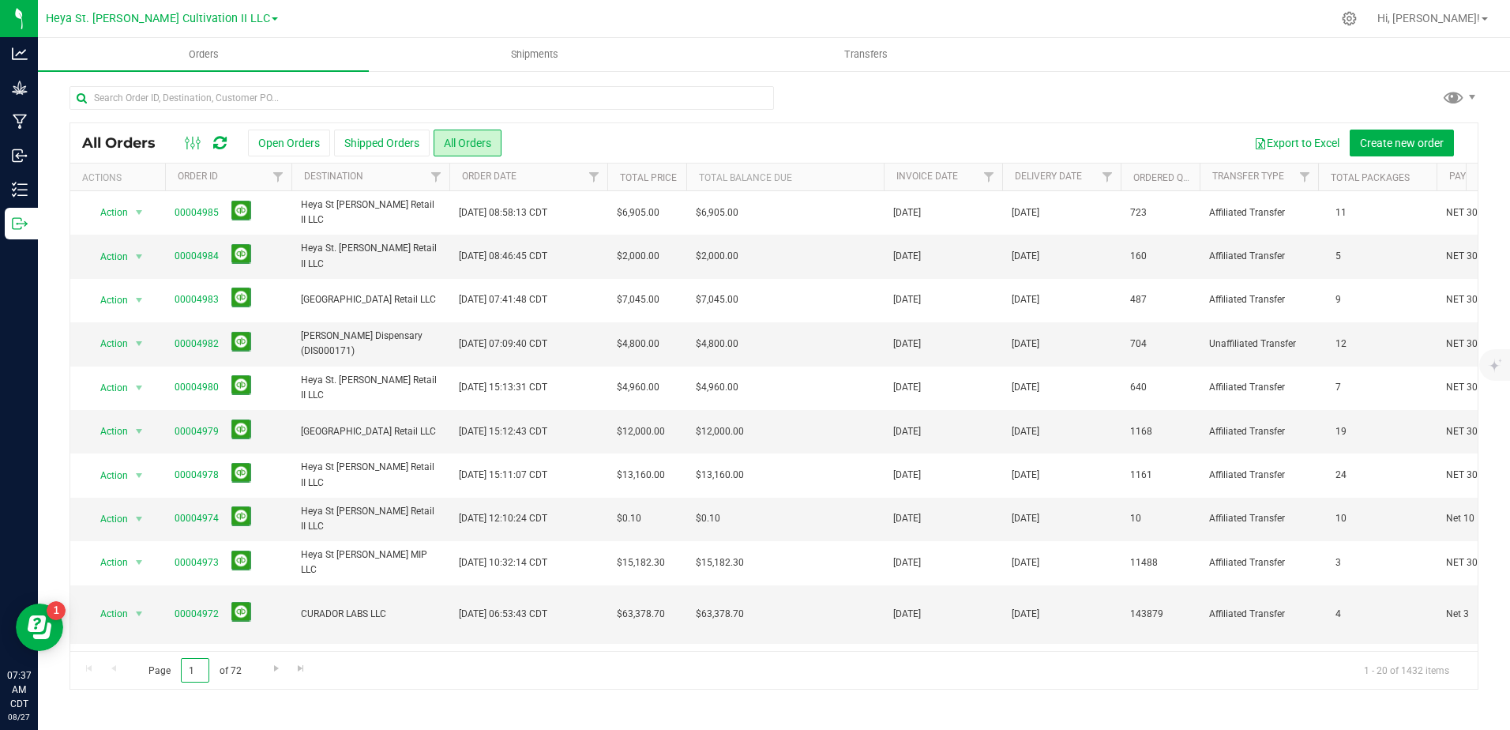
drag, startPoint x: 191, startPoint y: 663, endPoint x: 170, endPoint y: 656, distance: 22.5
click at [163, 668] on span "Page 1 of 72" at bounding box center [194, 670] width 119 height 24
type input "31"
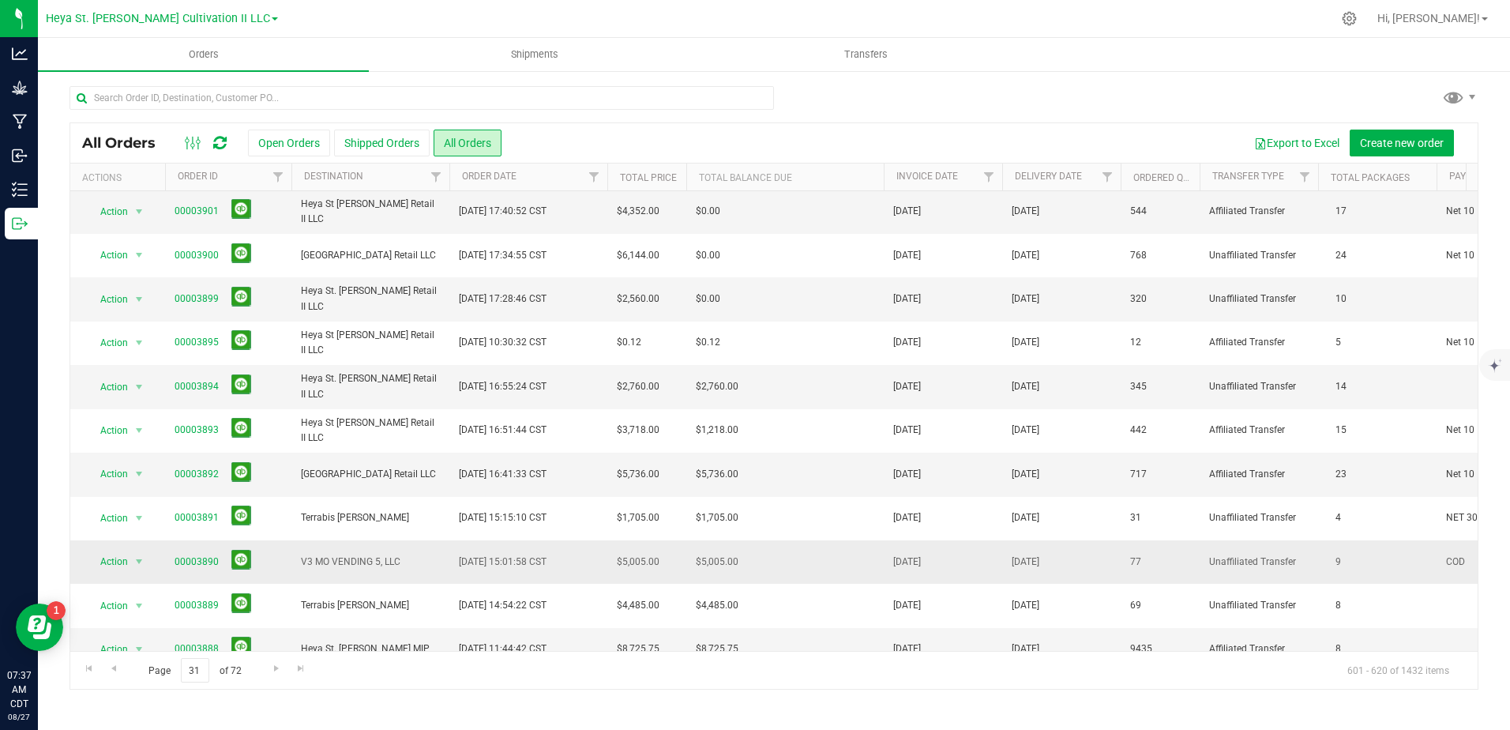
scroll to position [426, 0]
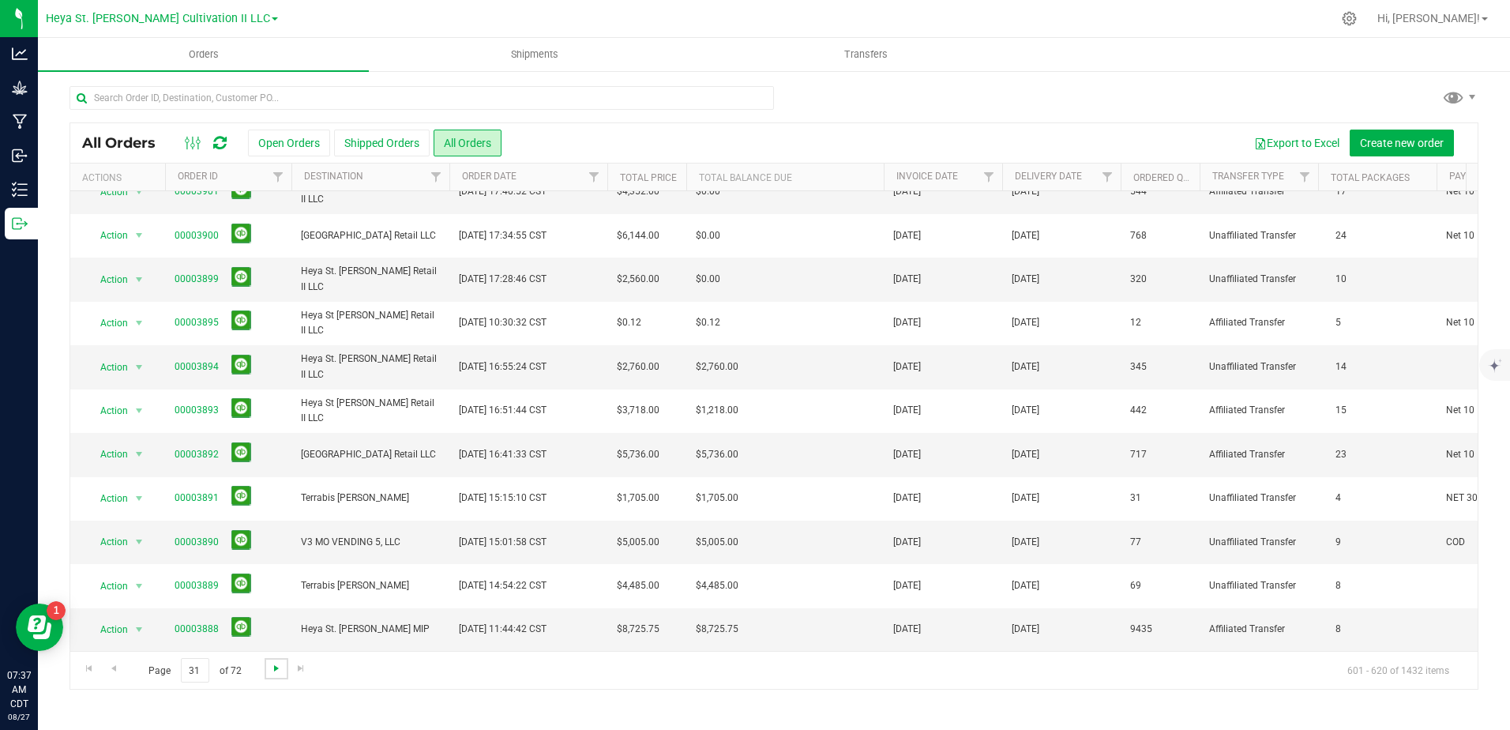
click at [273, 671] on span "Go to the next page" at bounding box center [276, 668] width 13 height 13
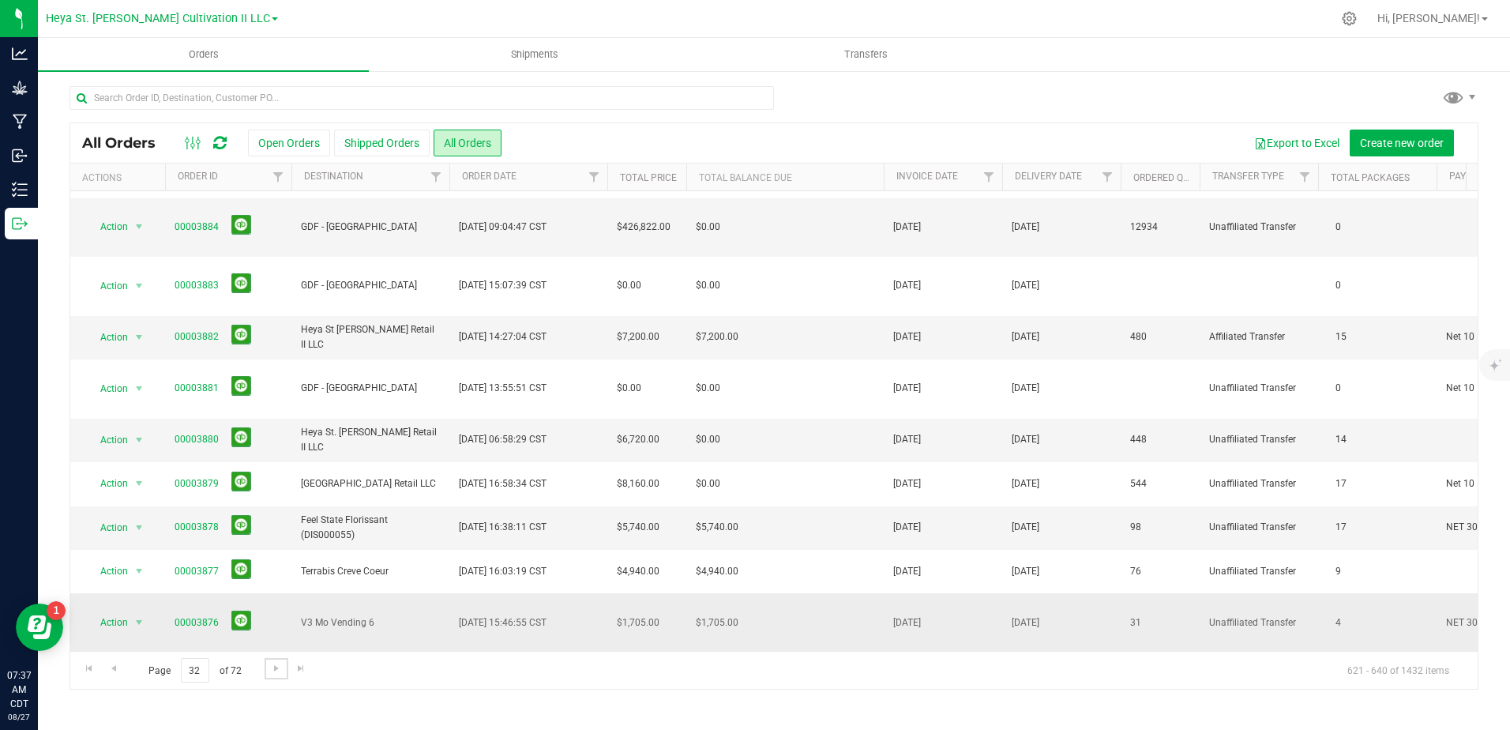
scroll to position [79, 0]
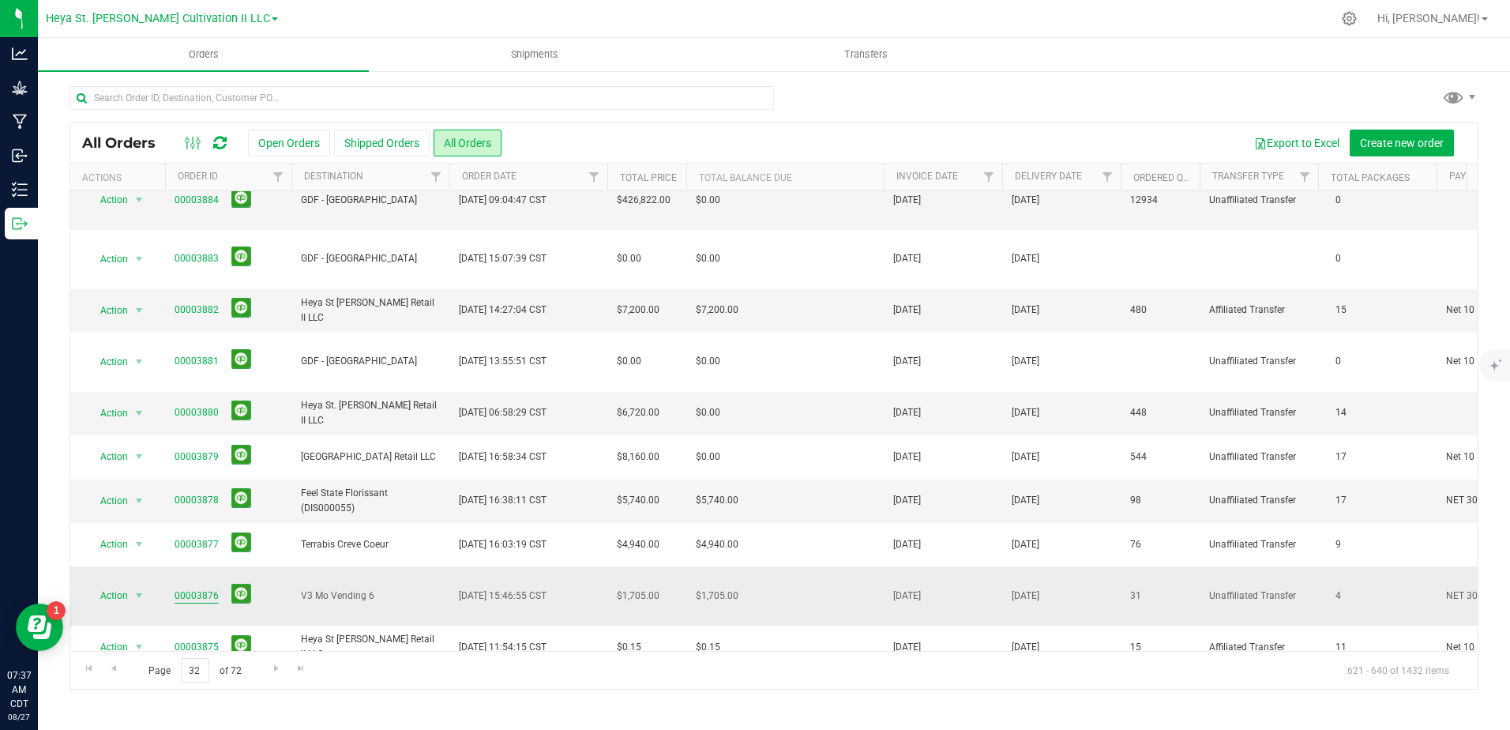
click at [191, 588] on link "00003876" at bounding box center [197, 595] width 44 height 15
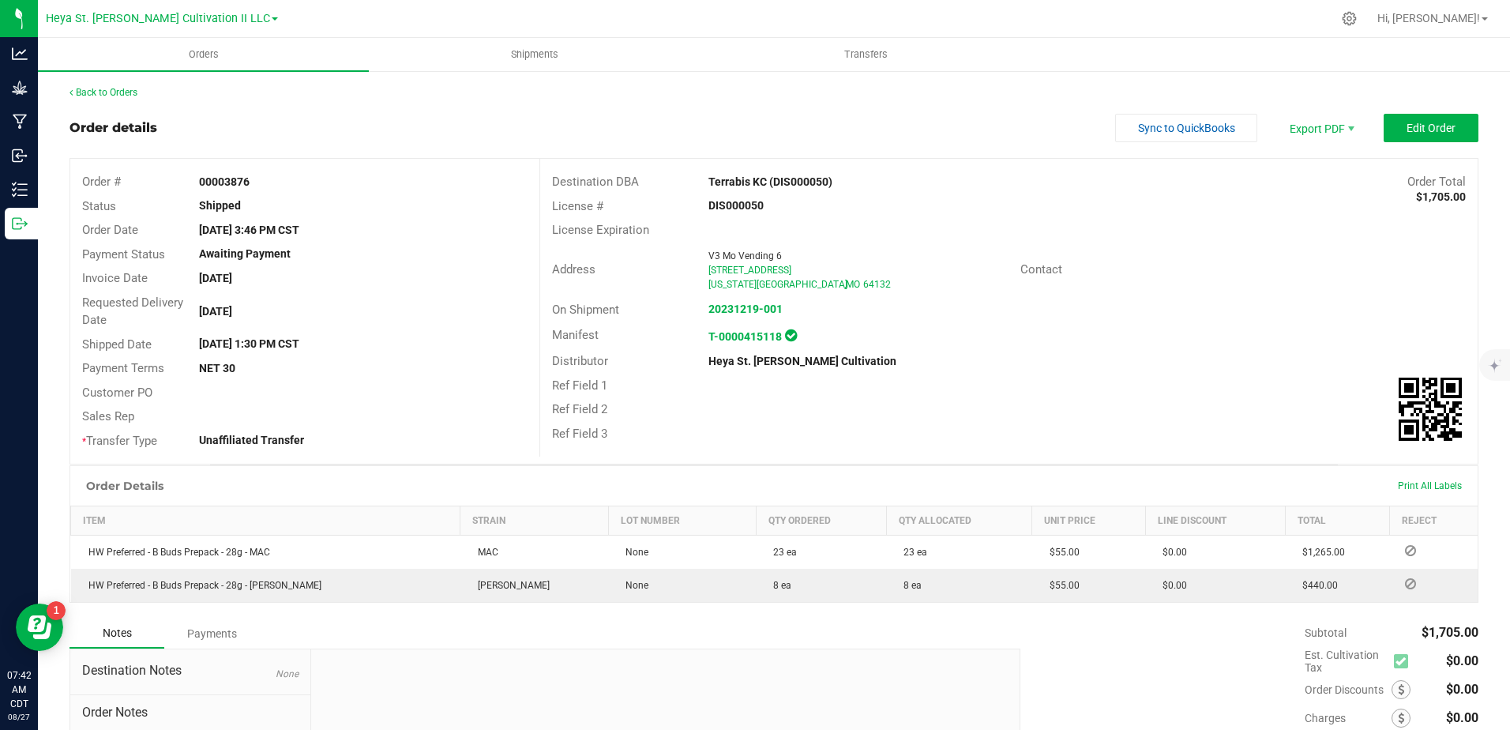
click at [103, 102] on div "Back to Orders Order details Sync to QuickBooks Export PDF Edit Order Order # 0…" at bounding box center [774, 473] width 1409 height 776
click at [93, 97] on link "Back to Orders" at bounding box center [104, 92] width 68 height 11
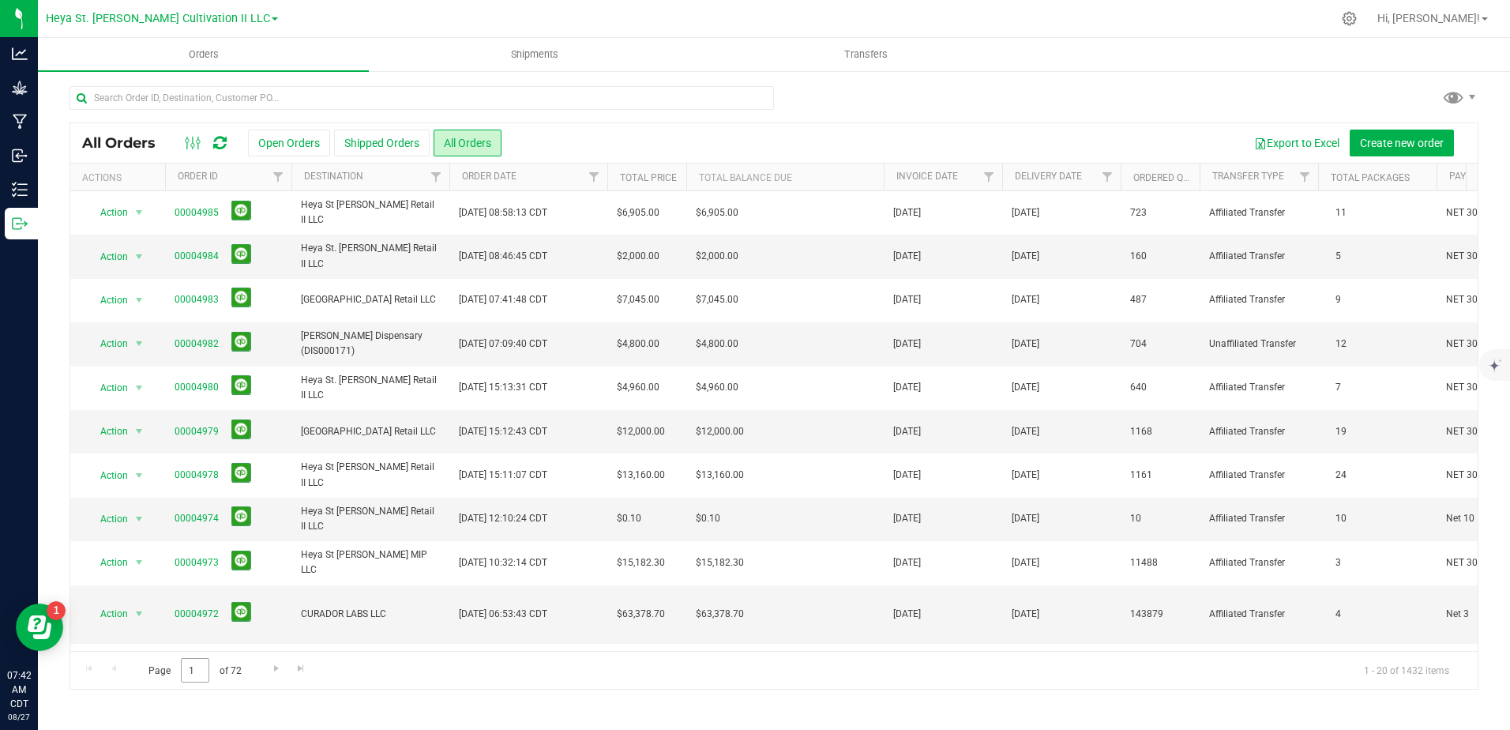
scroll to position [79, 0]
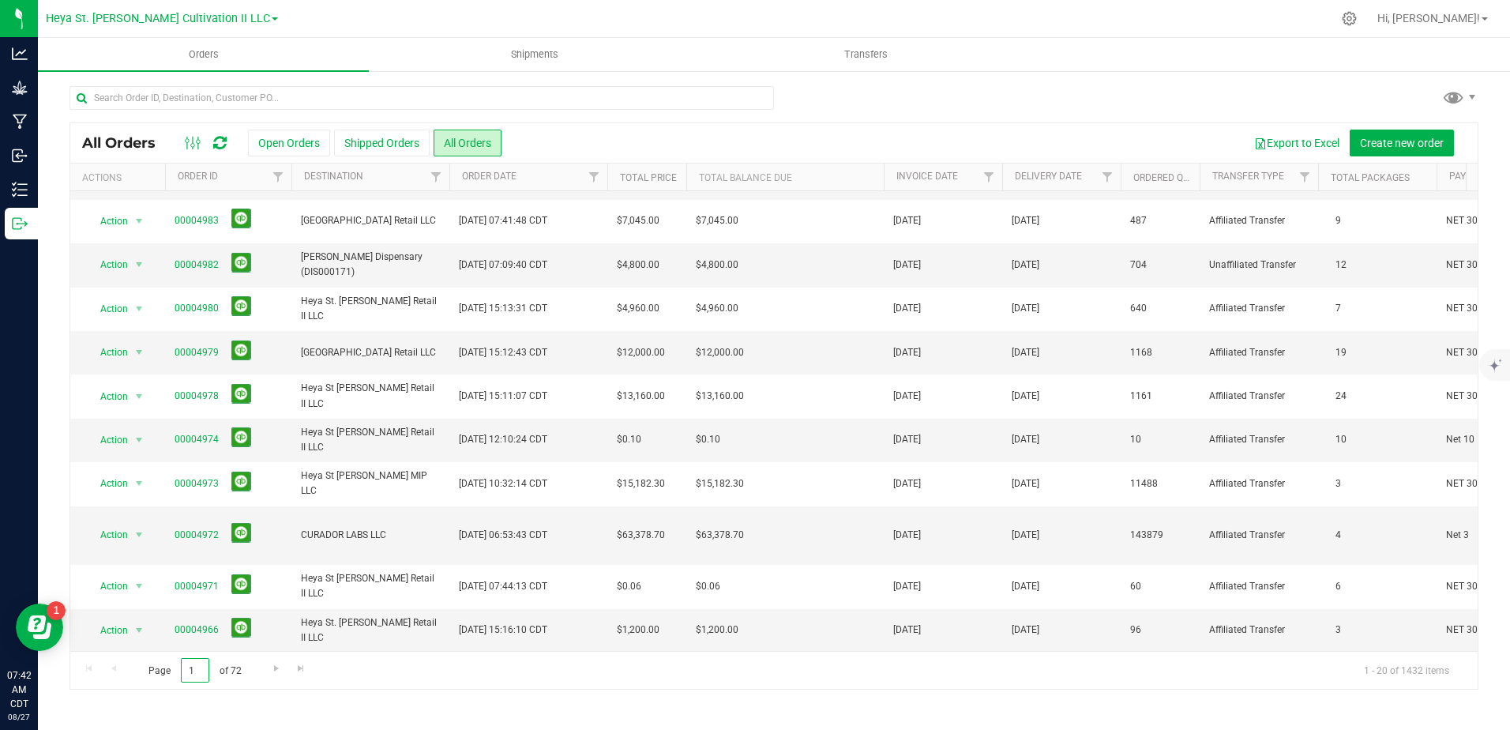
drag, startPoint x: 195, startPoint y: 671, endPoint x: 107, endPoint y: 659, distance: 89.1
click at [103, 659] on div "Page 1 of 72 1 - 20 of 1432 items" at bounding box center [773, 670] width 1407 height 38
type input "34"
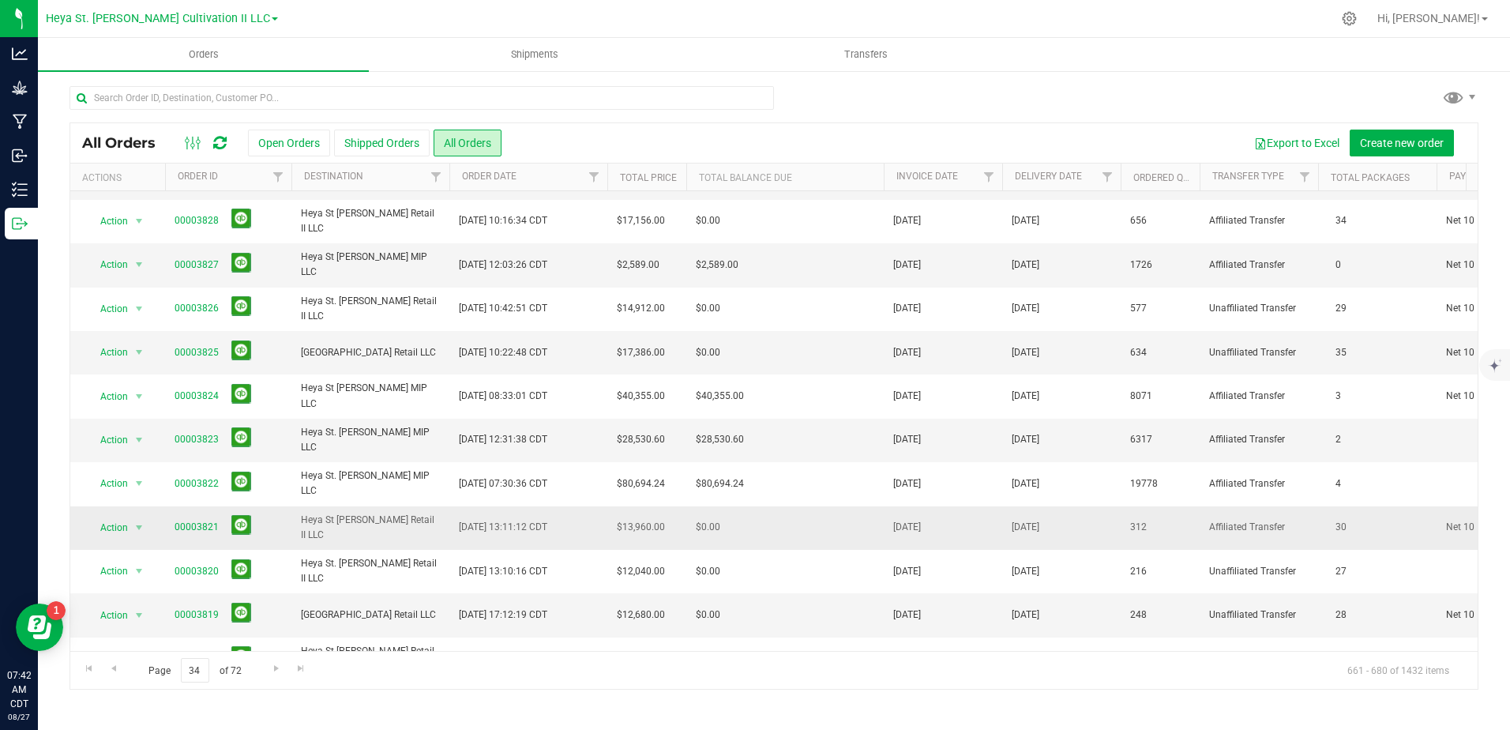
scroll to position [0, 0]
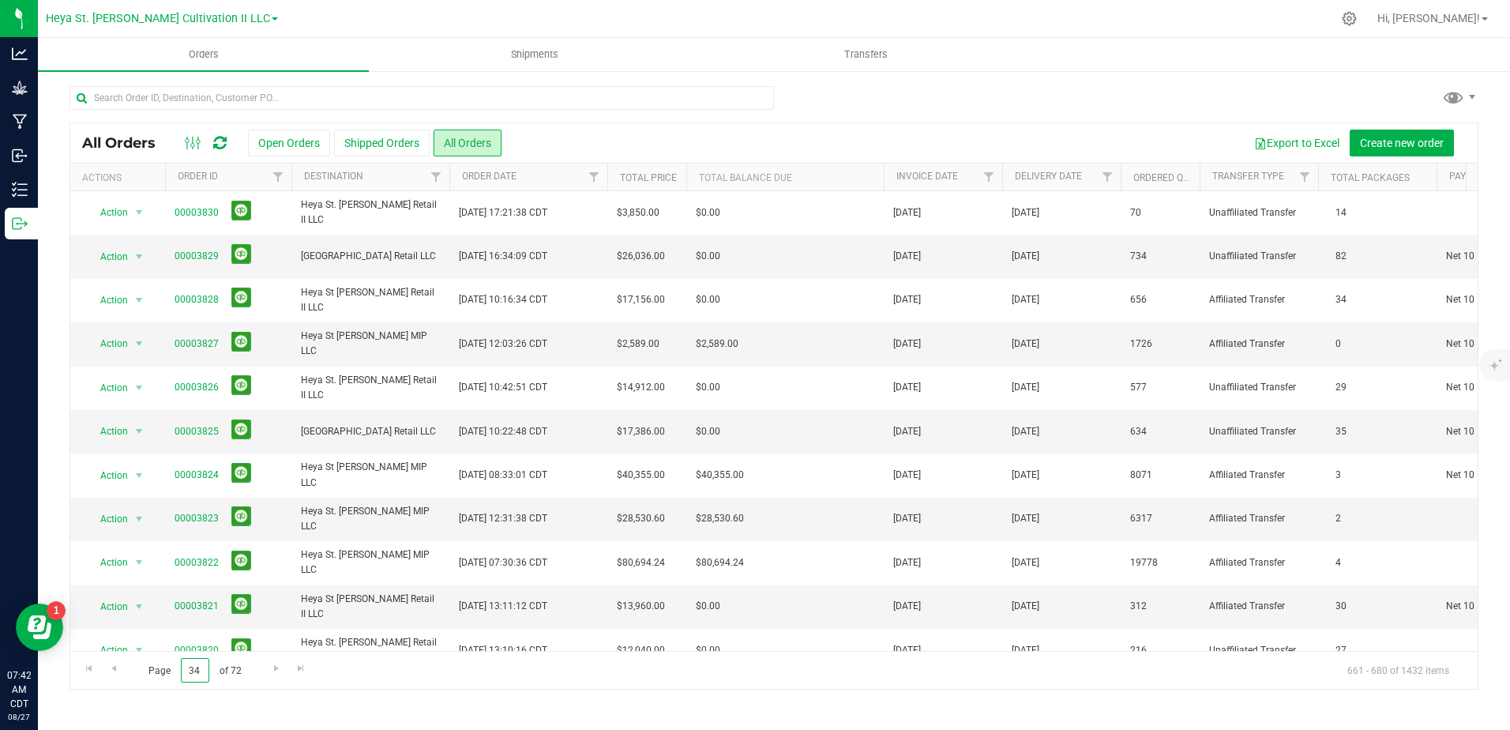
drag, startPoint x: 204, startPoint y: 671, endPoint x: 154, endPoint y: 663, distance: 50.5
click at [154, 665] on span "Page 34 of 72" at bounding box center [194, 670] width 119 height 24
type input "29"
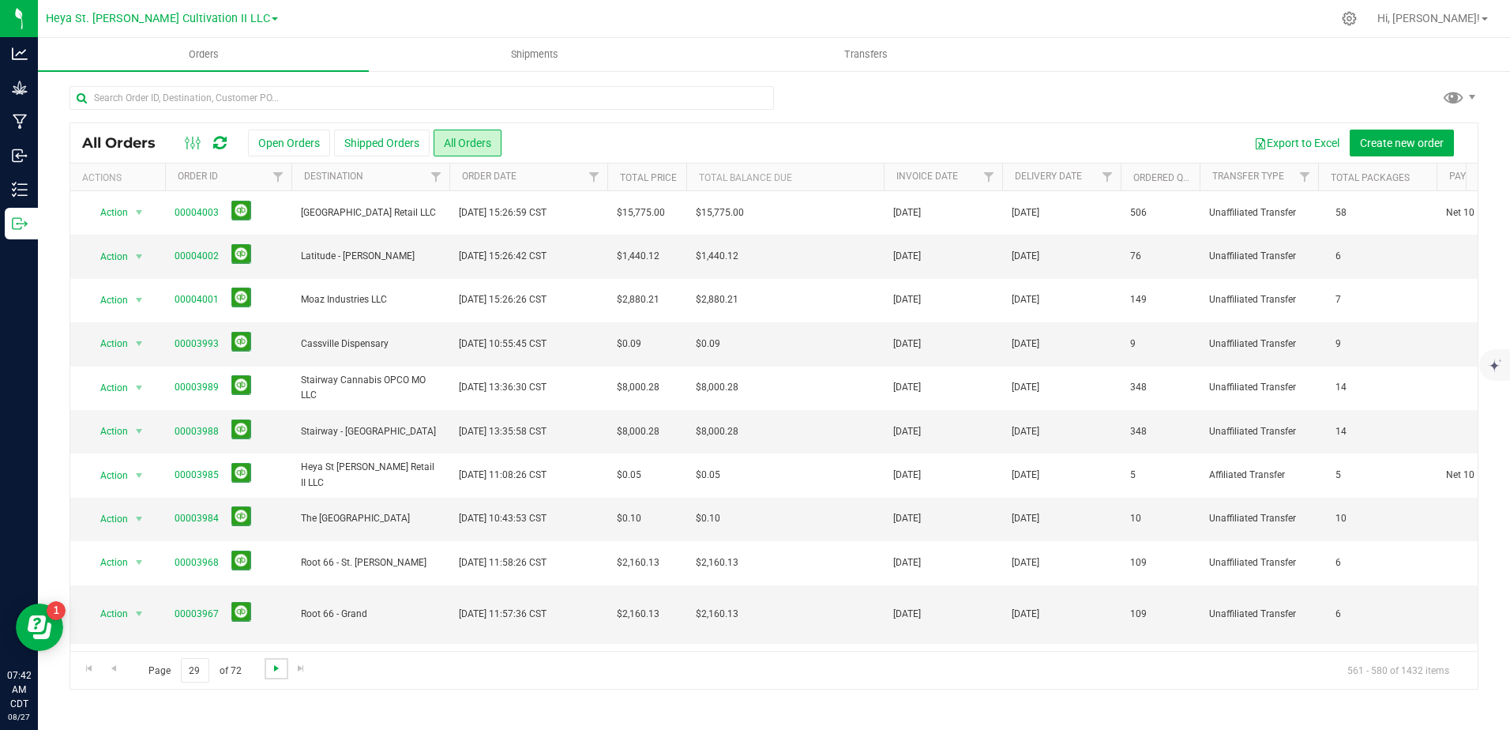
click at [272, 670] on span "Go to the next page" at bounding box center [276, 668] width 13 height 13
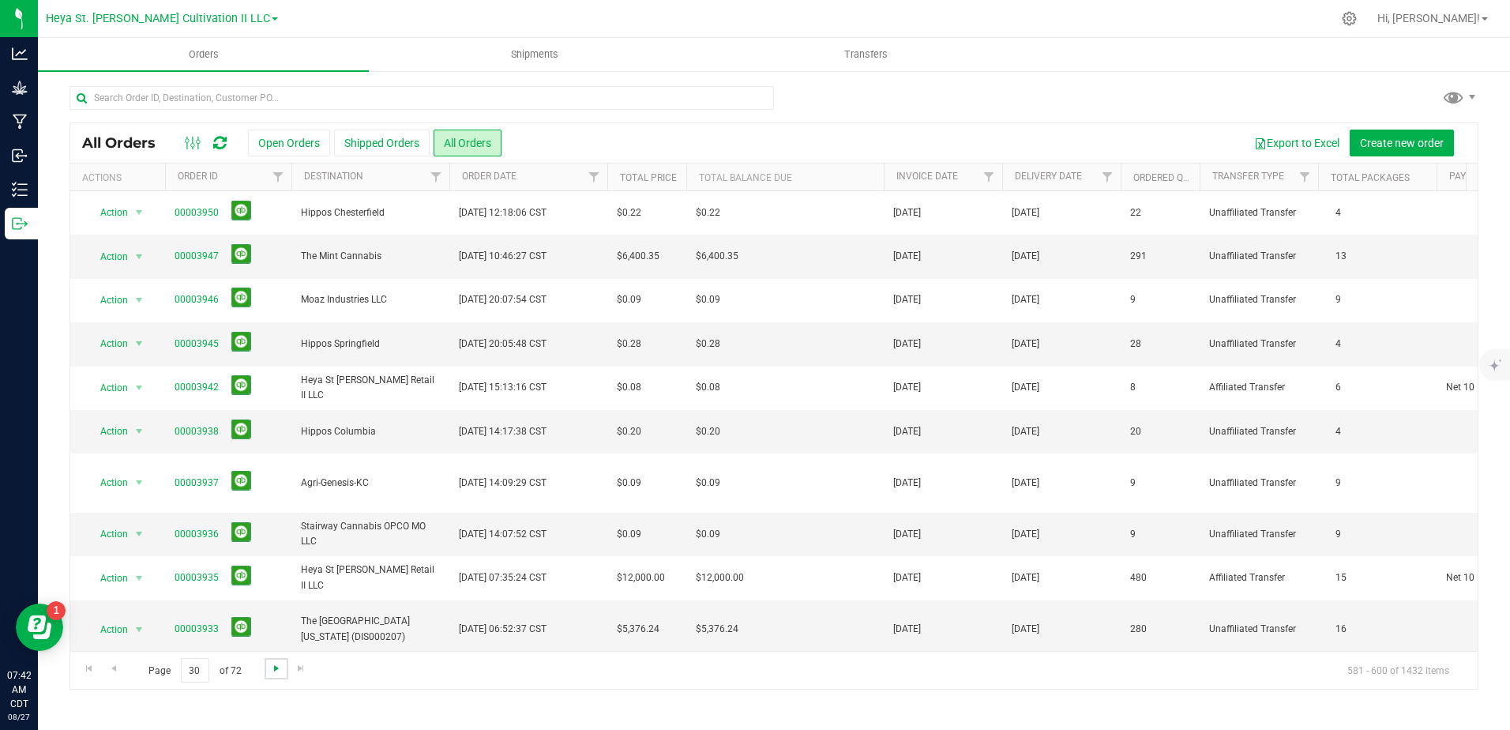
click at [272, 671] on span "Go to the next page" at bounding box center [276, 668] width 13 height 13
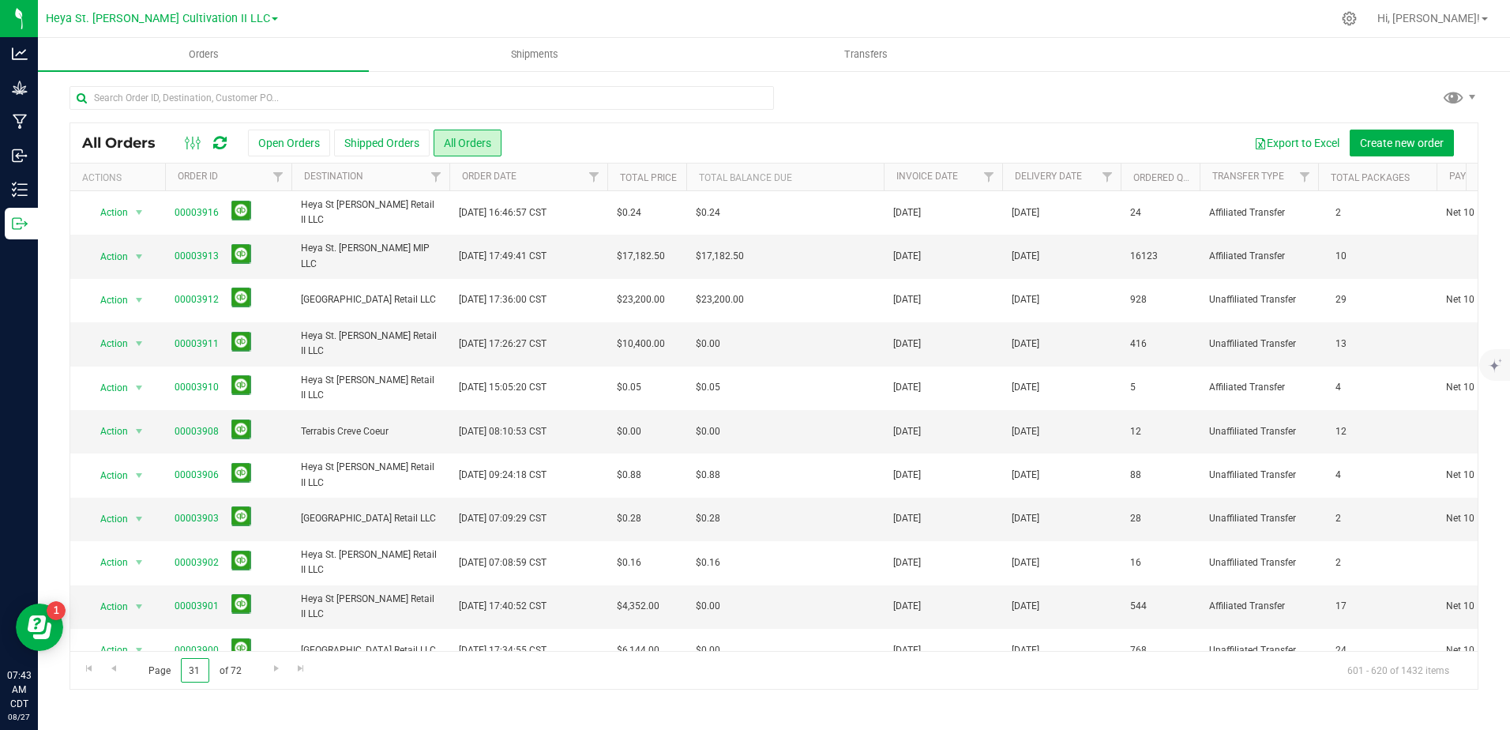
drag, startPoint x: 203, startPoint y: 671, endPoint x: 132, endPoint y: 665, distance: 71.3
click at [132, 665] on div "Page 31 of 72 601 - 620 of 1432 items" at bounding box center [773, 670] width 1407 height 38
type input "55"
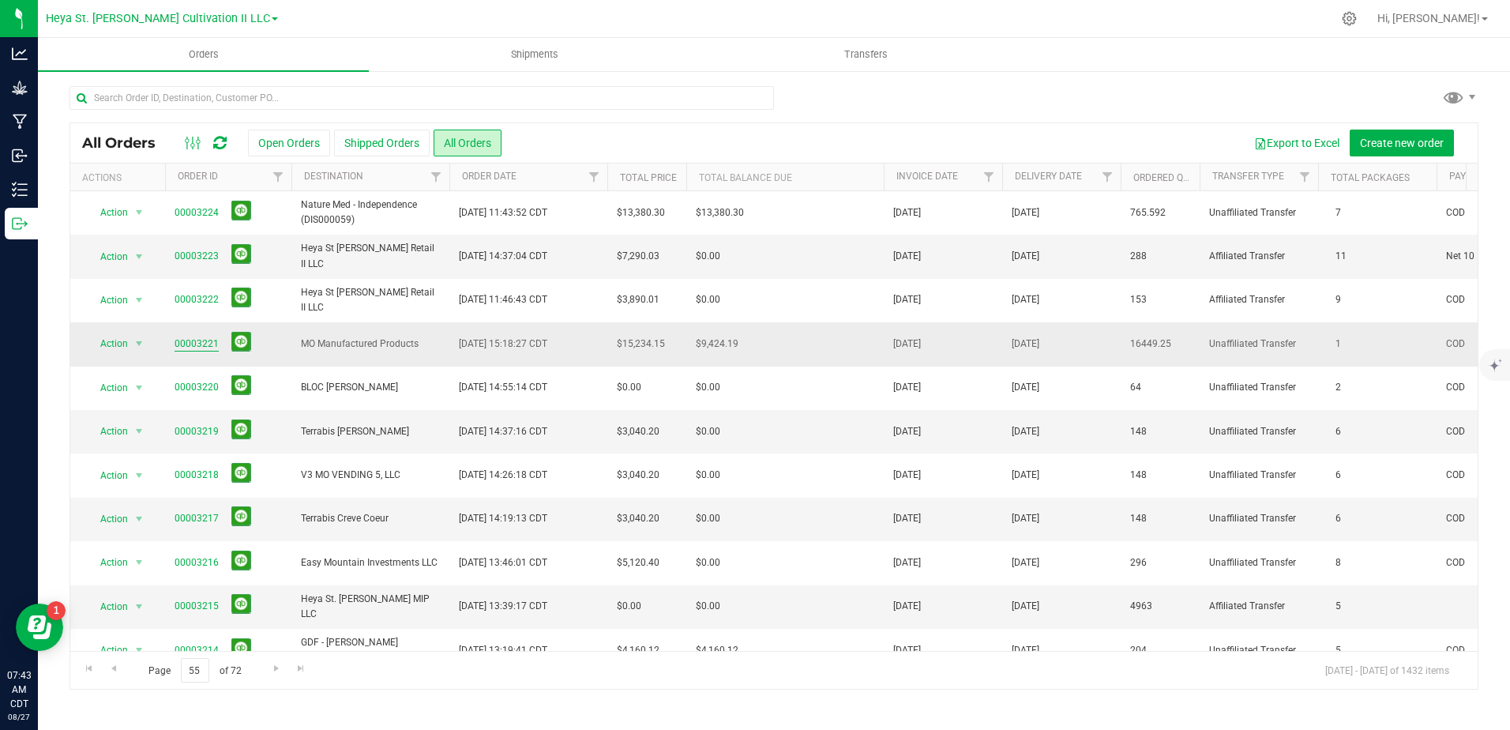
click at [199, 338] on link "00003221" at bounding box center [197, 343] width 44 height 15
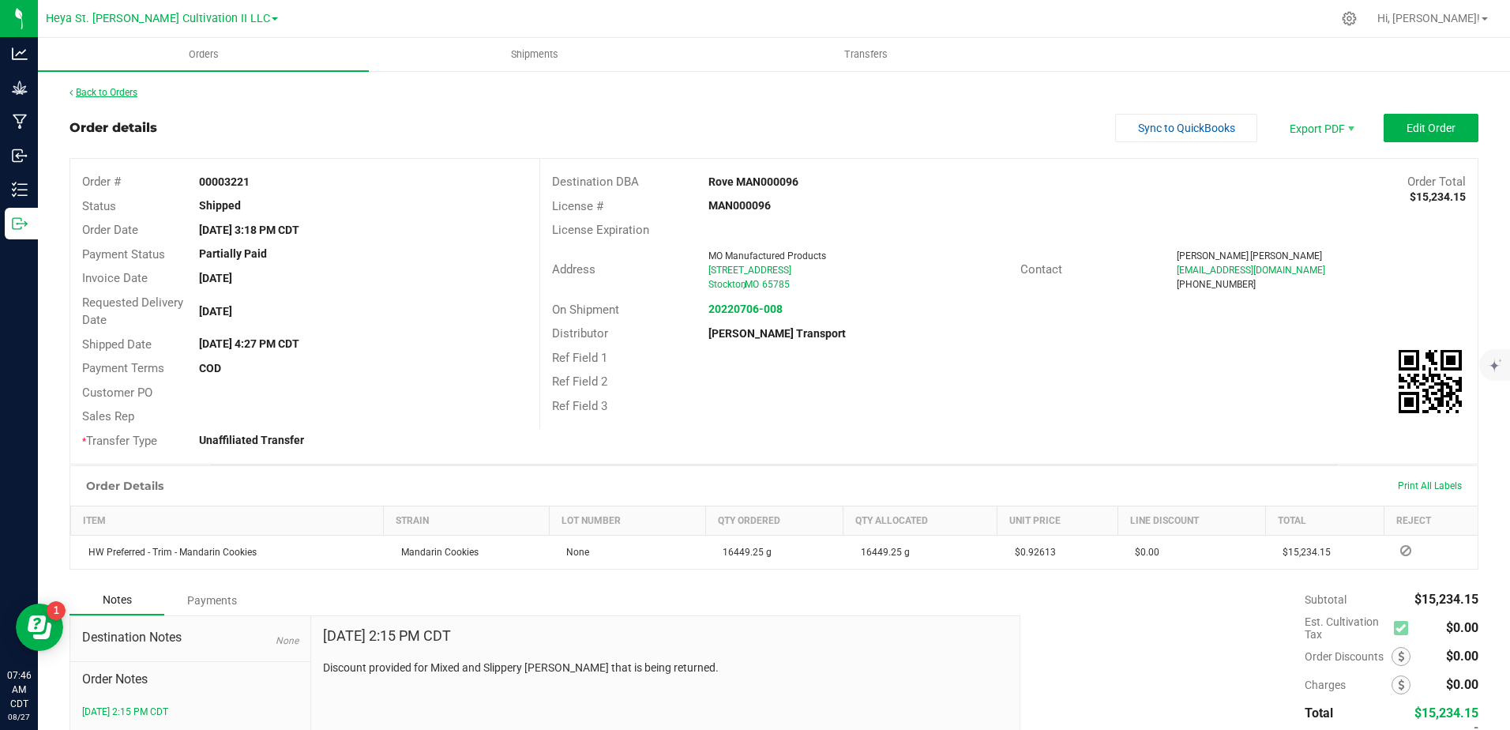
click at [112, 90] on link "Back to Orders" at bounding box center [104, 92] width 68 height 11
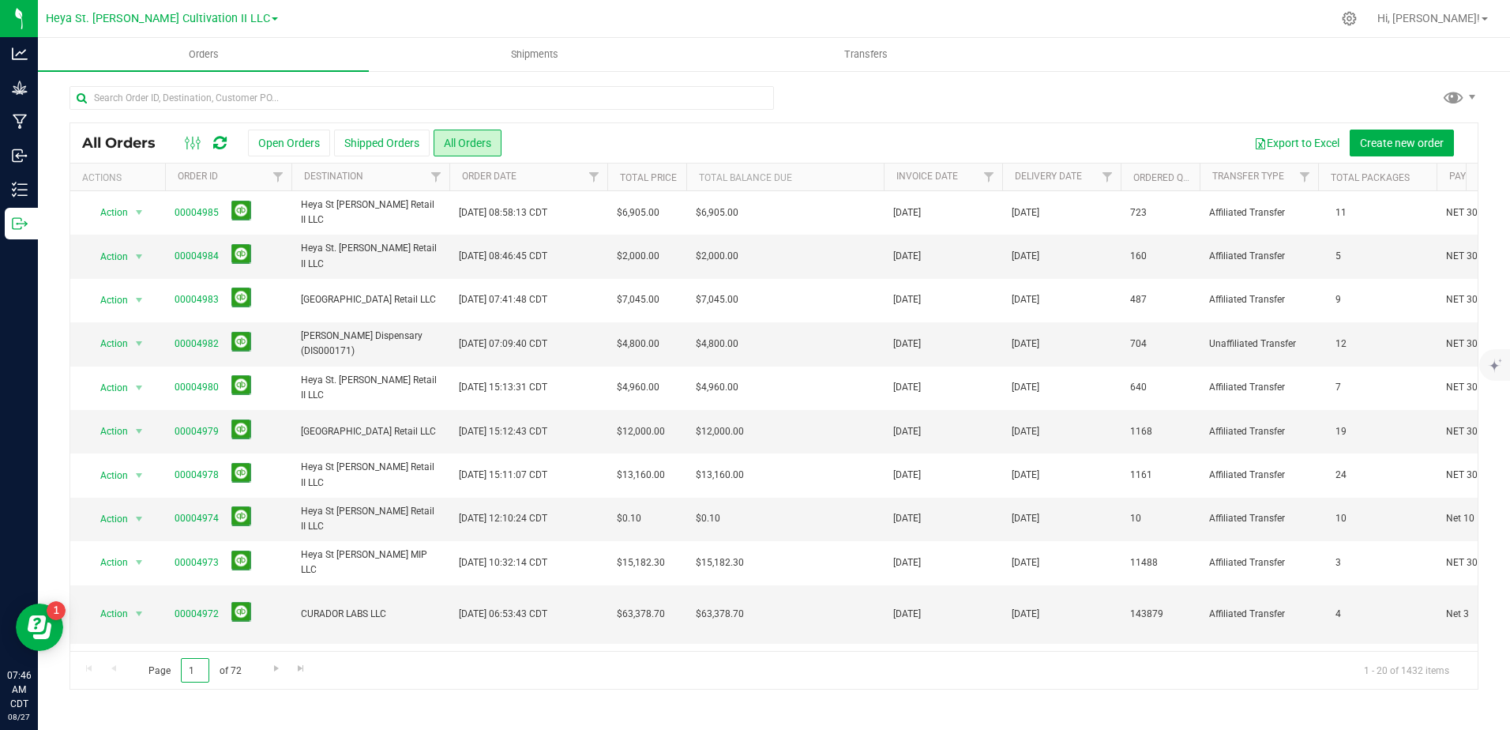
drag, startPoint x: 194, startPoint y: 668, endPoint x: 171, endPoint y: 671, distance: 23.0
click at [171, 671] on span "Page 1 of 72" at bounding box center [194, 670] width 119 height 24
type input "55"
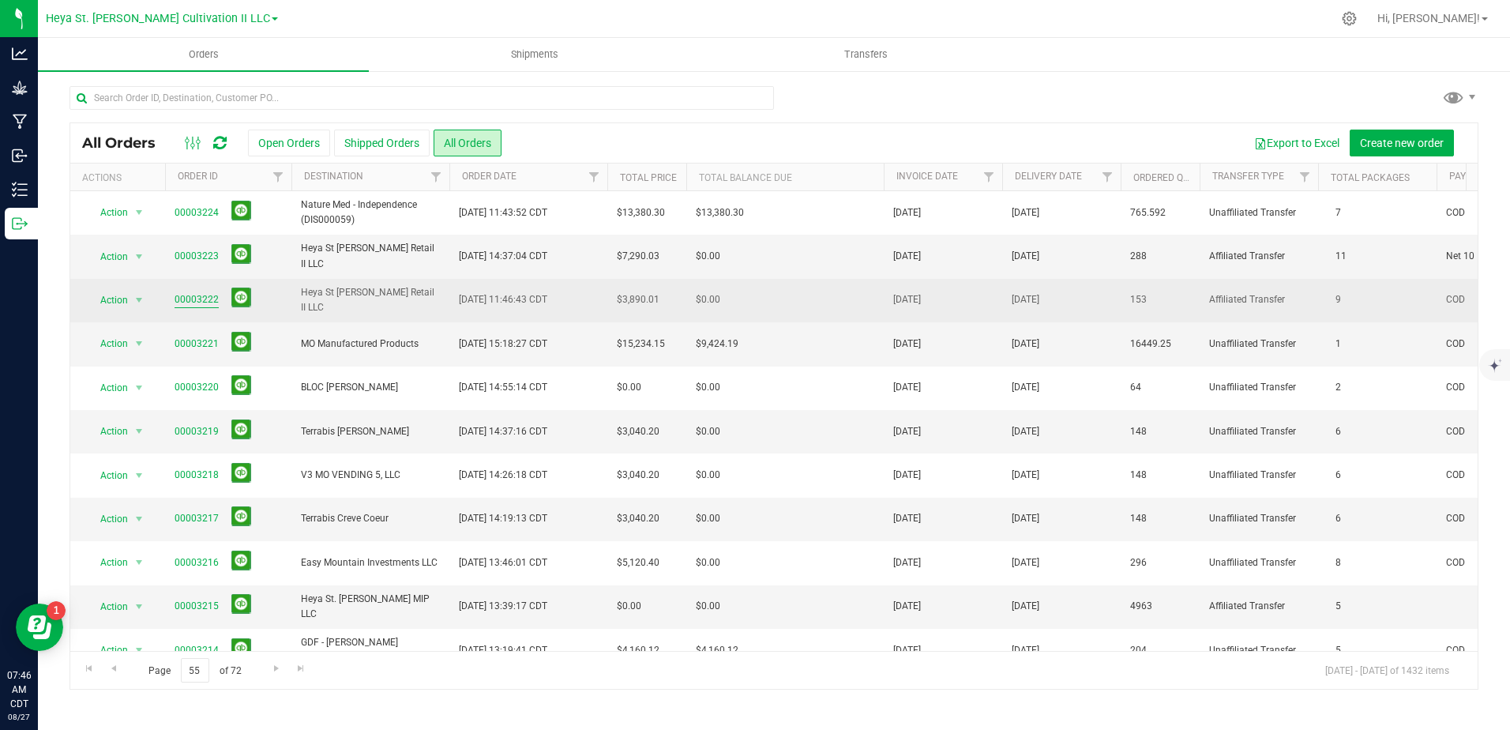
click at [193, 295] on link "00003222" at bounding box center [197, 299] width 44 height 15
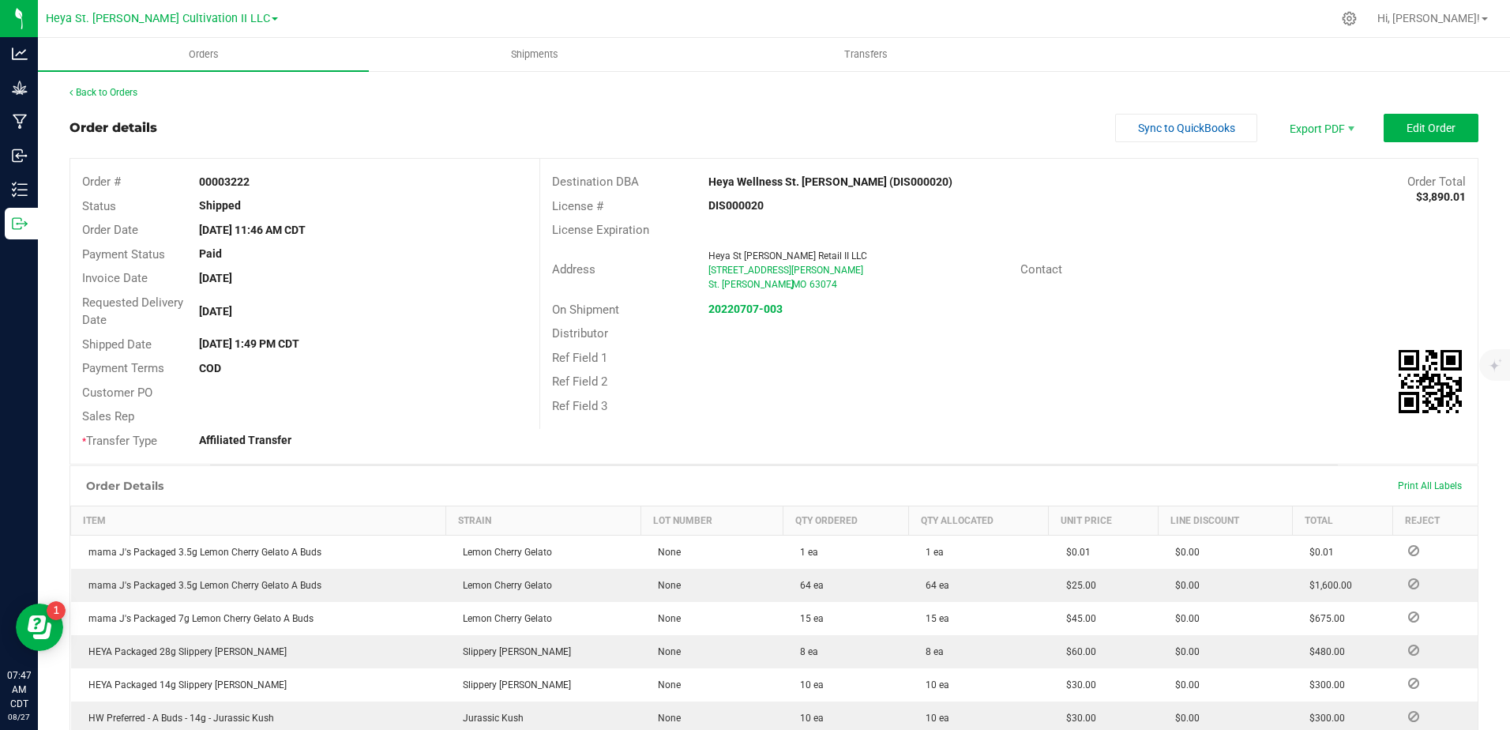
click at [88, 100] on div "Back to Orders Order details Sync to QuickBooks Export PDF Edit Order Order # 0…" at bounding box center [774, 589] width 1409 height 1009
click at [87, 90] on link "Back to Orders" at bounding box center [104, 92] width 68 height 11
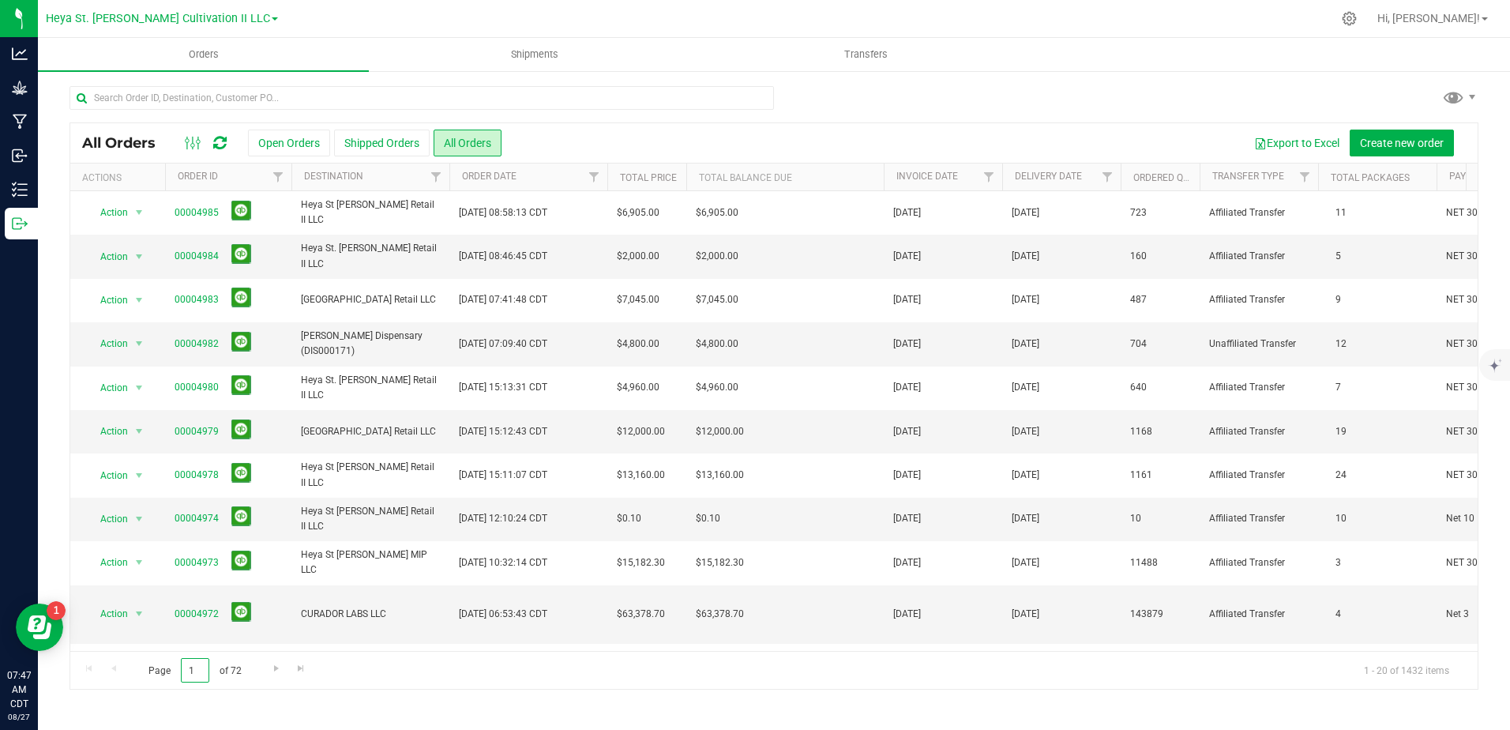
drag, startPoint x: 200, startPoint y: 674, endPoint x: 148, endPoint y: 667, distance: 51.8
click at [148, 667] on span "Page 1 of 72" at bounding box center [194, 670] width 119 height 24
type input "51"
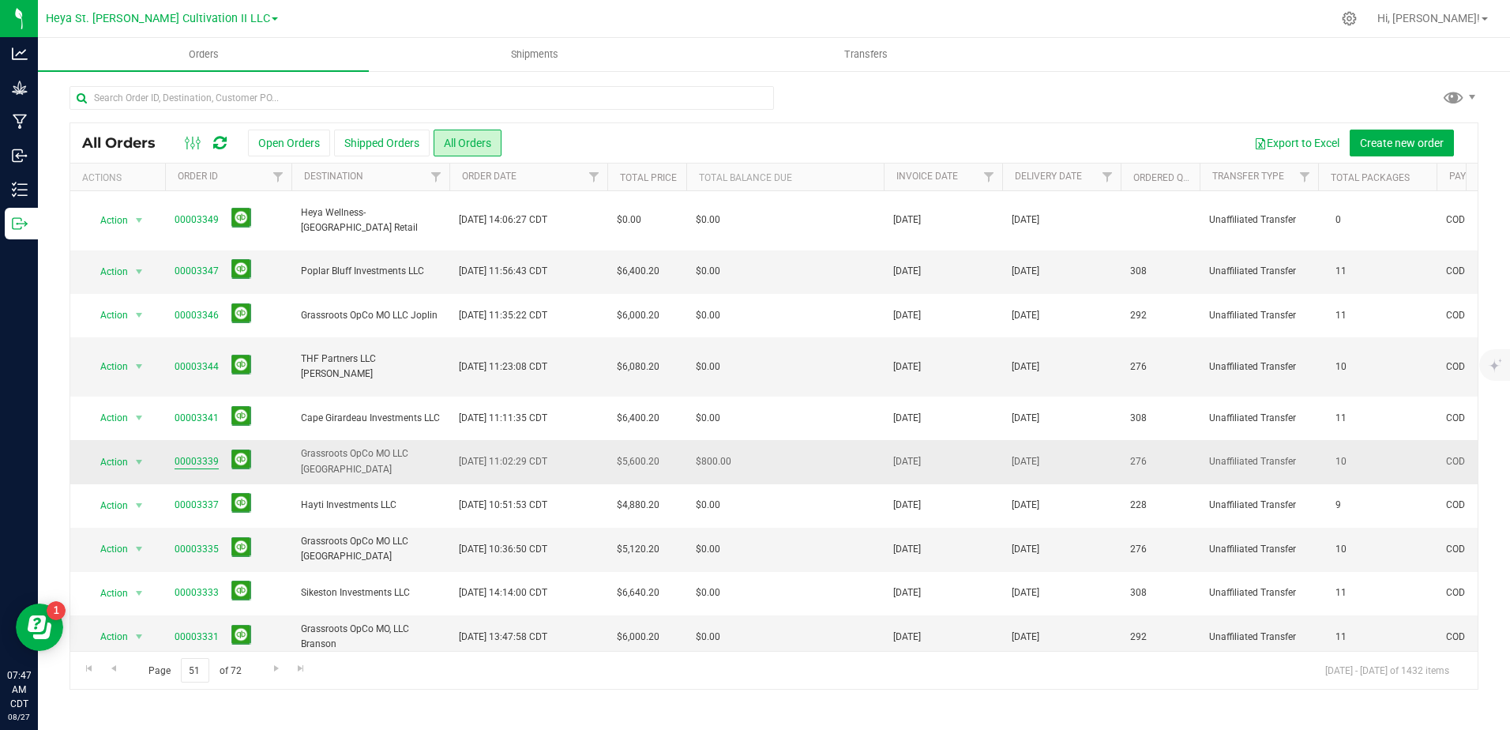
click at [196, 454] on link "00003339" at bounding box center [197, 461] width 44 height 15
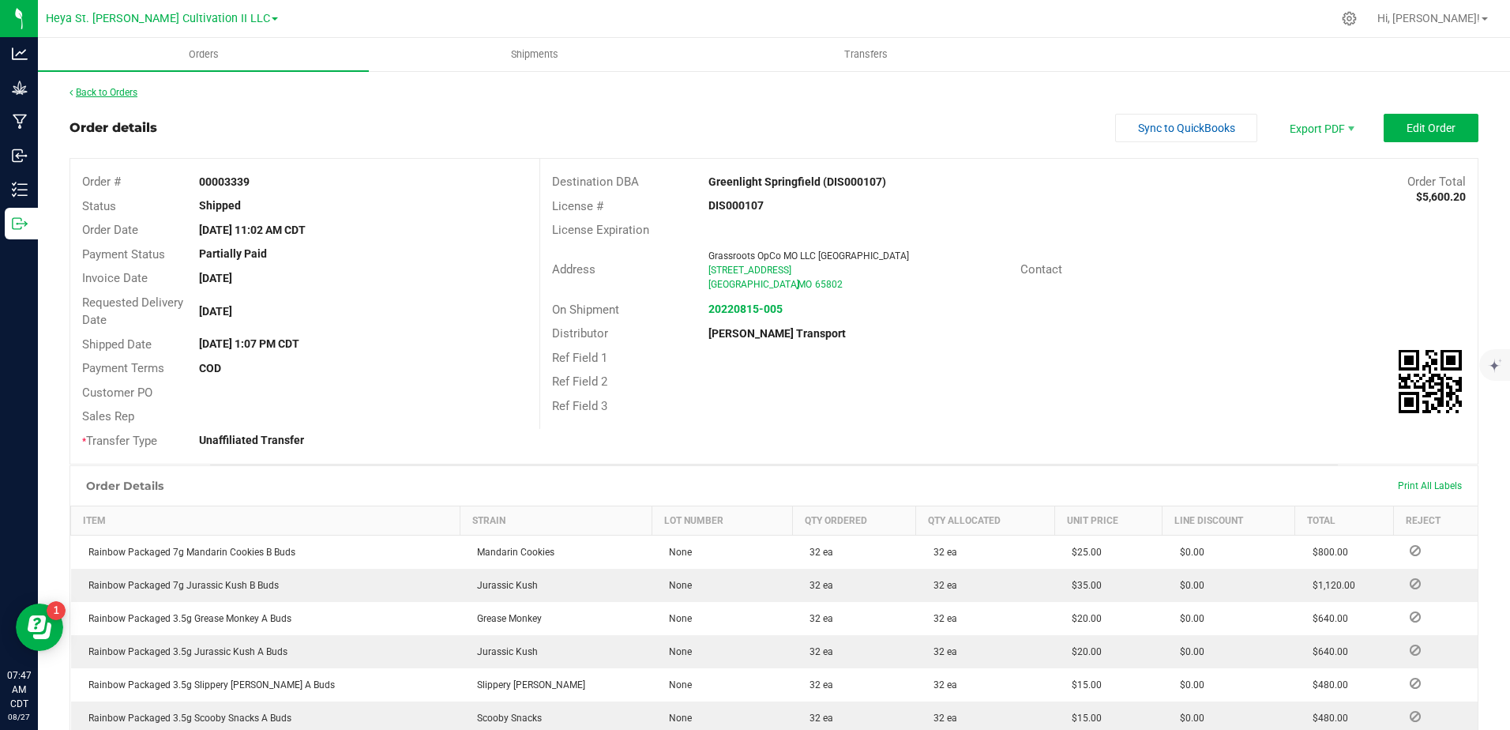
click at [90, 92] on link "Back to Orders" at bounding box center [104, 92] width 68 height 11
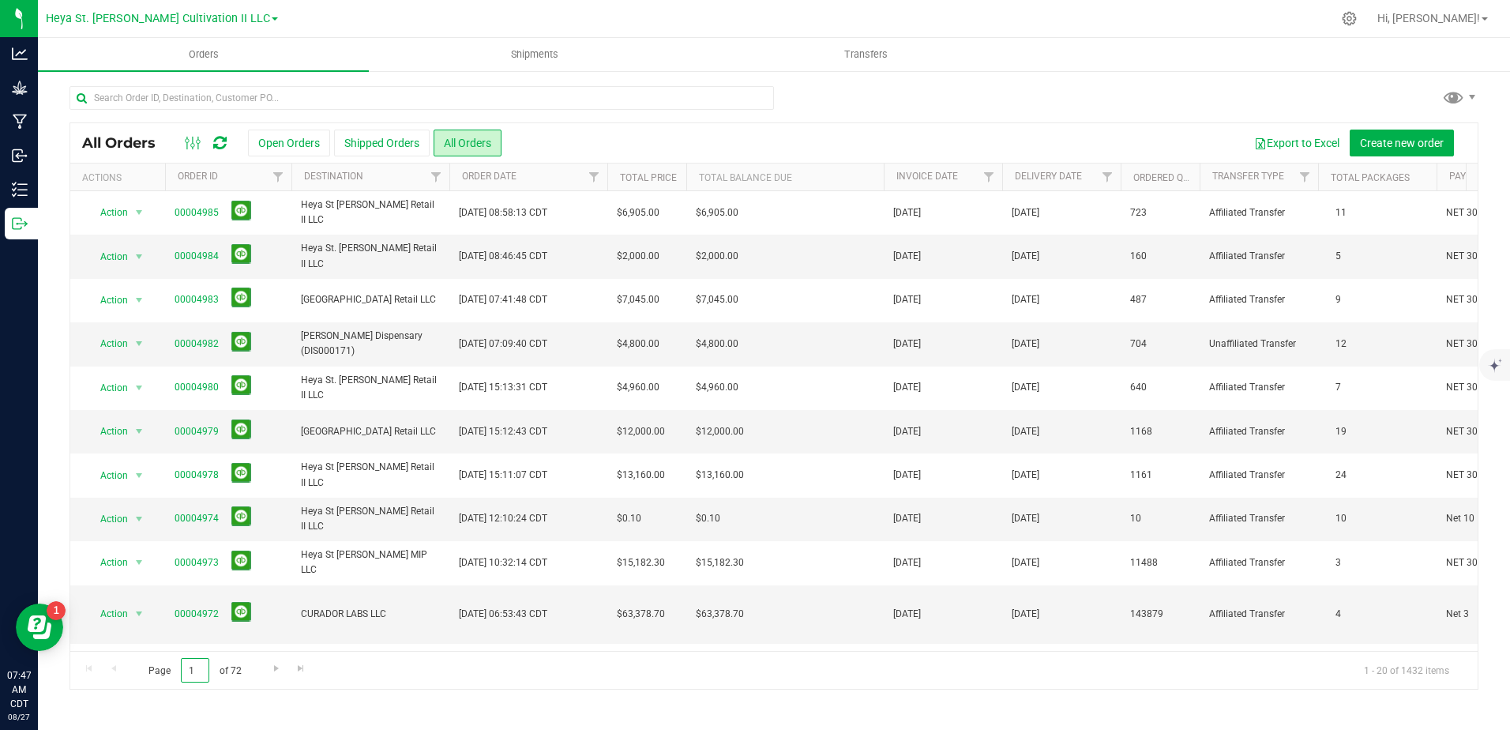
drag, startPoint x: 207, startPoint y: 667, endPoint x: 160, endPoint y: 666, distance: 46.6
click at [160, 667] on span "Page 1 of 72" at bounding box center [194, 670] width 119 height 24
type input "47"
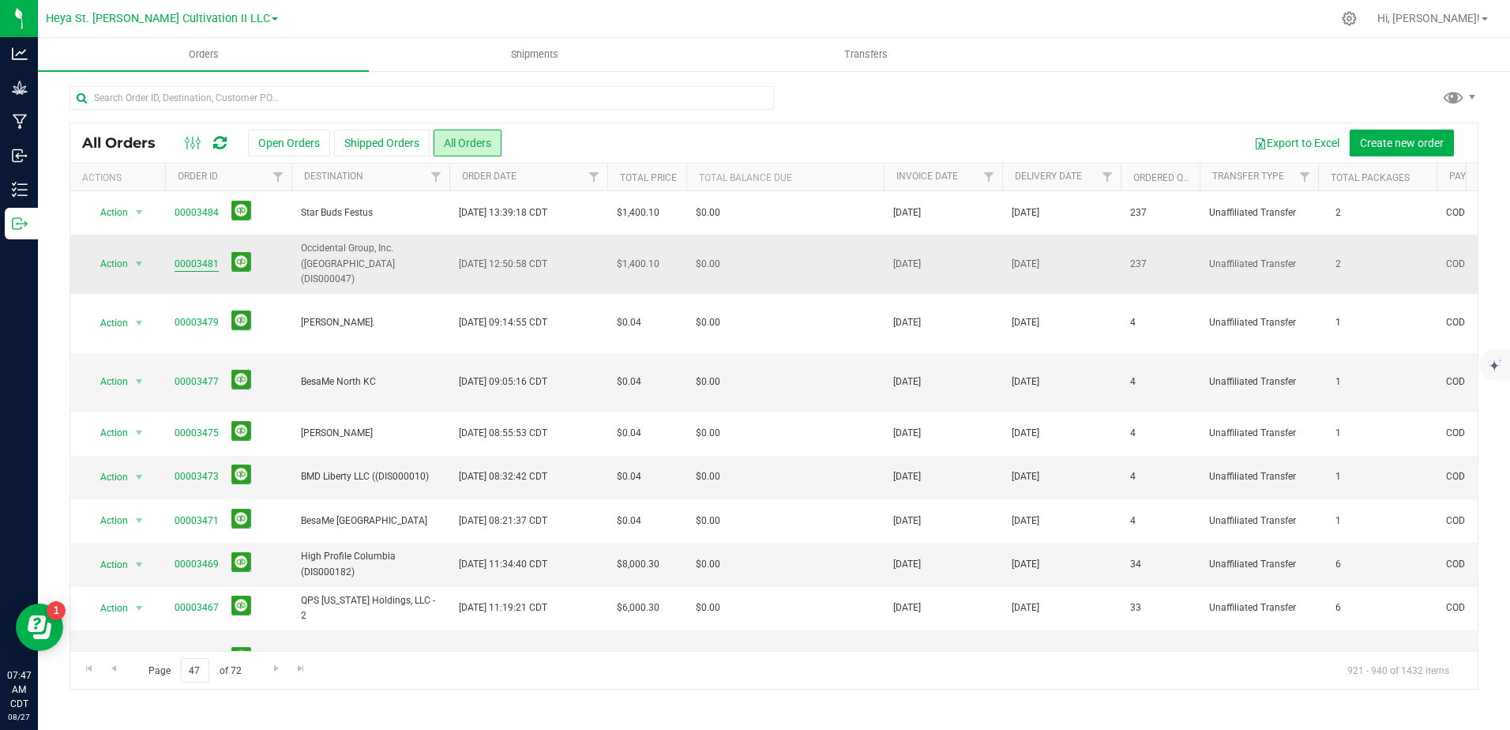
click at [200, 257] on link "00003481" at bounding box center [197, 264] width 44 height 15
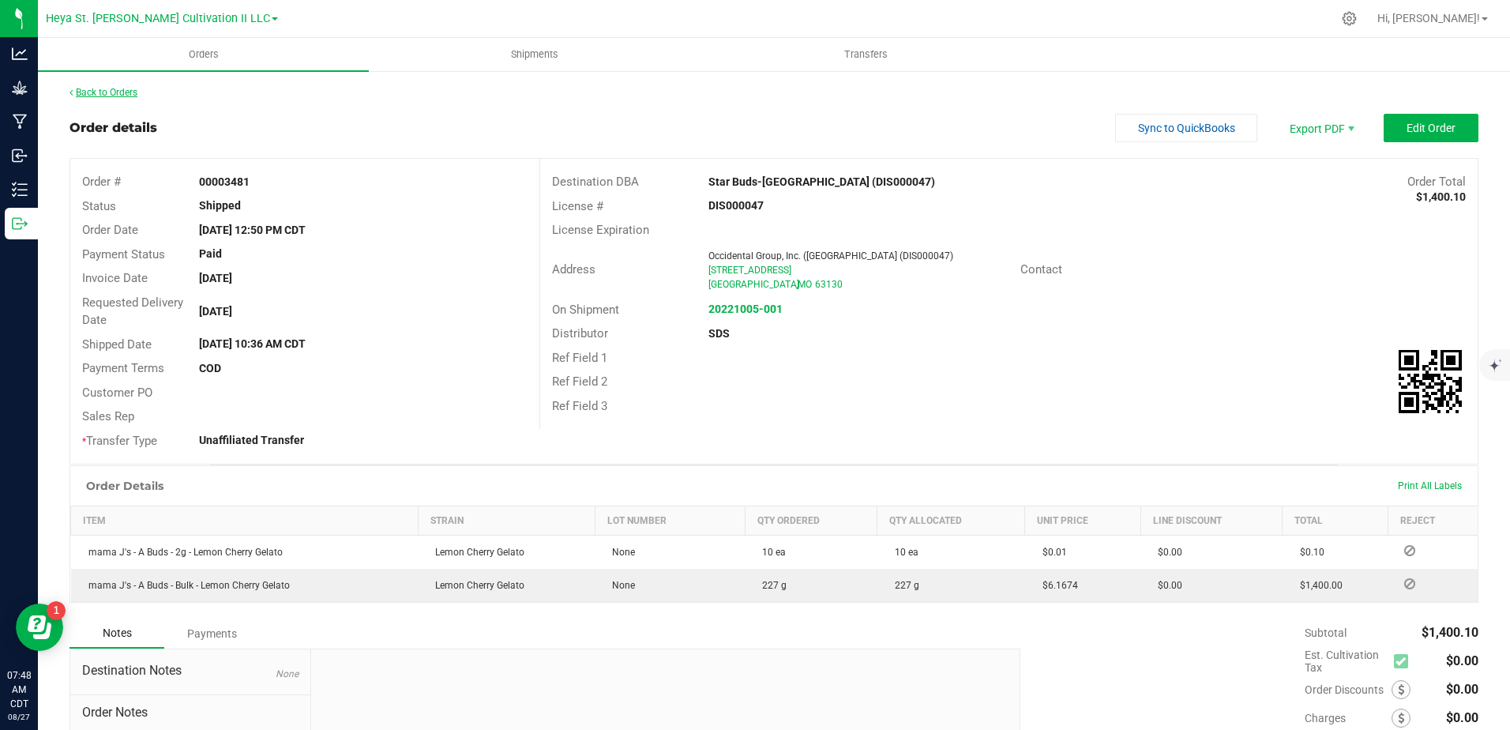
click at [105, 89] on link "Back to Orders" at bounding box center [104, 92] width 68 height 11
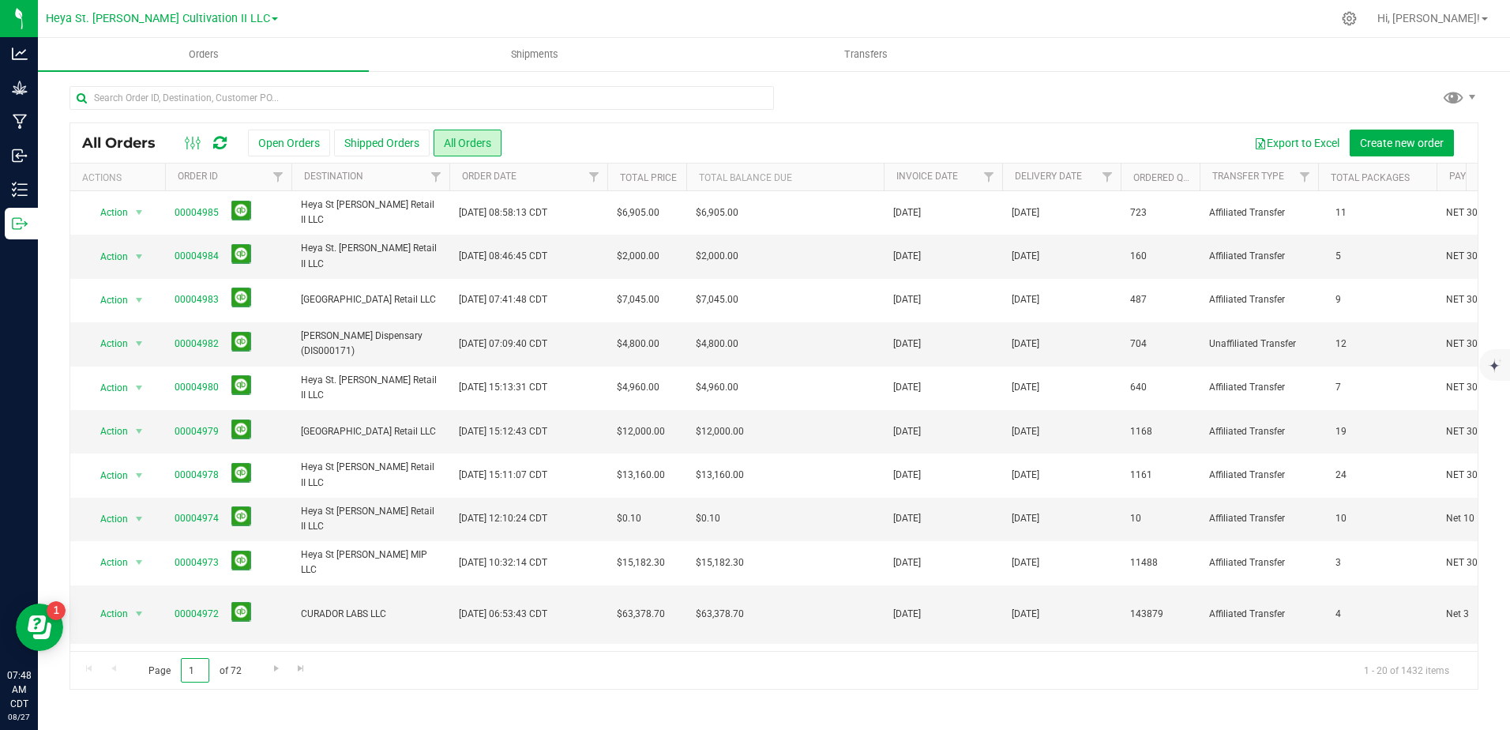
drag, startPoint x: 198, startPoint y: 674, endPoint x: 142, endPoint y: 662, distance: 57.3
click at [137, 663] on span "Page 1 of 72" at bounding box center [194, 670] width 119 height 24
type input "49"
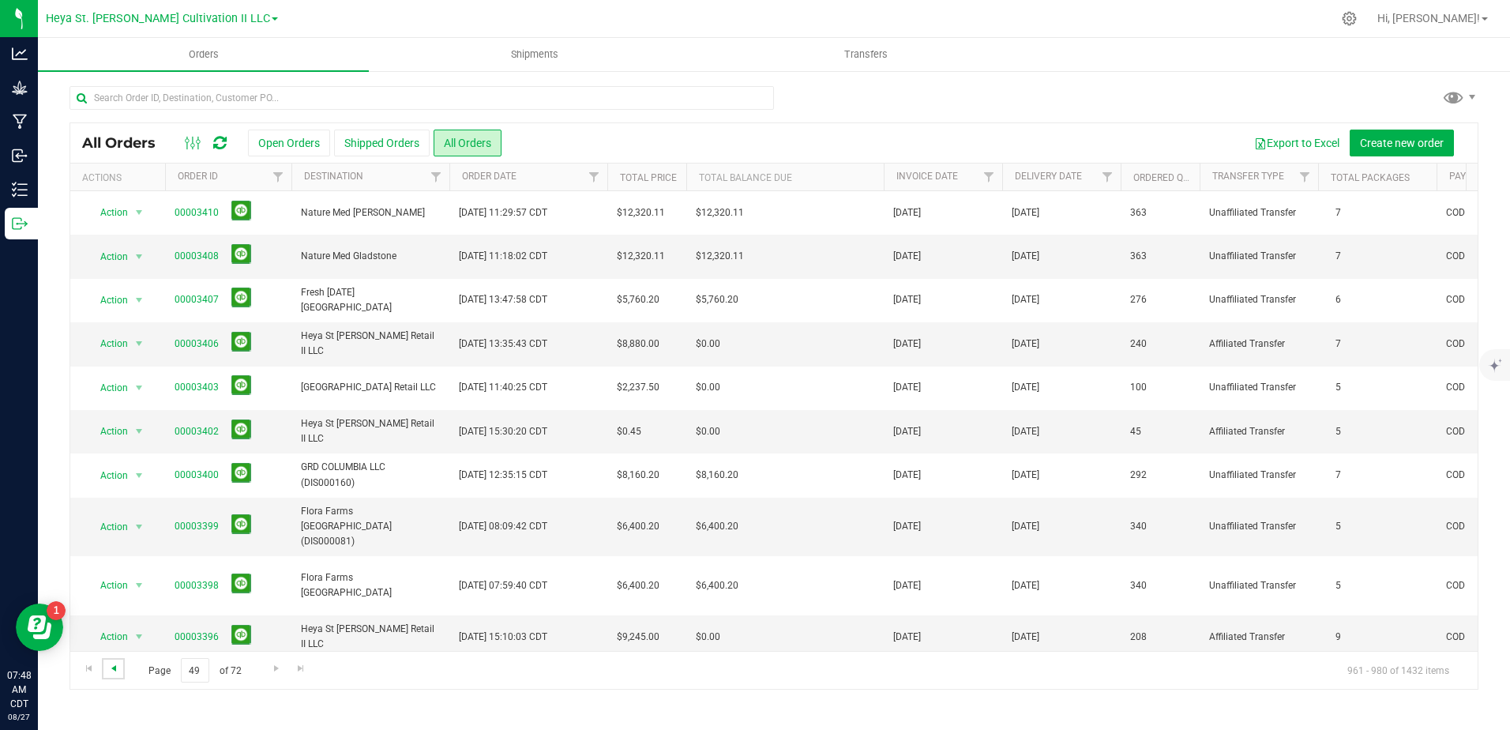
click at [107, 668] on span "Go to the previous page" at bounding box center [113, 668] width 13 height 13
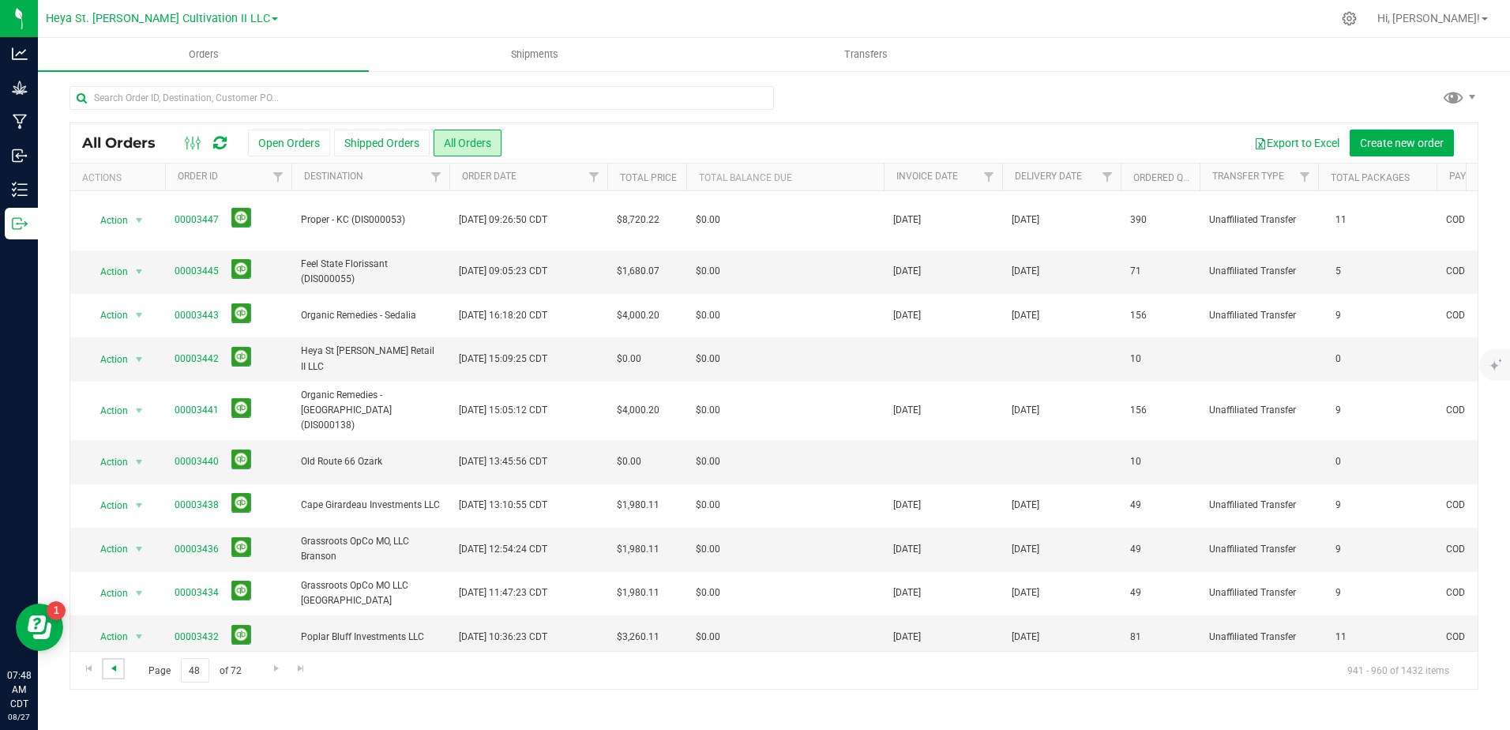
click at [113, 667] on span "Go to the previous page" at bounding box center [113, 668] width 13 height 13
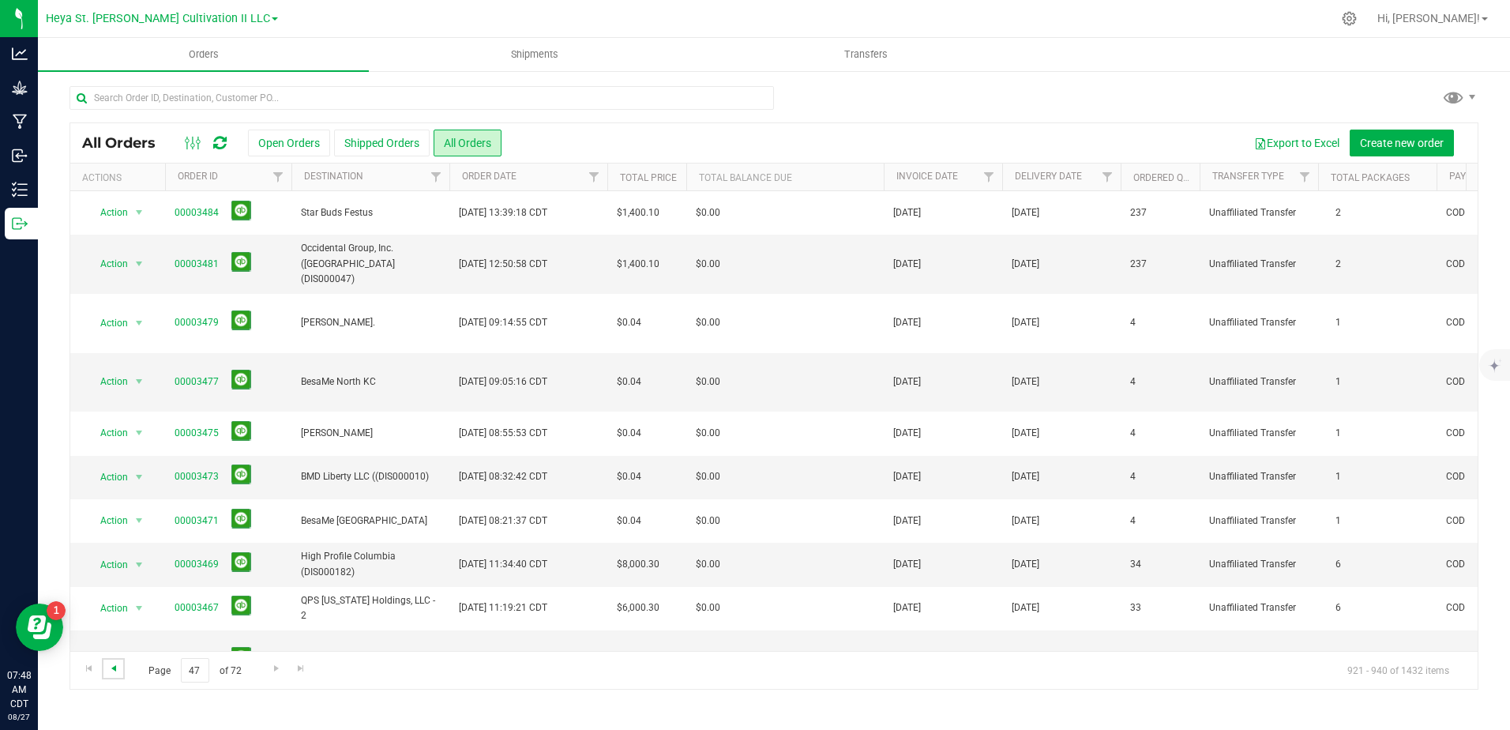
click at [113, 667] on span "Go to the previous page" at bounding box center [113, 668] width 13 height 13
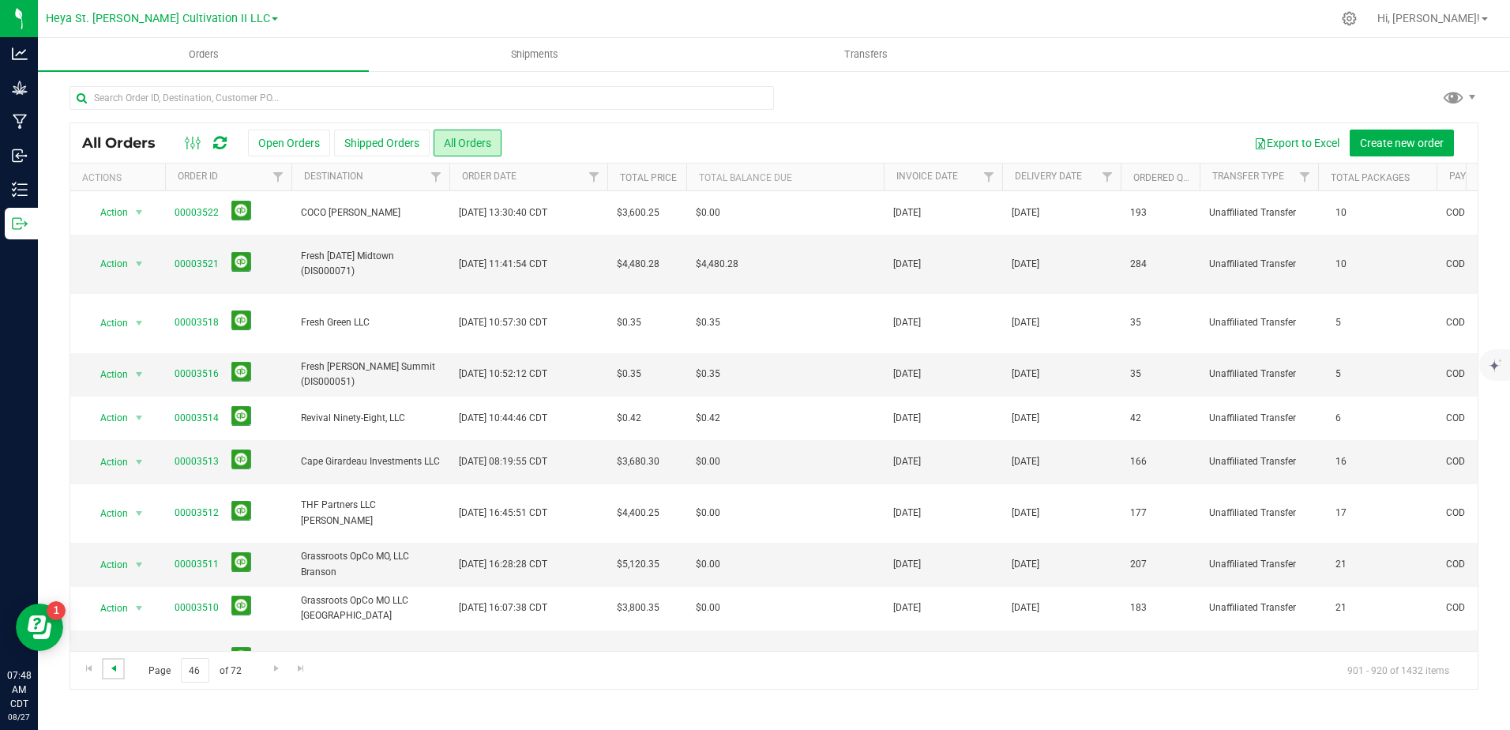
click at [113, 667] on span "Go to the previous page" at bounding box center [113, 668] width 13 height 13
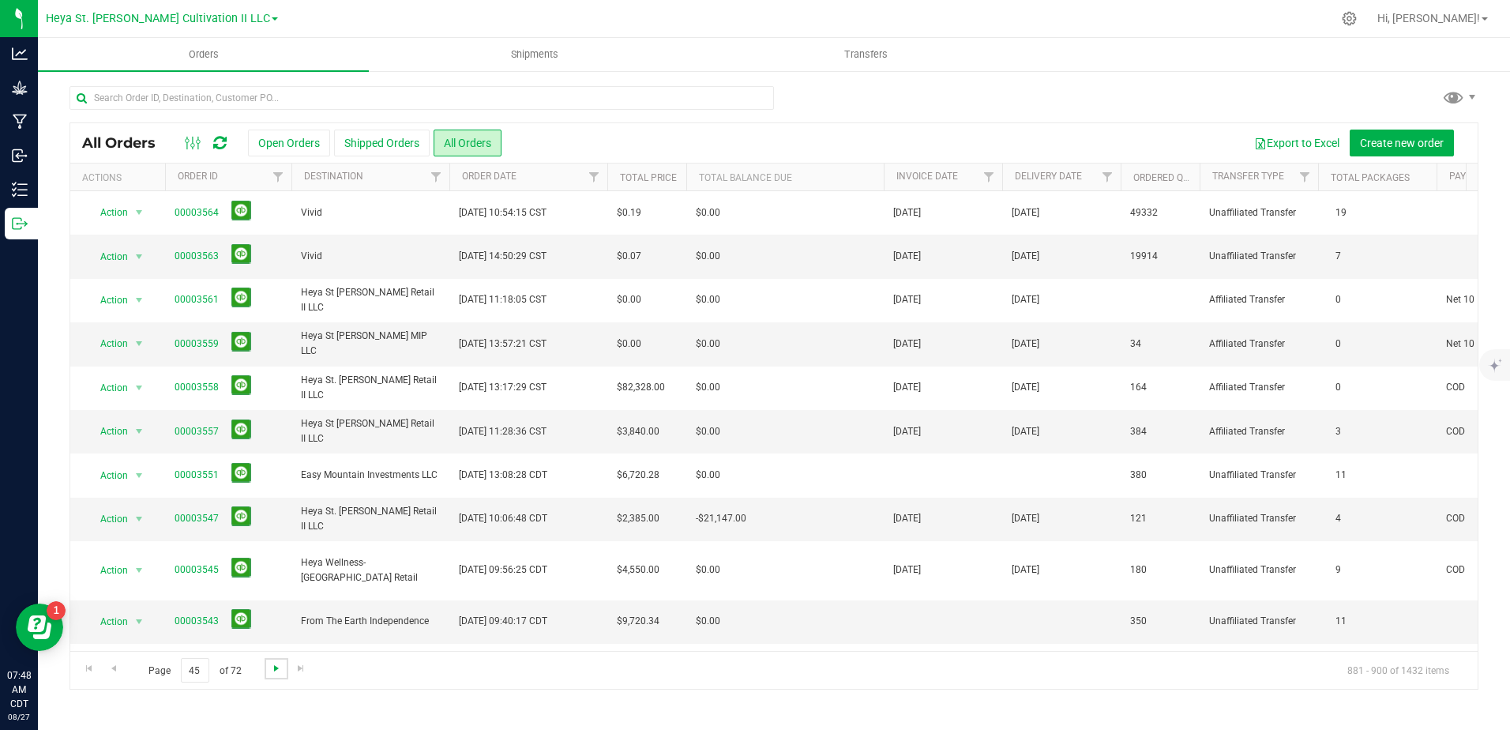
click at [279, 668] on span "Go to the next page" at bounding box center [276, 668] width 13 height 13
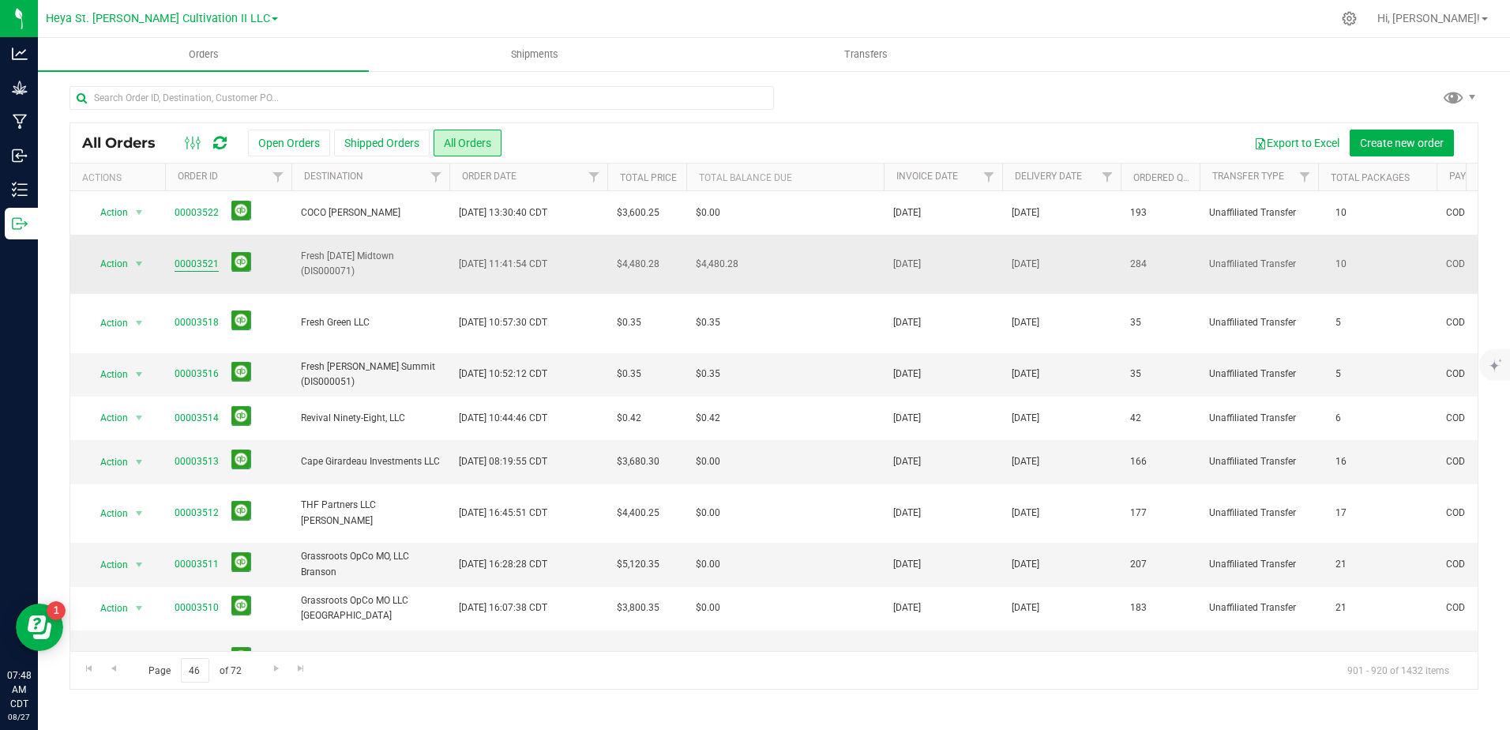
click at [197, 257] on link "00003521" at bounding box center [197, 264] width 44 height 15
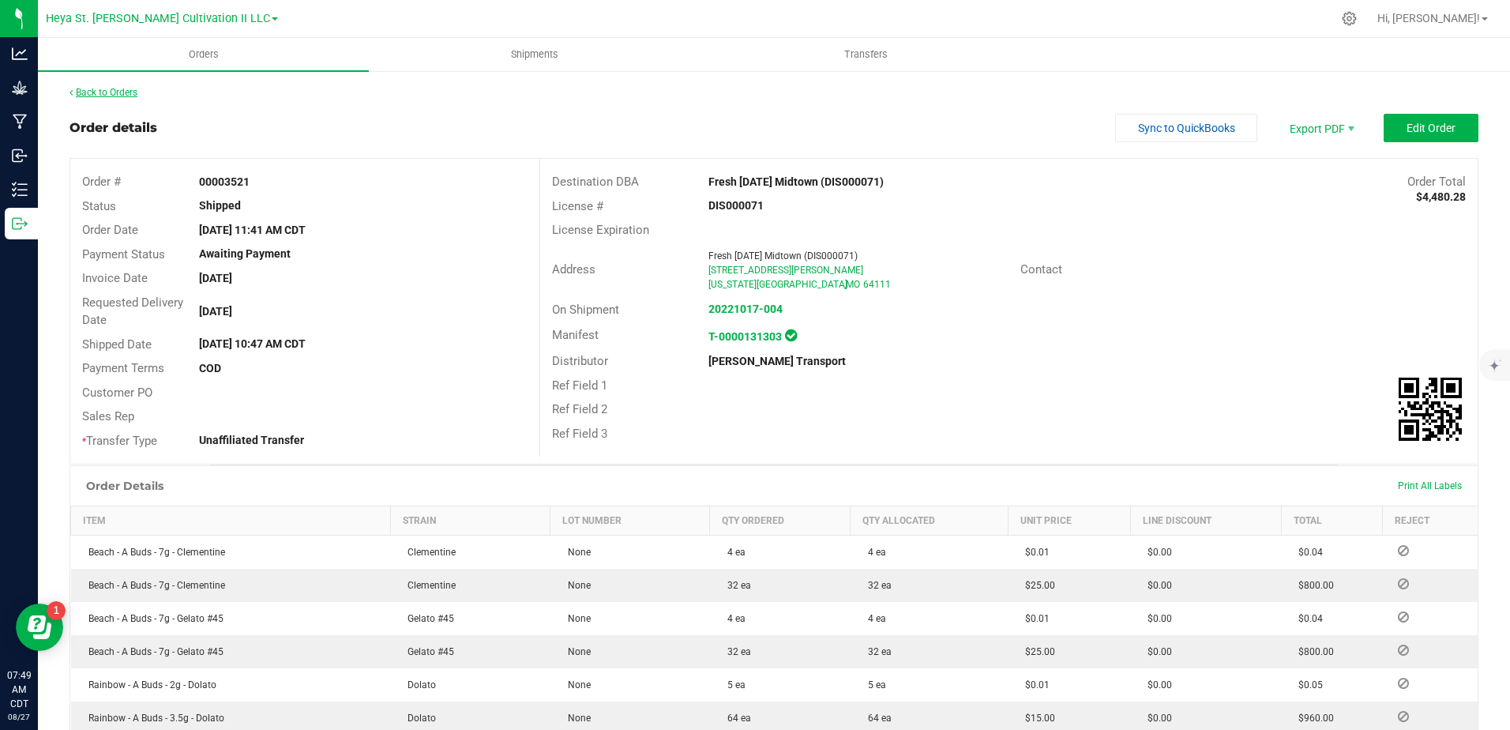
click at [93, 96] on link "Back to Orders" at bounding box center [104, 92] width 68 height 11
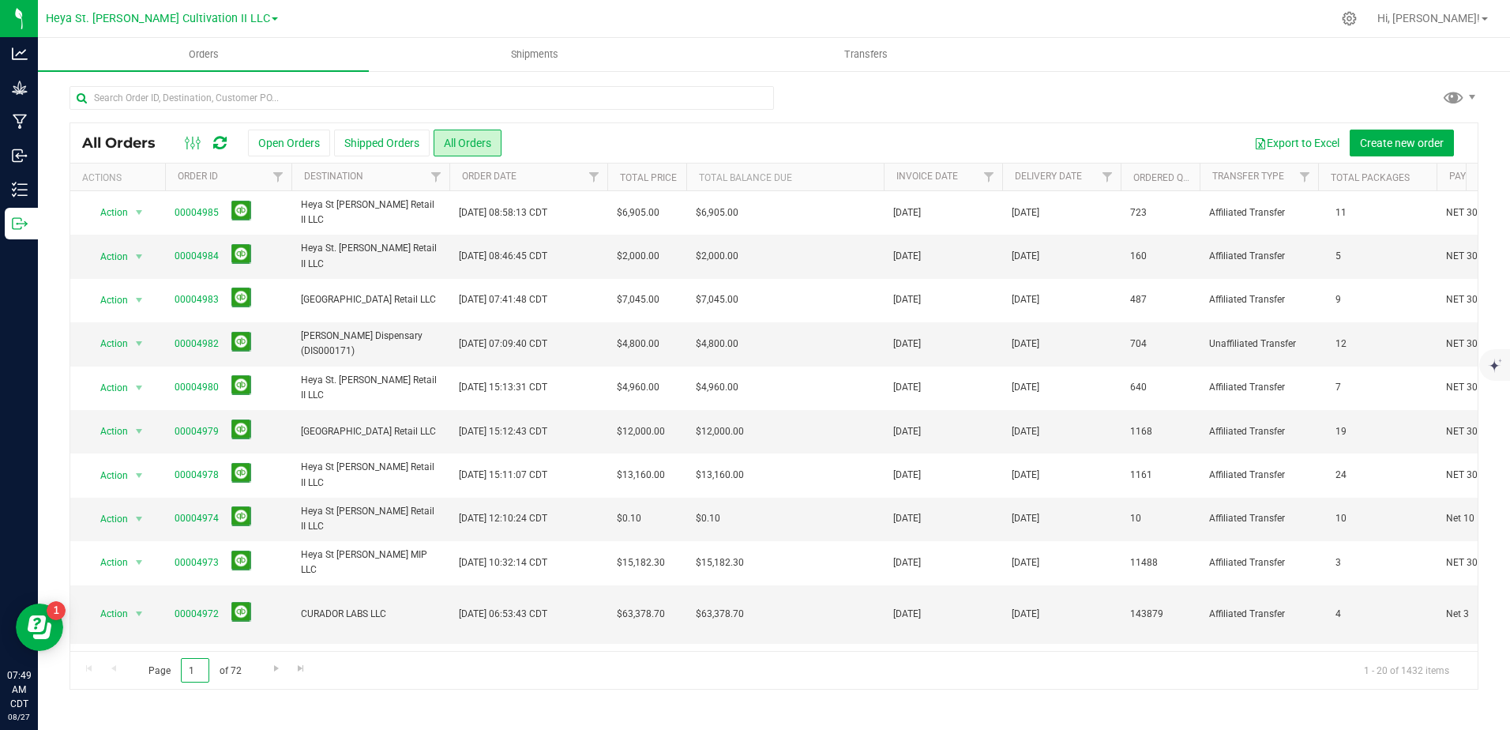
drag, startPoint x: 197, startPoint y: 674, endPoint x: 161, endPoint y: 668, distance: 36.1
click at [161, 668] on span "Page 1 of 72" at bounding box center [194, 670] width 119 height 24
type input "48"
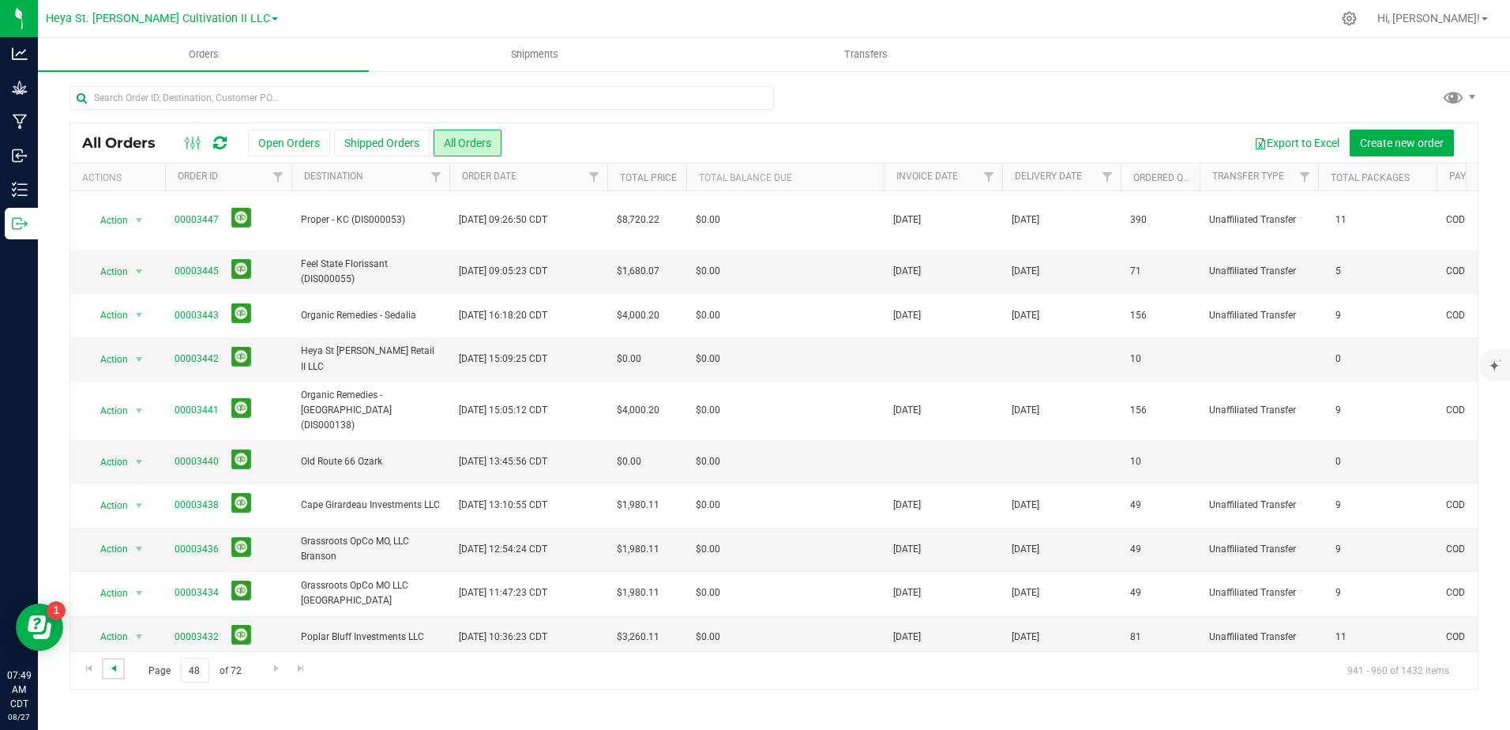
click at [113, 672] on span "Go to the previous page" at bounding box center [113, 668] width 13 height 13
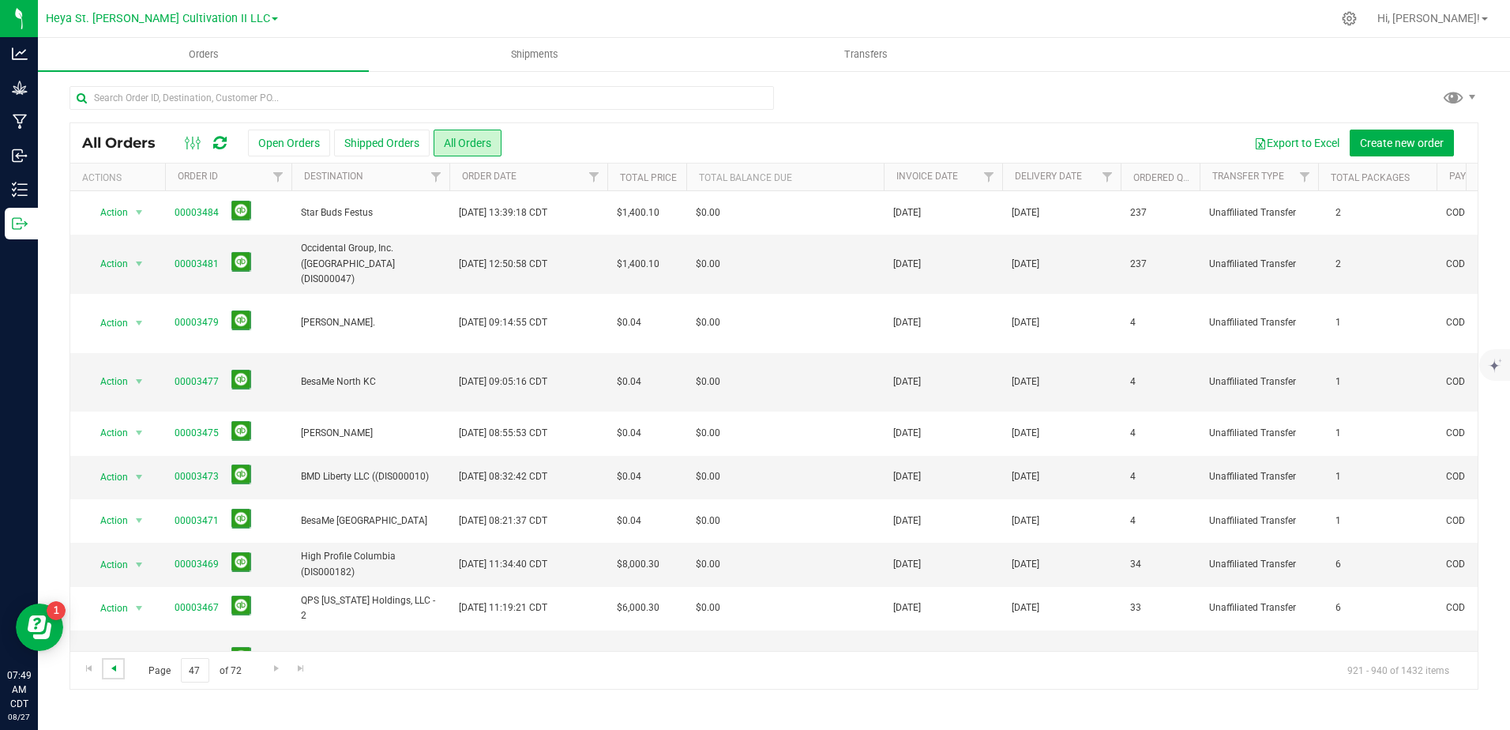
click at [113, 672] on span "Go to the previous page" at bounding box center [113, 668] width 13 height 13
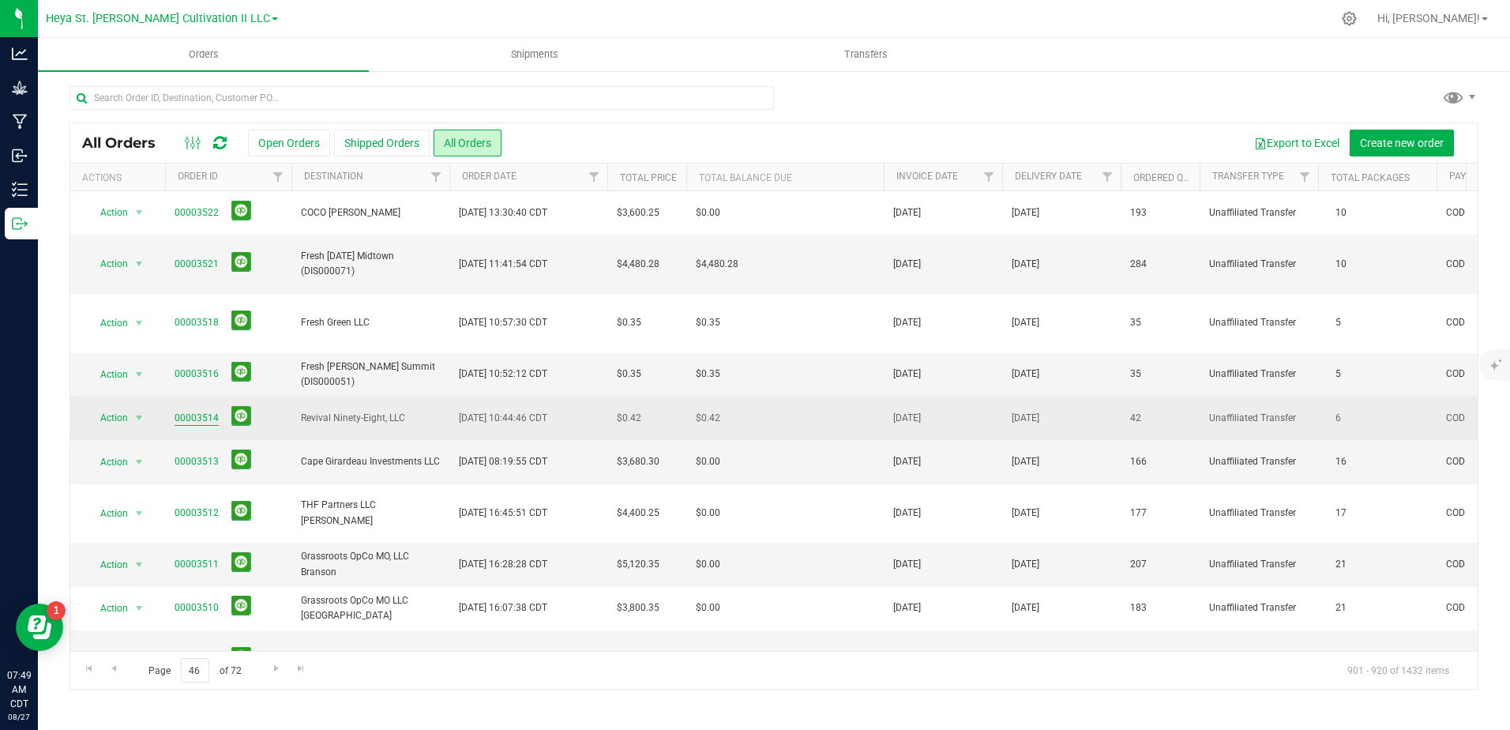
click at [192, 411] on link "00003514" at bounding box center [197, 418] width 44 height 15
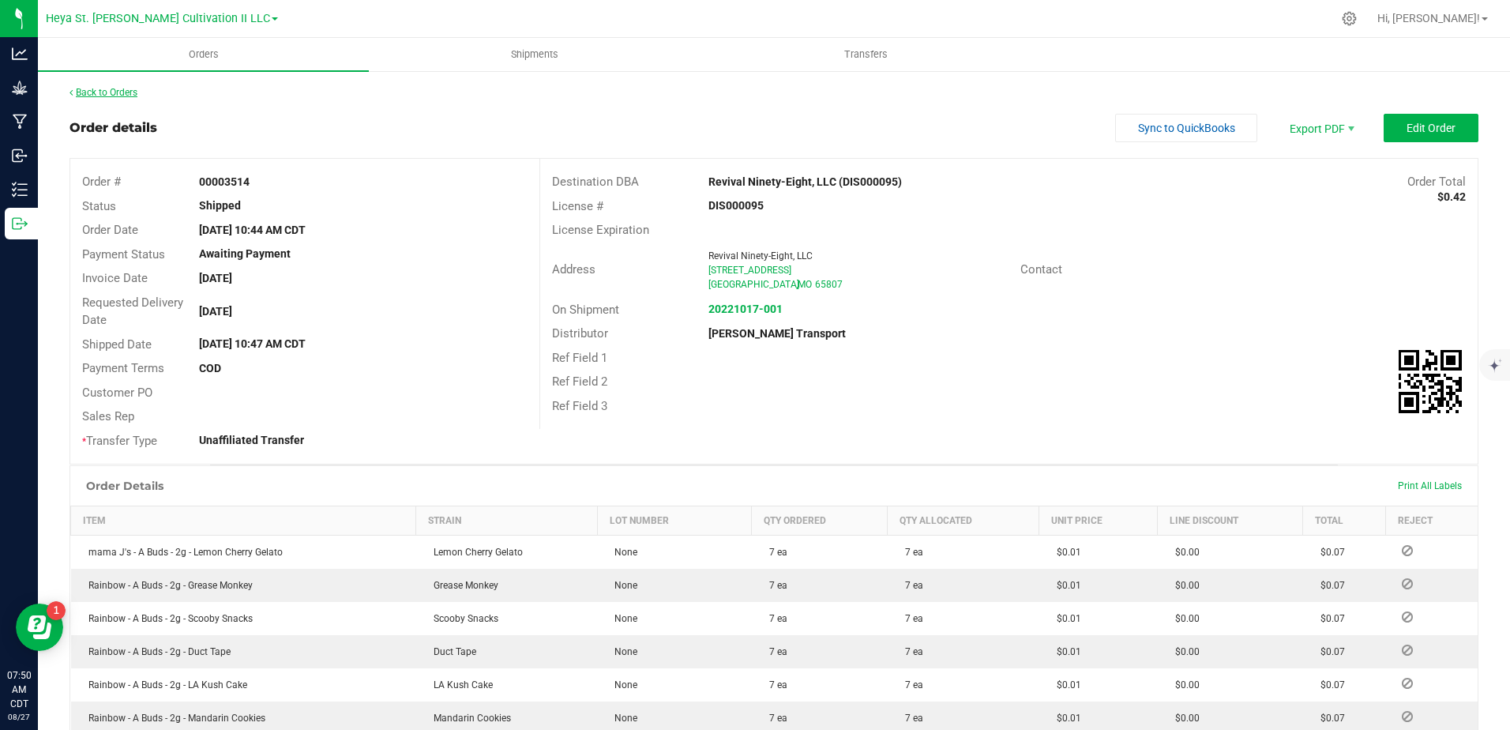
click at [88, 92] on link "Back to Orders" at bounding box center [104, 92] width 68 height 11
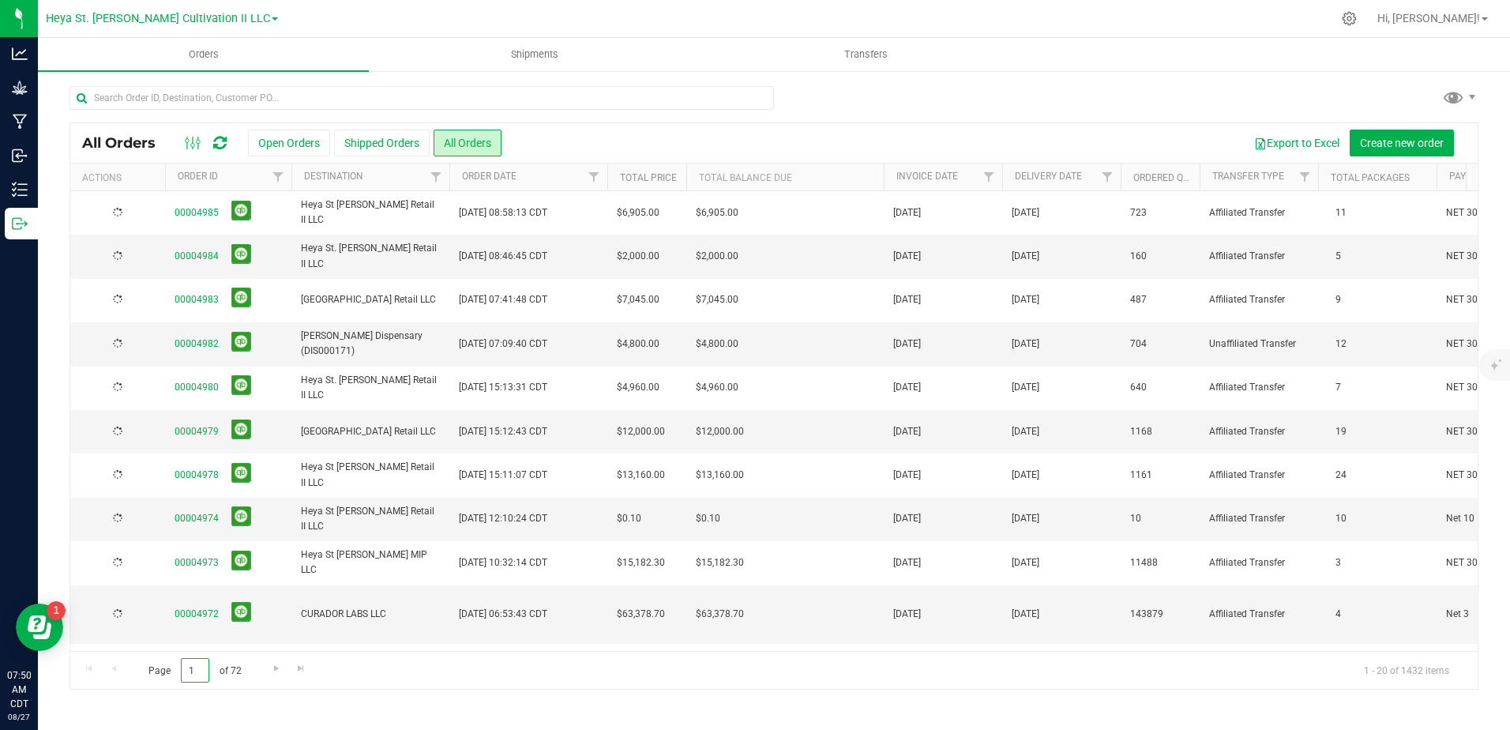
drag, startPoint x: 183, startPoint y: 678, endPoint x: 156, endPoint y: 672, distance: 27.6
click at [156, 672] on span "Page 1 of 72" at bounding box center [194, 670] width 119 height 24
type input "46"
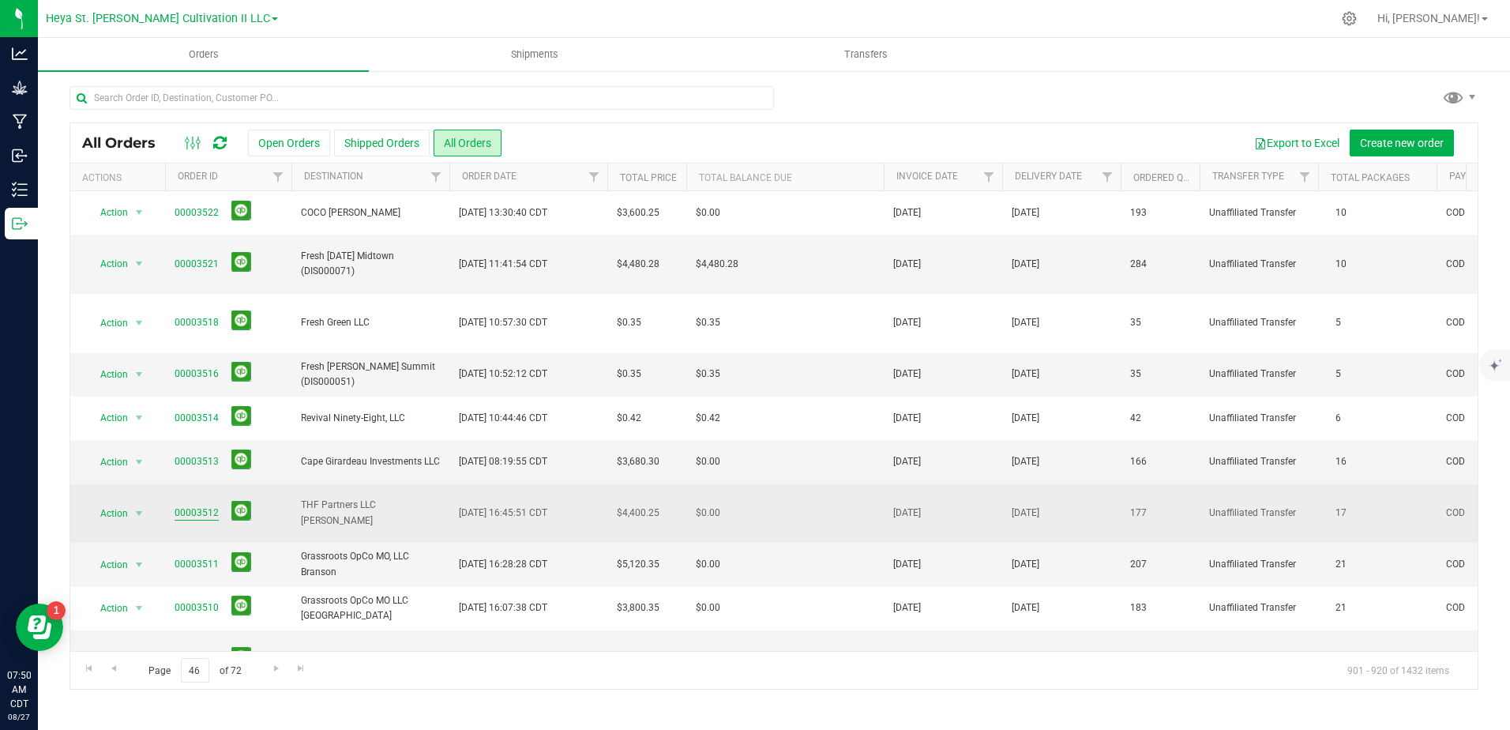
click at [205, 505] on link "00003512" at bounding box center [197, 512] width 44 height 15
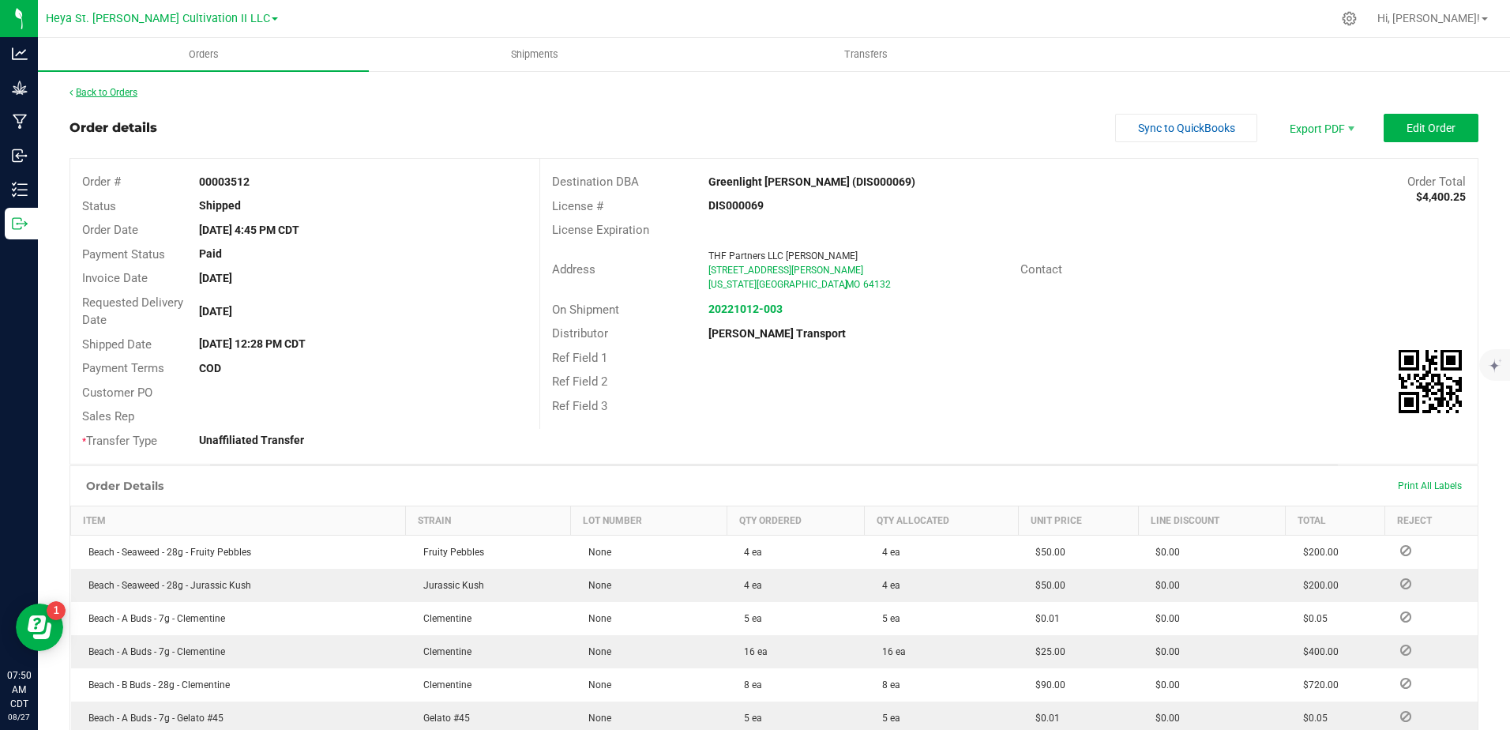
click at [92, 93] on link "Back to Orders" at bounding box center [104, 92] width 68 height 11
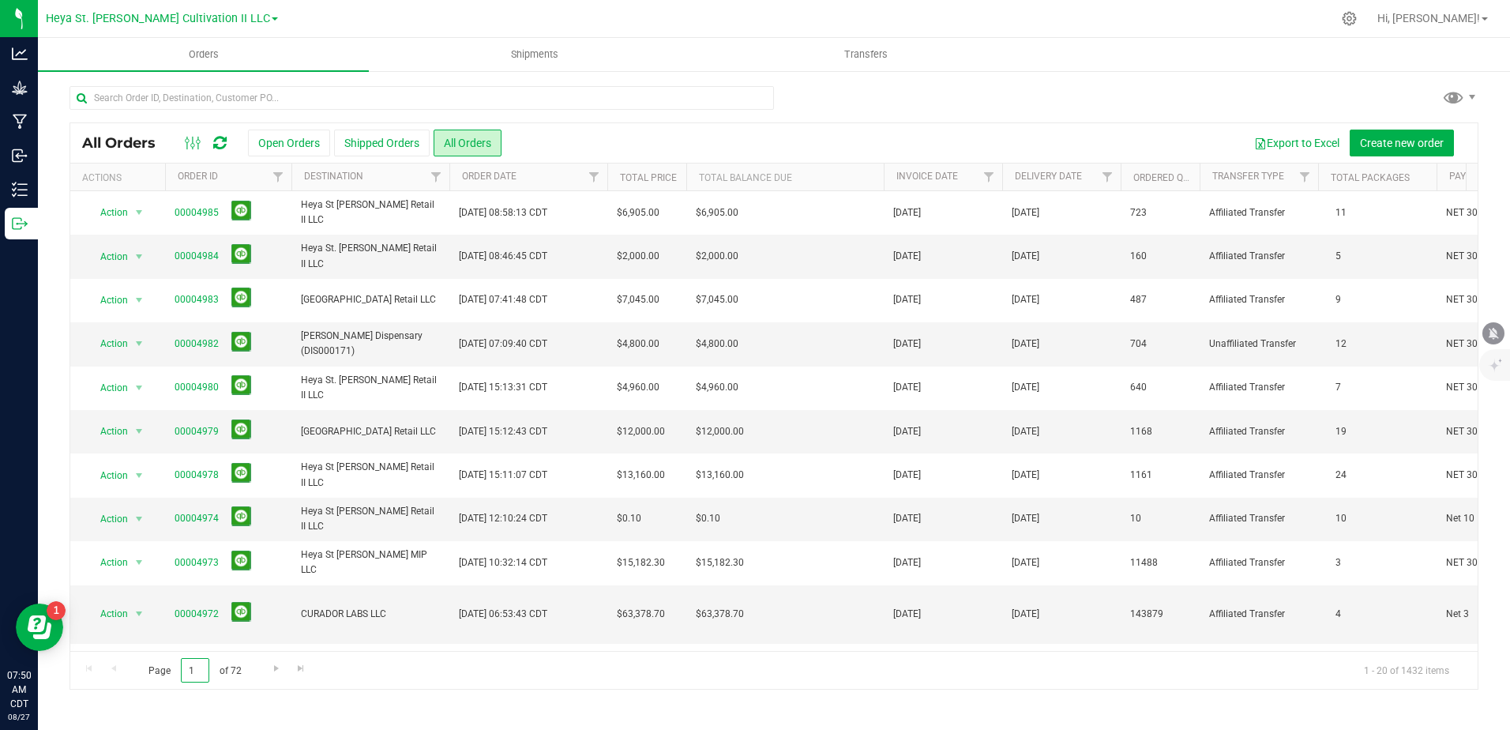
drag, startPoint x: 199, startPoint y: 675, endPoint x: 149, endPoint y: 663, distance: 51.3
click at [152, 671] on span "Page 1 of 72" at bounding box center [194, 670] width 119 height 24
type input "37"
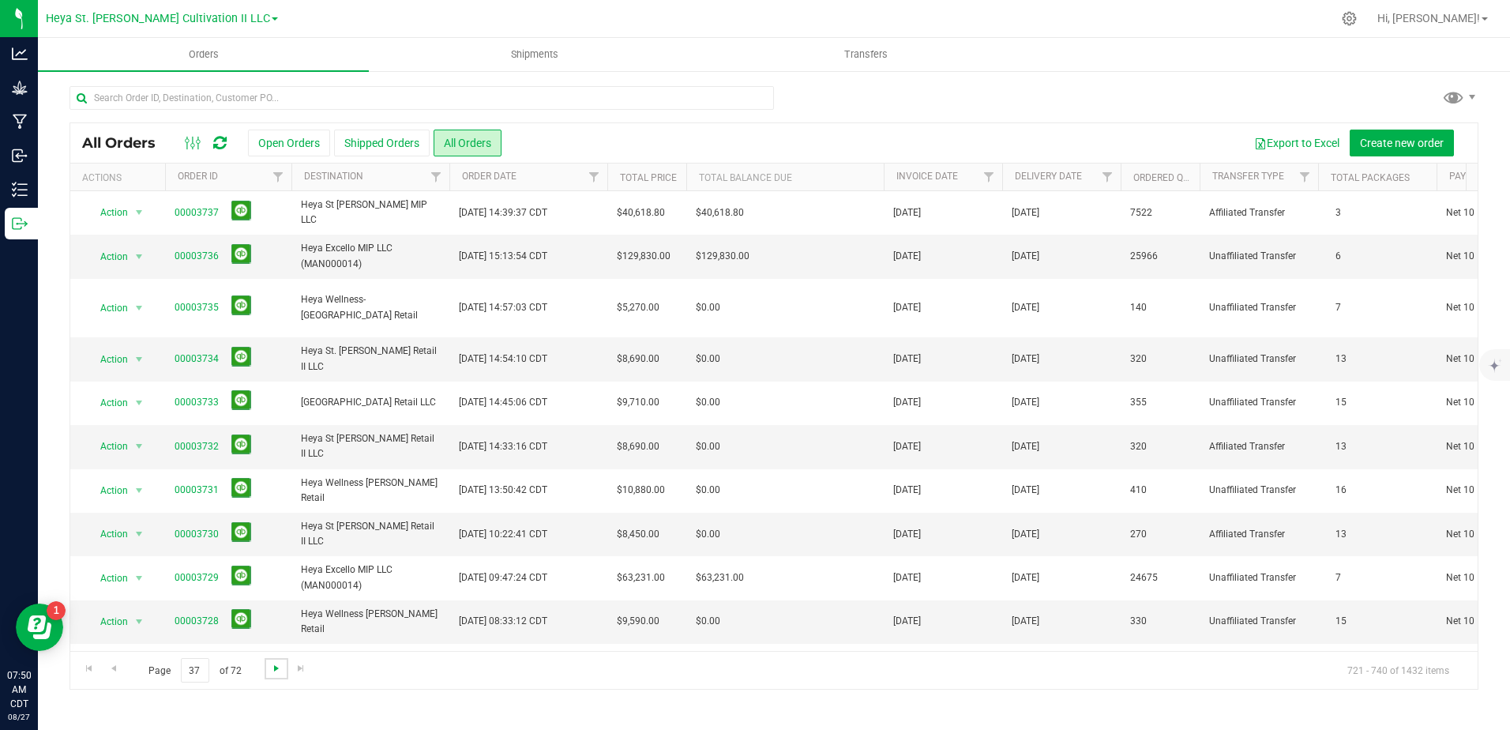
click at [271, 671] on span "Go to the next page" at bounding box center [276, 668] width 13 height 13
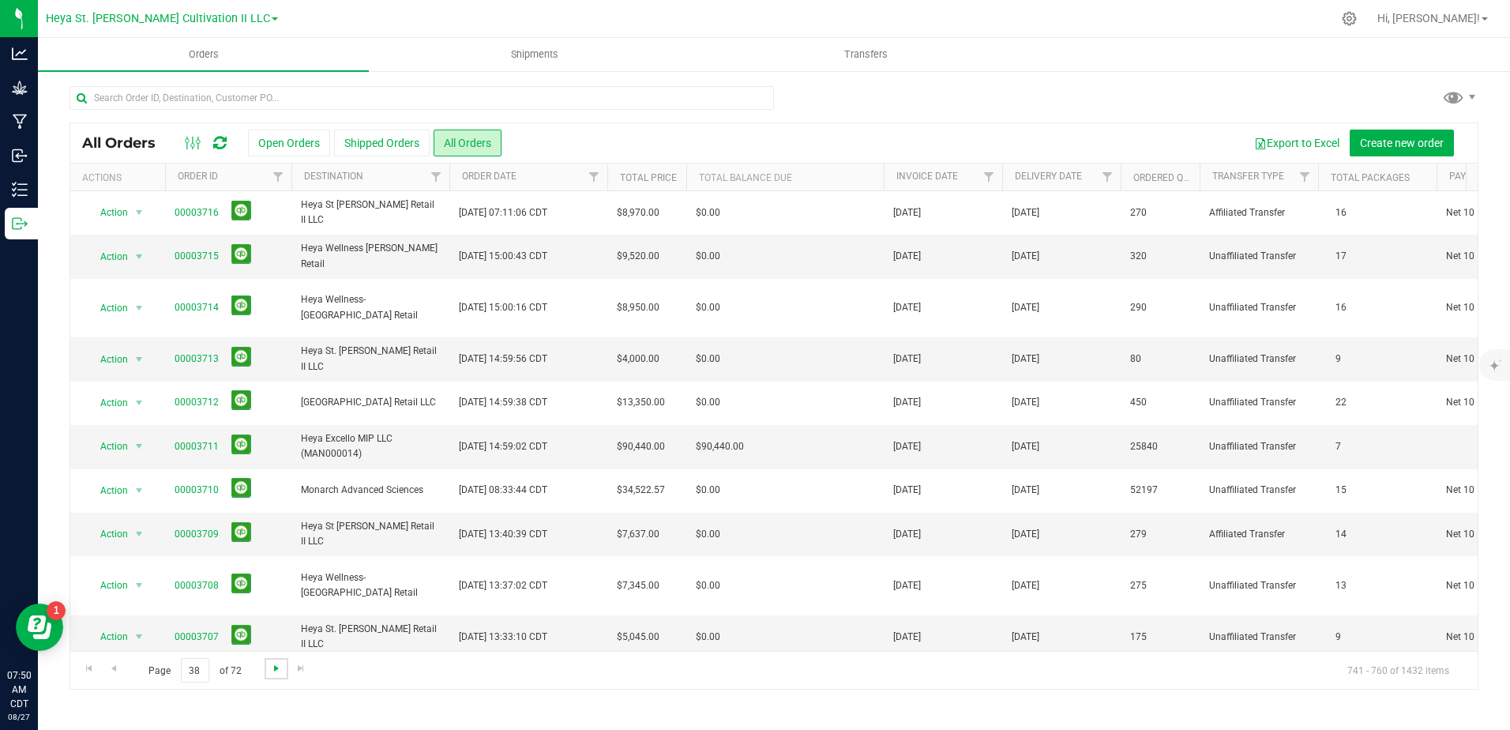
click at [271, 671] on span "Go to the next page" at bounding box center [276, 668] width 13 height 13
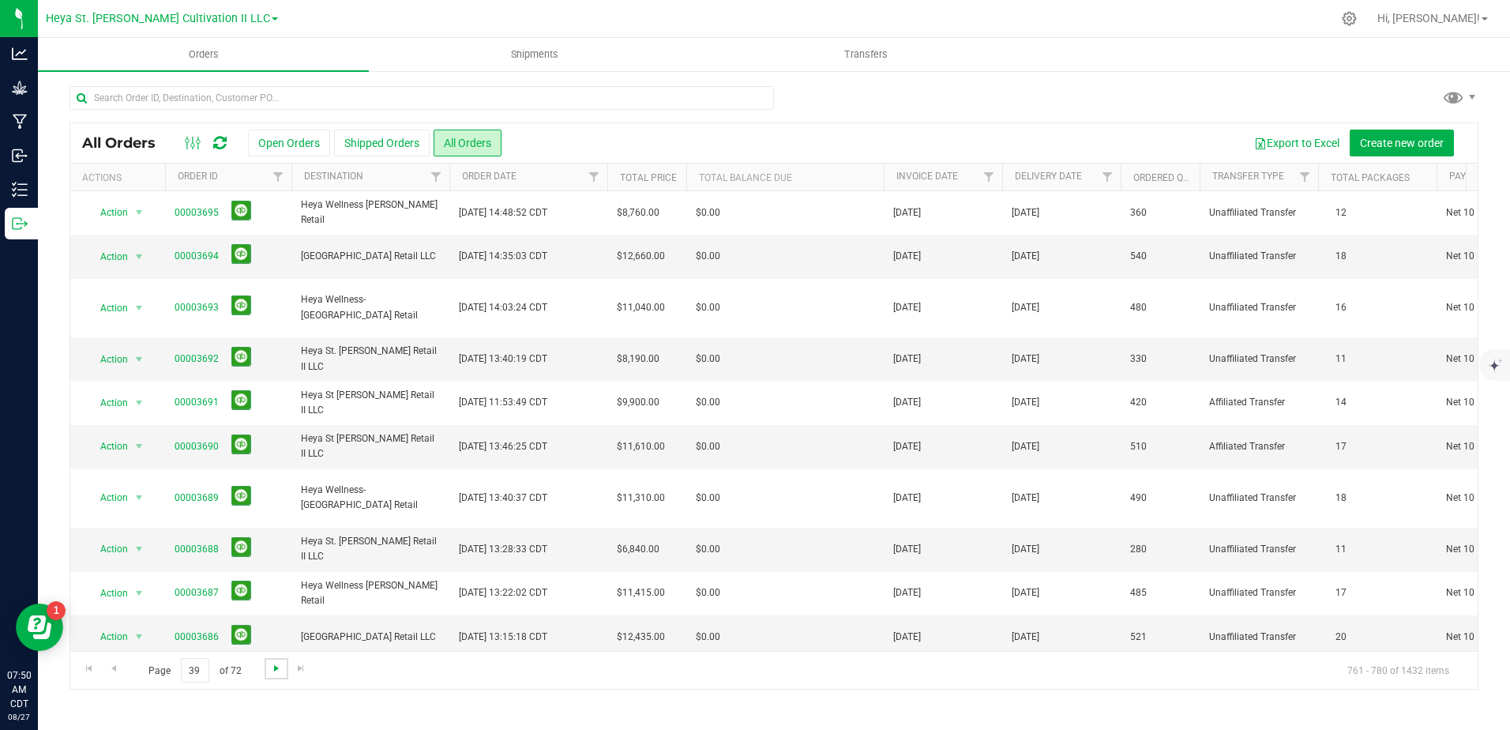
click at [271, 671] on span "Go to the next page" at bounding box center [276, 668] width 13 height 13
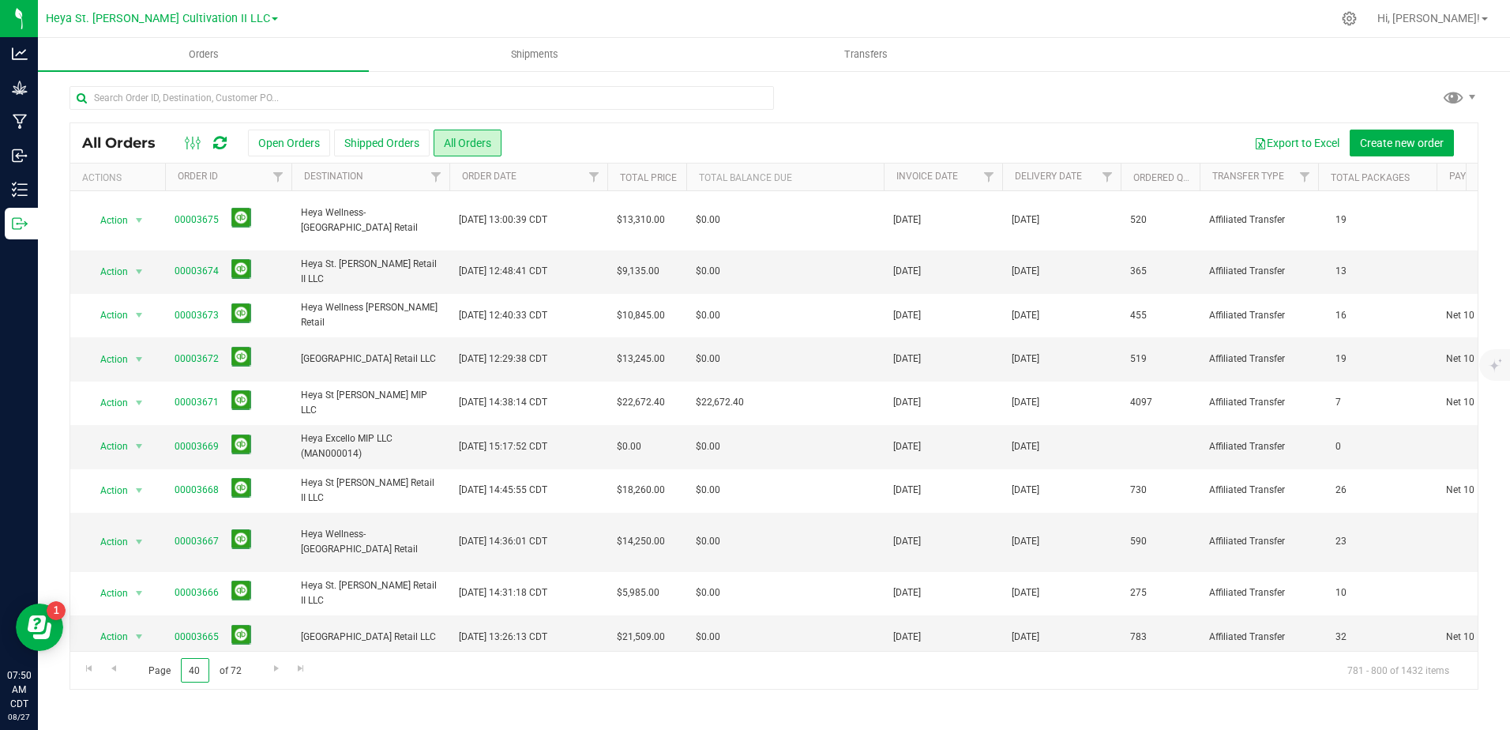
drag, startPoint x: 202, startPoint y: 673, endPoint x: 163, endPoint y: 673, distance: 38.7
click at [163, 673] on span "Page 40 of 72" at bounding box center [194, 670] width 119 height 24
type input "49"
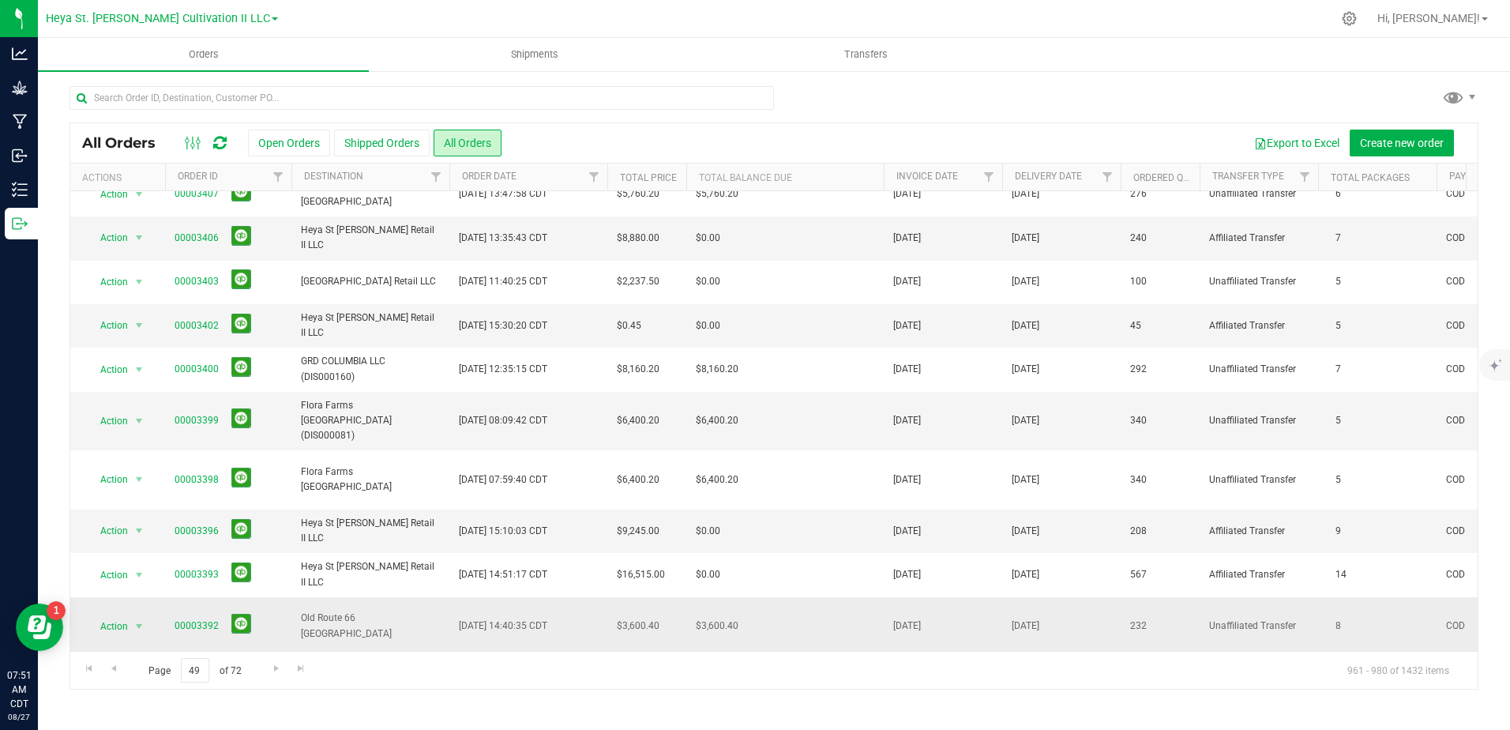
scroll to position [79, 0]
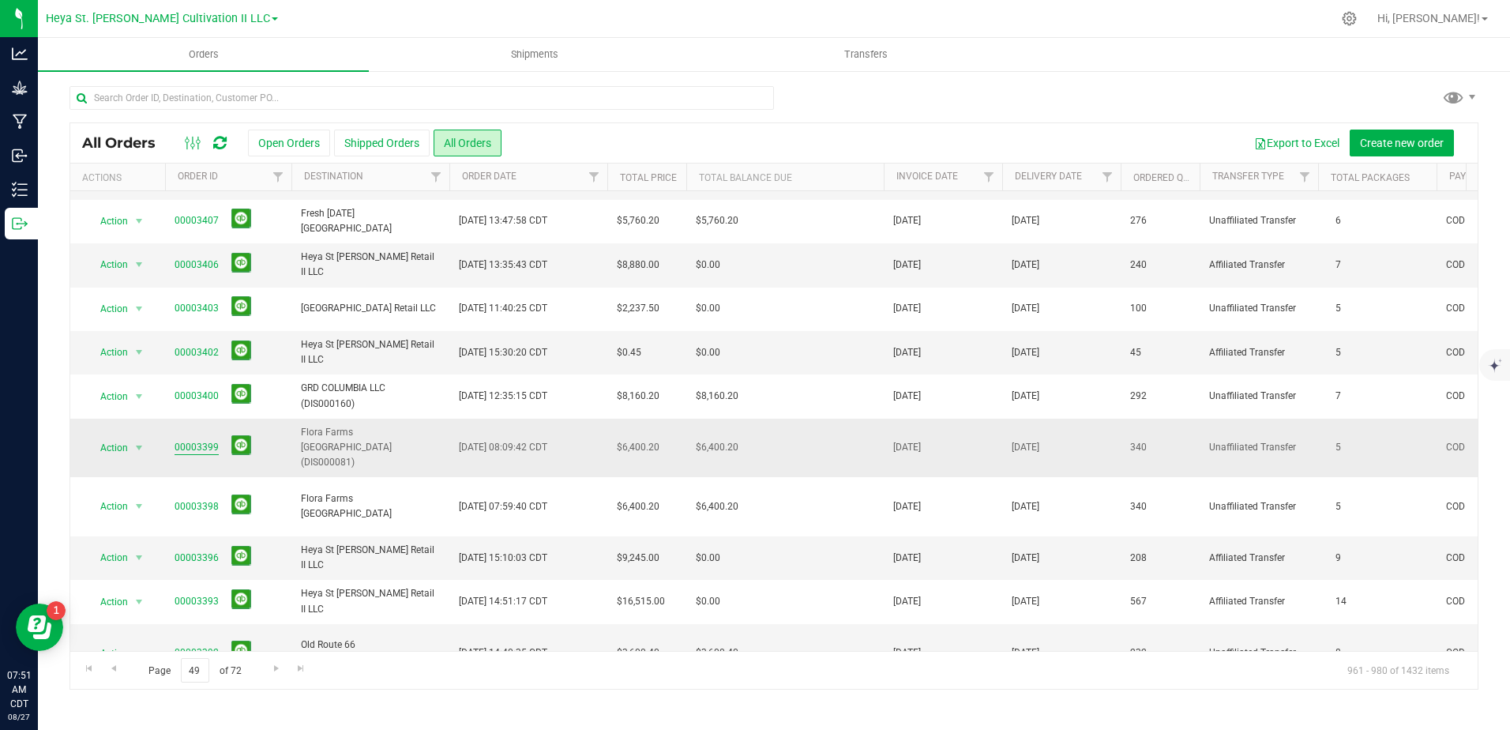
click at [196, 440] on link "00003399" at bounding box center [197, 447] width 44 height 15
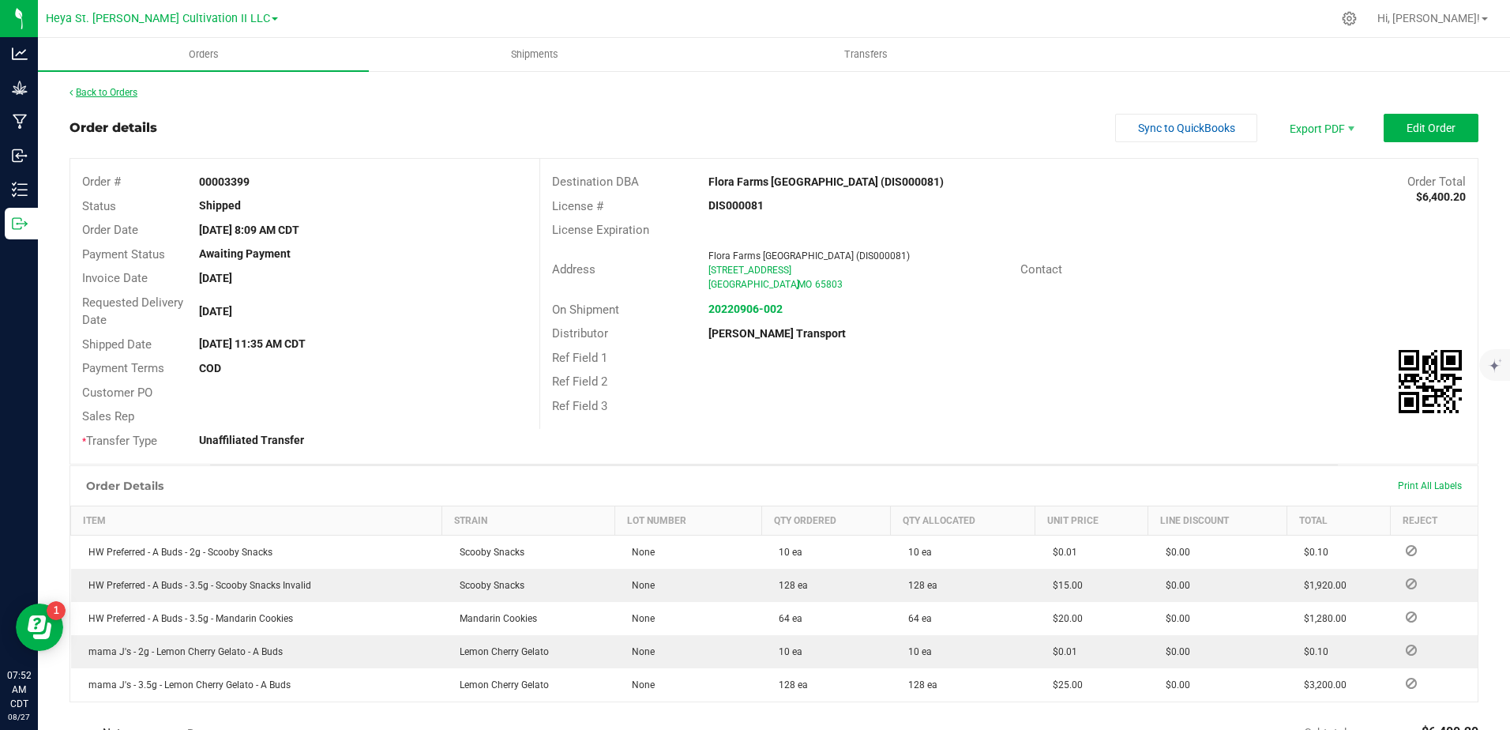
click at [98, 96] on link "Back to Orders" at bounding box center [104, 92] width 68 height 11
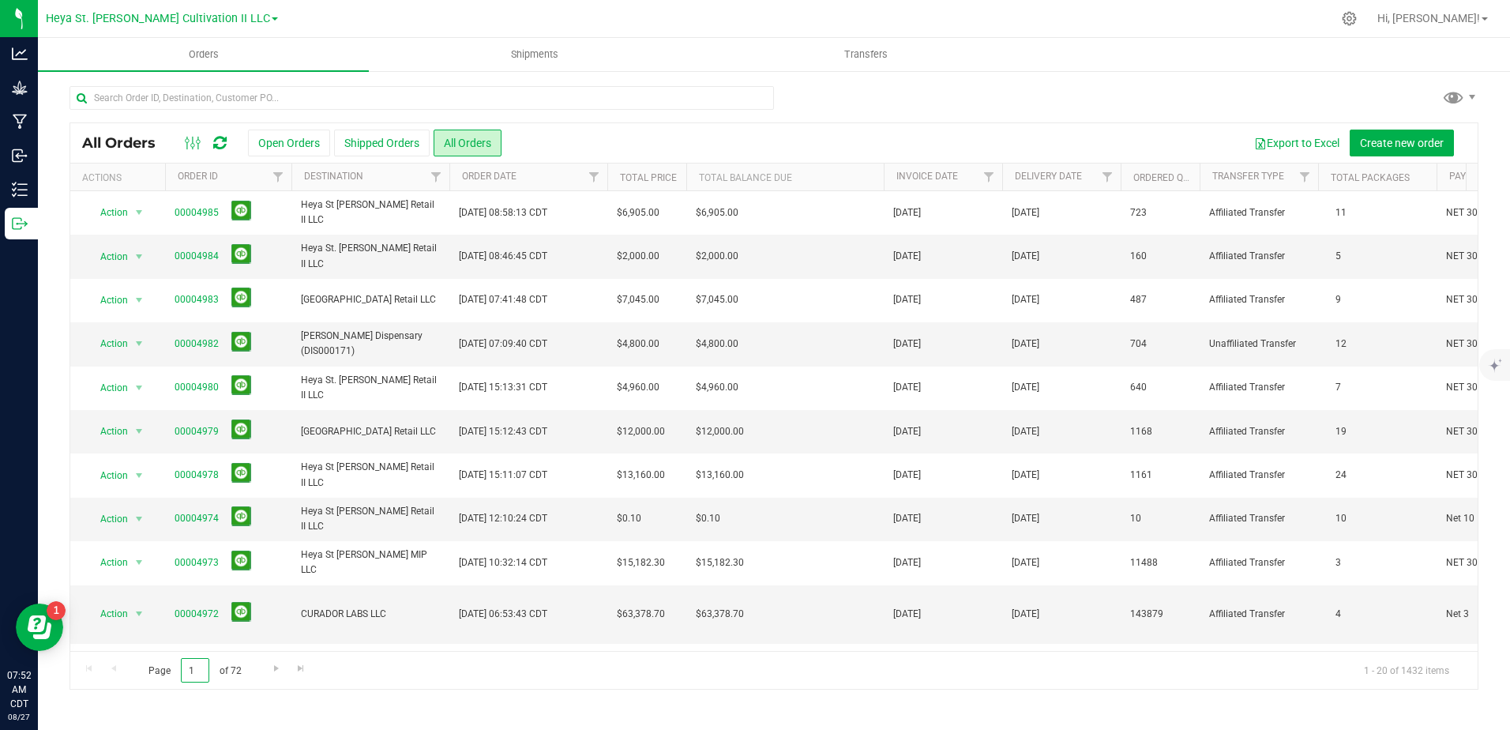
drag, startPoint x: 193, startPoint y: 667, endPoint x: 160, endPoint y: 657, distance: 35.5
click at [160, 658] on span "Page 1 of 72" at bounding box center [194, 670] width 119 height 24
type input "3"
type input "52"
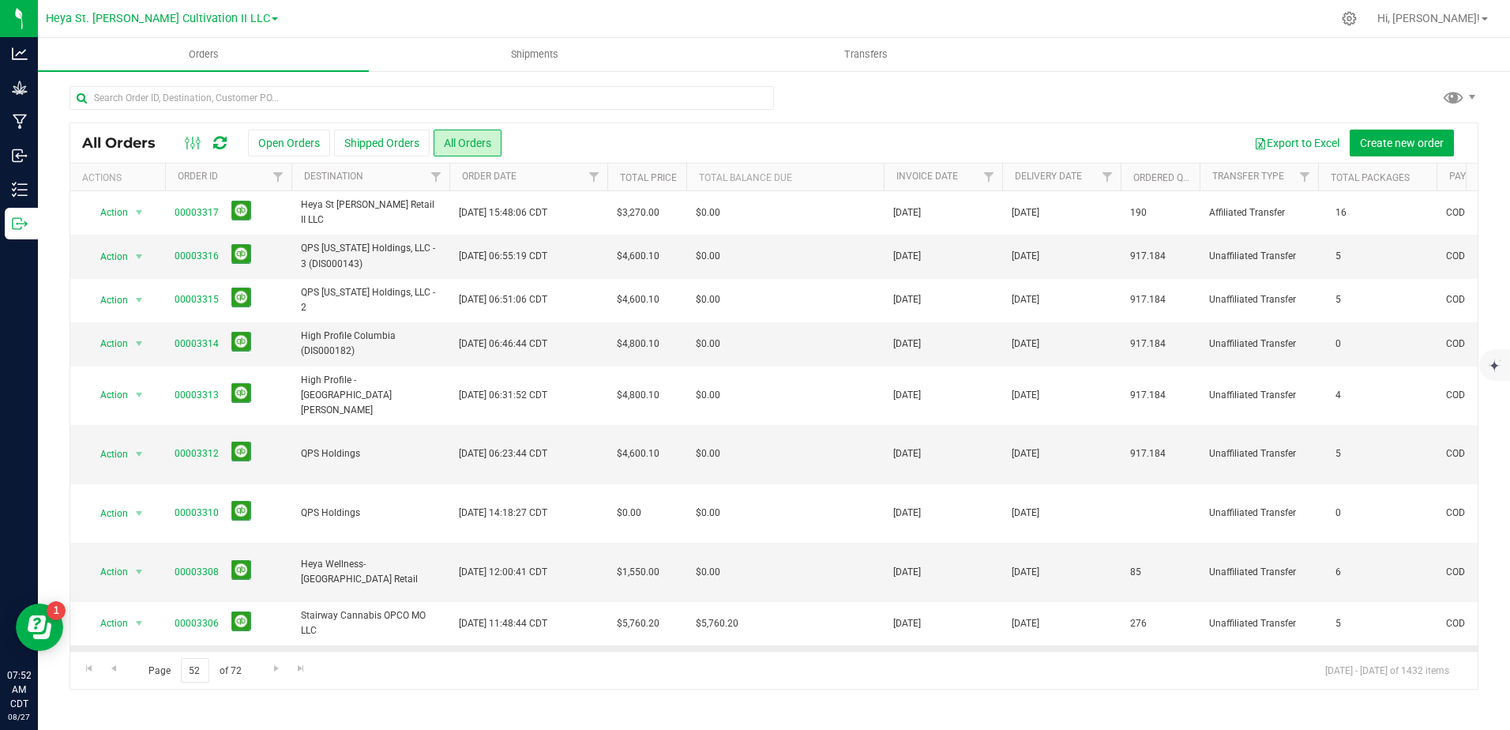
click at [183, 659] on link "00003304" at bounding box center [197, 666] width 44 height 15
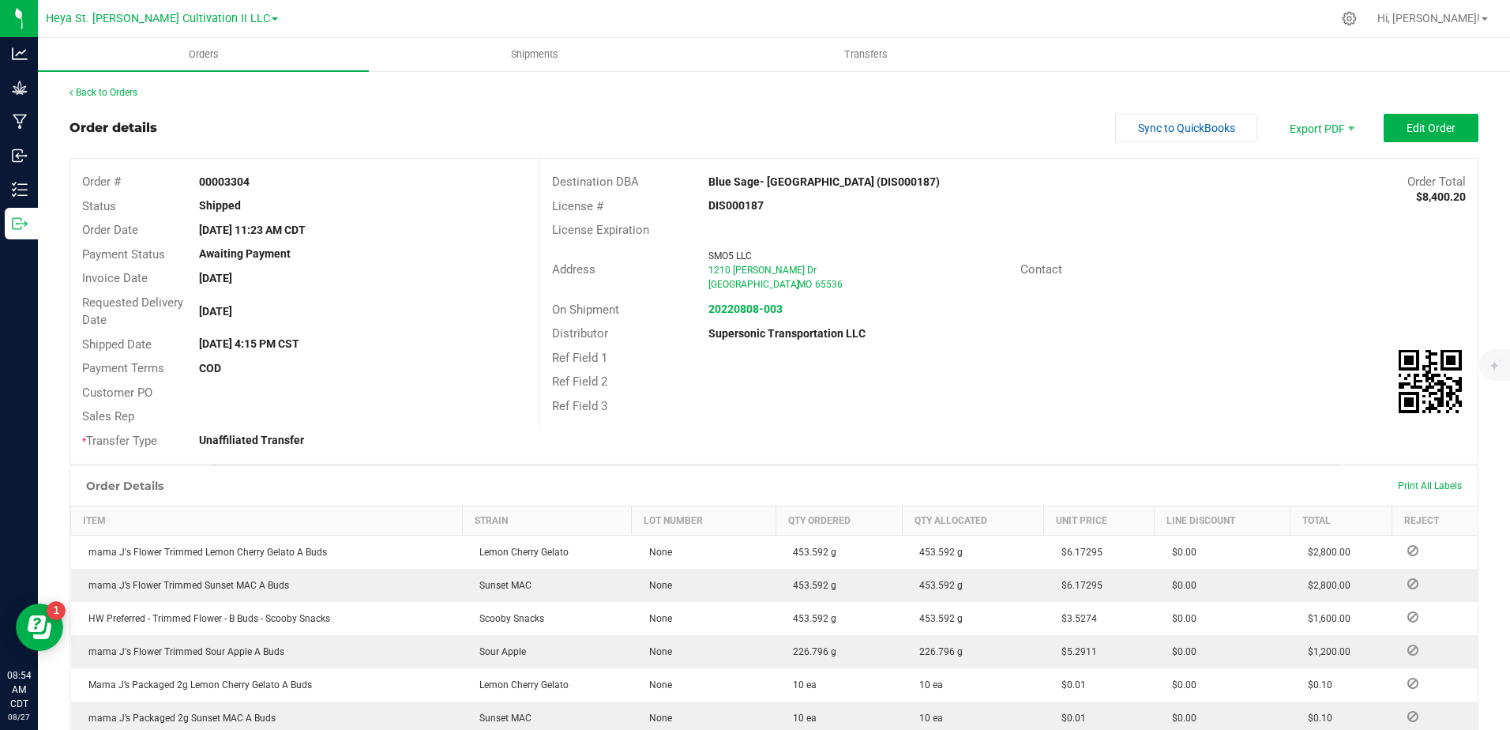
click at [74, 77] on div "Back to Orders Order details Sync to QuickBooks Export PDF Edit Order Order # 0…" at bounding box center [774, 540] width 1472 height 941
click at [84, 88] on link "Back to Orders" at bounding box center [104, 92] width 68 height 11
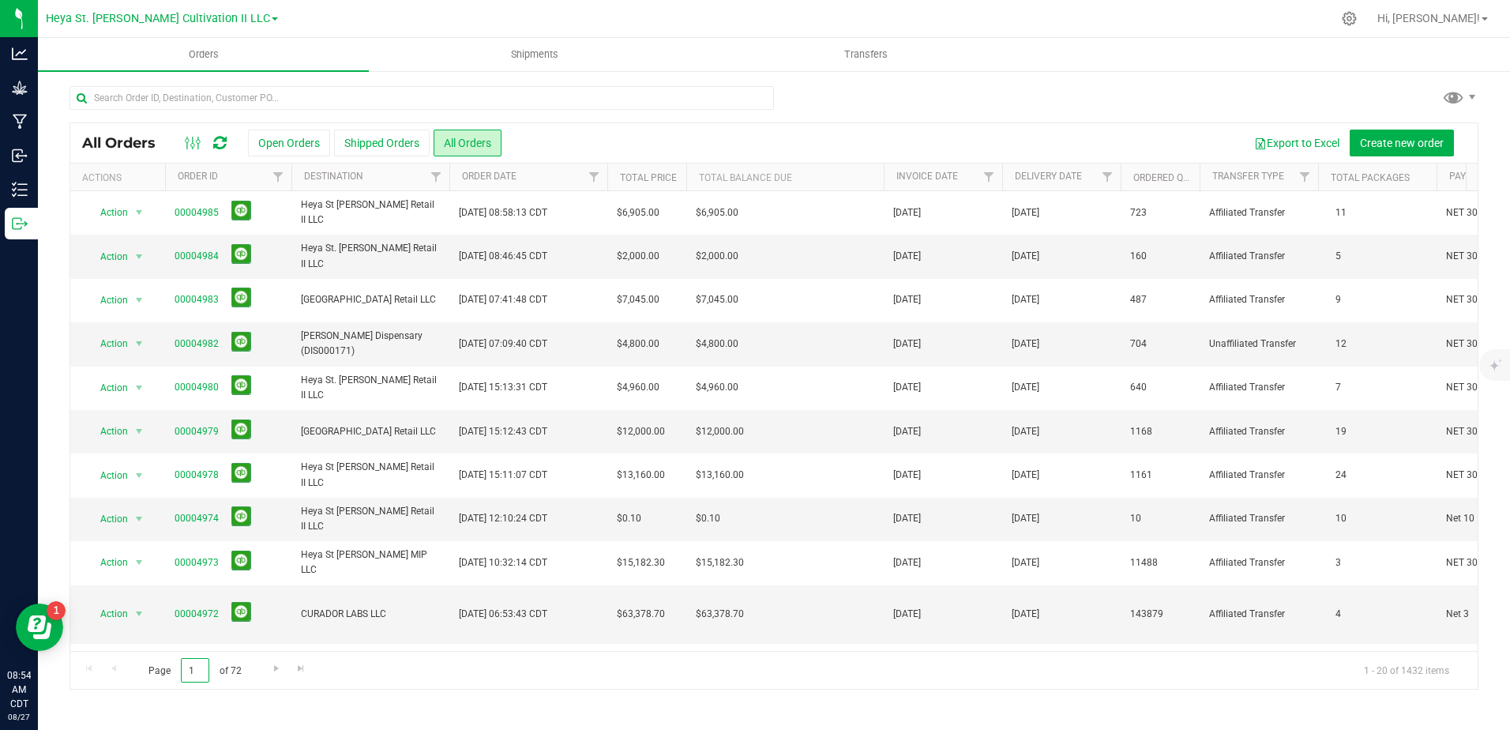
drag, startPoint x: 206, startPoint y: 671, endPoint x: 108, endPoint y: 671, distance: 97.9
click at [108, 671] on div "Page 1 of 72 1 - 20 of 1432 items" at bounding box center [773, 670] width 1407 height 38
type input "50"
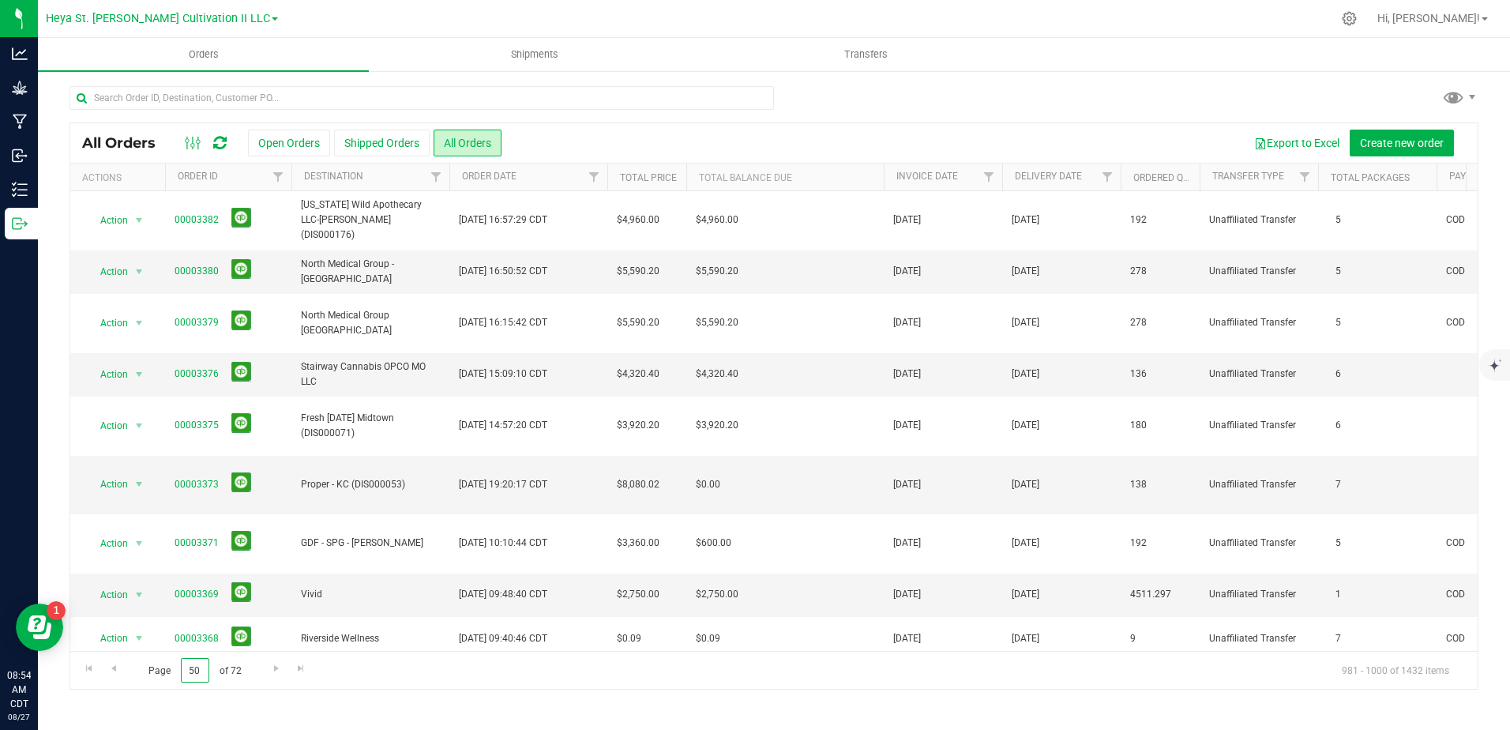
drag, startPoint x: 208, startPoint y: 672, endPoint x: 167, endPoint y: 665, distance: 41.7
click at [167, 665] on span "Page 50 of 72" at bounding box center [194, 670] width 119 height 24
type input "40"
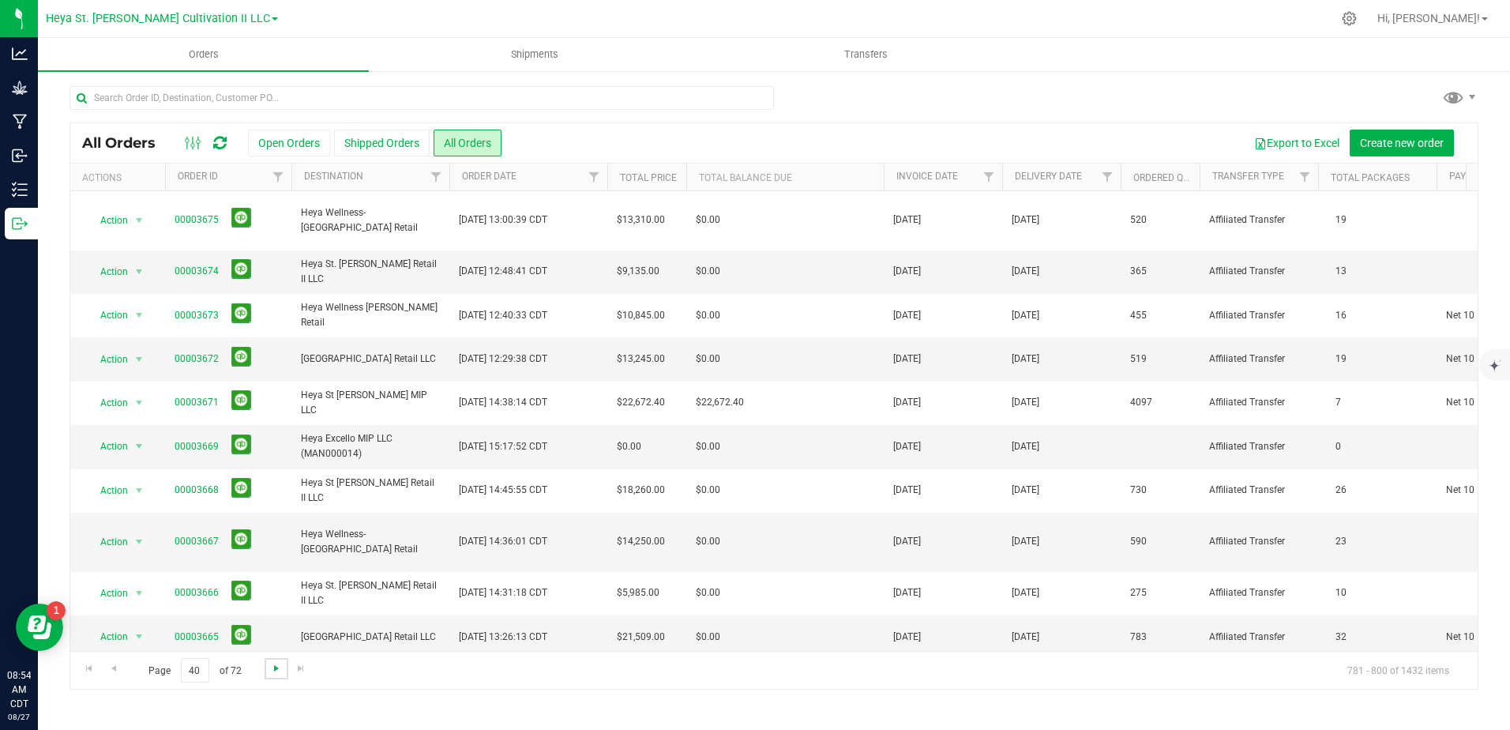
click at [270, 667] on span "Go to the next page" at bounding box center [276, 668] width 13 height 13
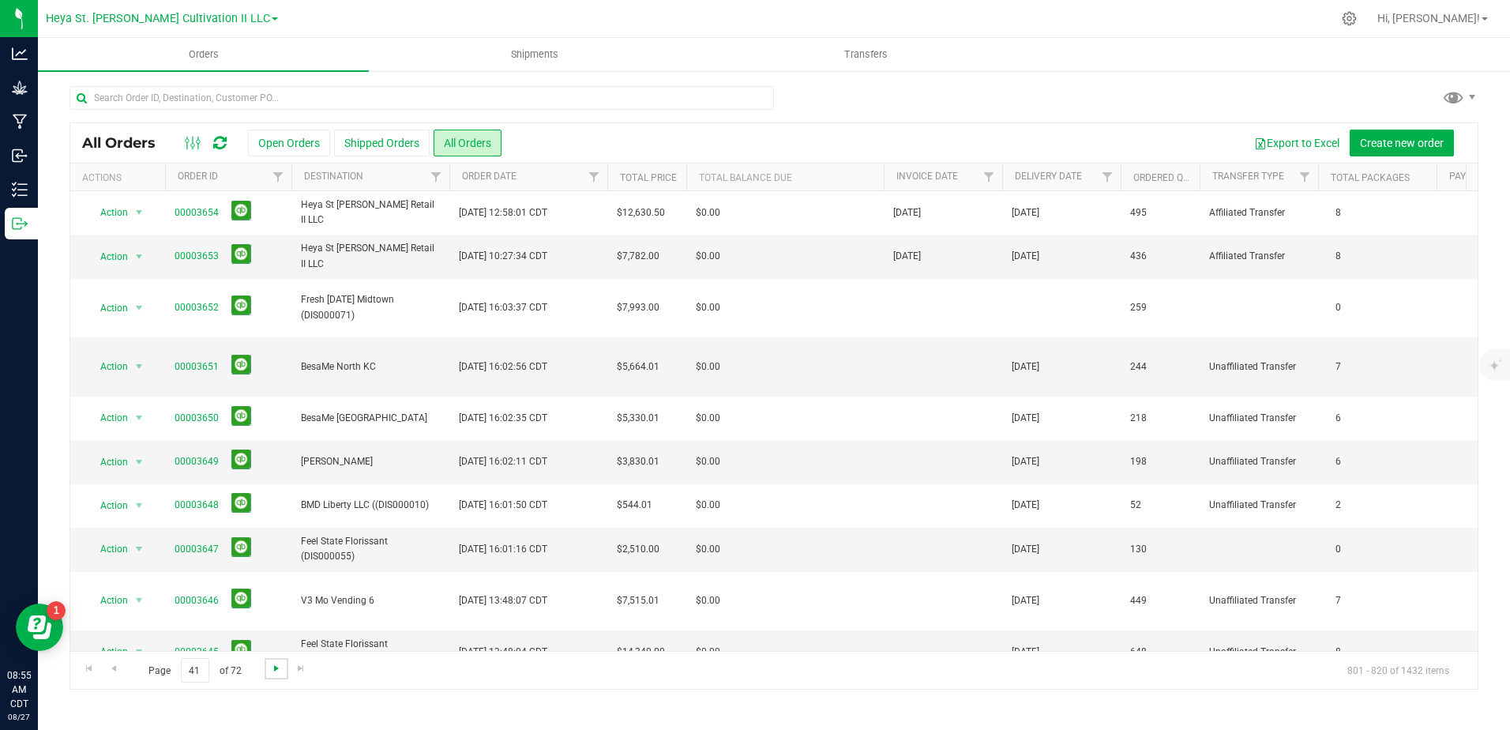
click at [279, 666] on span "Go to the next page" at bounding box center [276, 668] width 13 height 13
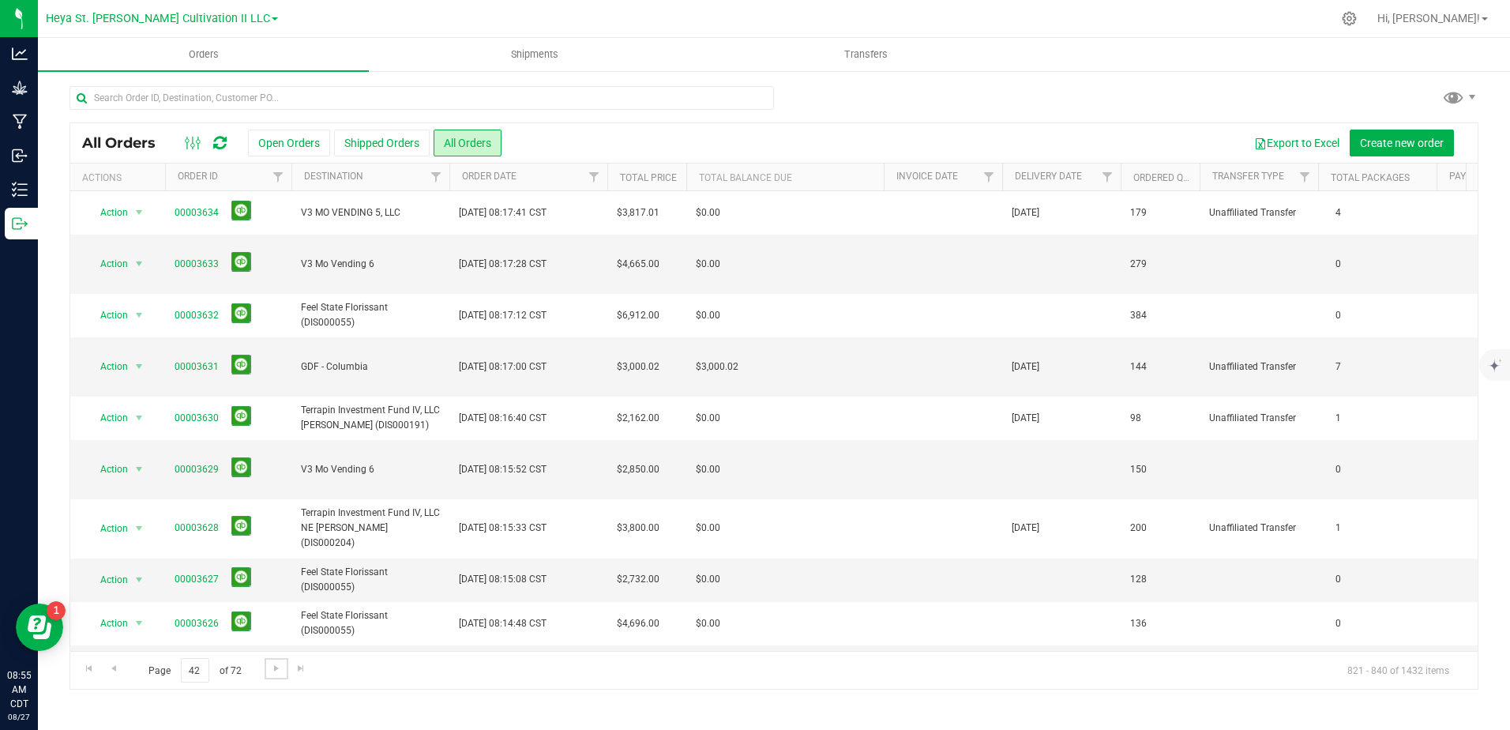
click at [278, 667] on span "Go to the next page" at bounding box center [276, 668] width 13 height 13
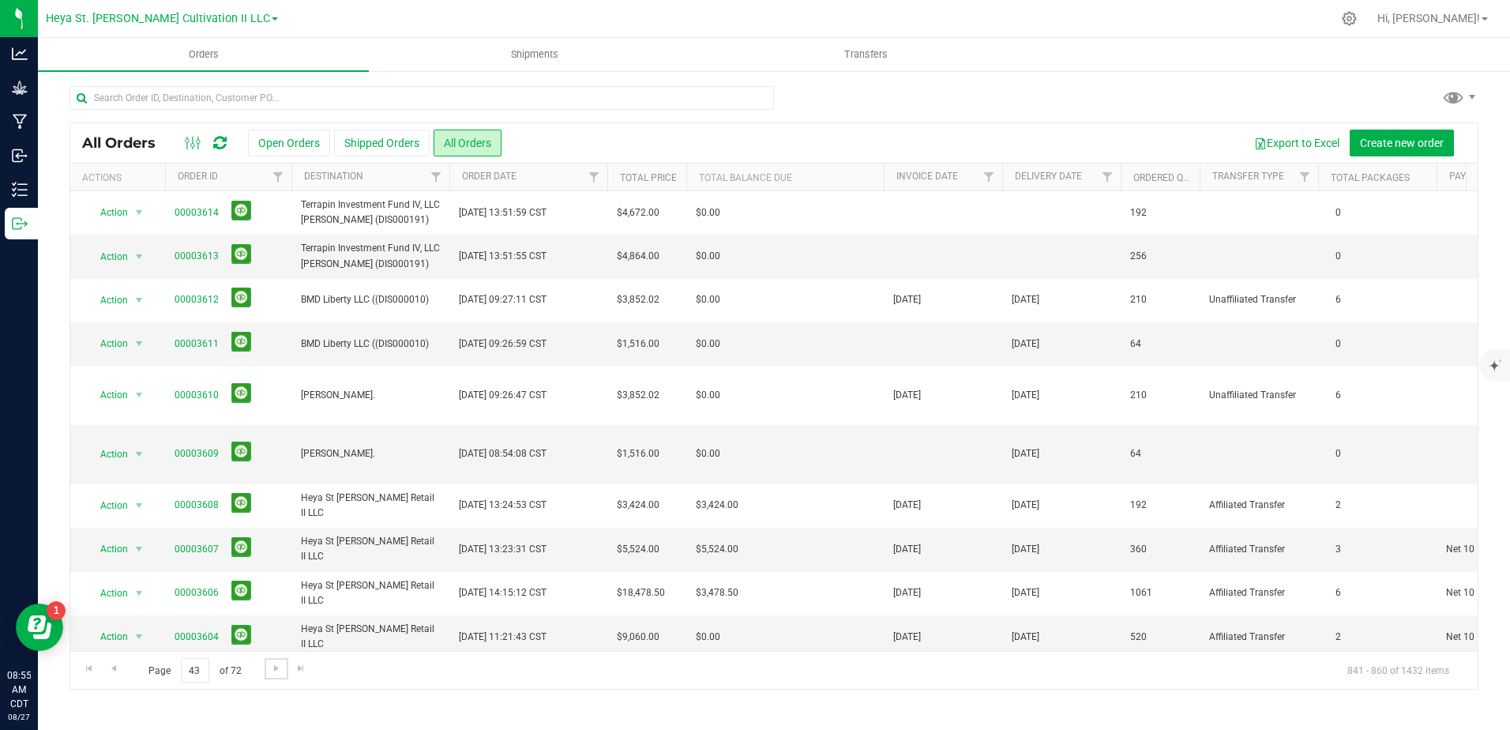
click at [272, 670] on span "Go to the next page" at bounding box center [276, 668] width 13 height 13
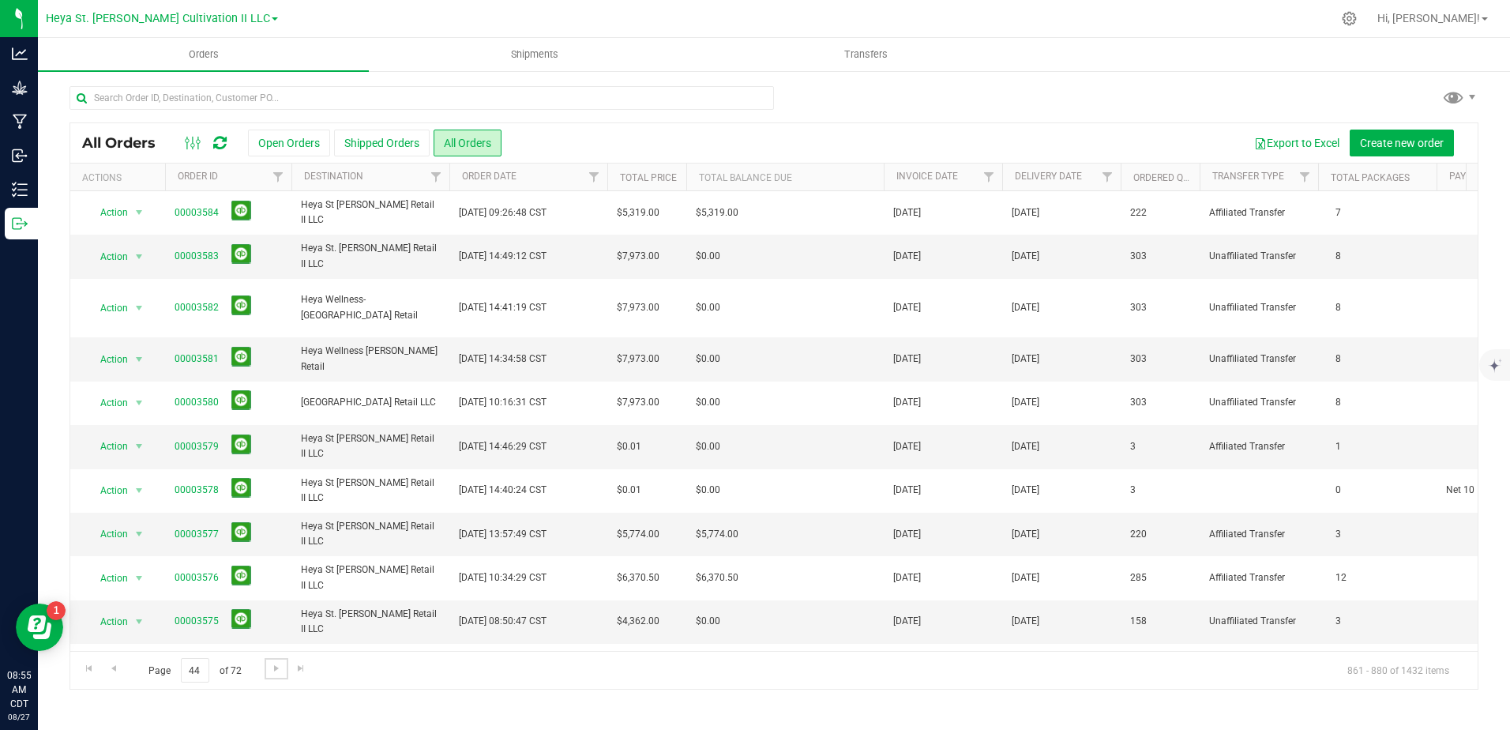
click at [272, 670] on span "Go to the next page" at bounding box center [276, 668] width 13 height 13
